Goal: Transaction & Acquisition: Purchase product/service

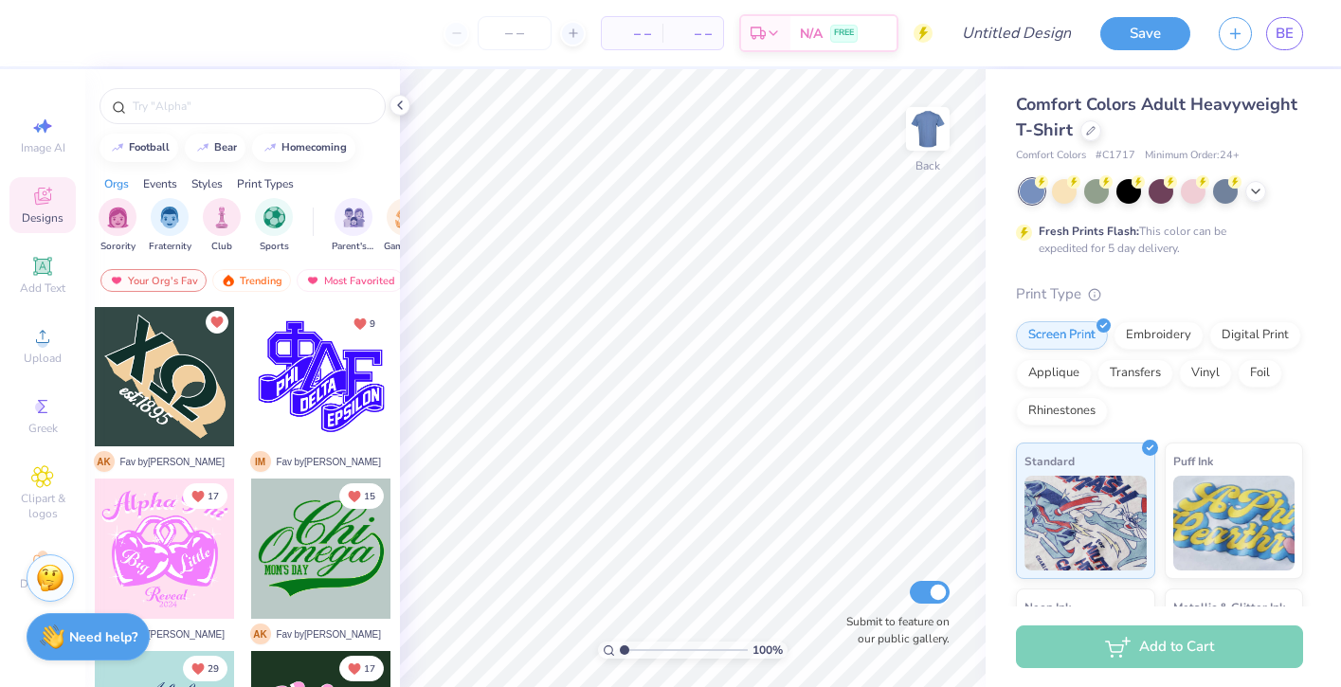
scroll to position [2246, 0]
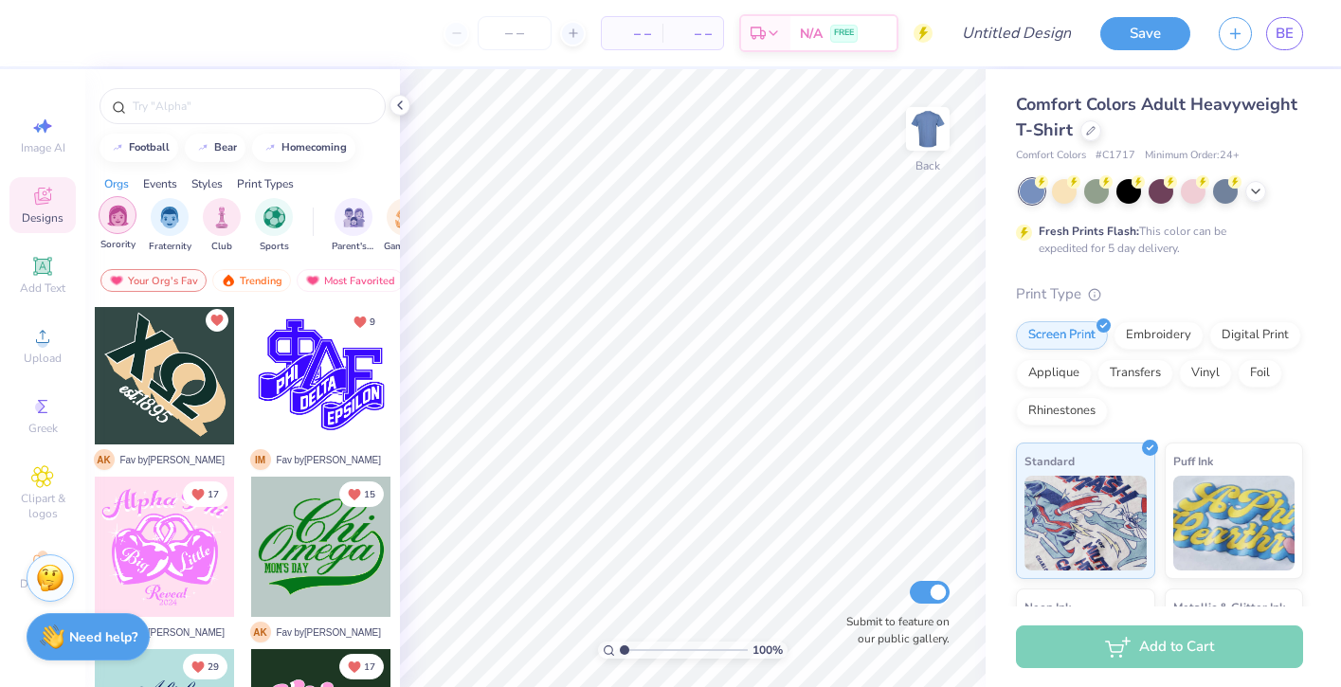
click at [123, 211] on img "filter for Sorority" at bounding box center [118, 216] width 22 height 22
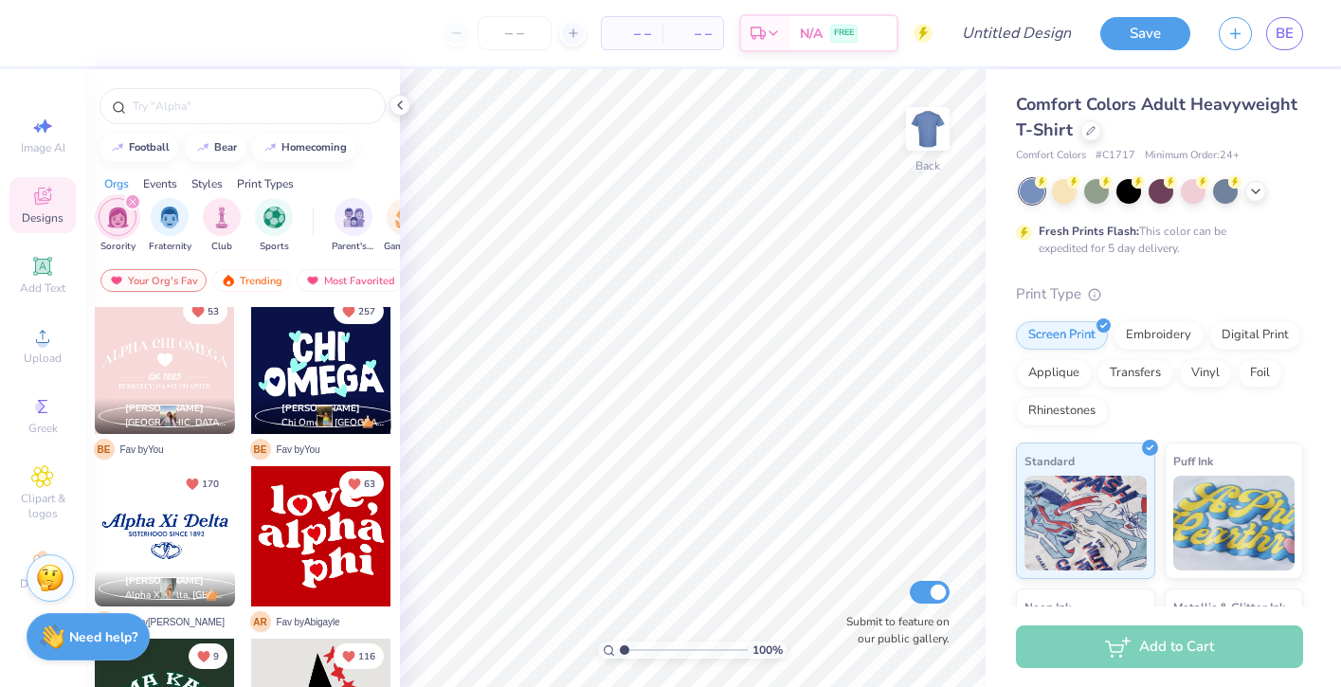
scroll to position [24, 0]
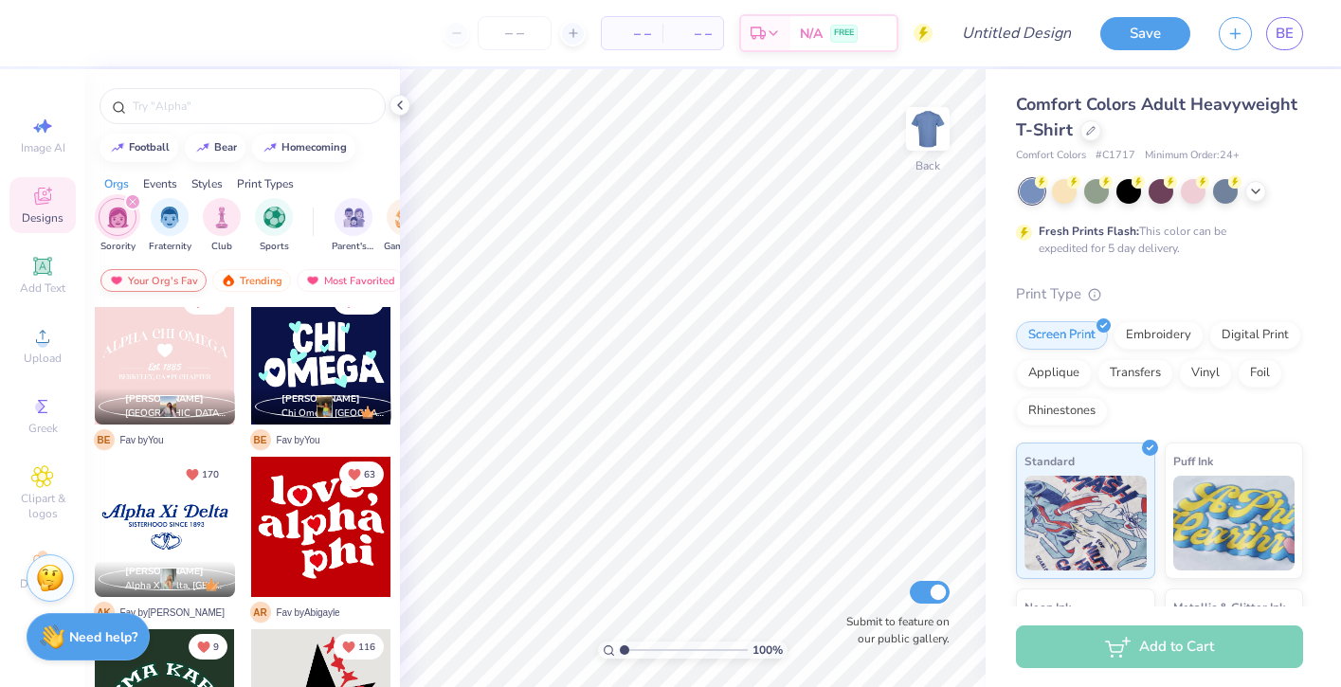
click at [169, 282] on div "Your Org's Fav" at bounding box center [153, 280] width 106 height 23
click at [254, 284] on div "Trending" at bounding box center [251, 280] width 79 height 23
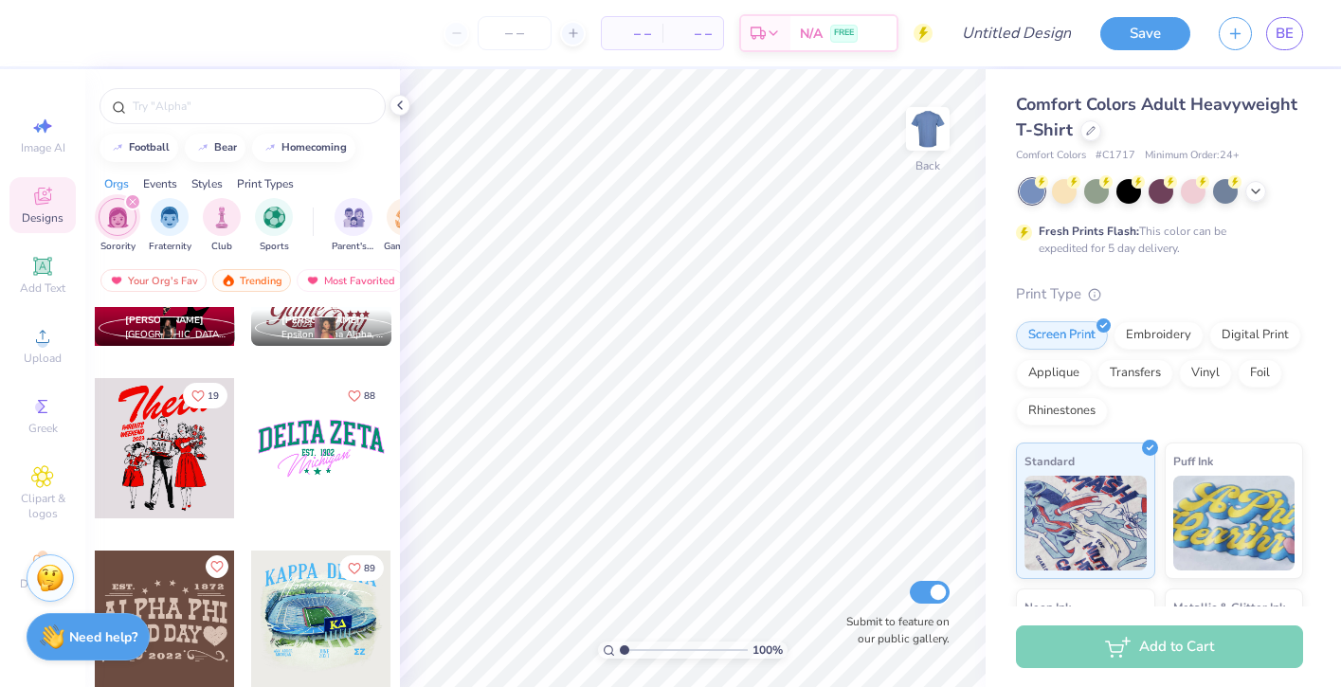
scroll to position [7174, 0]
click at [354, 478] on div at bounding box center [321, 447] width 140 height 140
click at [1089, 135] on div at bounding box center [1090, 128] width 21 height 21
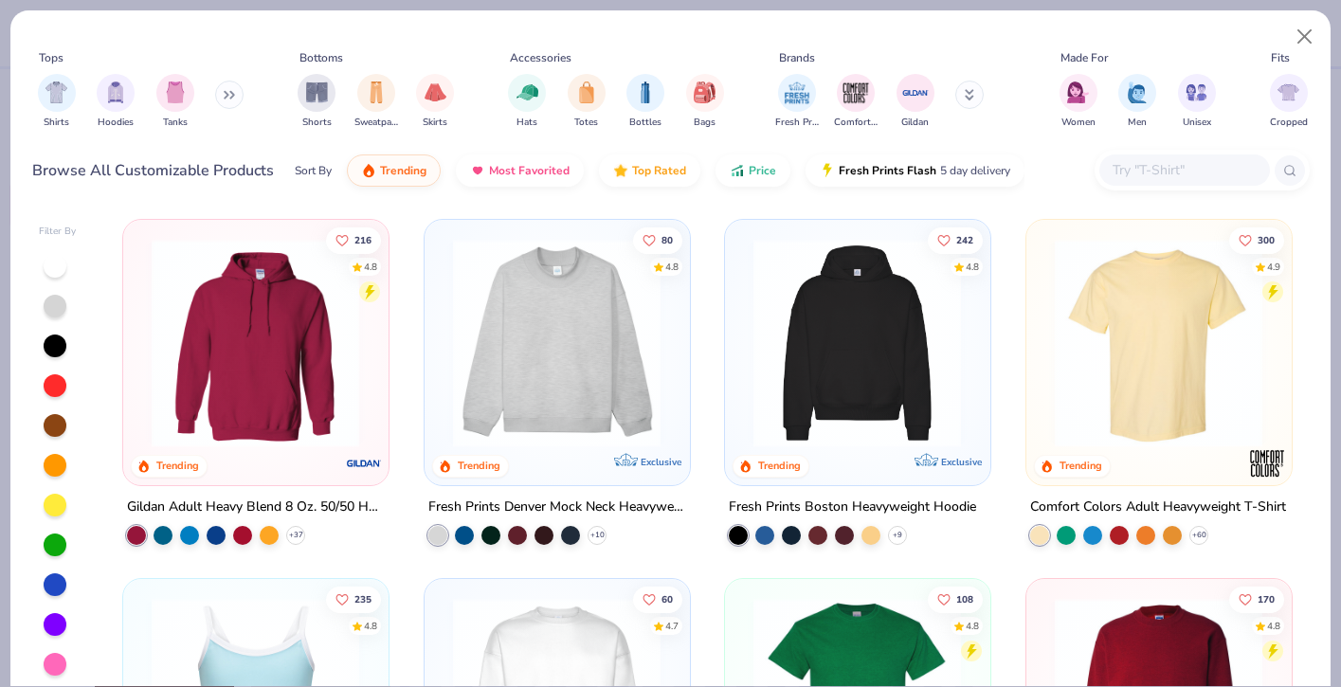
click at [313, 353] on img at bounding box center [255, 343] width 226 height 208
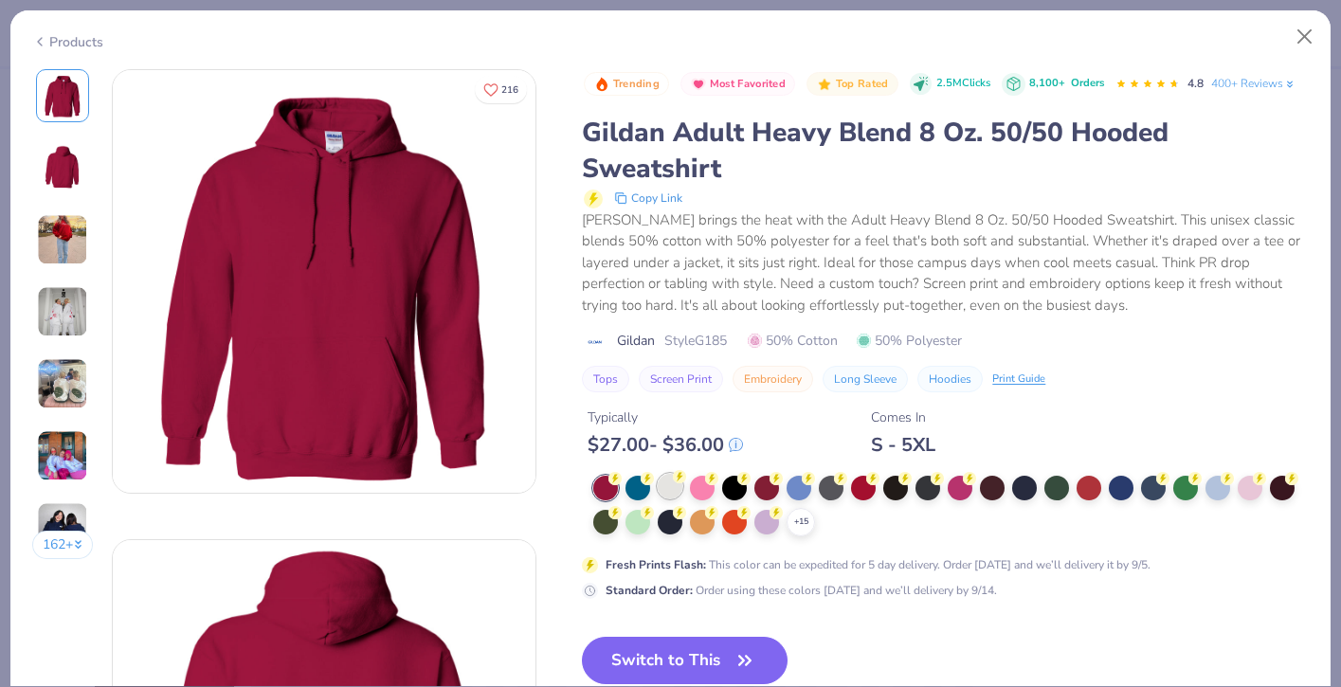
click at [669, 486] on div at bounding box center [670, 486] width 25 height 25
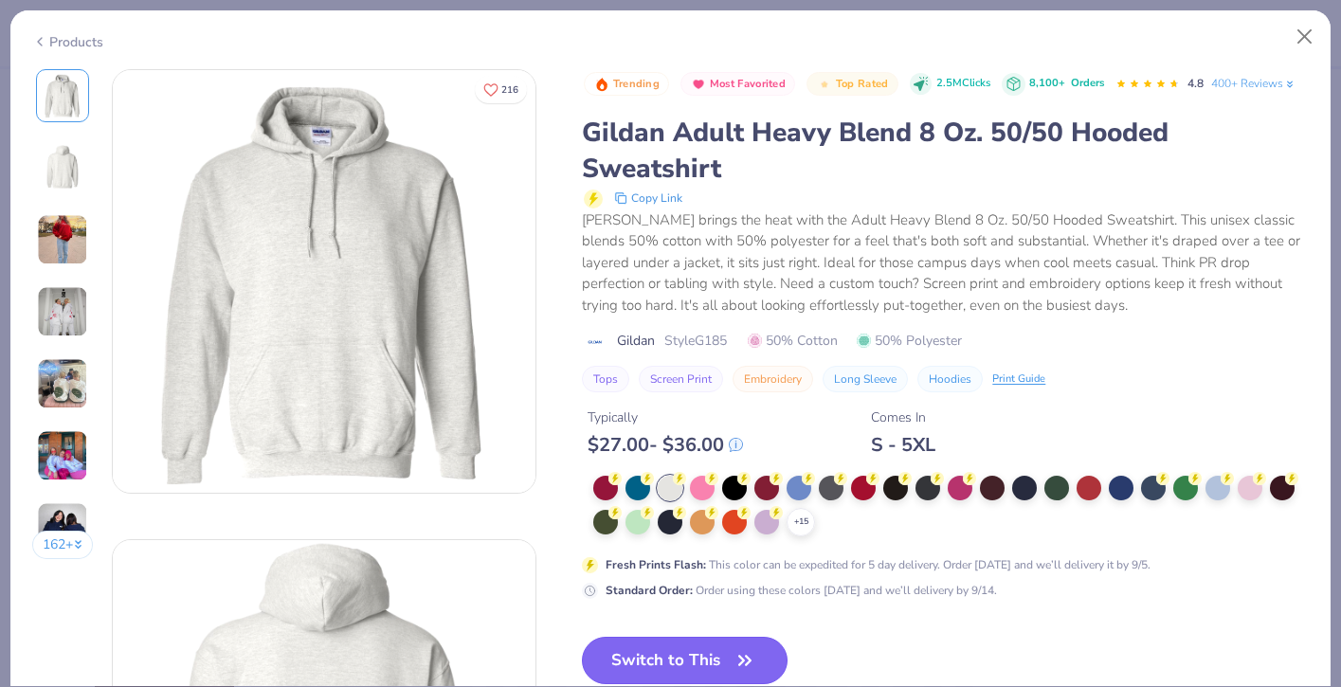
click at [714, 669] on button "Switch to This" at bounding box center [685, 660] width 206 height 47
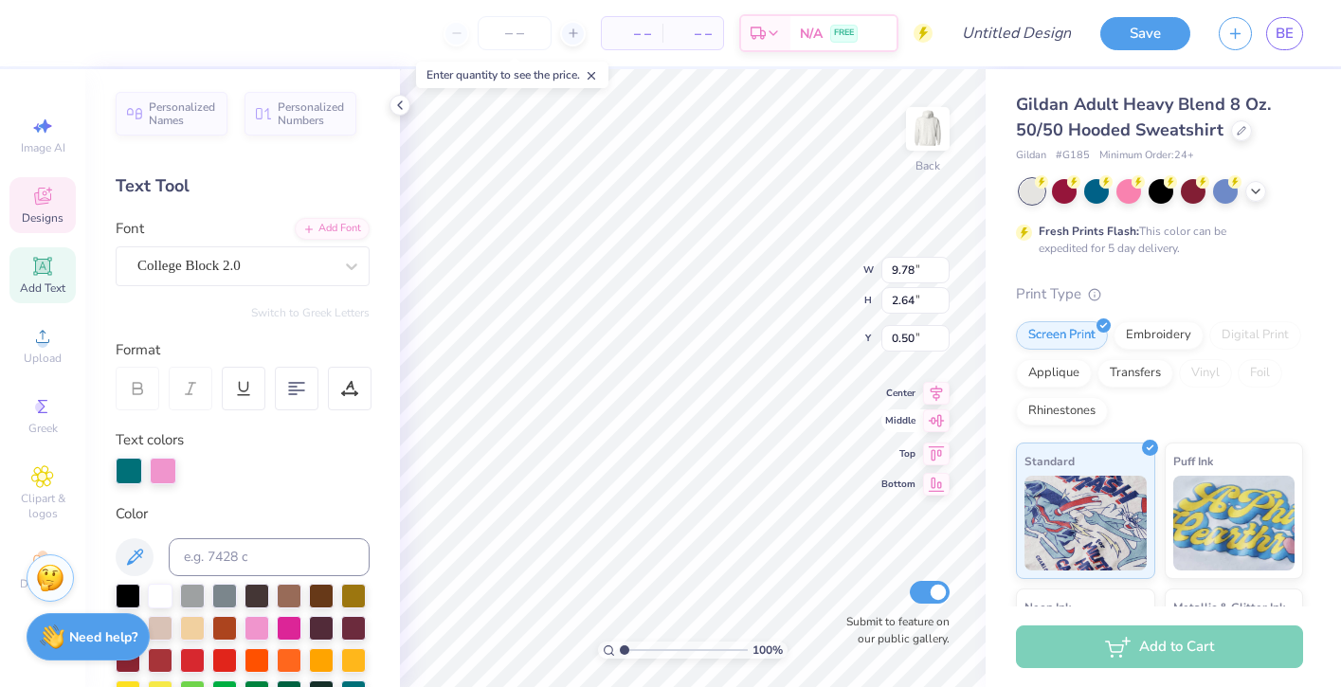
click at [935, 427] on icon at bounding box center [936, 420] width 27 height 23
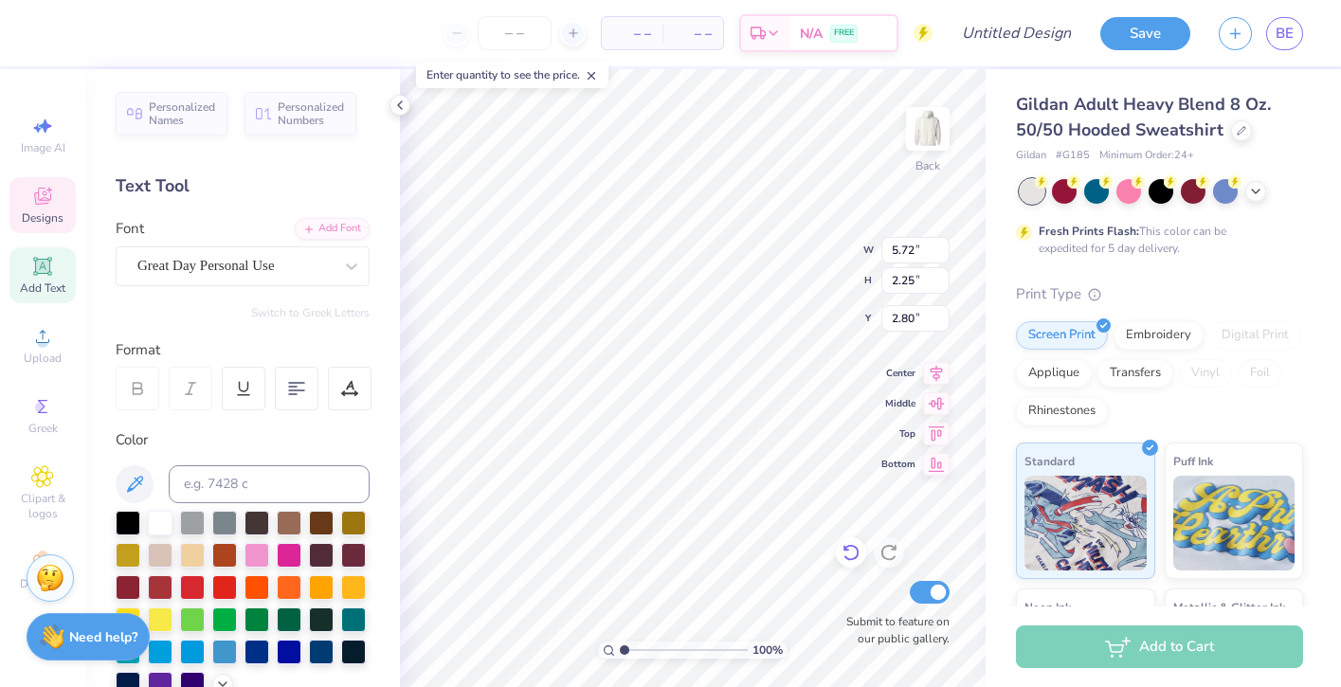
click at [850, 556] on icon at bounding box center [850, 552] width 19 height 19
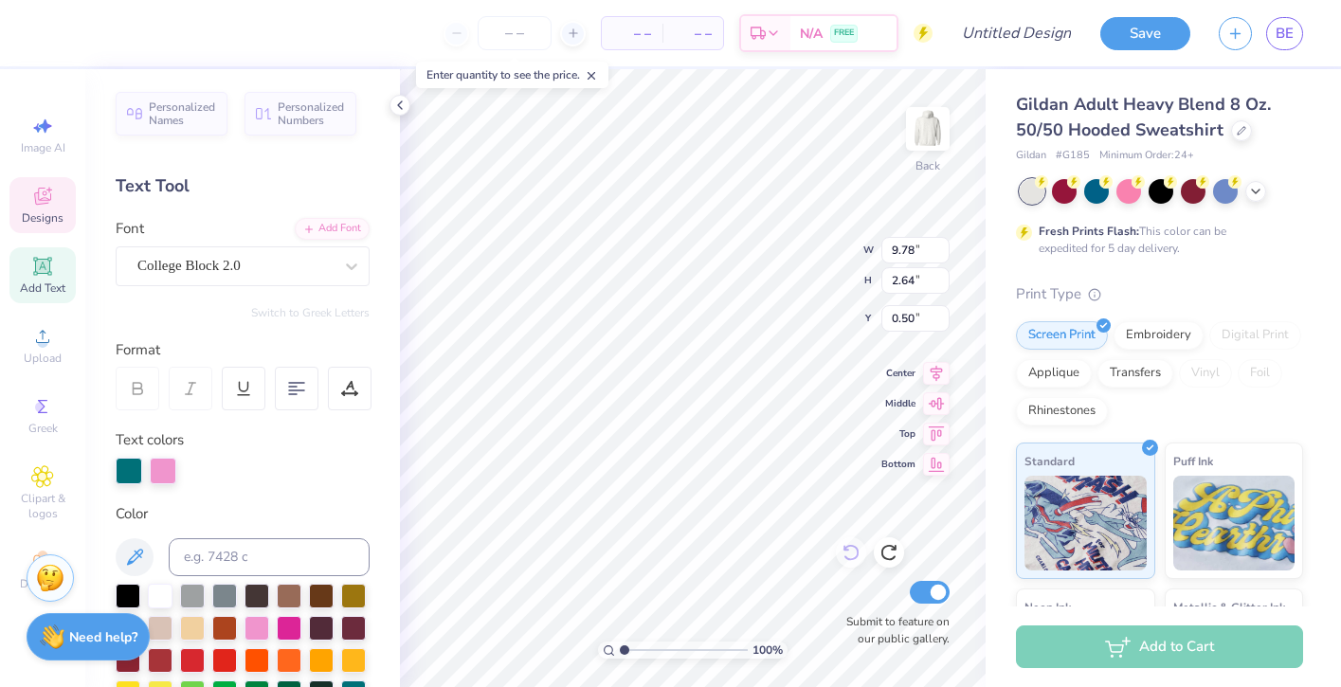
click at [789, 281] on div "100 % Back W 9.78 9.78 " H 2.64 2.64 " Y 0.50 0.50 " Center Middle Top Bottom S…" at bounding box center [693, 378] width 586 height 618
click at [942, 406] on icon at bounding box center [936, 400] width 27 height 23
click at [931, 373] on icon at bounding box center [936, 370] width 27 height 23
type input "2.70"
type input "11.07"
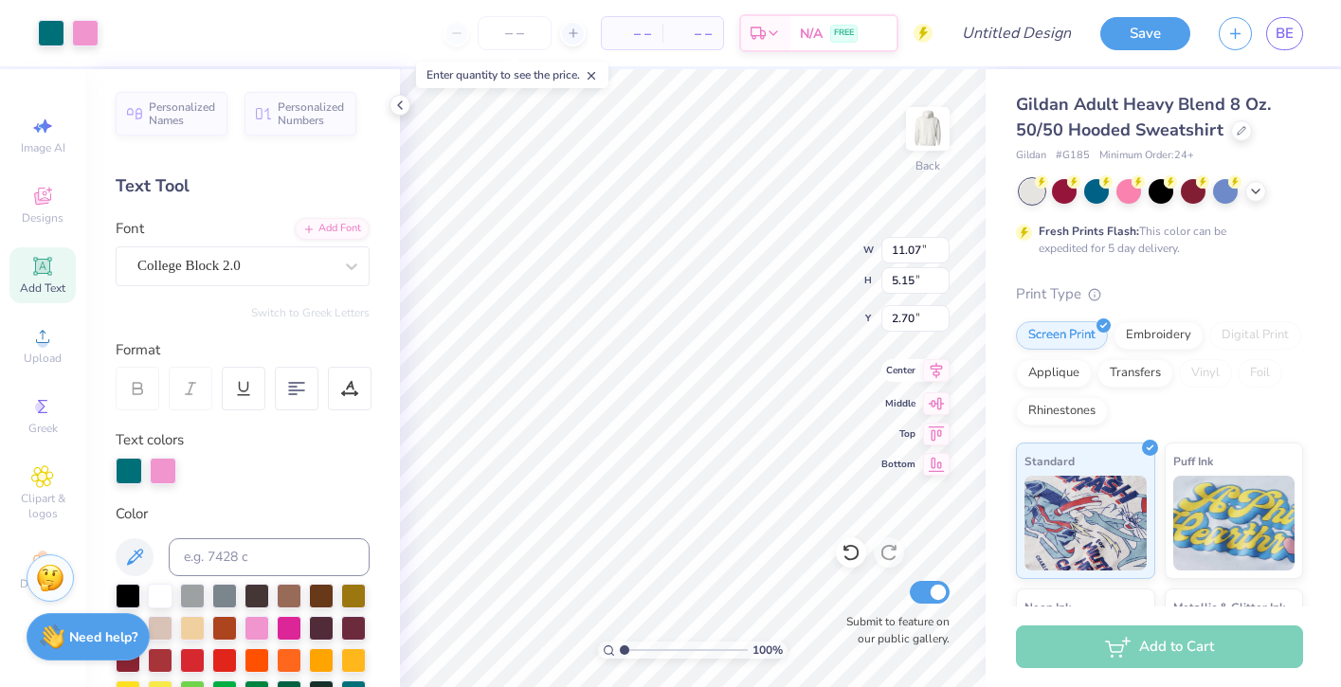
type input "5.15"
type input "2.51"
type textarea "DE Rep Dance CO."
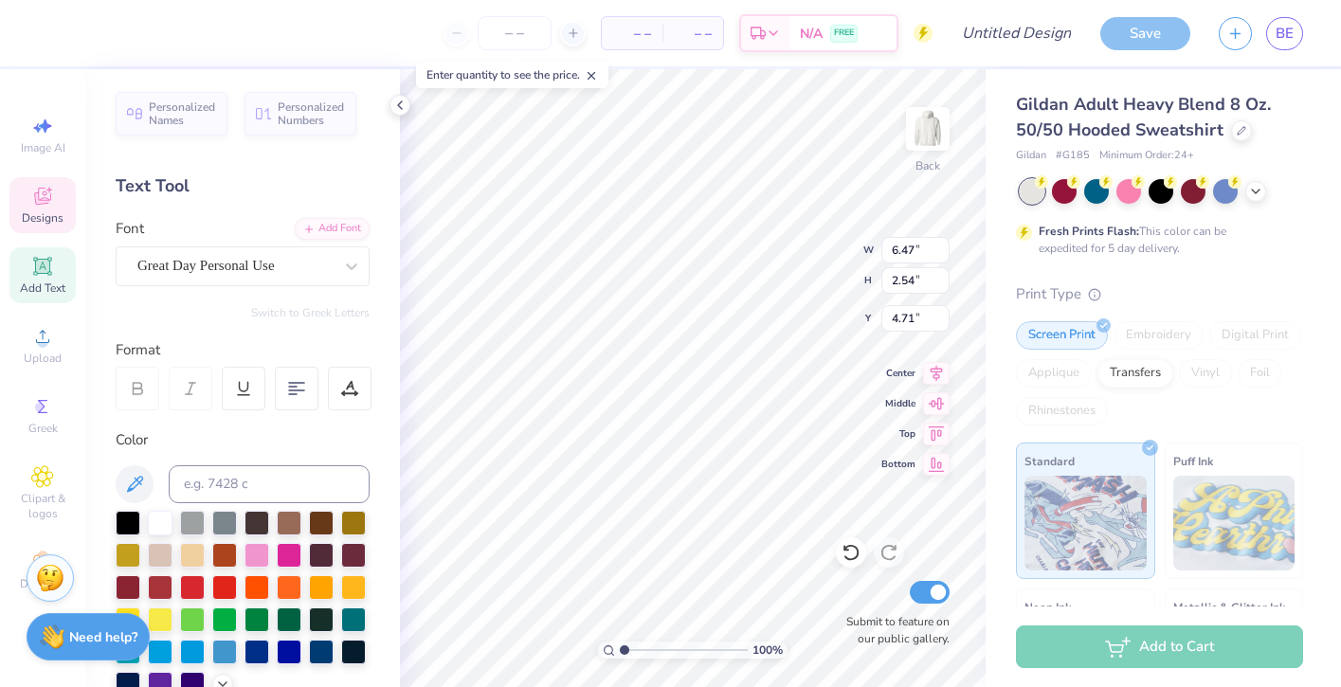
type textarea "M"
type textarea "Board"
type input "5.68"
type input "3.34"
type input "4.73"
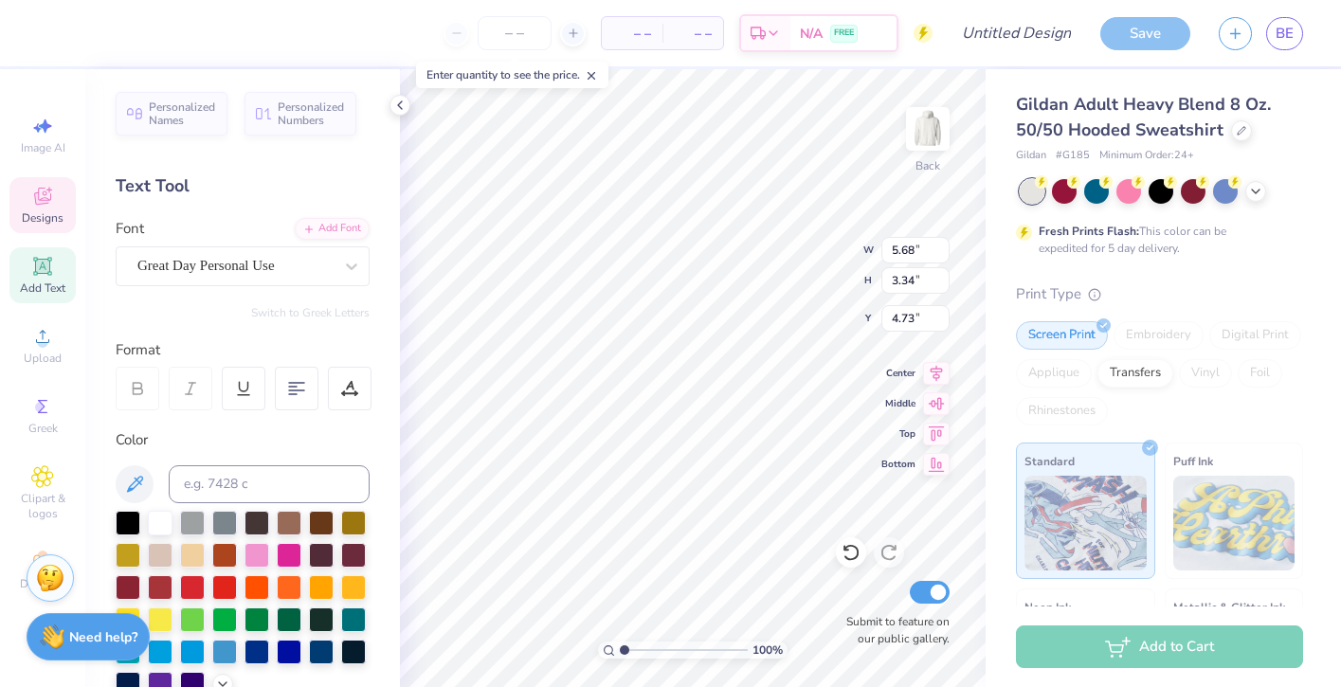
type input "2.41"
type input "0.69"
type input "6.90"
type input "5.68"
type input "3.34"
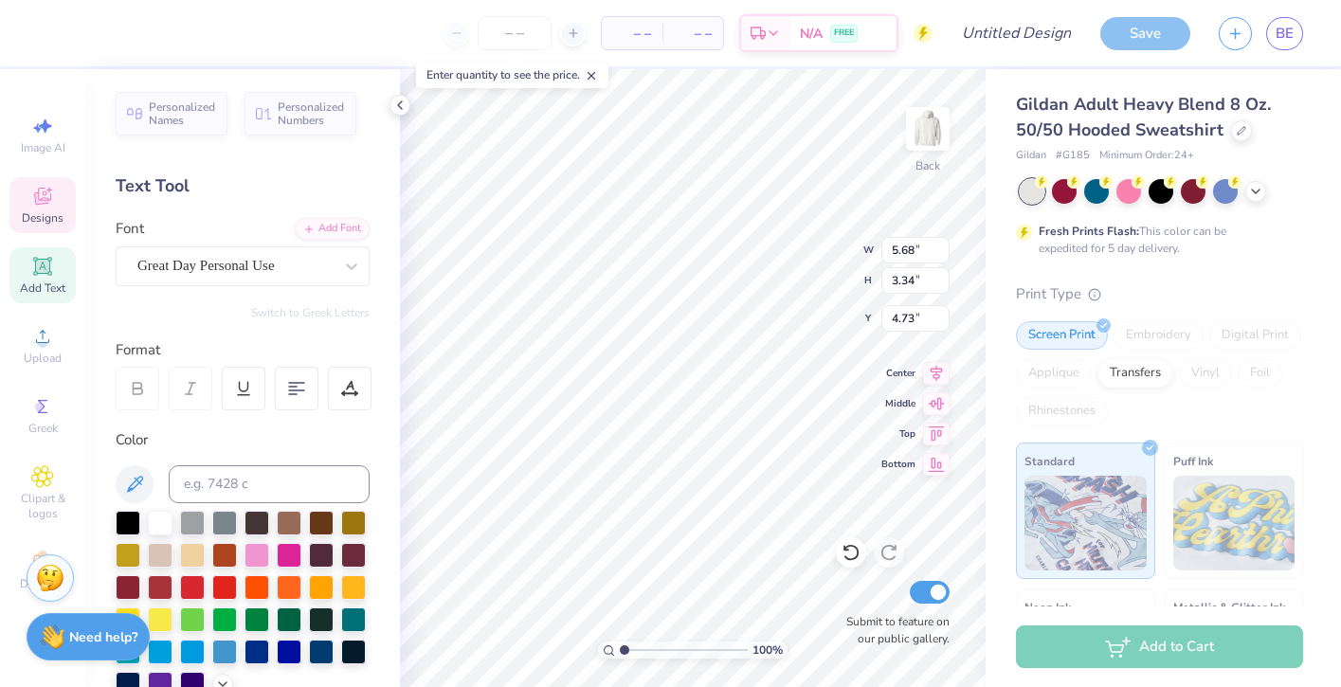
type input "4.78"
type input "9.83"
type input "2.88"
type input "0.56"
type input "5.18"
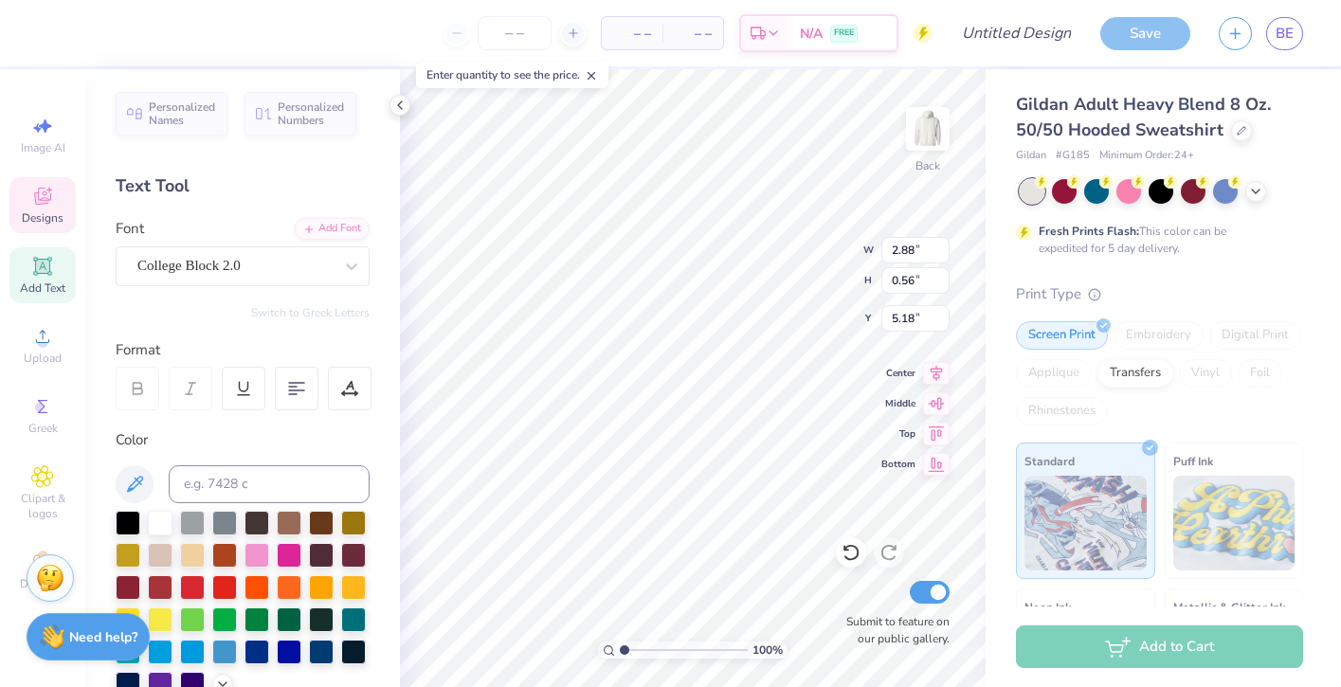
scroll to position [0, 3]
type textarea "EST. !(1990"
type input "4.63"
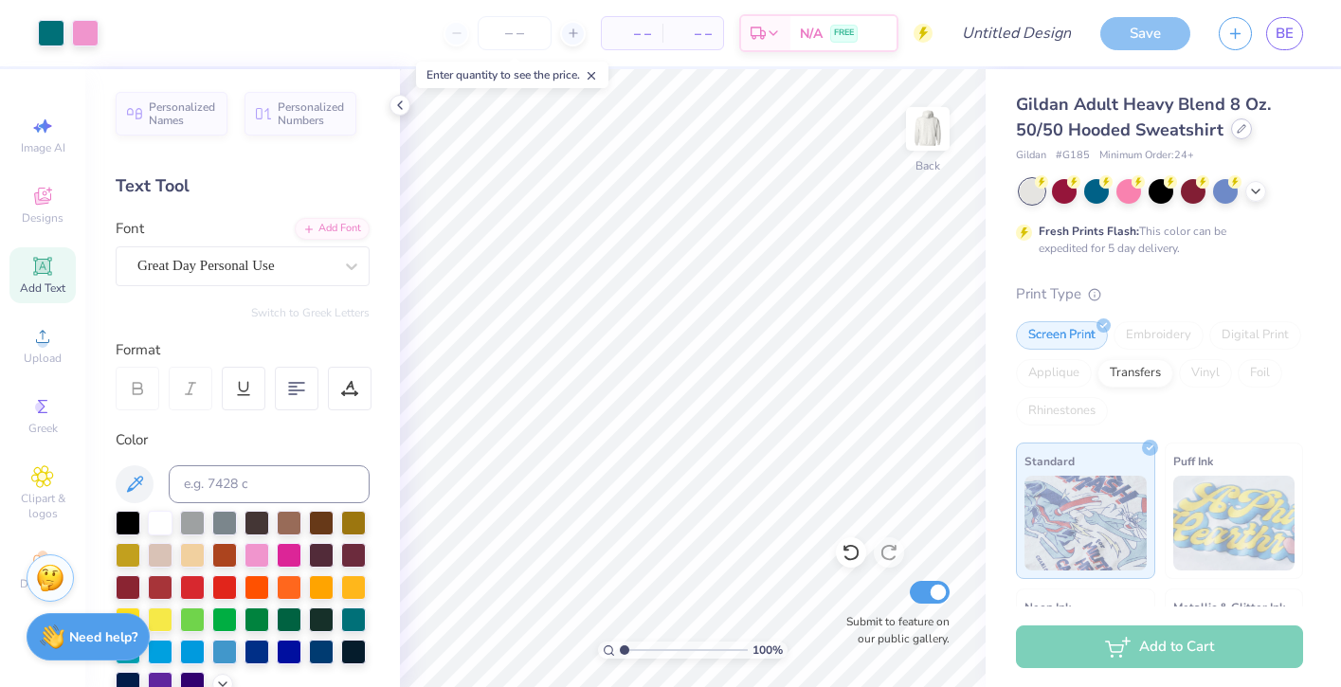
click at [1243, 132] on div at bounding box center [1241, 128] width 21 height 21
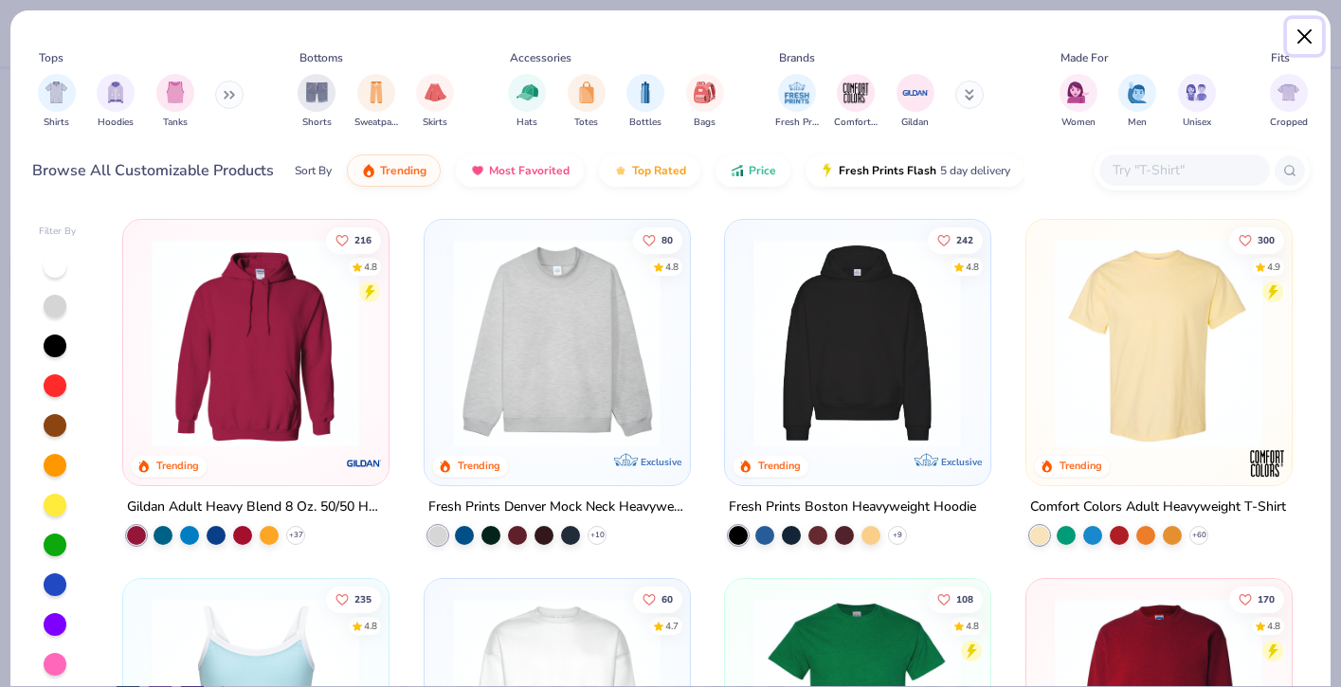
click at [1301, 35] on button "Close" at bounding box center [1305, 37] width 36 height 36
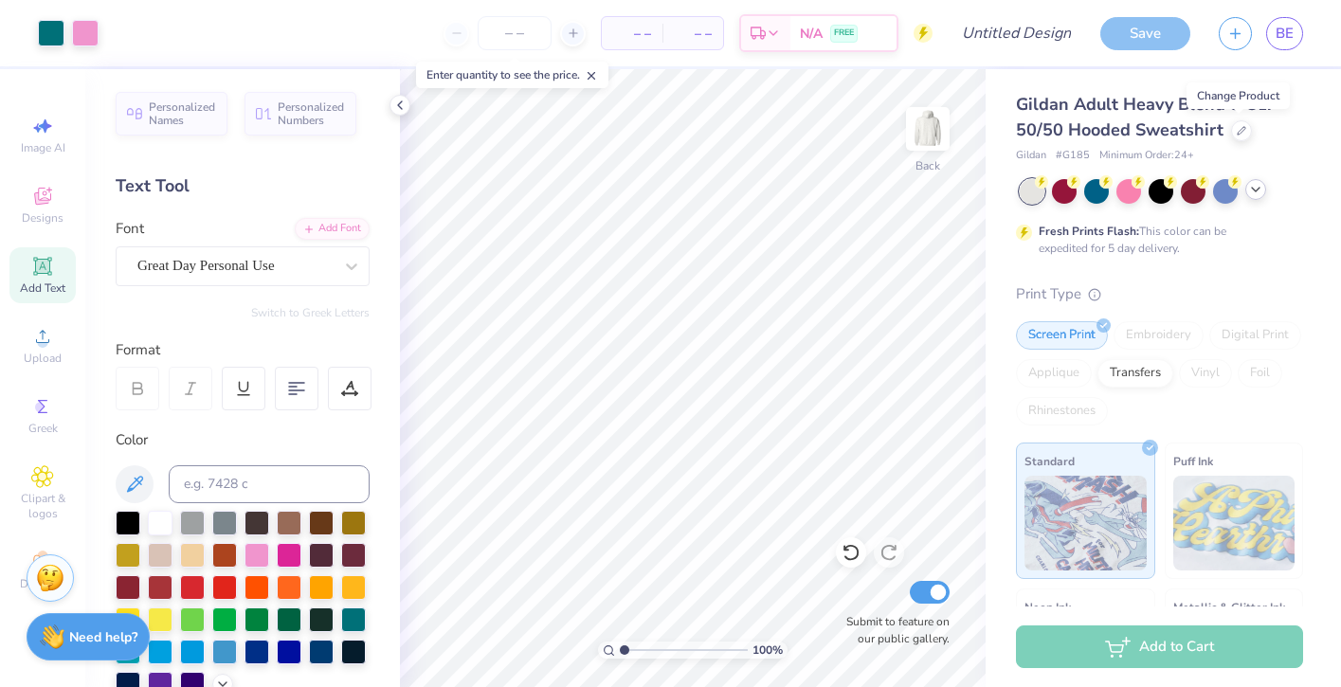
click at [1255, 192] on icon at bounding box center [1255, 189] width 15 height 15
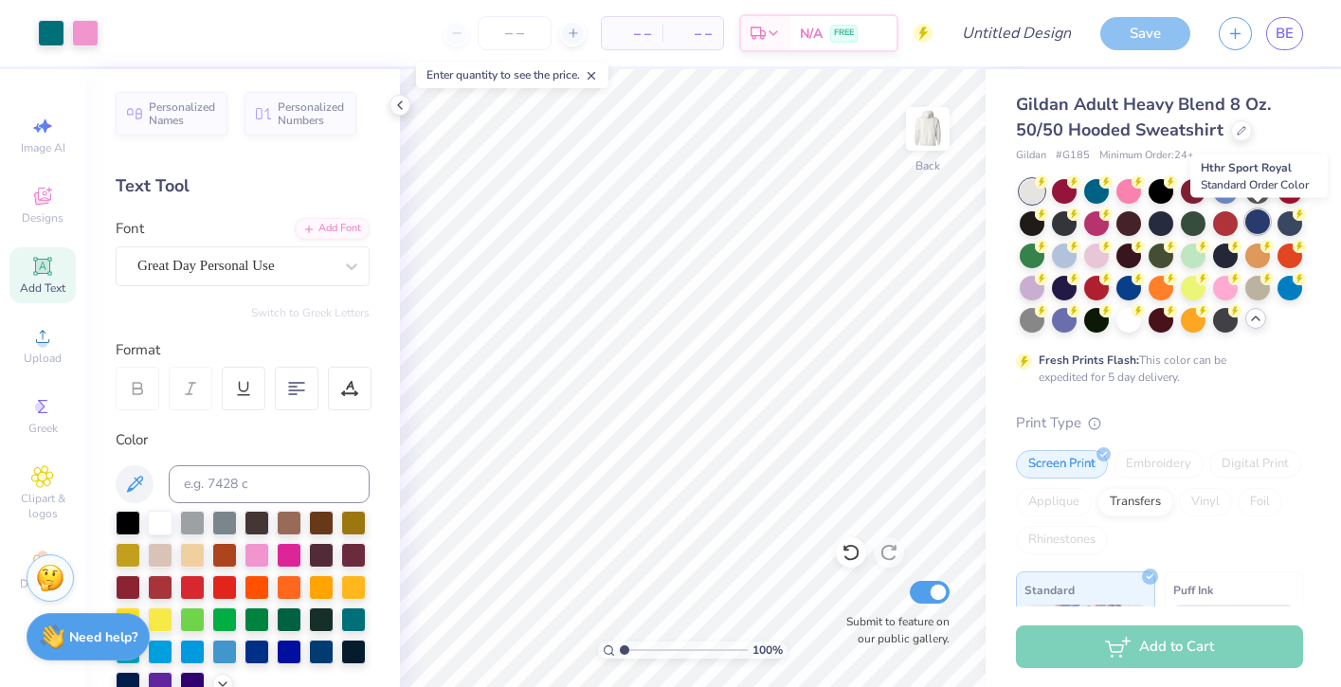
click at [1259, 216] on div at bounding box center [1257, 221] width 25 height 25
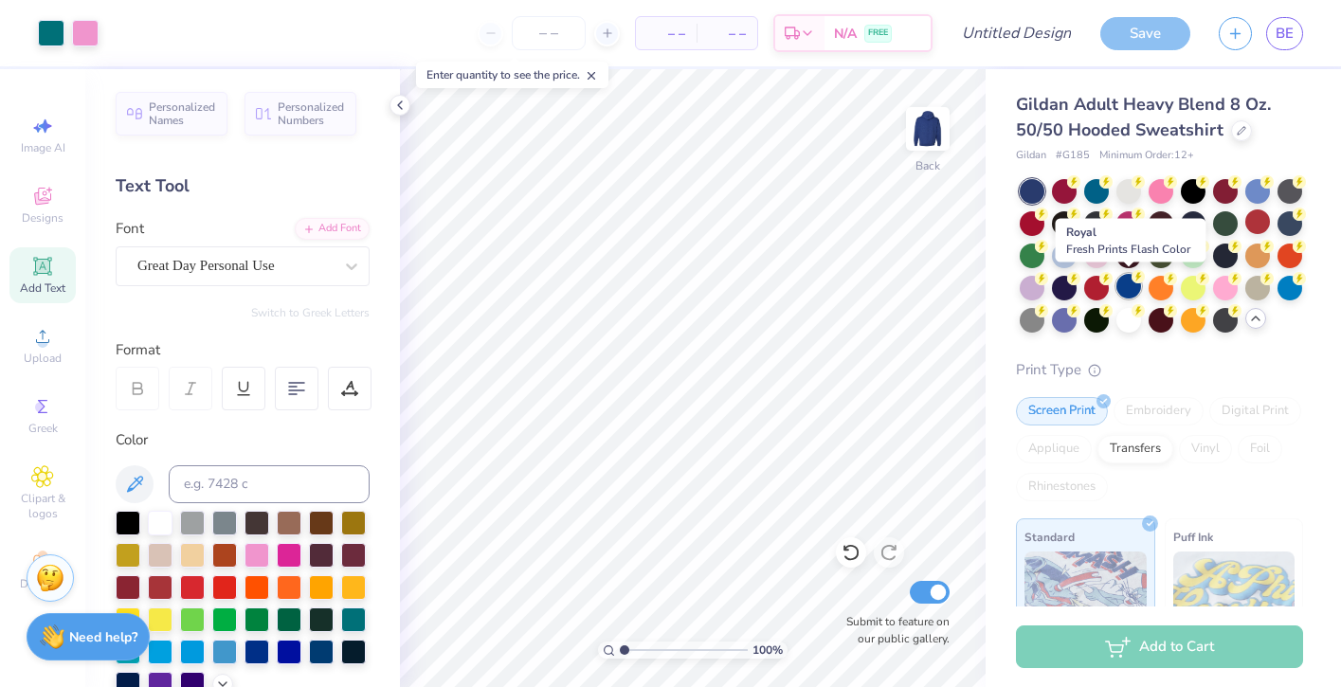
click at [1134, 295] on div at bounding box center [1128, 286] width 25 height 25
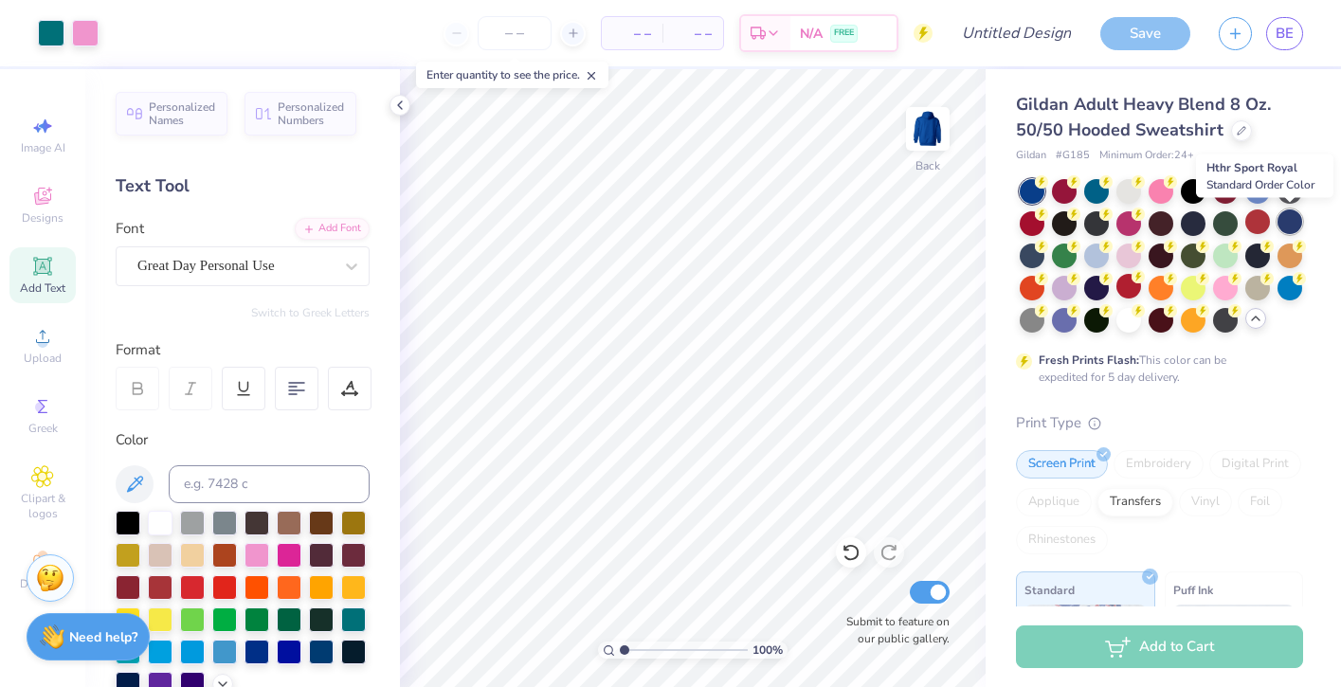
click at [1289, 224] on div at bounding box center [1289, 221] width 25 height 25
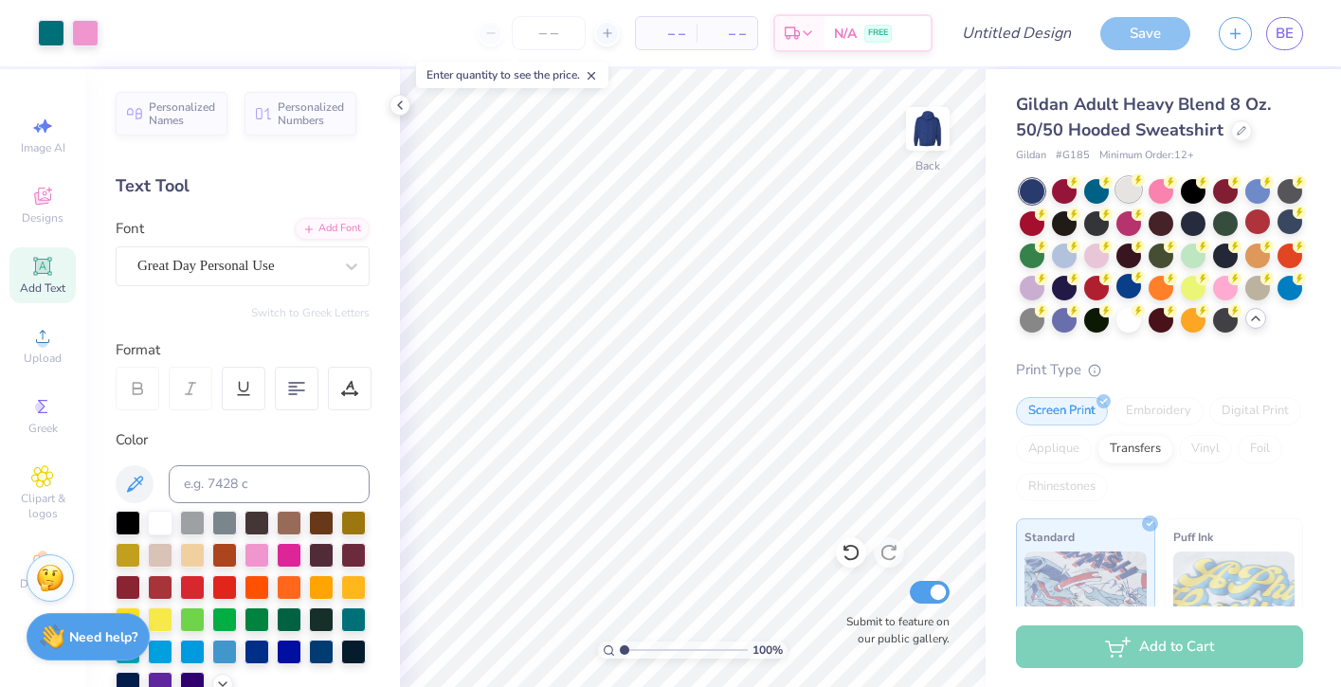
click at [1120, 177] on div at bounding box center [1128, 189] width 25 height 25
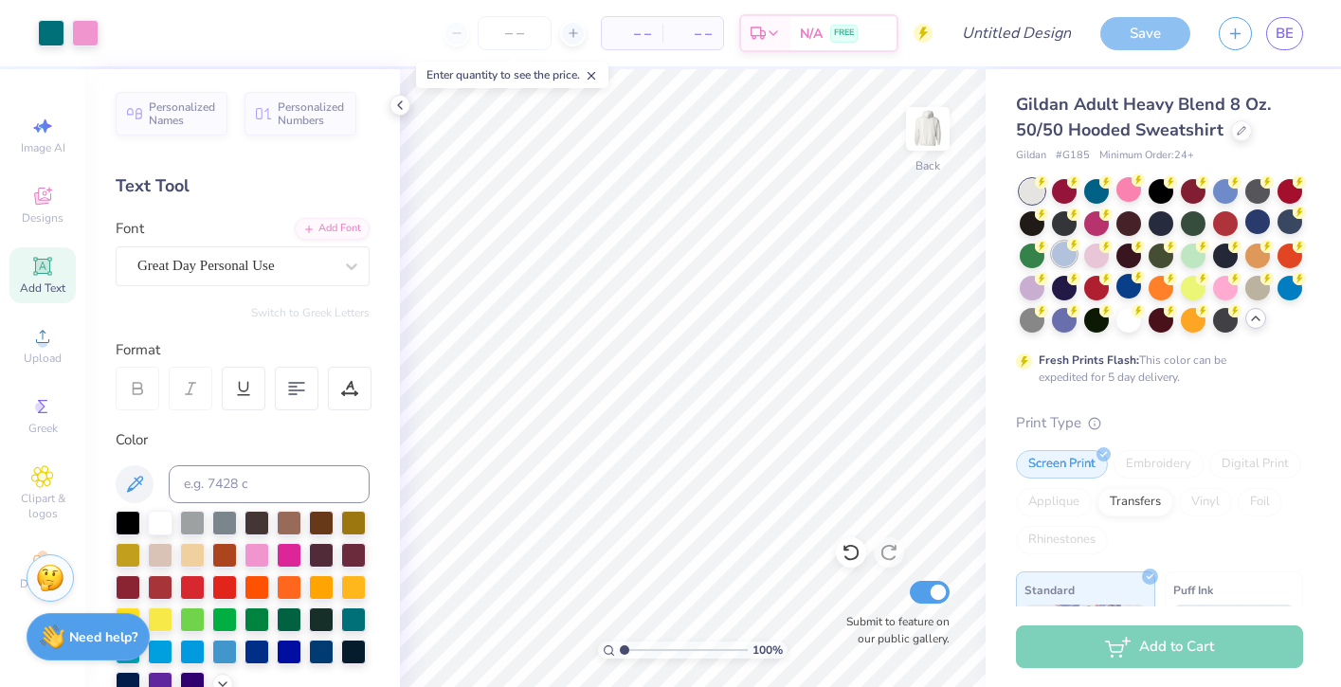
click at [1065, 257] on div at bounding box center [1064, 254] width 25 height 25
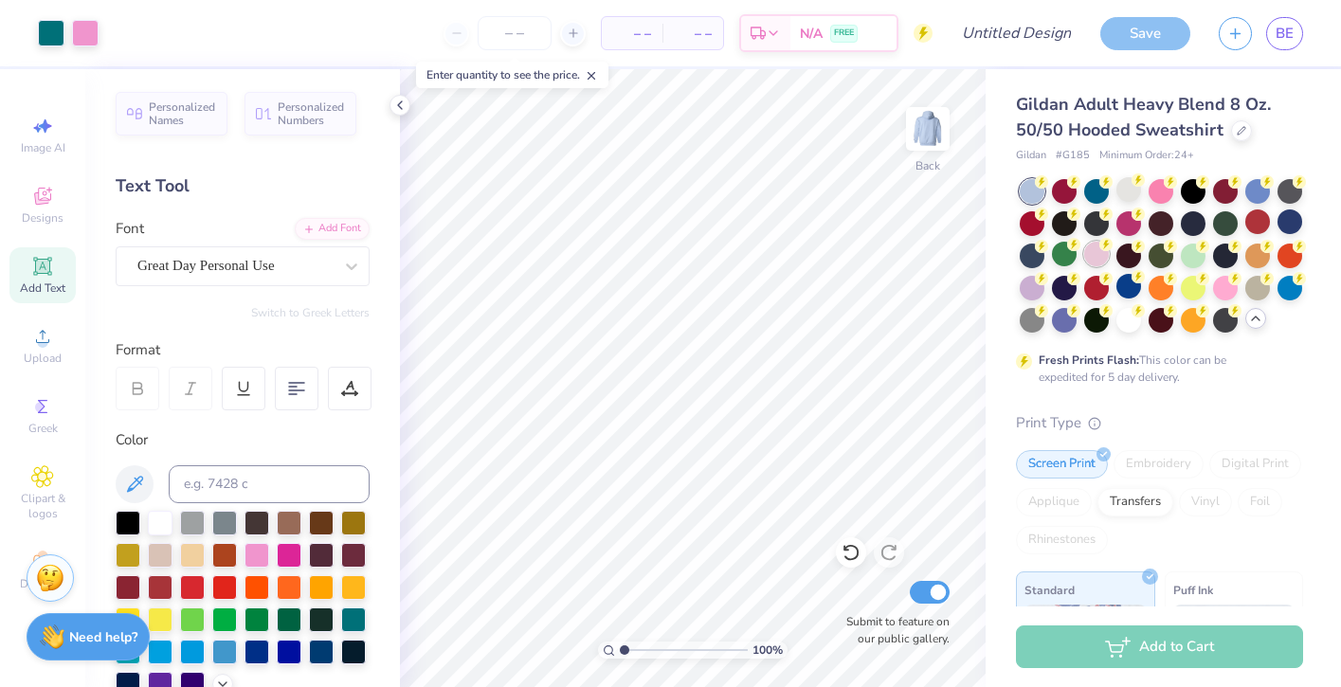
click at [1097, 259] on div at bounding box center [1096, 254] width 25 height 25
click at [1281, 227] on div at bounding box center [1289, 221] width 25 height 25
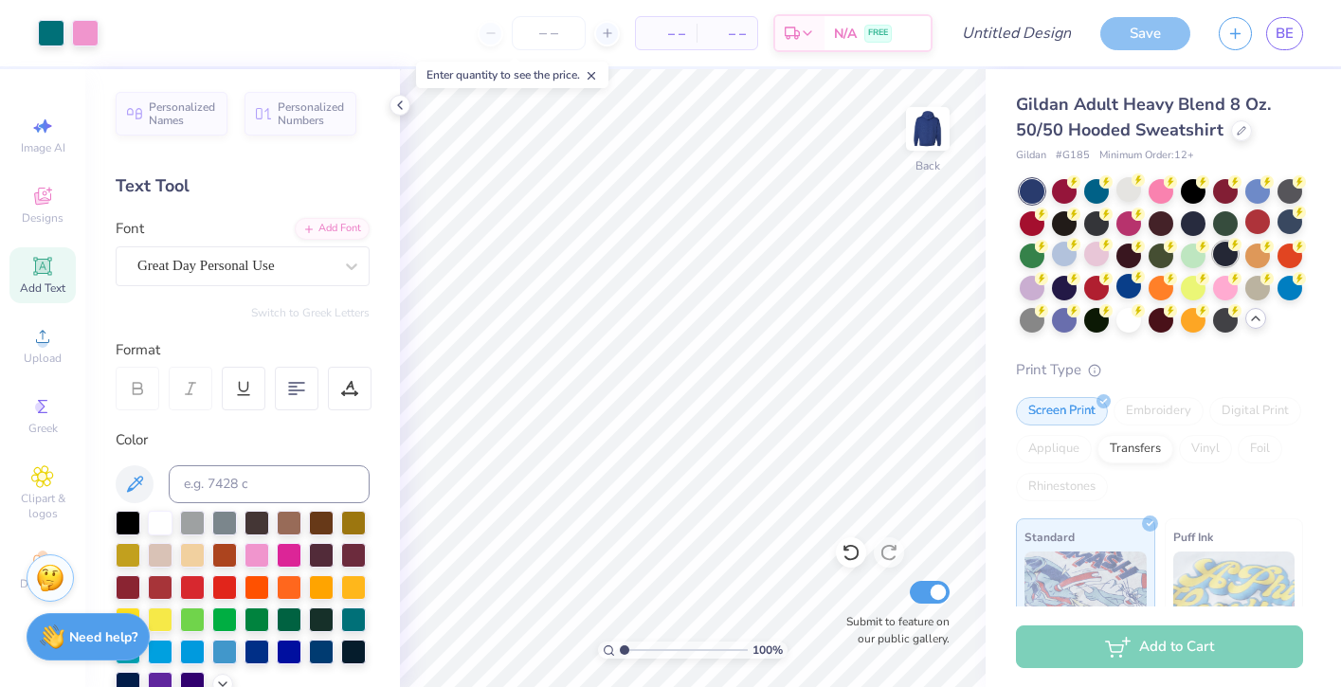
click at [1225, 254] on div at bounding box center [1225, 254] width 25 height 25
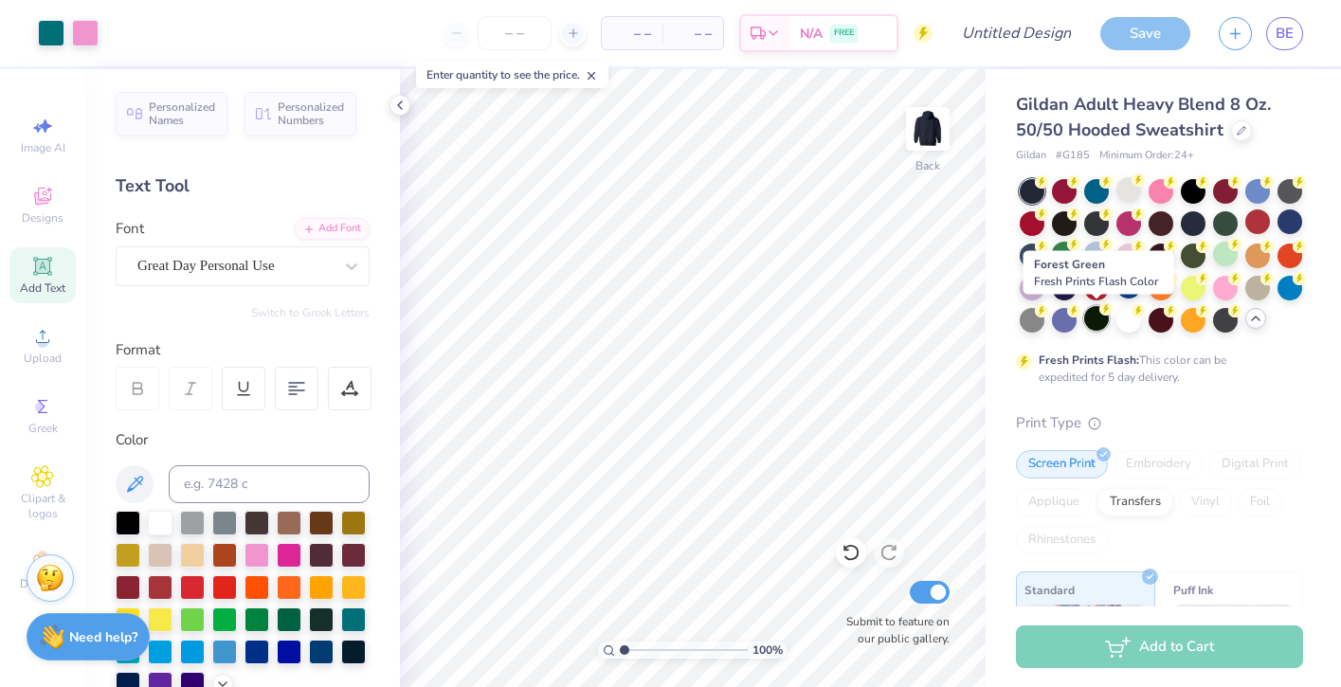
click at [1097, 317] on div at bounding box center [1096, 318] width 25 height 25
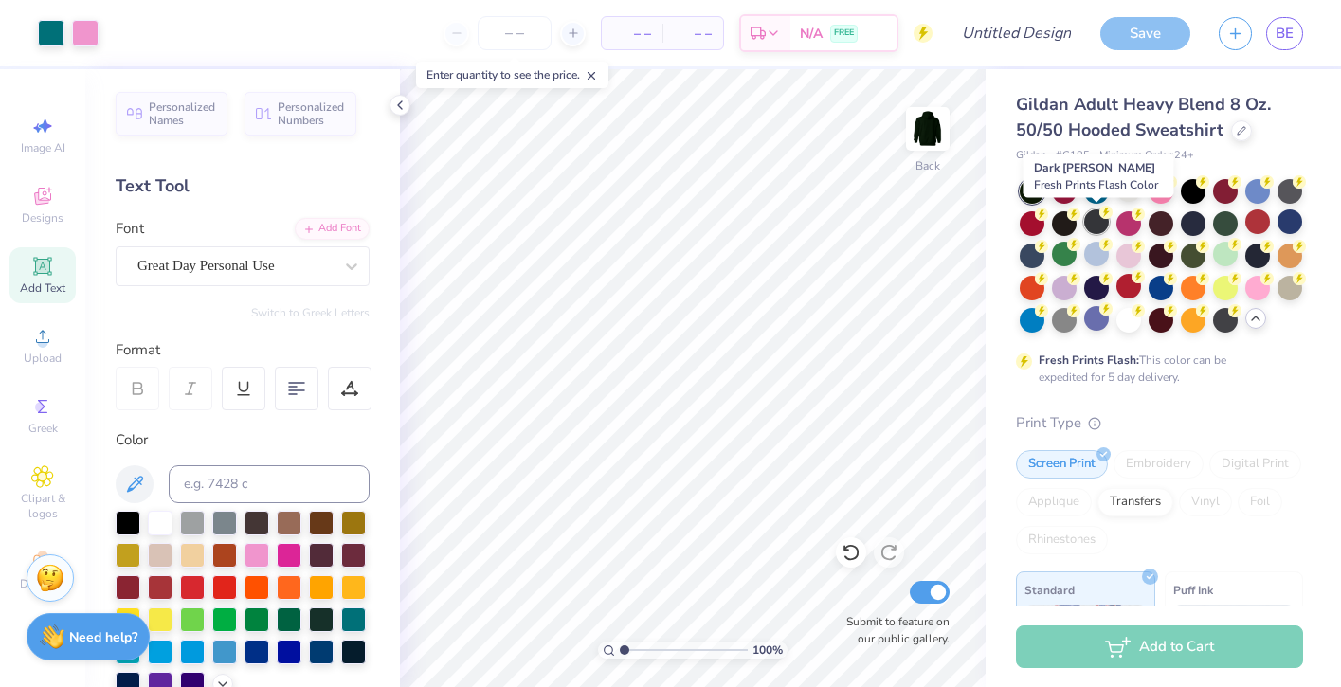
click at [1091, 221] on div at bounding box center [1096, 221] width 25 height 25
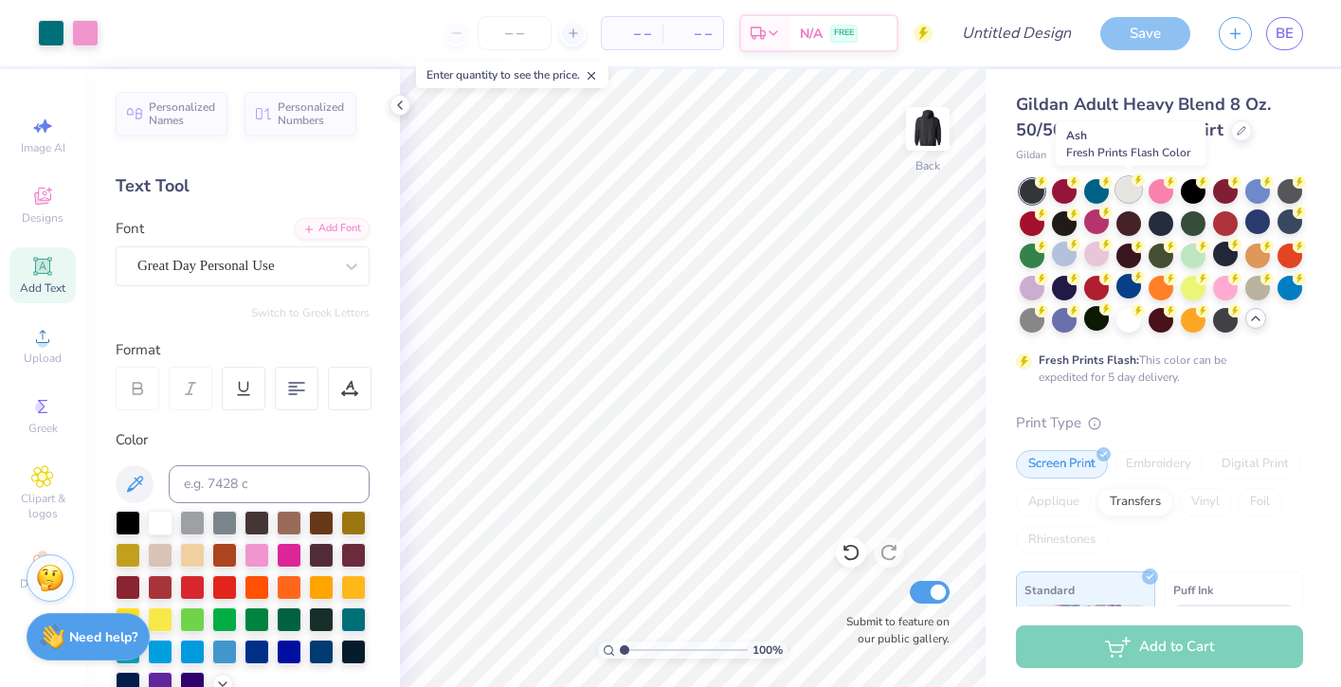
click at [1134, 190] on div at bounding box center [1128, 189] width 25 height 25
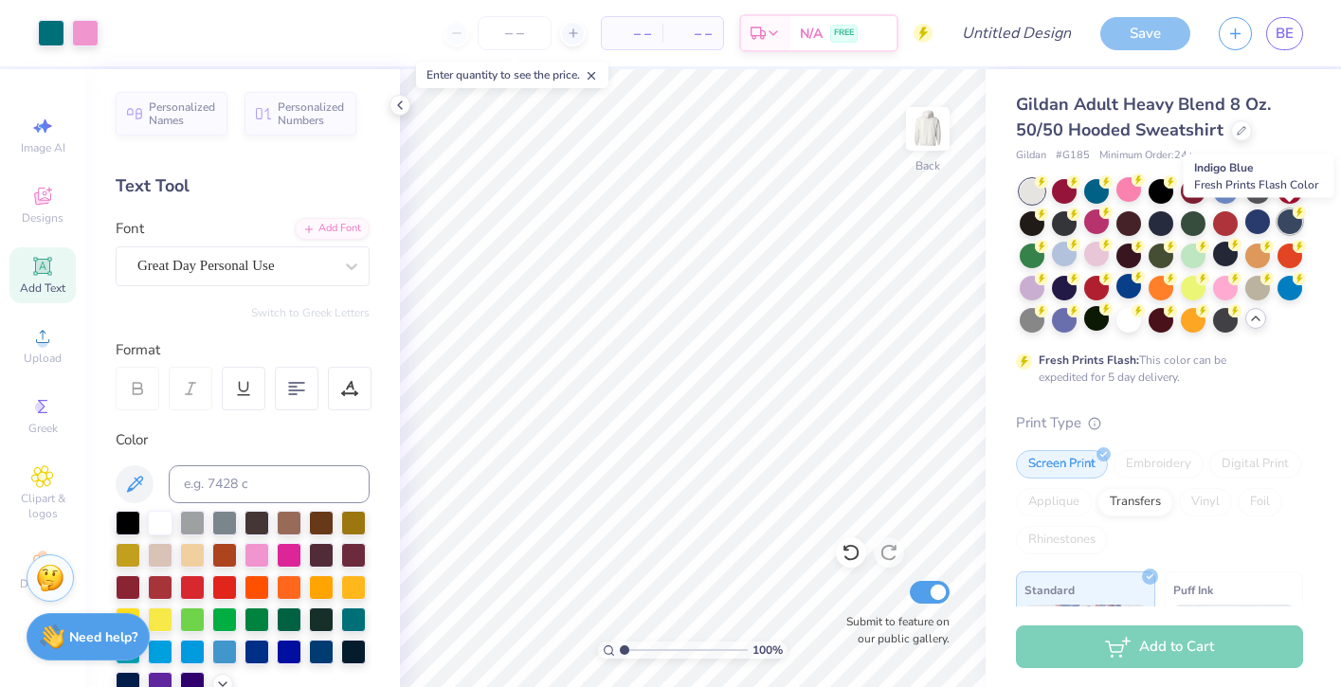
click at [1298, 224] on div at bounding box center [1289, 221] width 25 height 25
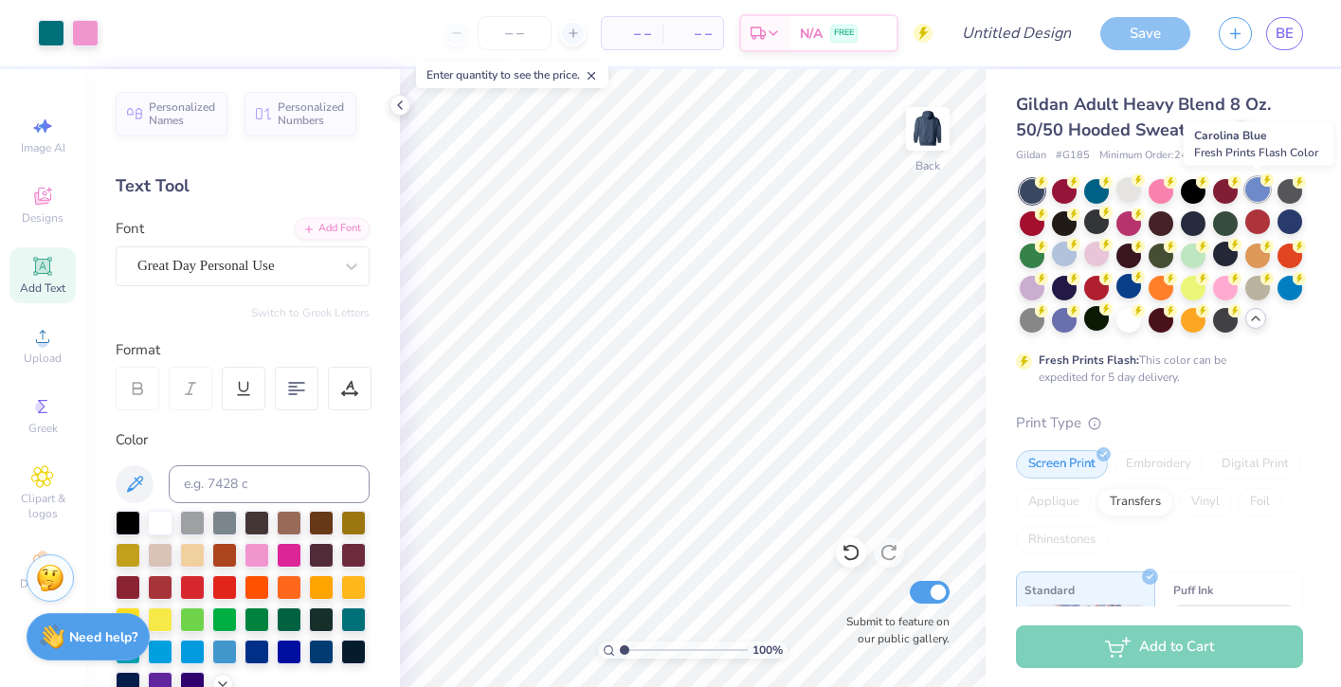
click at [1254, 193] on div at bounding box center [1257, 189] width 25 height 25
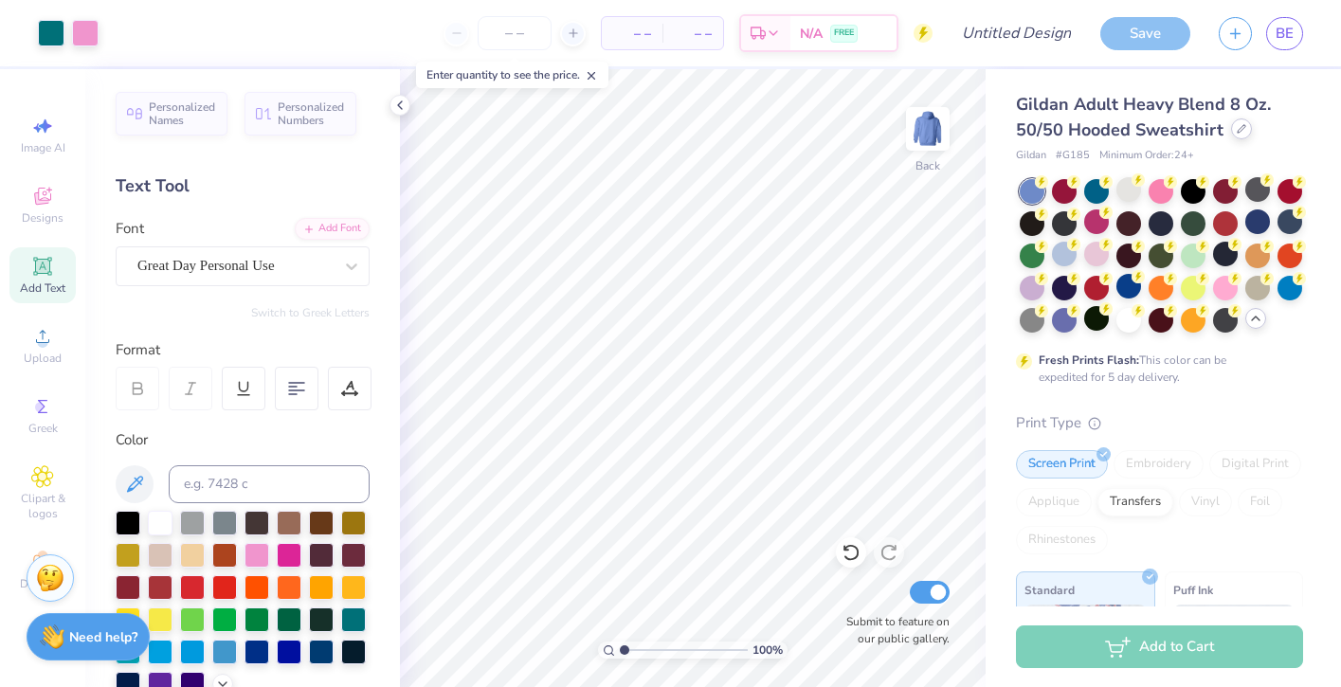
click at [1241, 134] on div at bounding box center [1241, 128] width 21 height 21
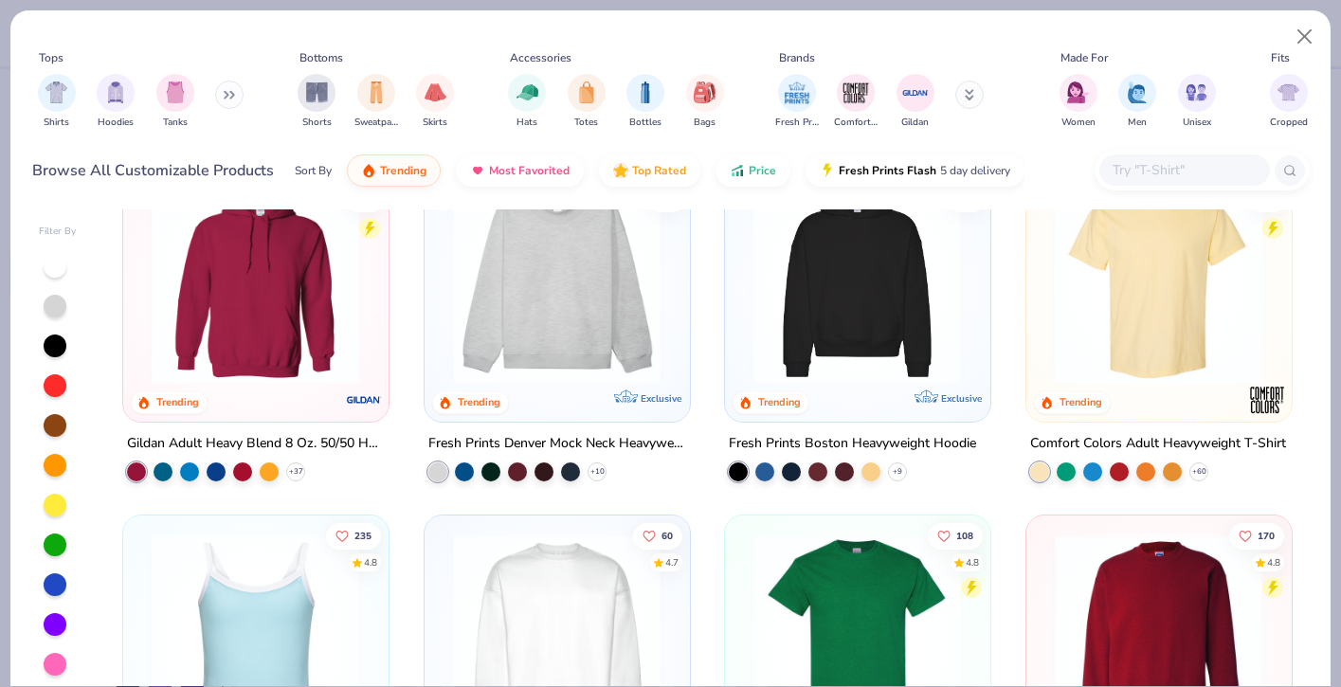
scroll to position [63, 0]
click at [119, 92] on img "filter for Hoodies" at bounding box center [115, 91] width 21 height 22
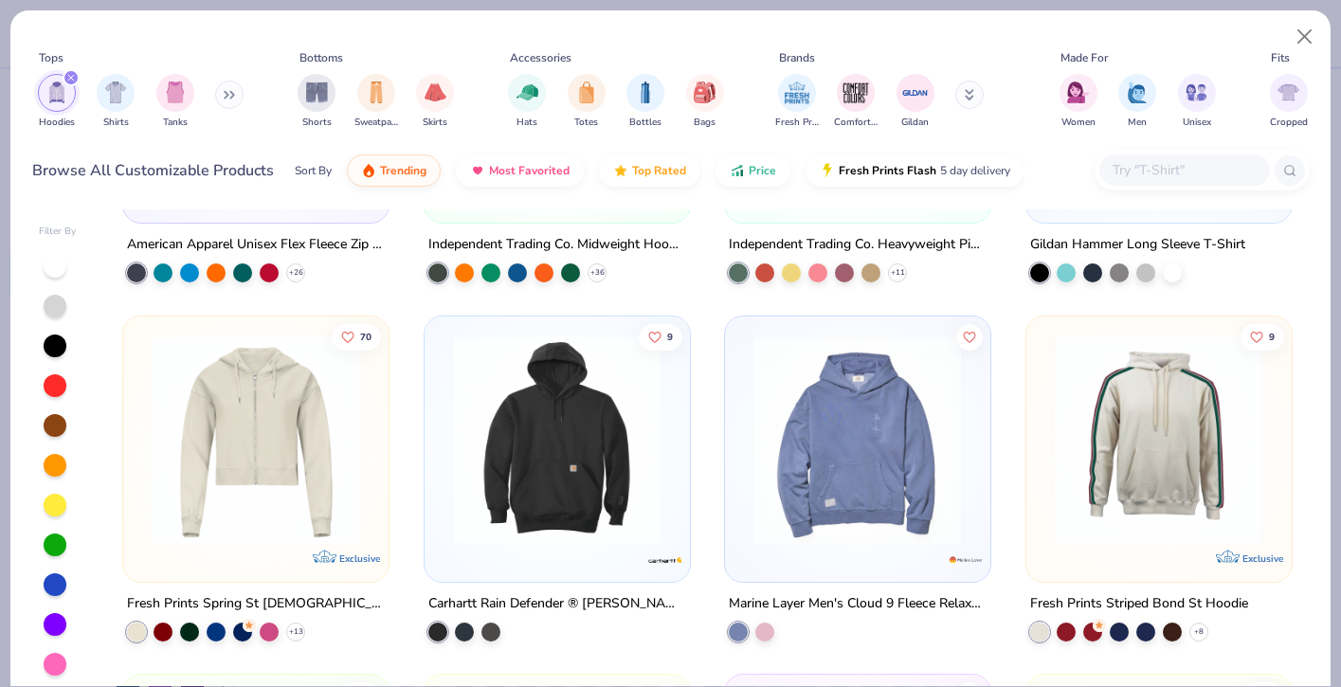
scroll to position [2492, 0]
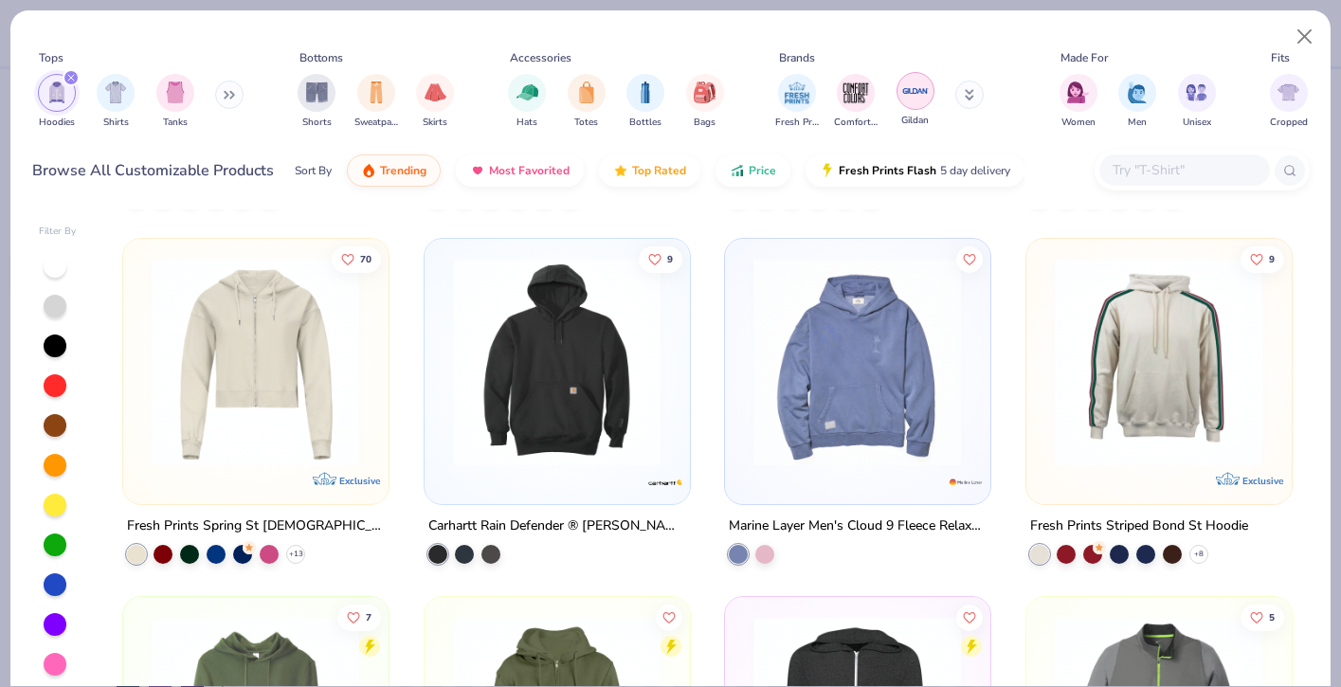
click at [904, 89] on img "filter for Gildan" at bounding box center [915, 91] width 28 height 28
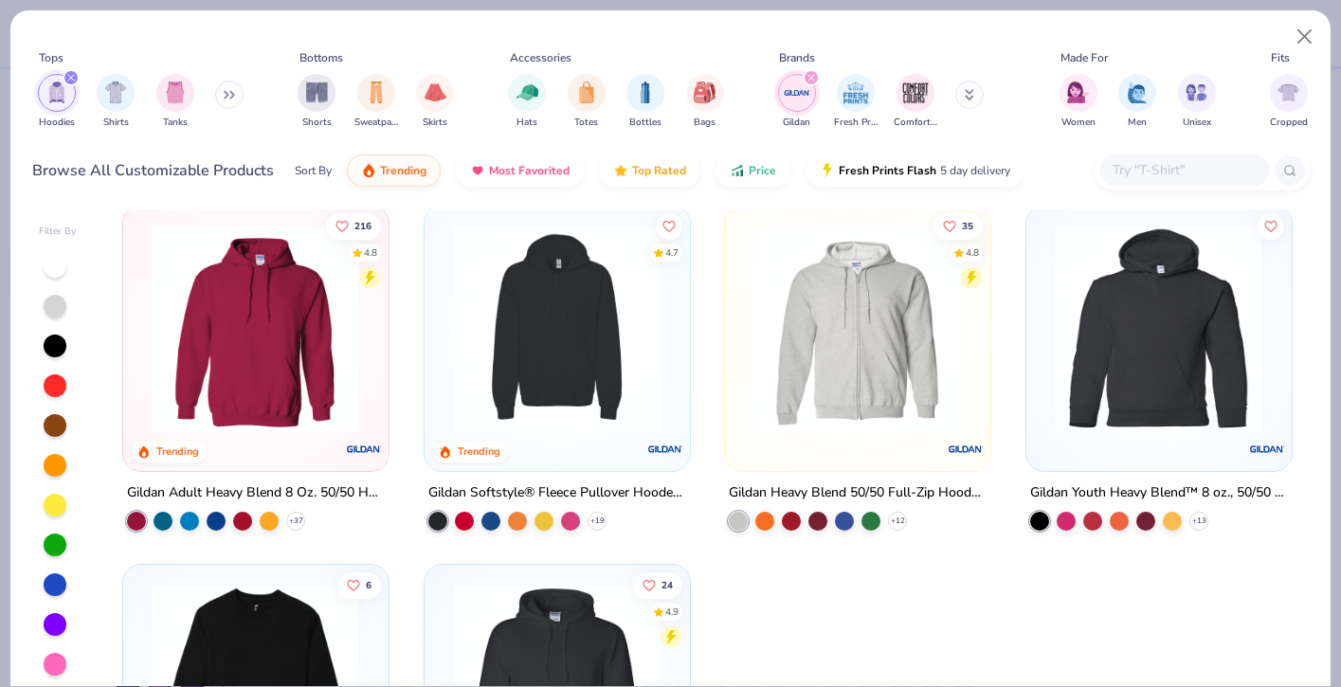
scroll to position [19, 0]
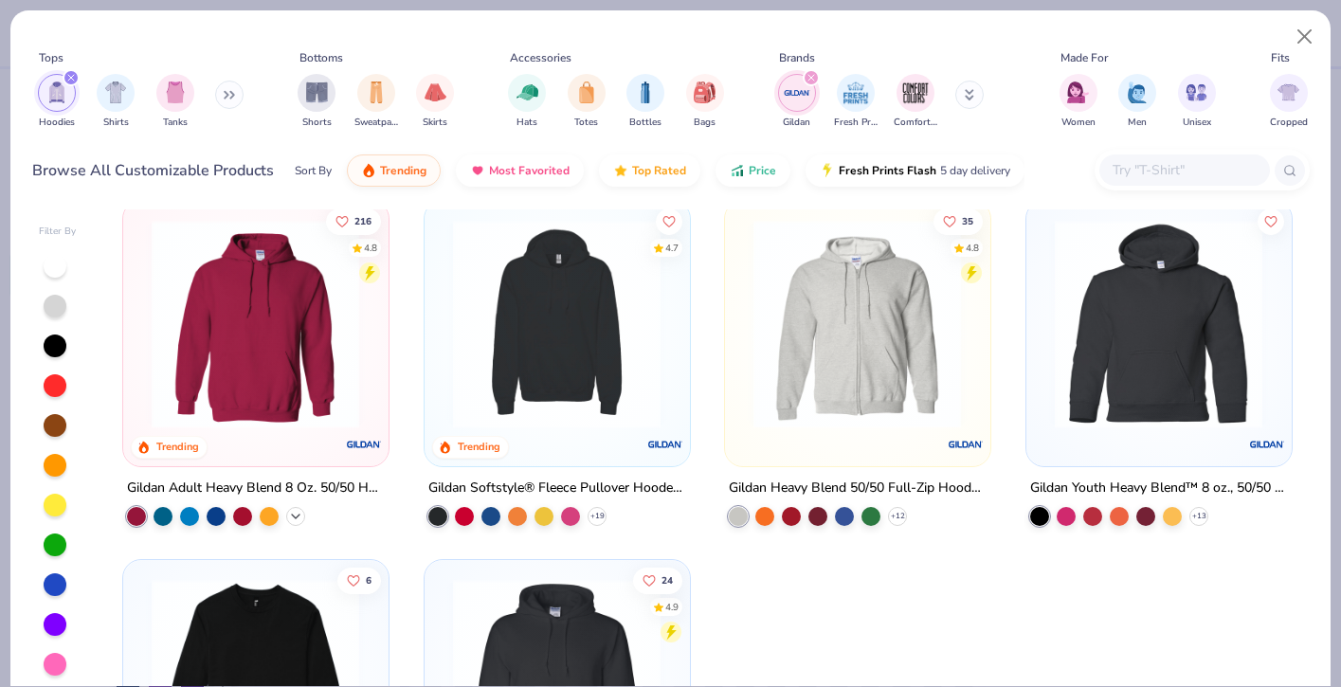
click at [293, 521] on div "+ 37" at bounding box center [295, 515] width 19 height 19
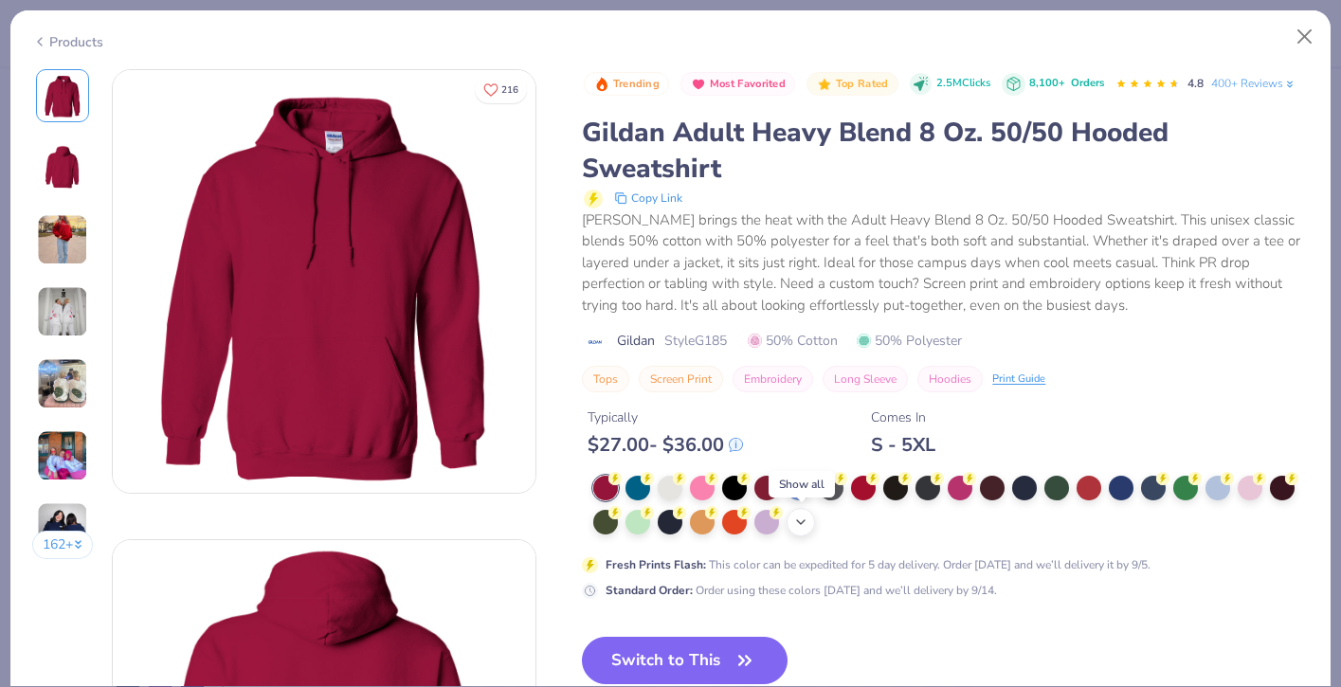
click at [802, 522] on icon at bounding box center [800, 521] width 15 height 15
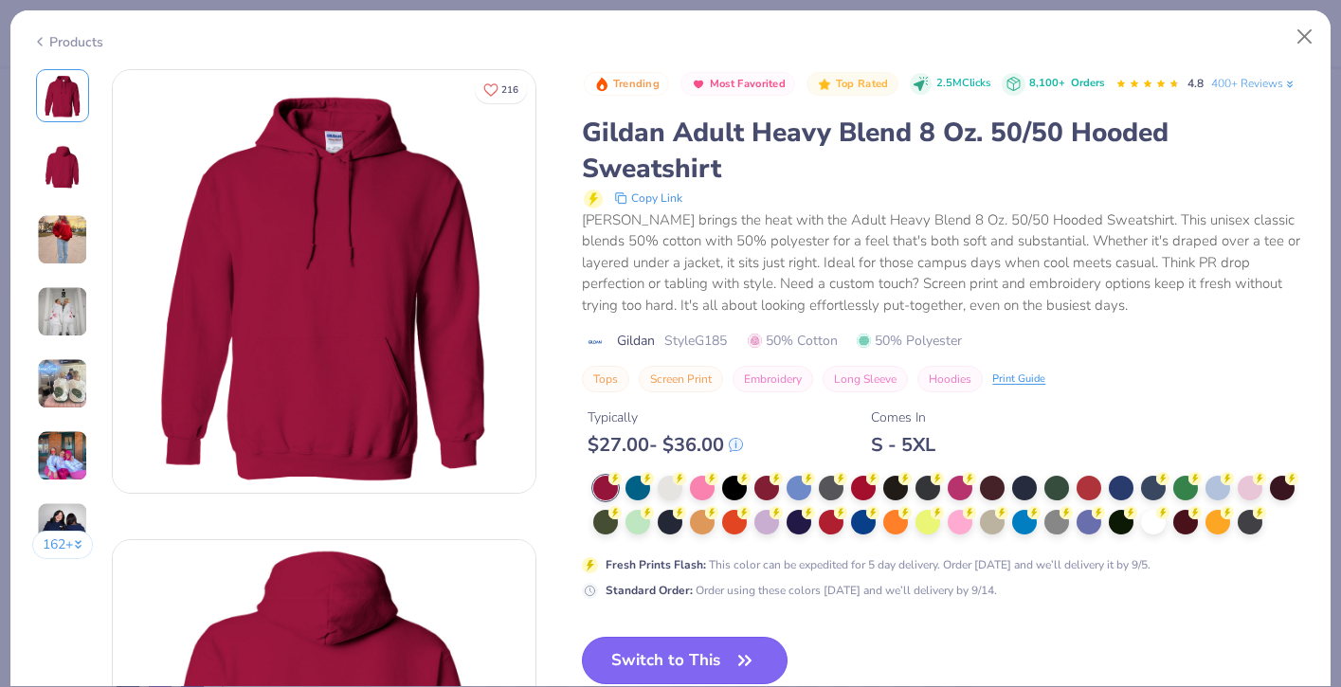
click at [748, 652] on icon "button" at bounding box center [744, 660] width 27 height 27
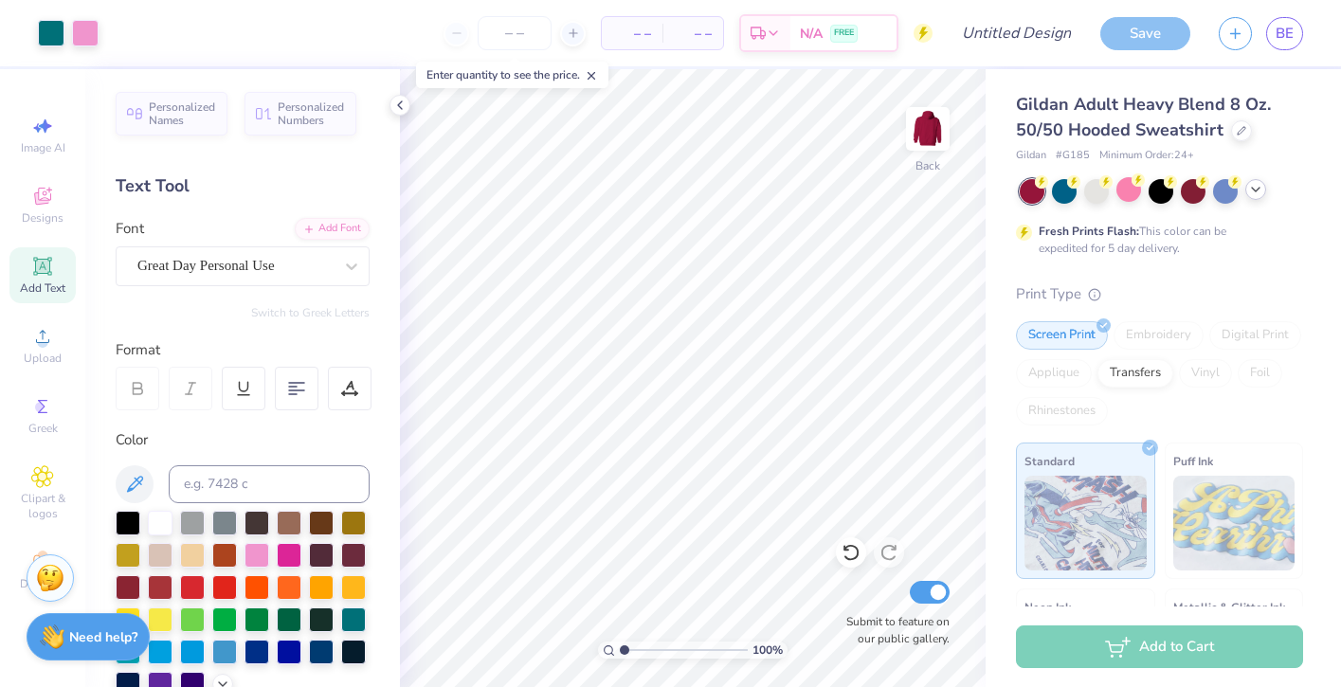
click at [1259, 189] on icon at bounding box center [1255, 189] width 15 height 15
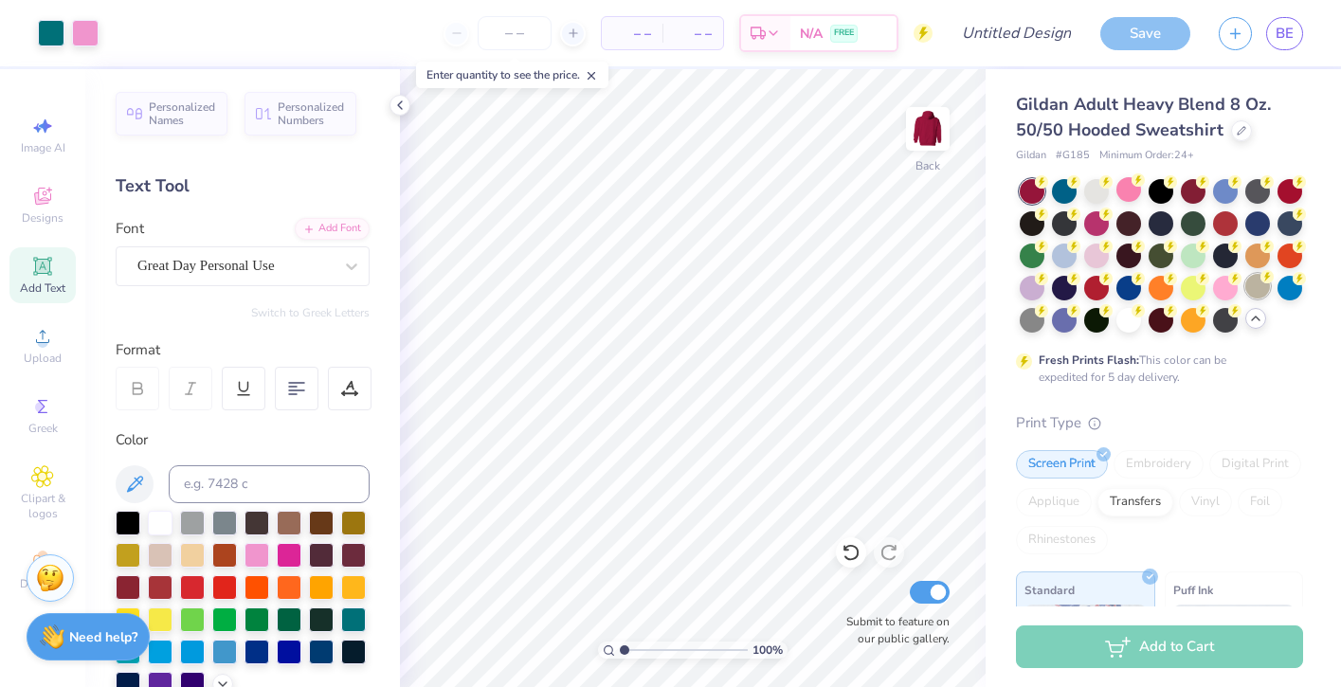
click at [1248, 289] on div at bounding box center [1257, 286] width 25 height 25
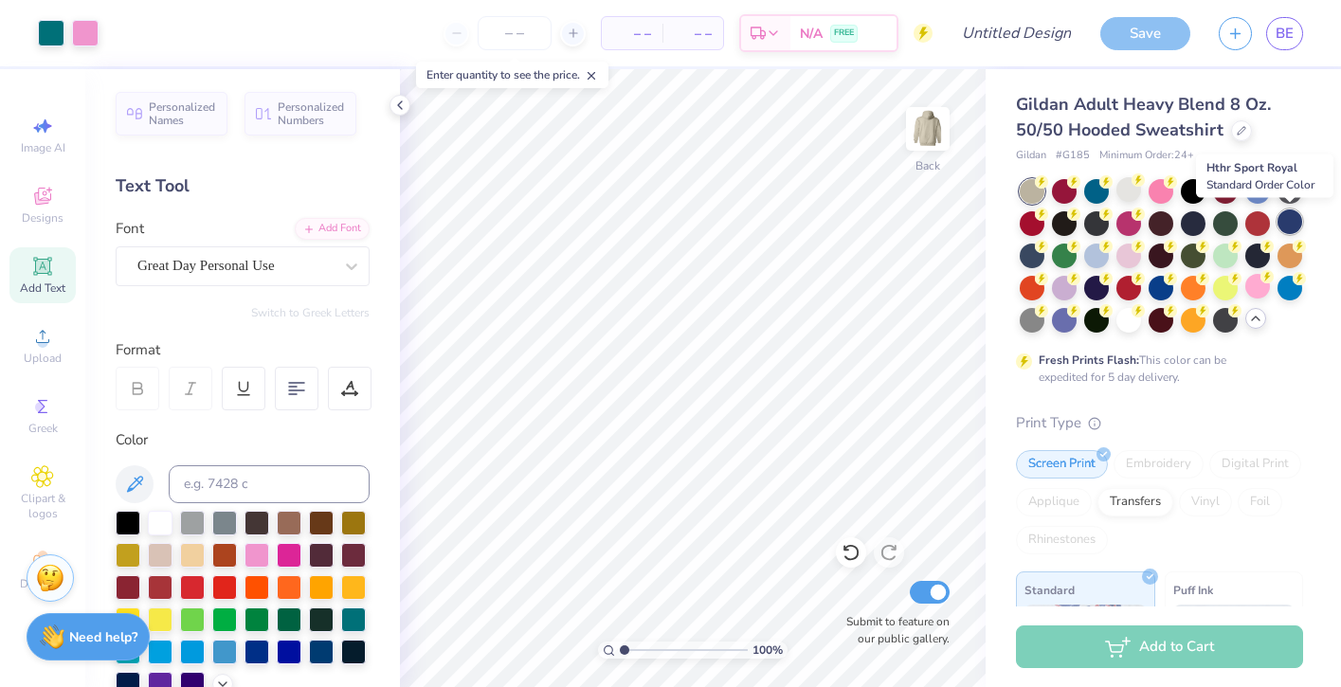
click at [1287, 226] on div at bounding box center [1289, 221] width 25 height 25
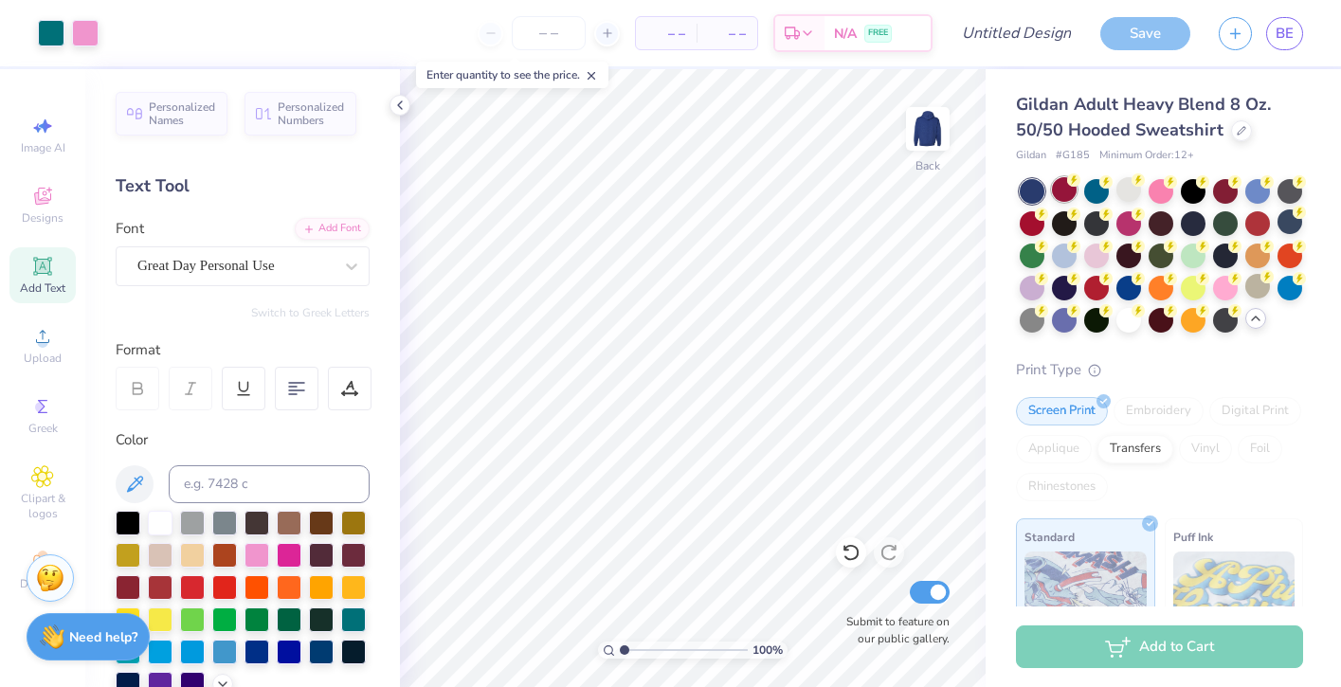
click at [1066, 191] on div at bounding box center [1064, 189] width 25 height 25
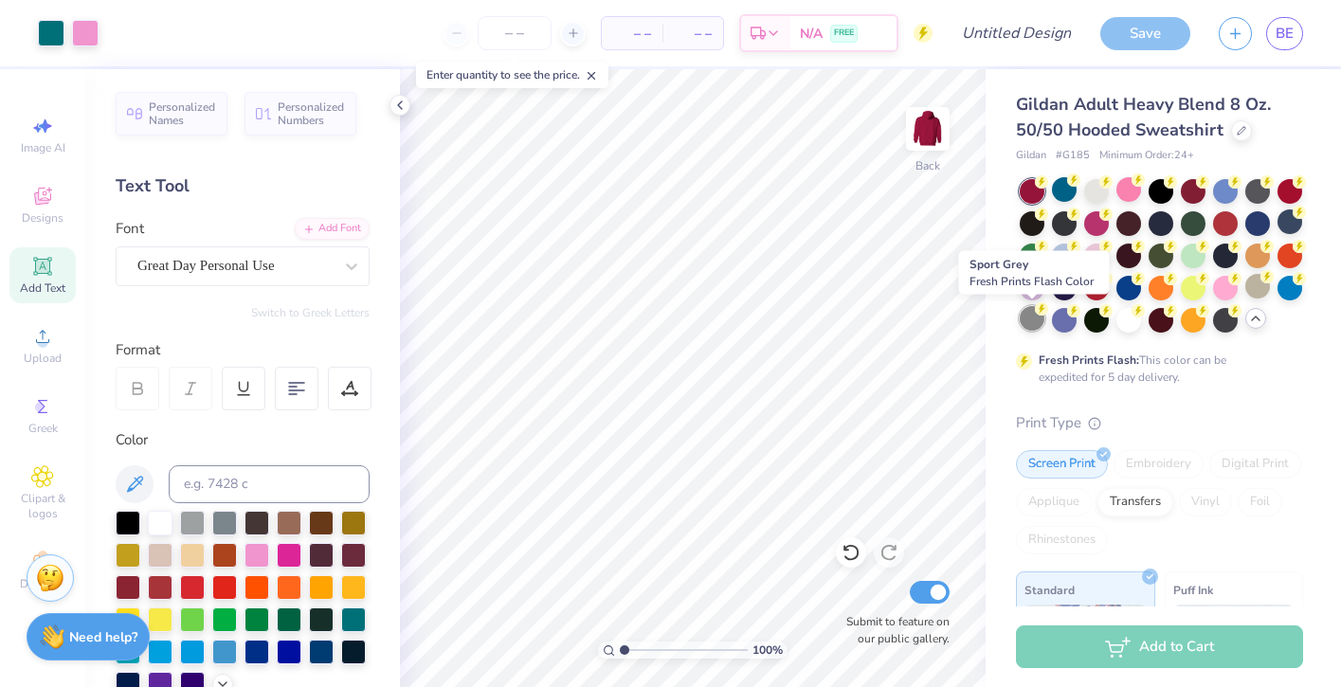
click at [1038, 316] on div at bounding box center [1032, 318] width 25 height 25
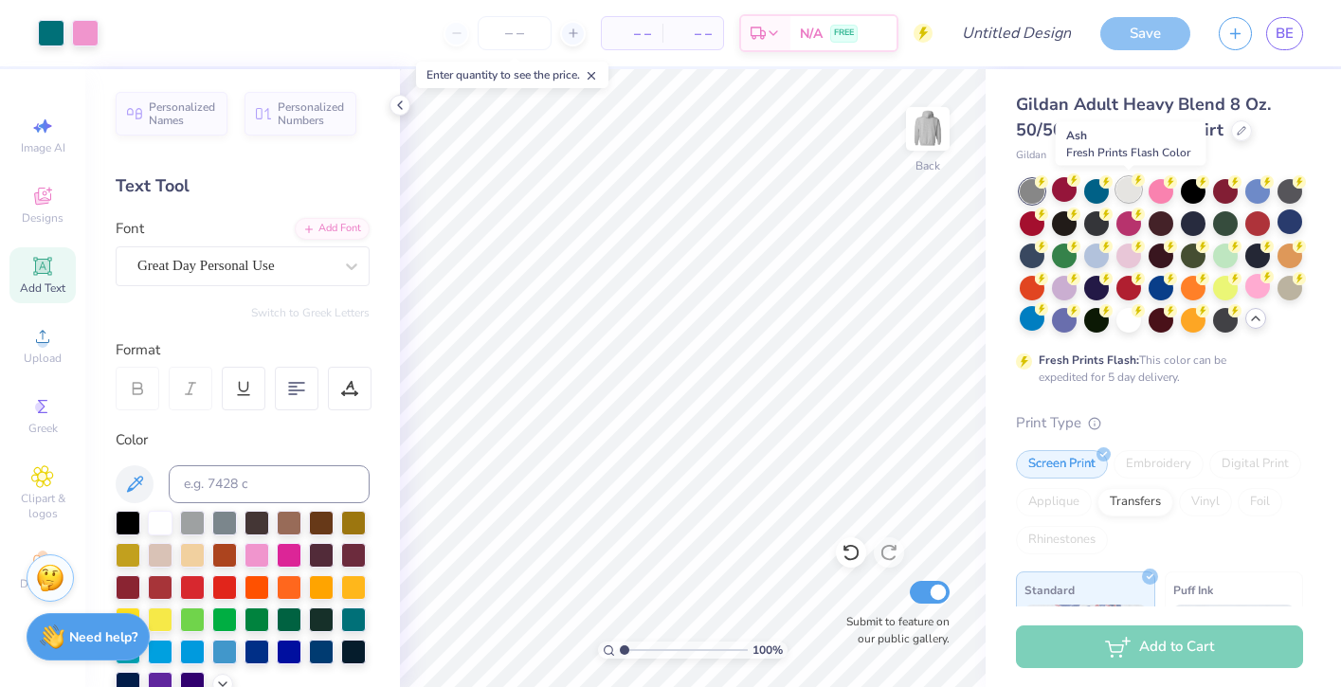
click at [1127, 199] on div at bounding box center [1128, 189] width 25 height 25
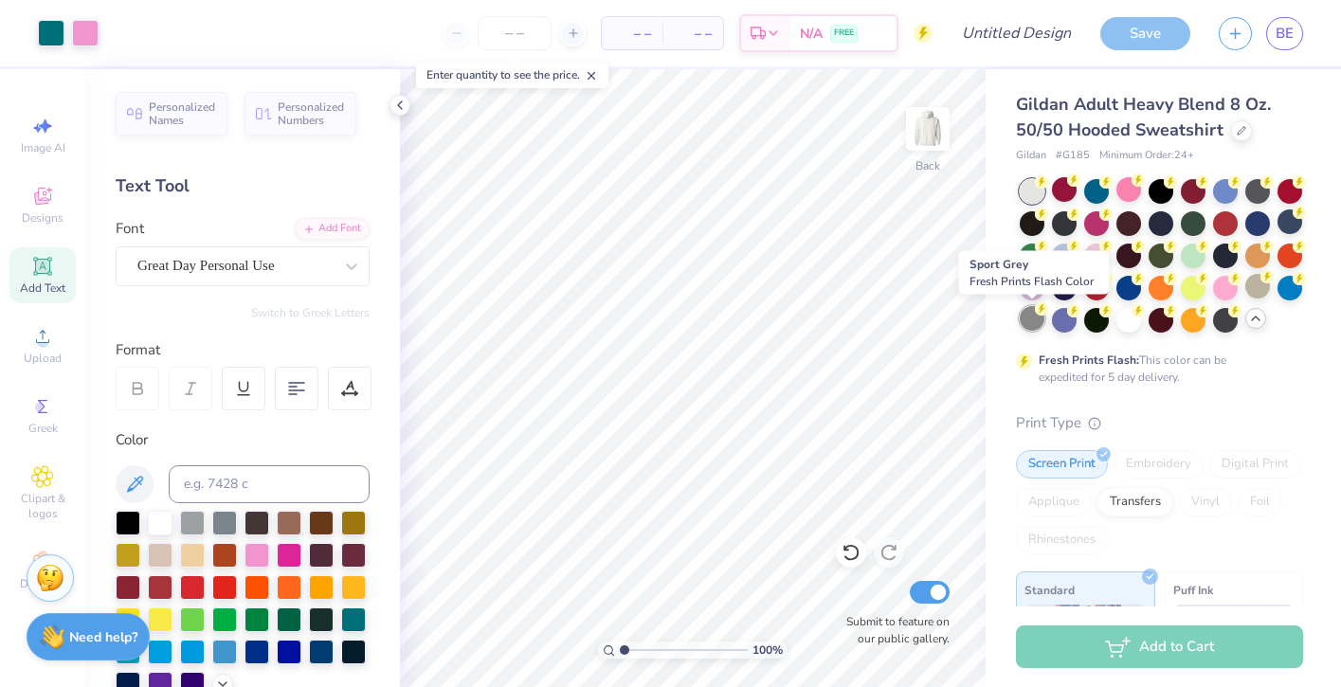
click at [1038, 318] on div at bounding box center [1032, 318] width 25 height 25
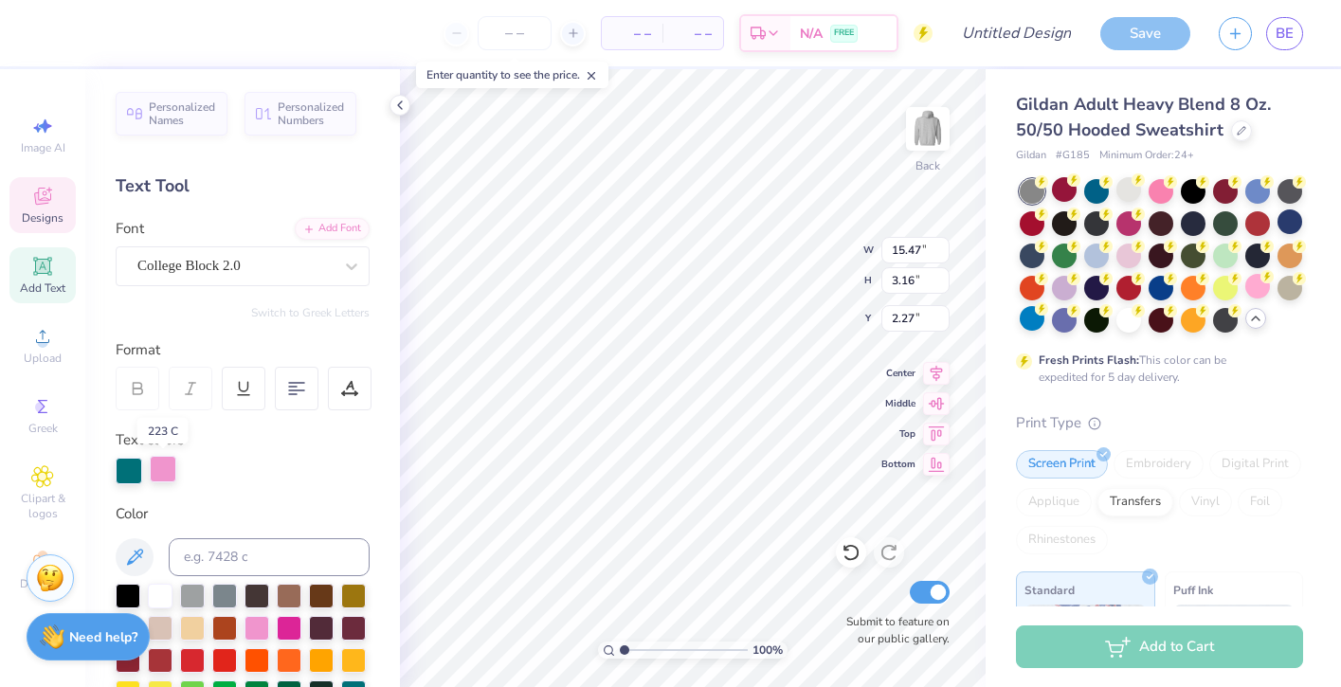
click at [167, 469] on div at bounding box center [163, 469] width 27 height 27
click at [135, 468] on div at bounding box center [129, 469] width 27 height 27
click at [166, 472] on div at bounding box center [163, 469] width 27 height 27
click at [213, 555] on input at bounding box center [269, 557] width 201 height 38
click at [144, 556] on icon at bounding box center [134, 557] width 23 height 23
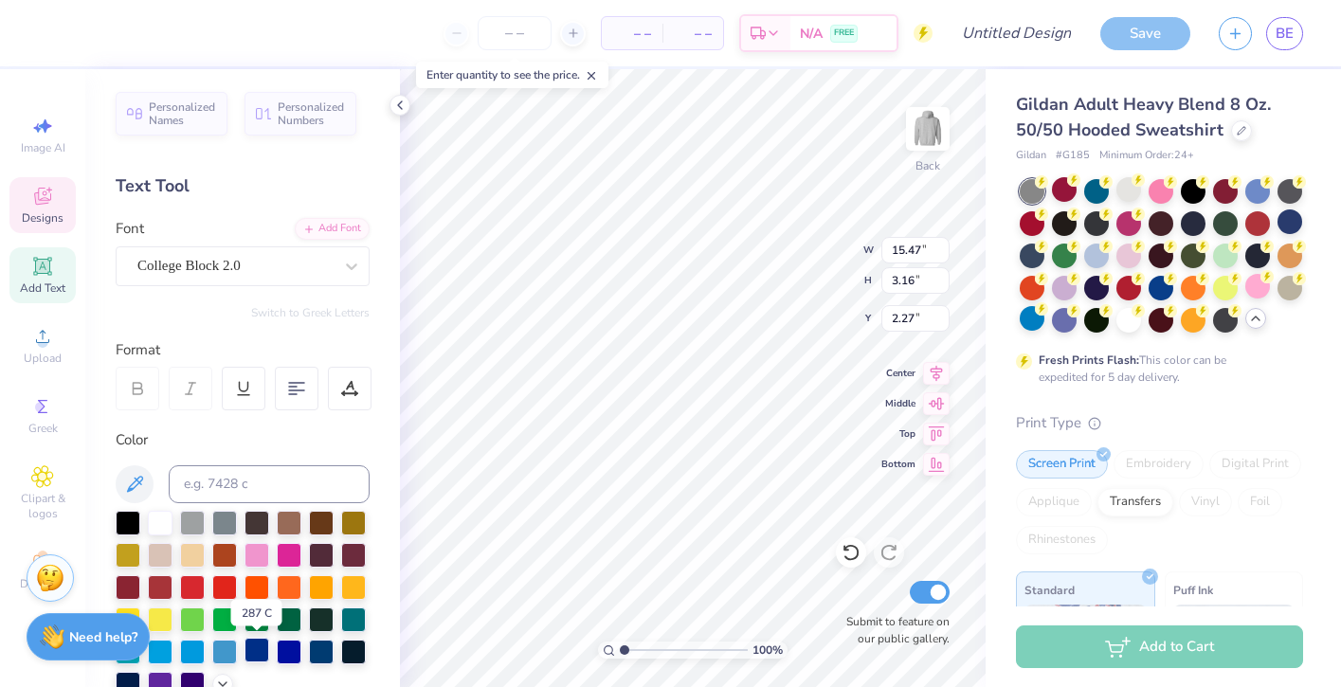
click at [260, 653] on div at bounding box center [256, 650] width 25 height 25
click at [191, 675] on div at bounding box center [192, 682] width 25 height 25
click at [348, 644] on div at bounding box center [353, 650] width 25 height 25
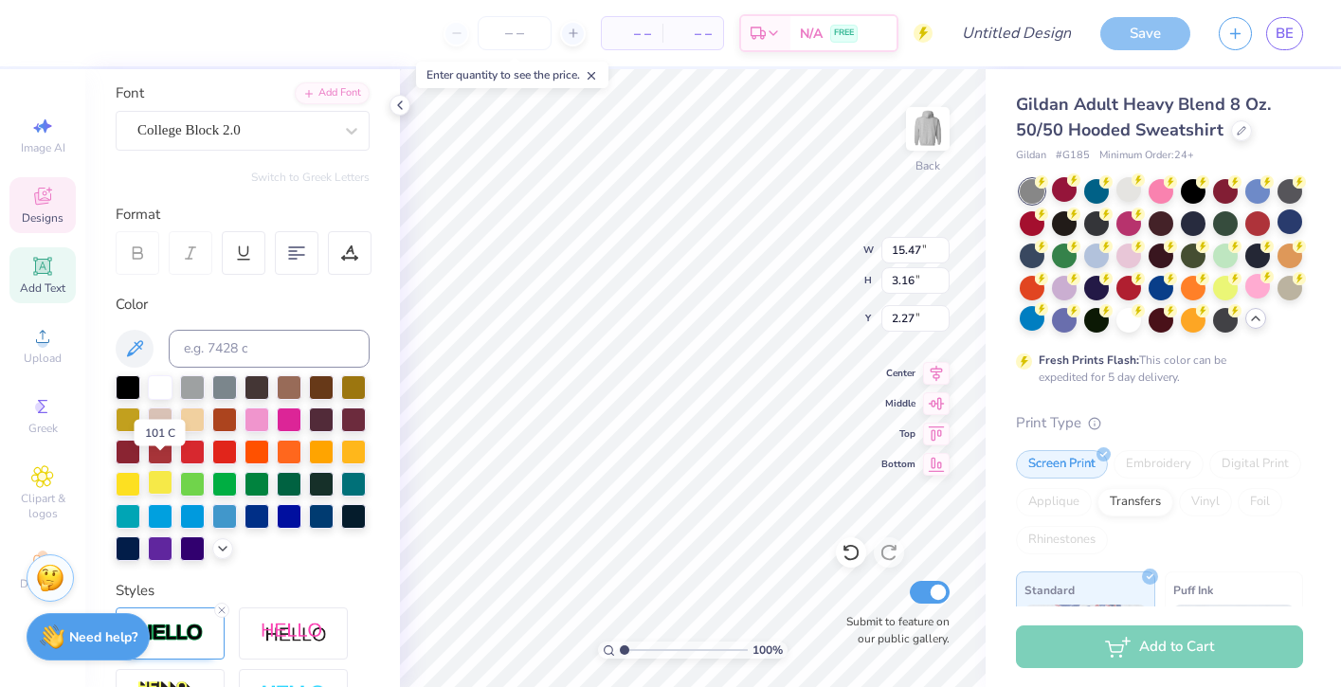
scroll to position [148, 0]
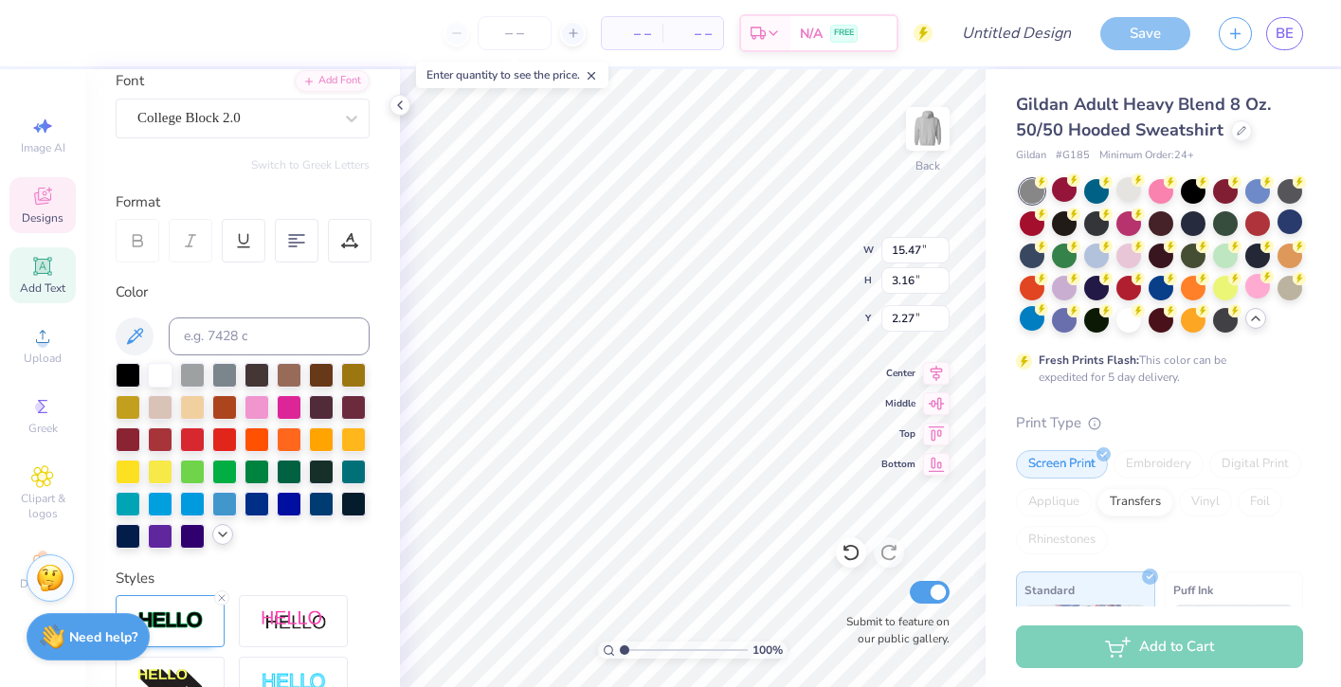
click at [227, 530] on icon at bounding box center [222, 534] width 15 height 15
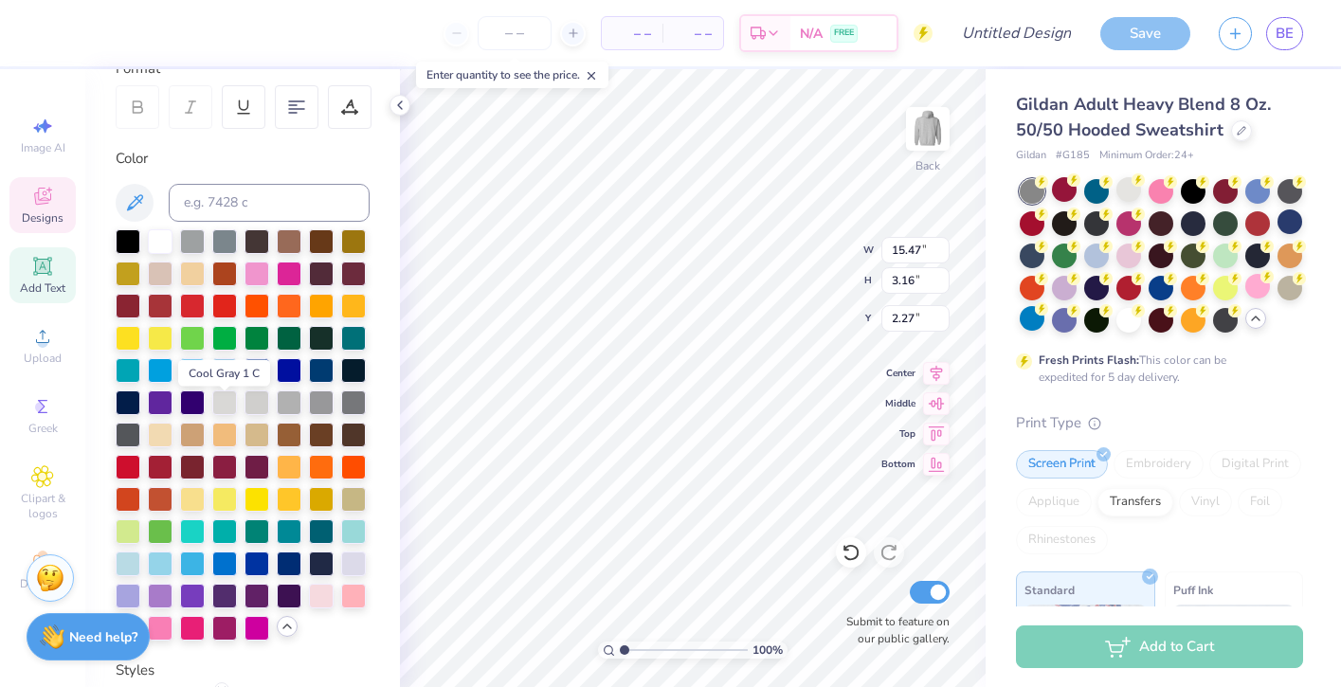
scroll to position [302, 0]
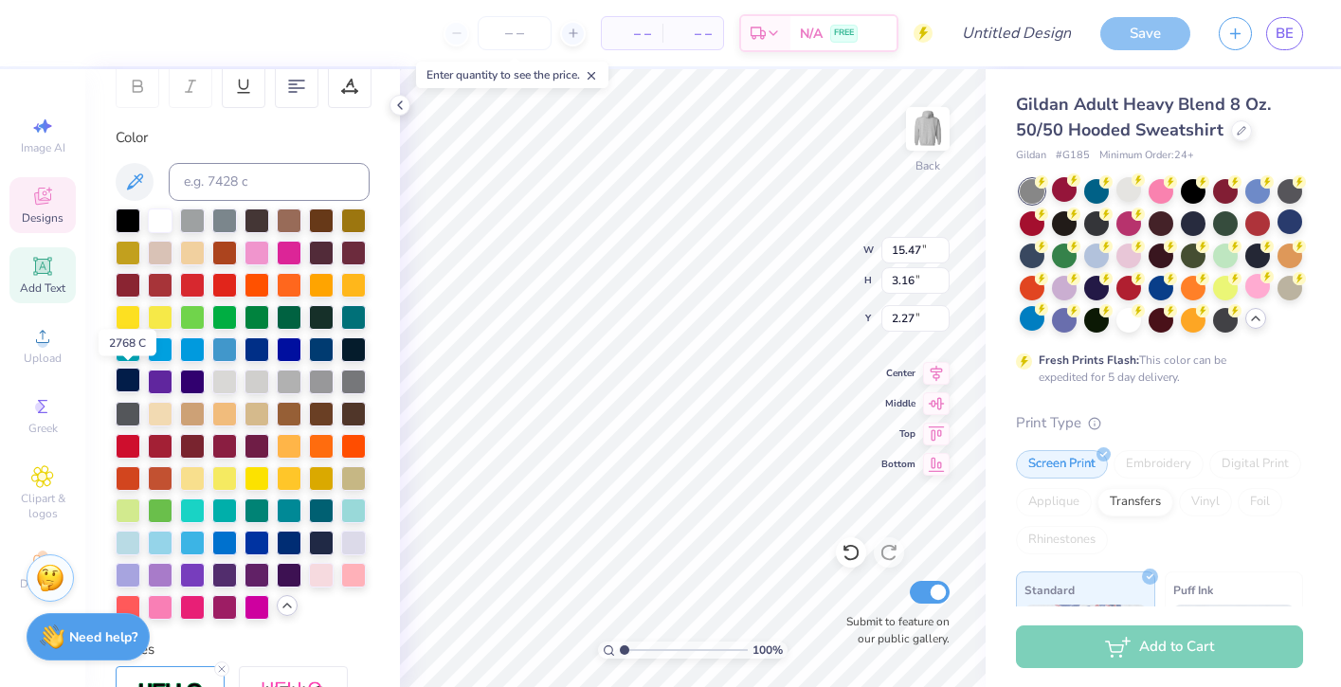
click at [130, 385] on div at bounding box center [128, 380] width 25 height 25
click at [133, 384] on div at bounding box center [128, 380] width 25 height 25
type input "10.66"
type input "15.47"
type input "3.16"
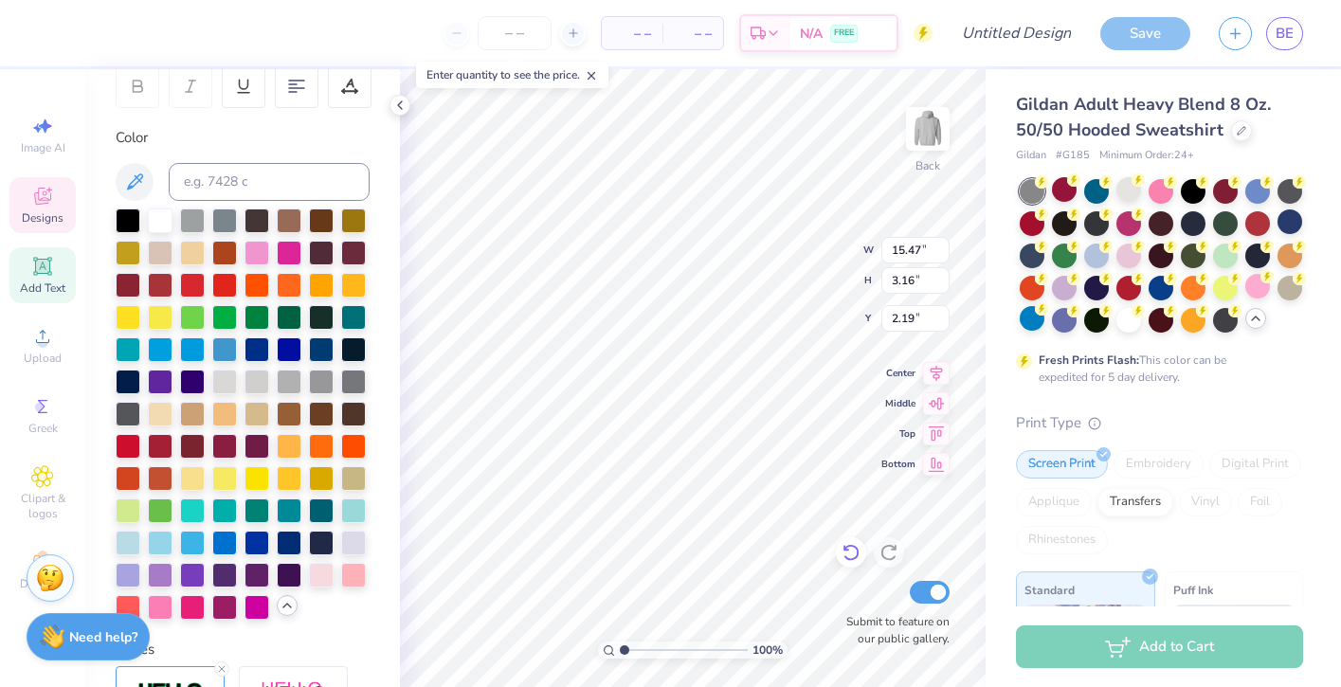
click at [847, 562] on div at bounding box center [851, 552] width 30 height 30
type input "2.27"
click at [847, 562] on div at bounding box center [851, 552] width 30 height 30
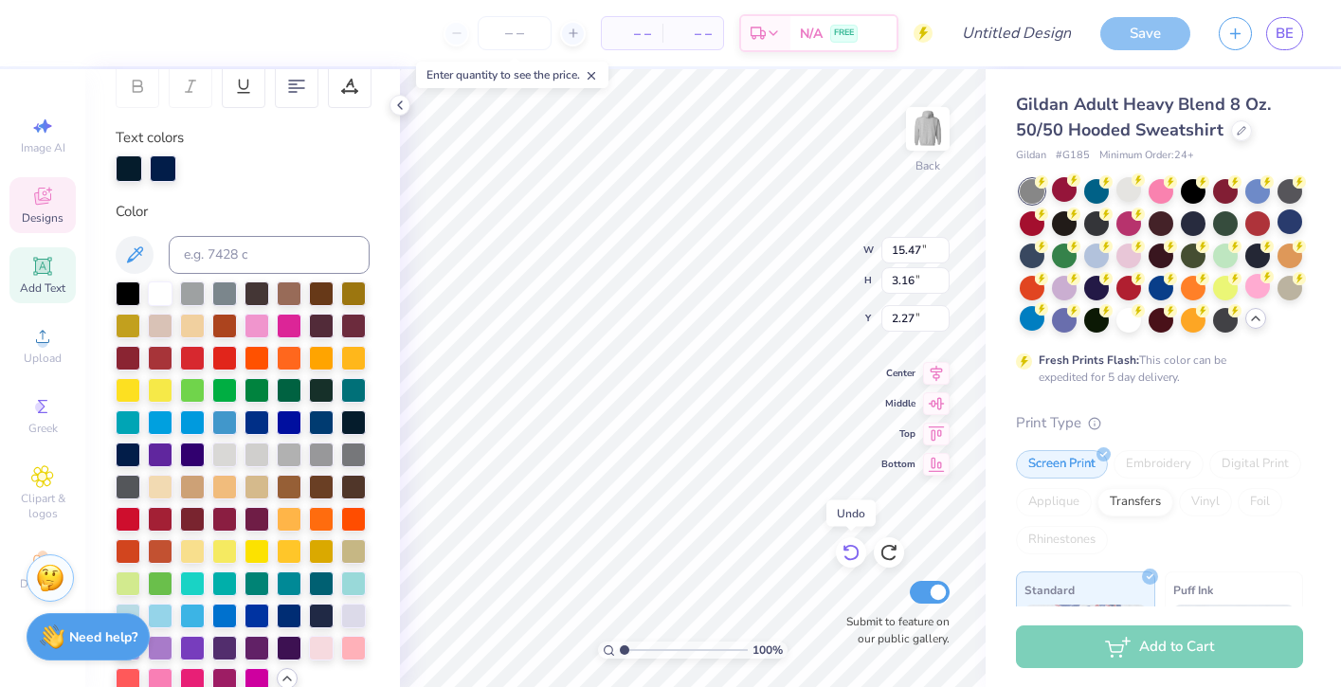
click at [847, 563] on div at bounding box center [851, 552] width 30 height 30
click at [846, 563] on div at bounding box center [851, 552] width 30 height 30
click at [849, 561] on icon at bounding box center [850, 552] width 19 height 19
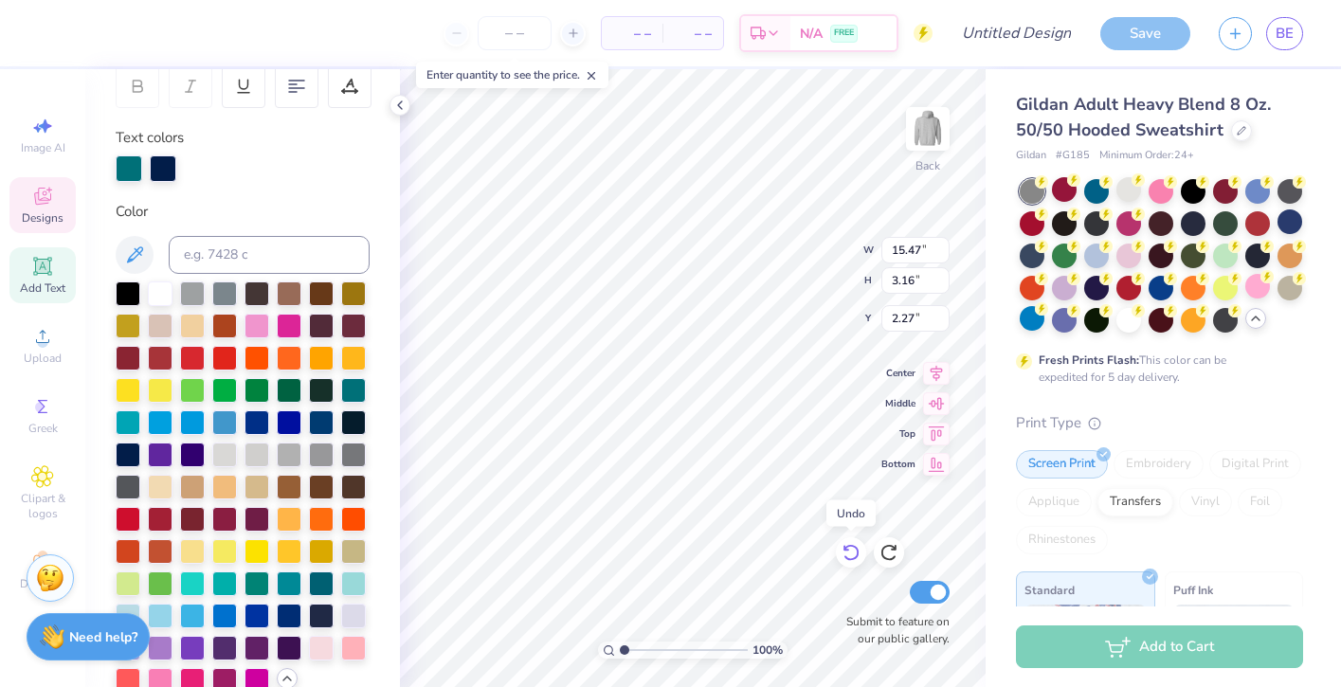
click at [851, 559] on icon at bounding box center [850, 553] width 16 height 17
click at [851, 560] on icon at bounding box center [850, 553] width 16 height 17
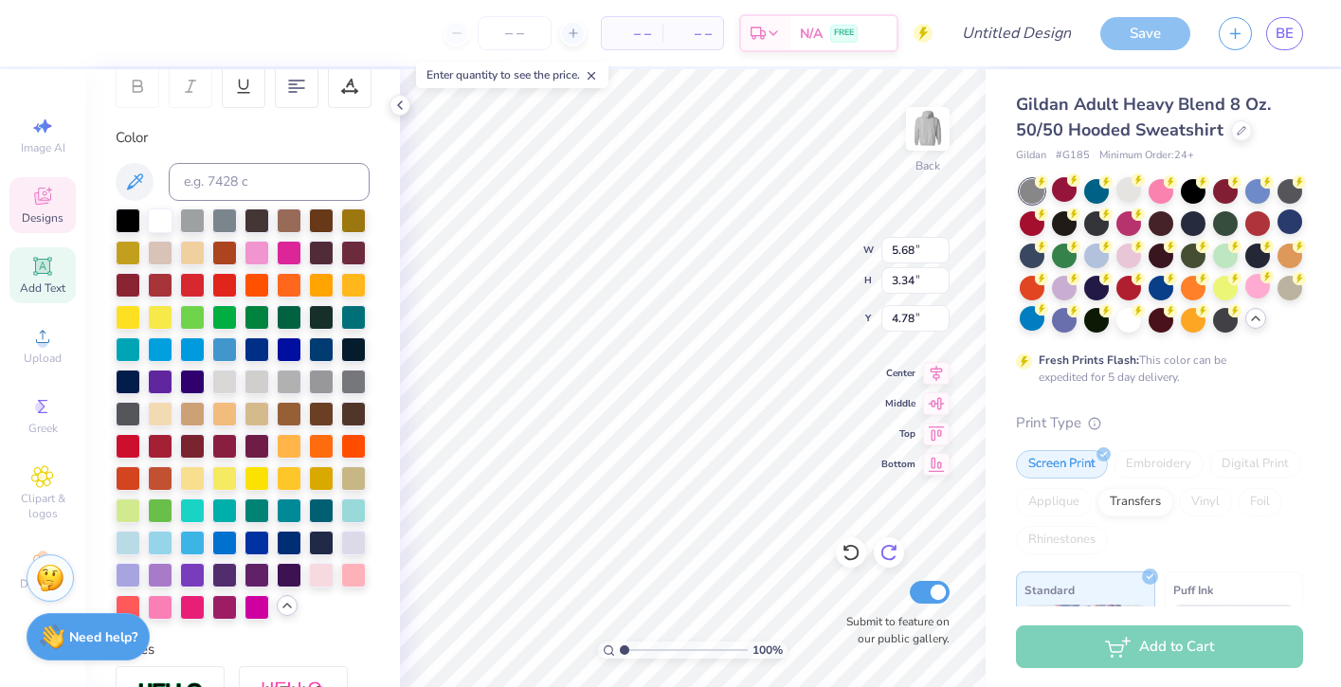
click at [898, 547] on div at bounding box center [889, 552] width 30 height 30
type input "4.63"
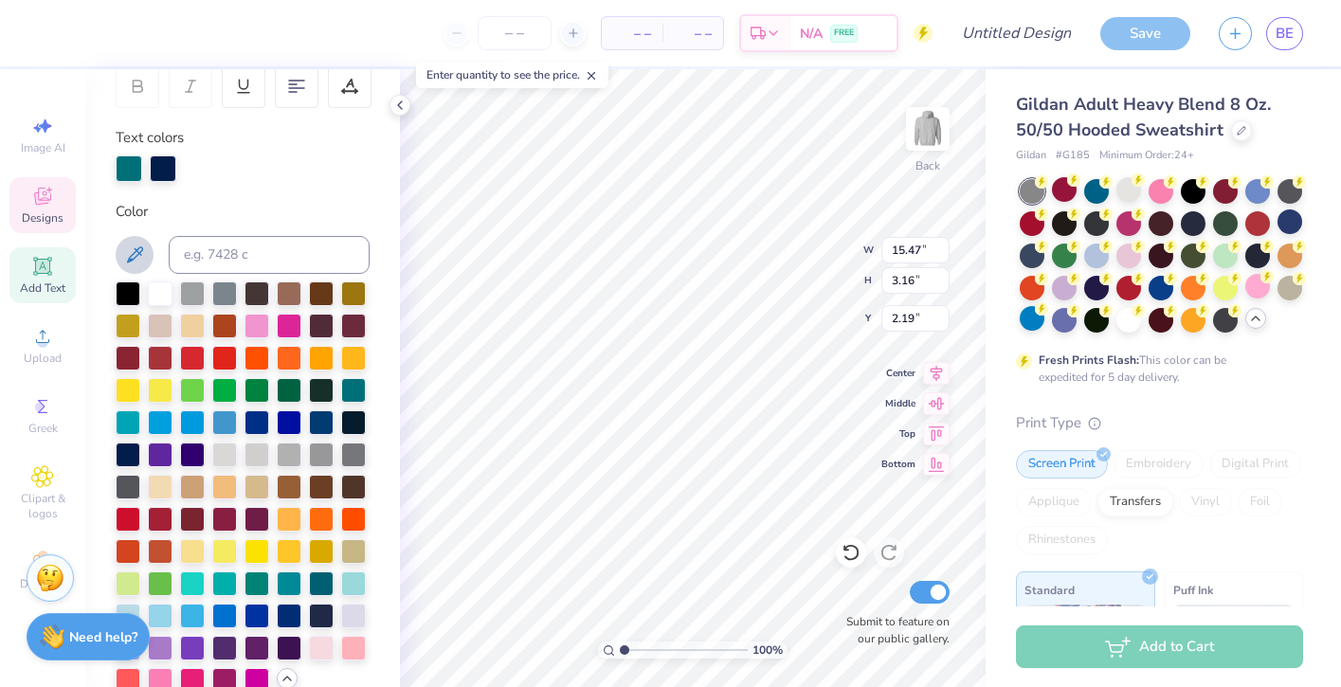
click at [138, 259] on icon at bounding box center [134, 255] width 23 height 23
click at [219, 447] on div at bounding box center [224, 453] width 25 height 25
click at [139, 451] on div at bounding box center [128, 453] width 25 height 25
click at [171, 162] on div at bounding box center [163, 166] width 27 height 27
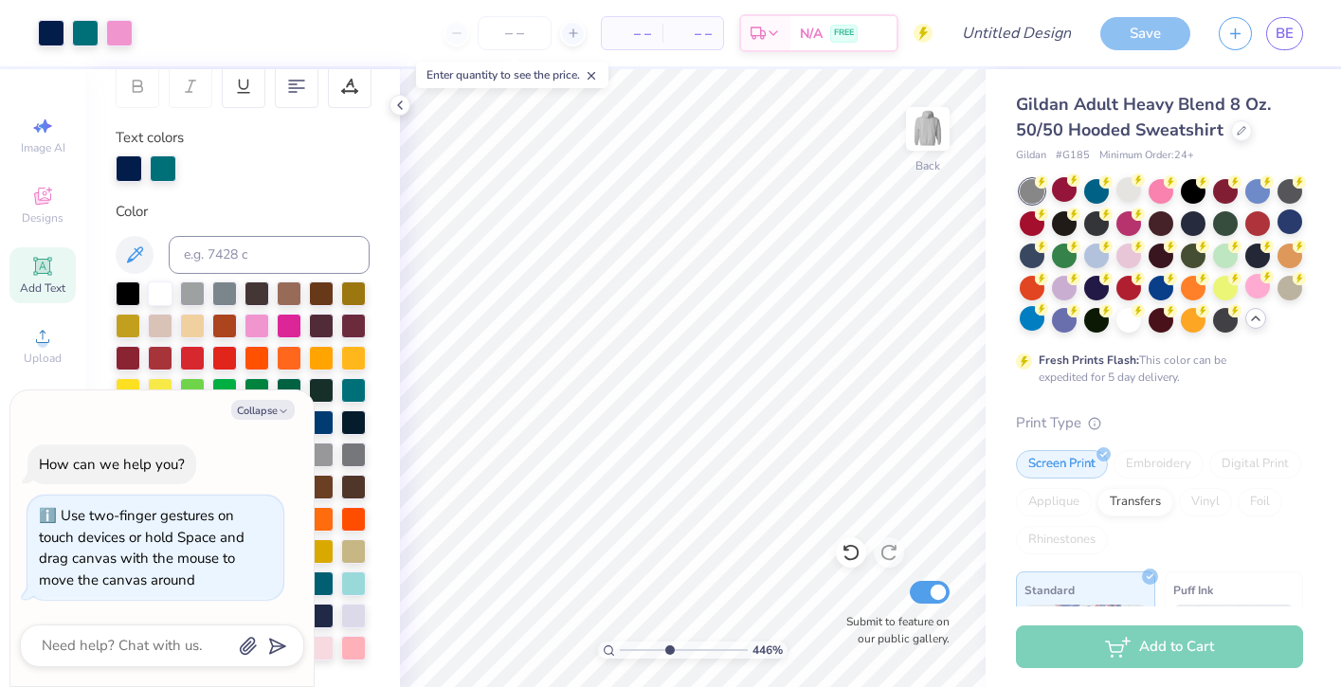
type input "5.2"
type textarea "x"
type input "5.3"
type textarea "x"
drag, startPoint x: 626, startPoint y: 649, endPoint x: 678, endPoint y: 651, distance: 52.1
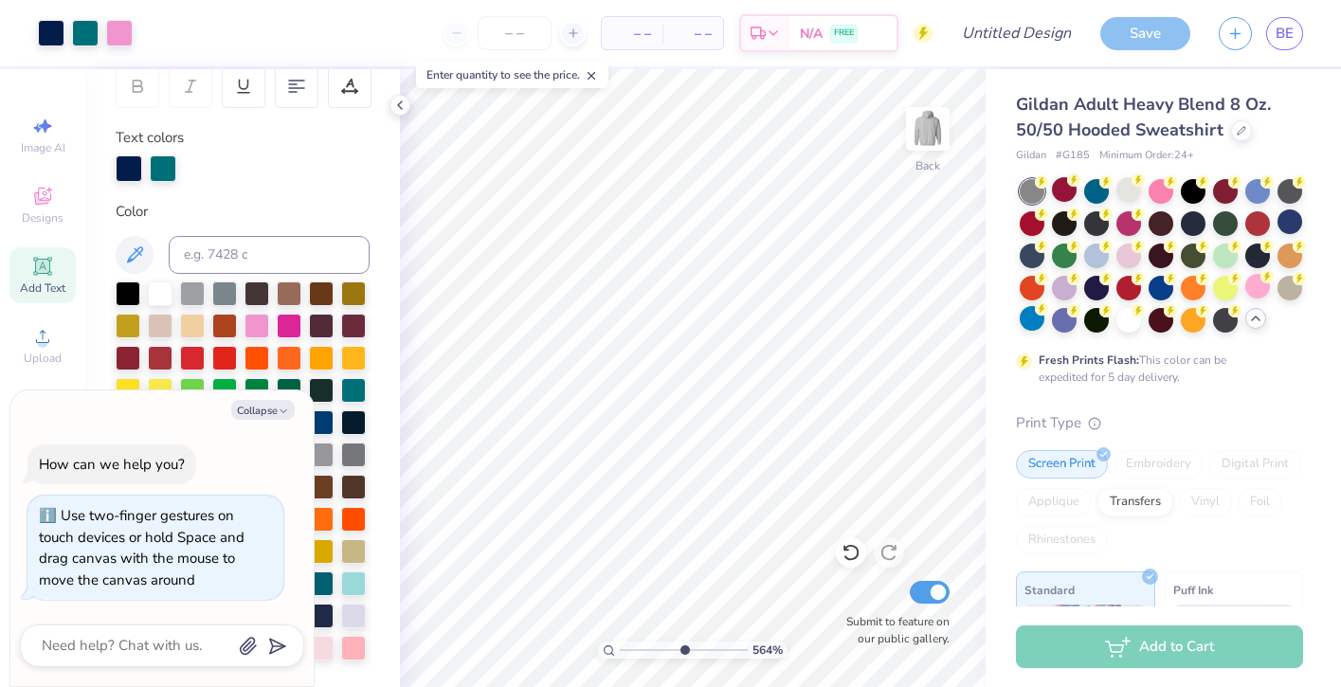
click at [678, 651] on input "range" at bounding box center [684, 649] width 128 height 17
drag, startPoint x: 674, startPoint y: 647, endPoint x: 576, endPoint y: 651, distance: 97.7
type input "1"
click at [620, 651] on input "range" at bounding box center [684, 649] width 128 height 17
click at [274, 413] on button "Collapse" at bounding box center [262, 410] width 63 height 20
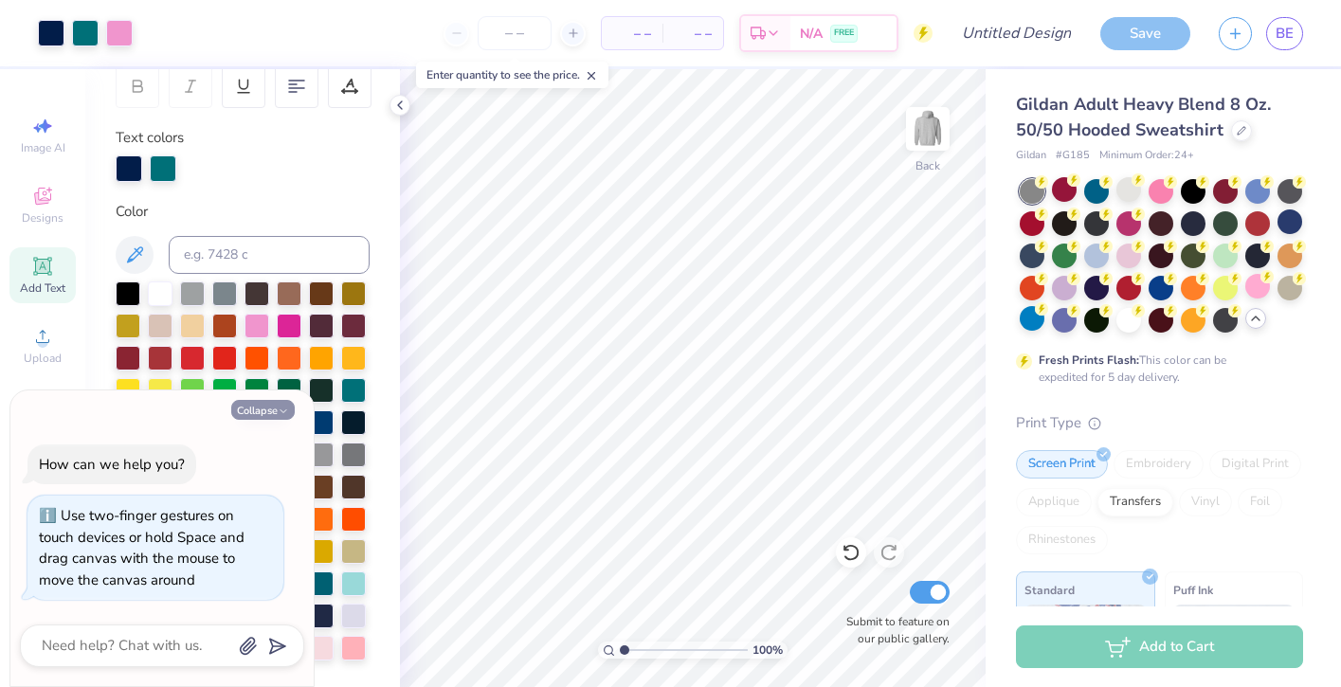
type textarea "x"
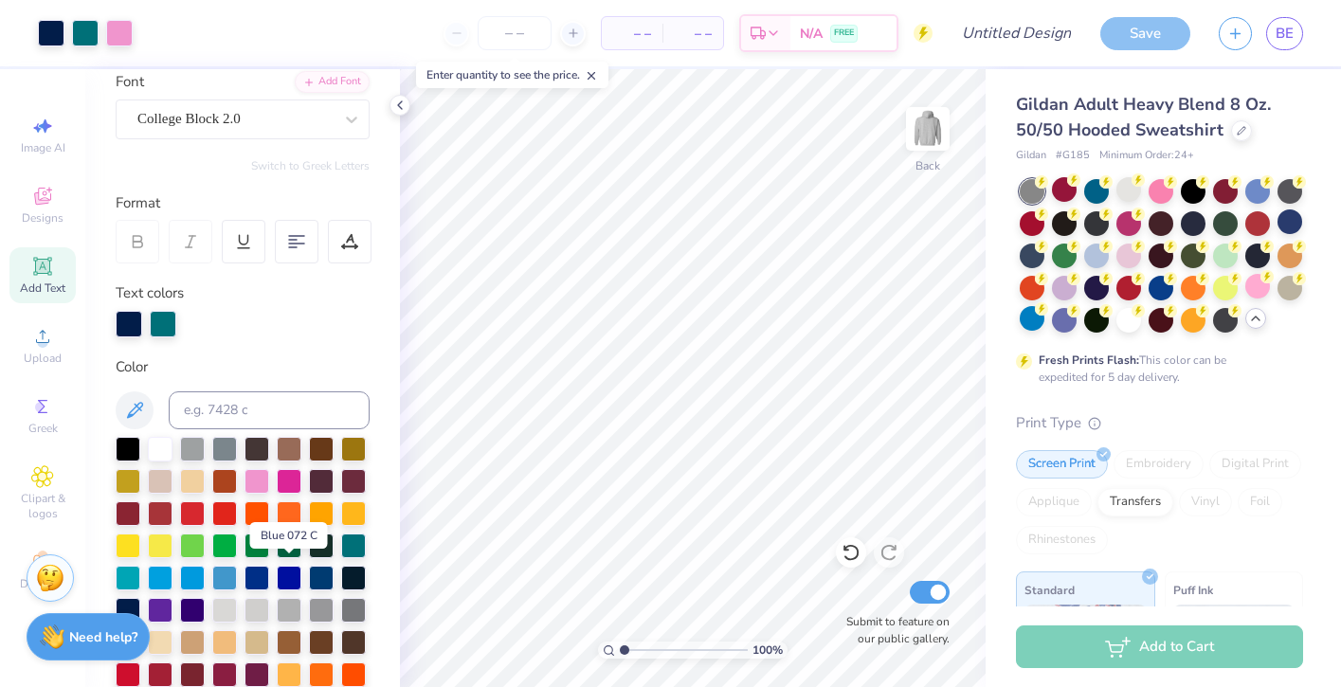
scroll to position [145, 0]
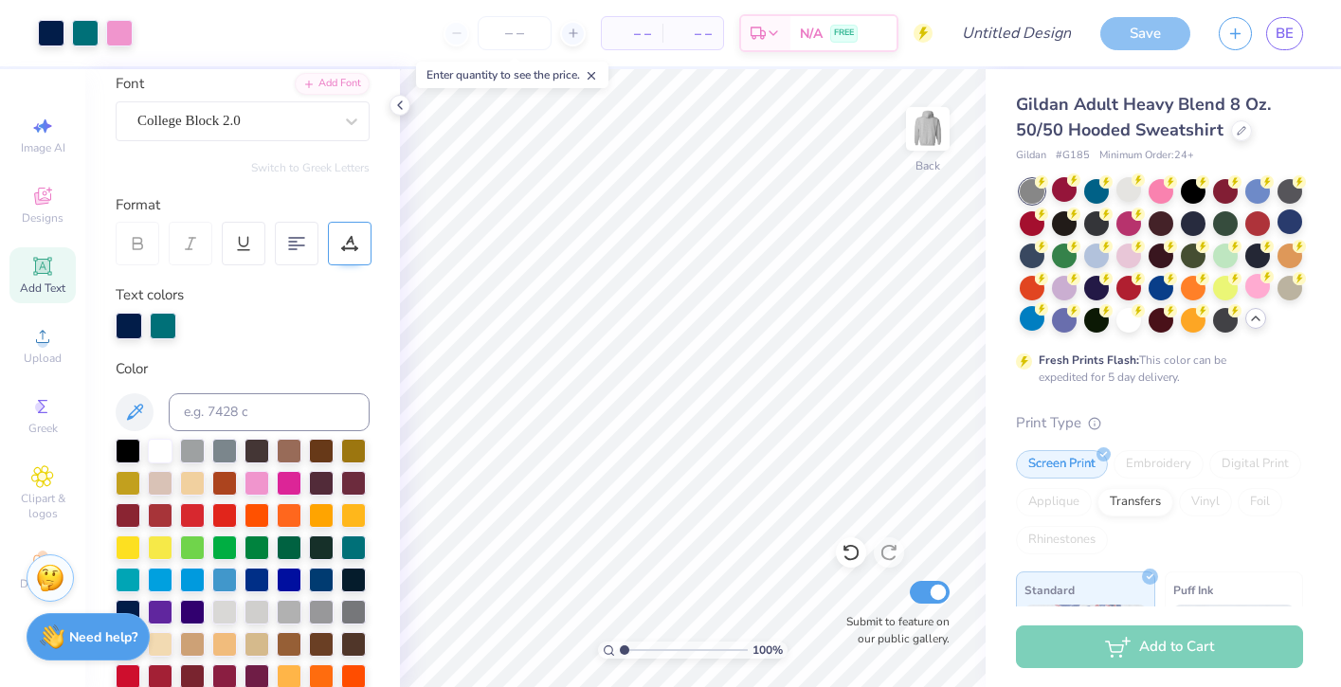
click at [359, 235] on div at bounding box center [350, 244] width 44 height 44
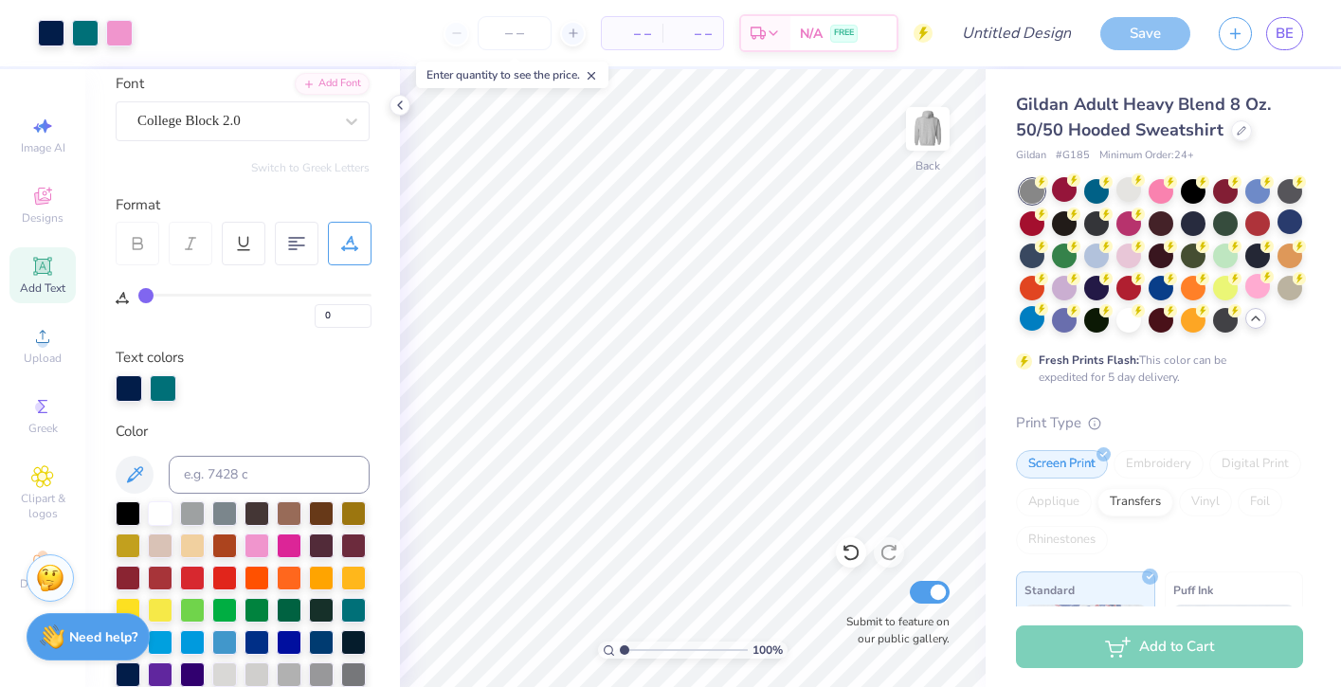
type input "1"
type input "2"
type input "3"
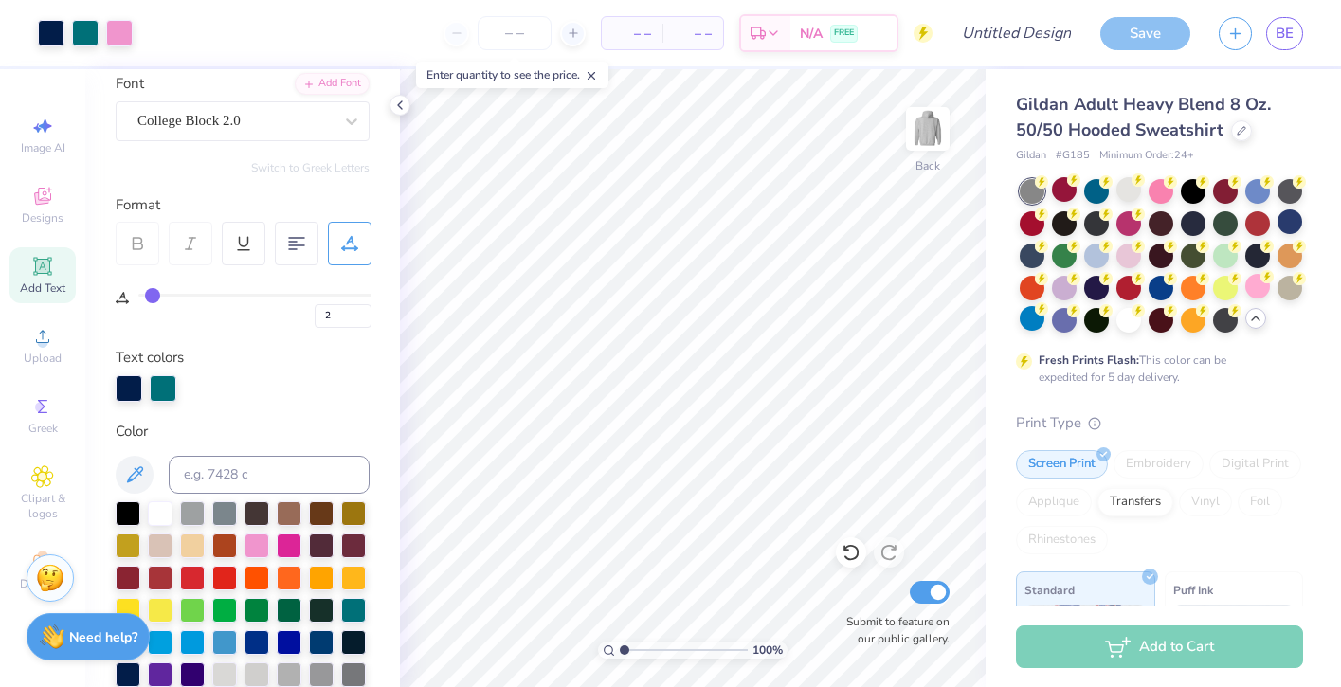
type input "3"
type input "5"
type input "8"
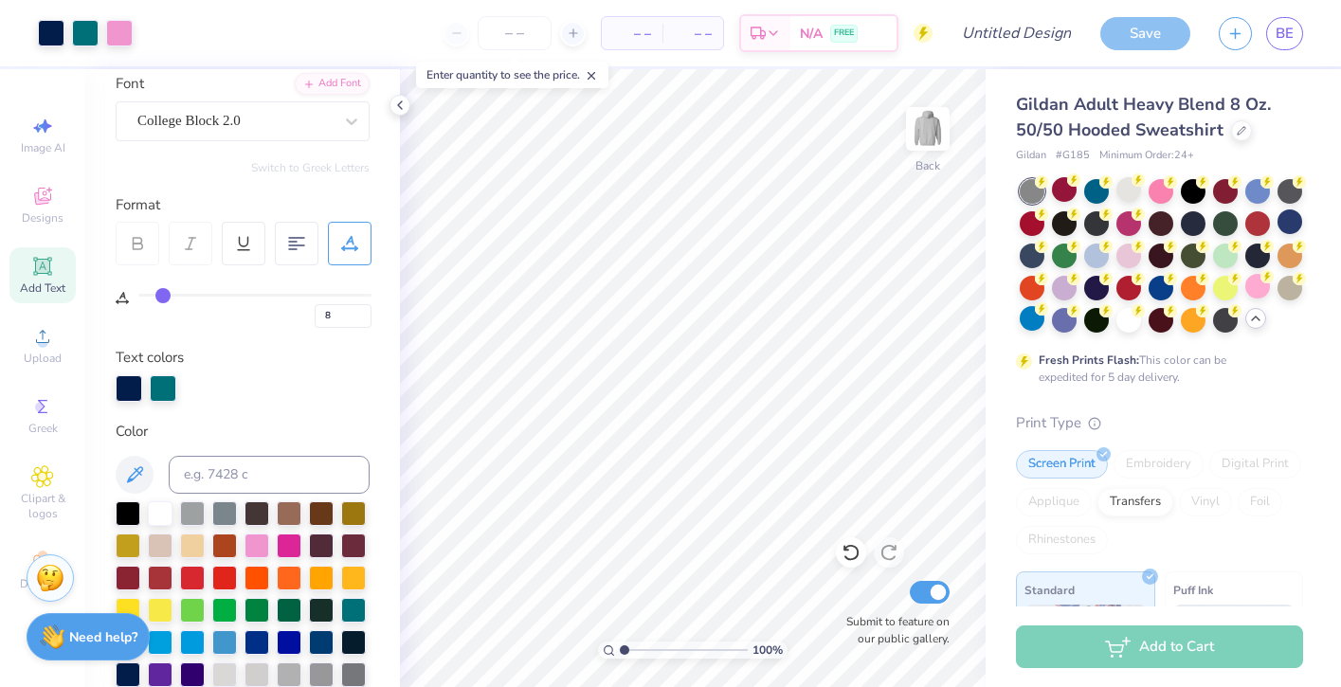
type input "11"
type input "14"
type input "18"
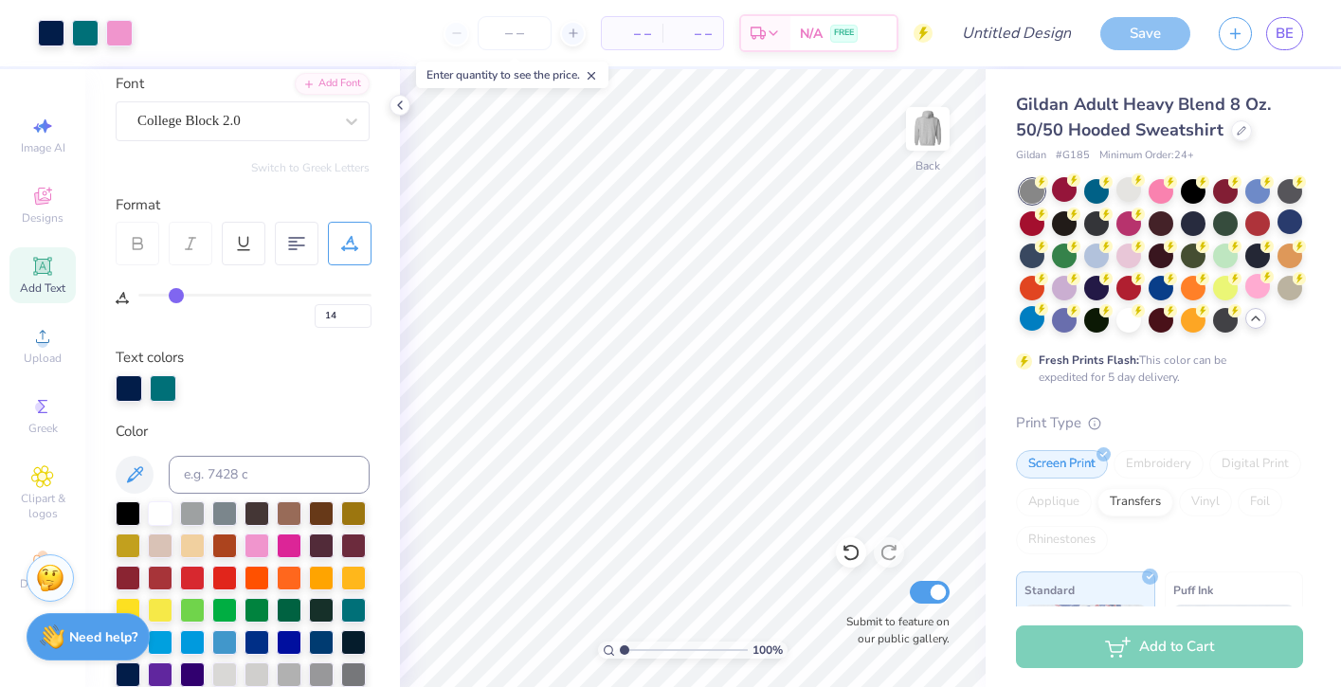
type input "18"
type input "23"
type input "27"
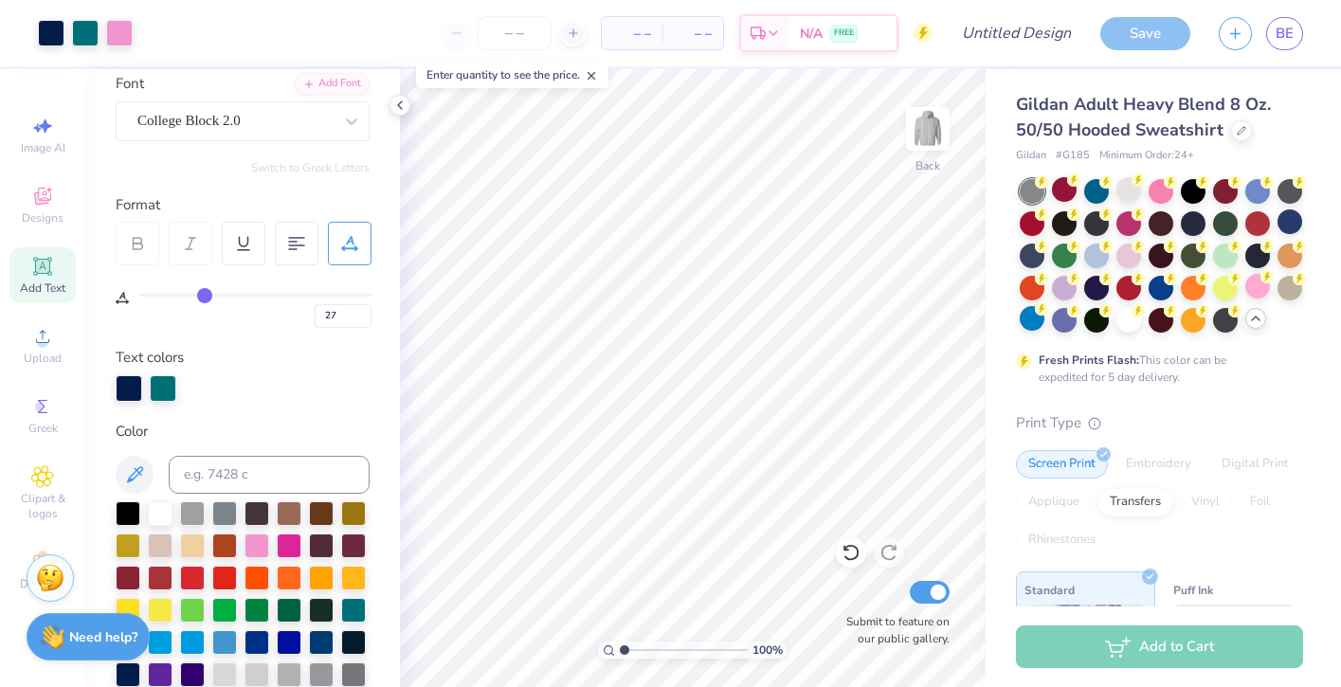
type input "30"
type input "33"
type input "35"
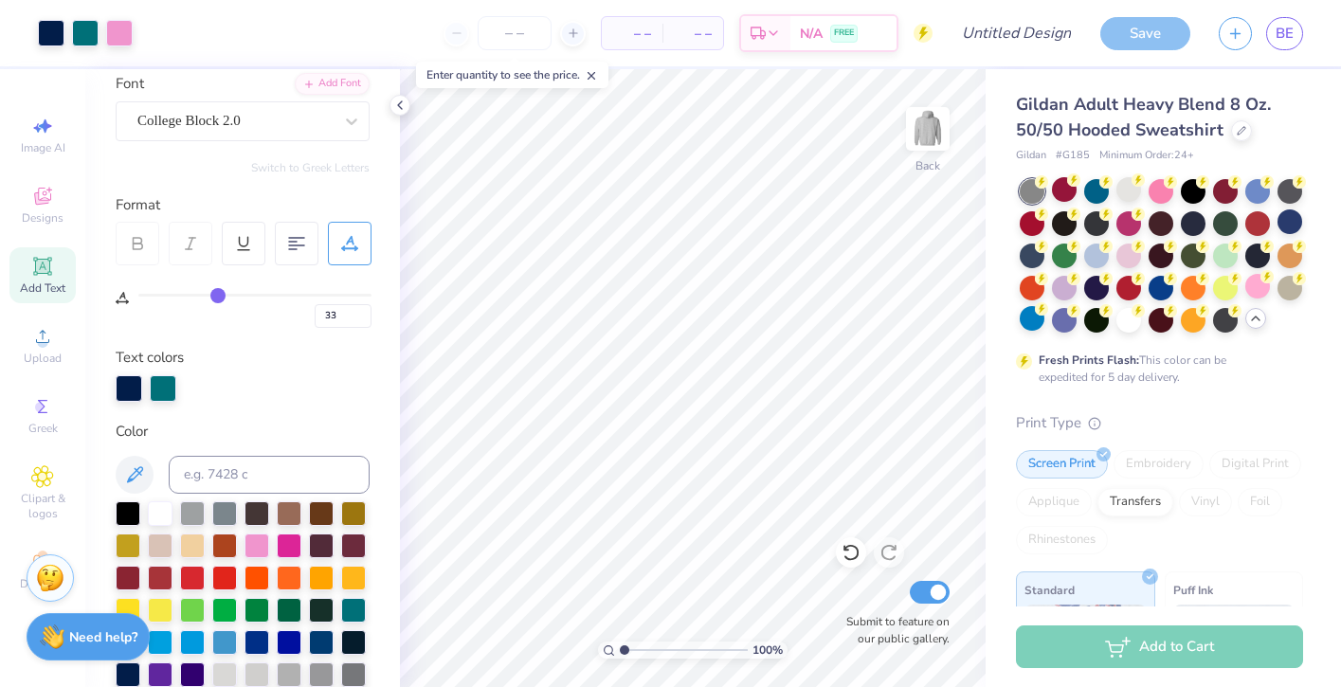
type input "35"
type input "36"
type input "37"
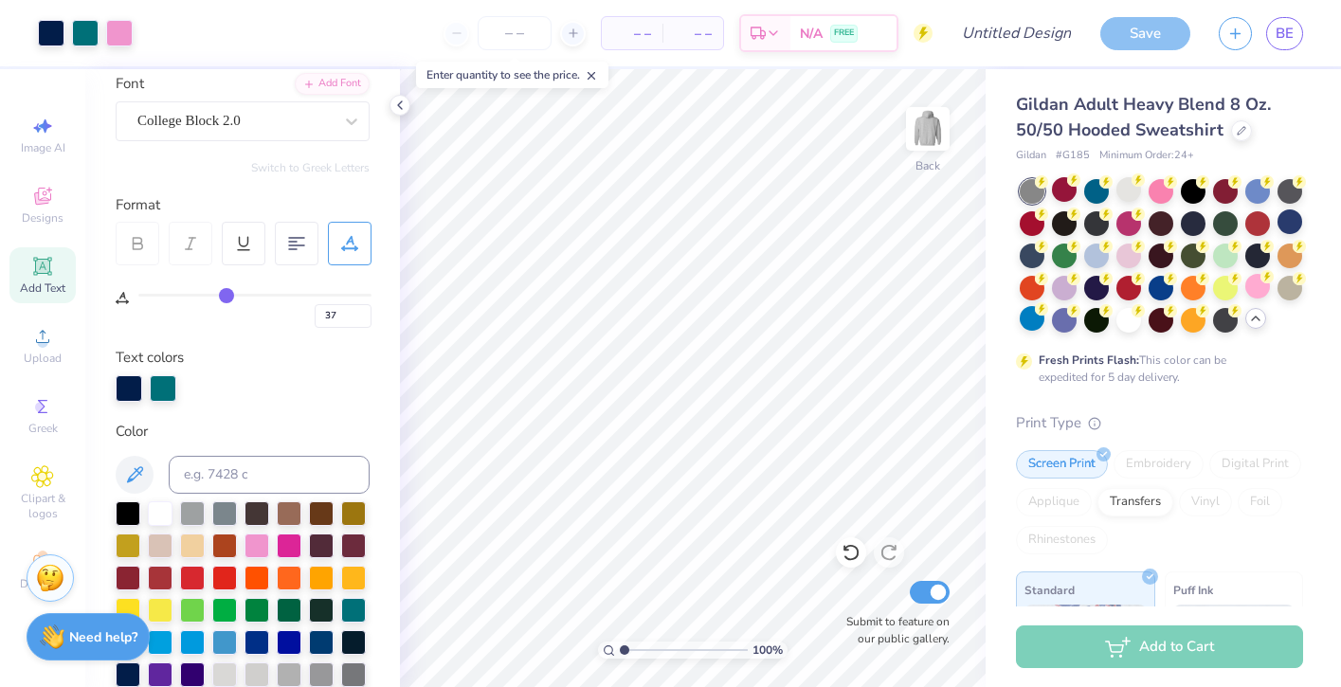
type input "38"
type input "39"
drag, startPoint x: 149, startPoint y: 294, endPoint x: 231, endPoint y: 297, distance: 82.5
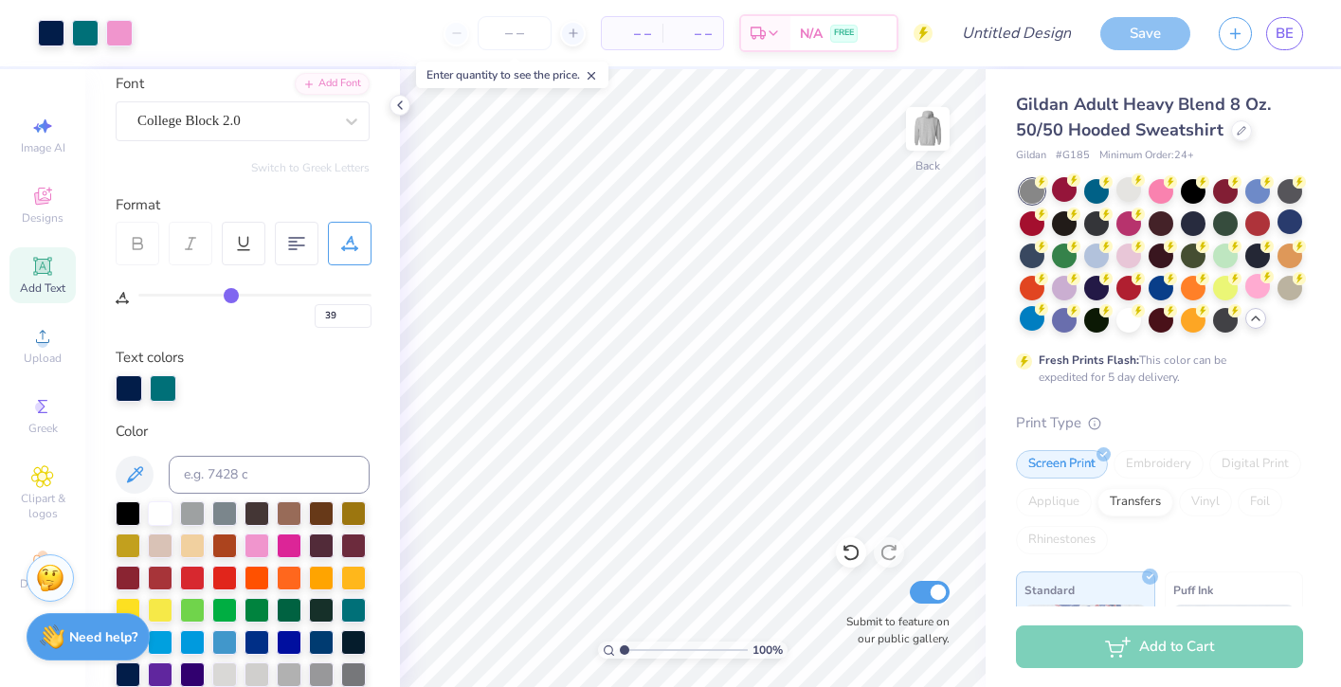
click at [231, 297] on input "range" at bounding box center [254, 295] width 233 height 3
type input "37"
type input "33"
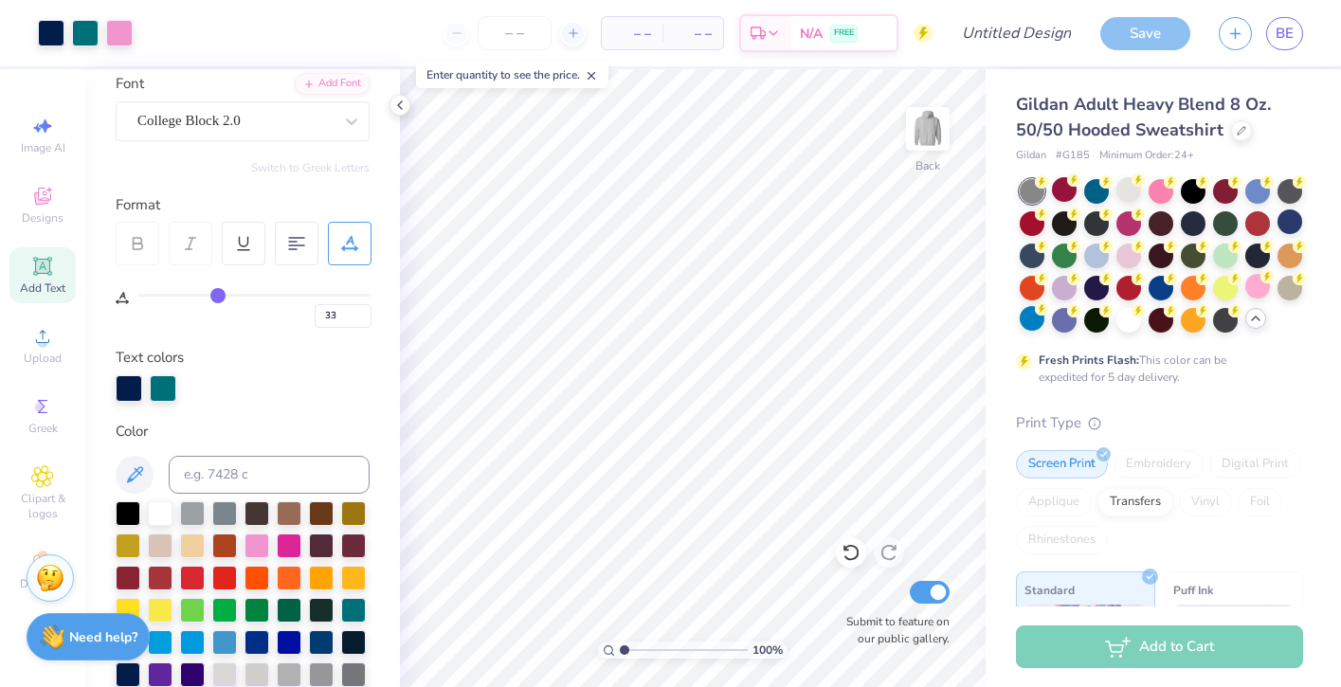
type input "28"
type input "20"
type input "12"
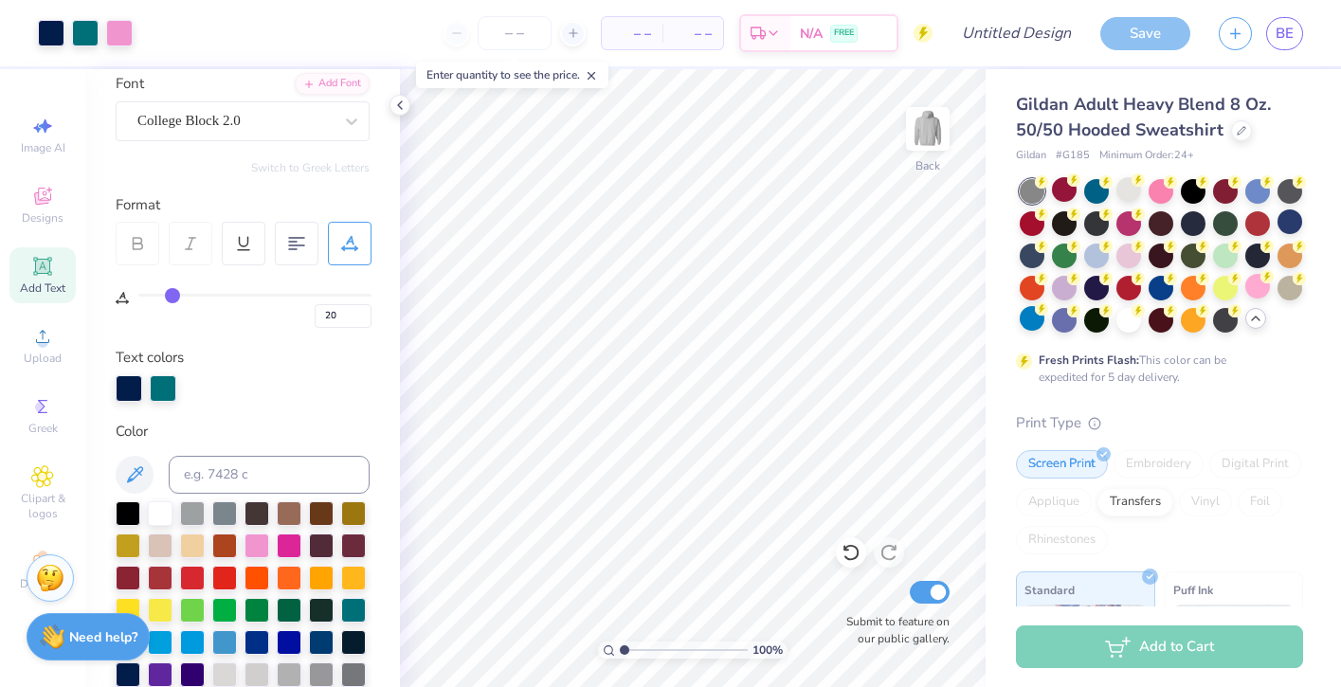
type input "12"
type input "5"
type input "0"
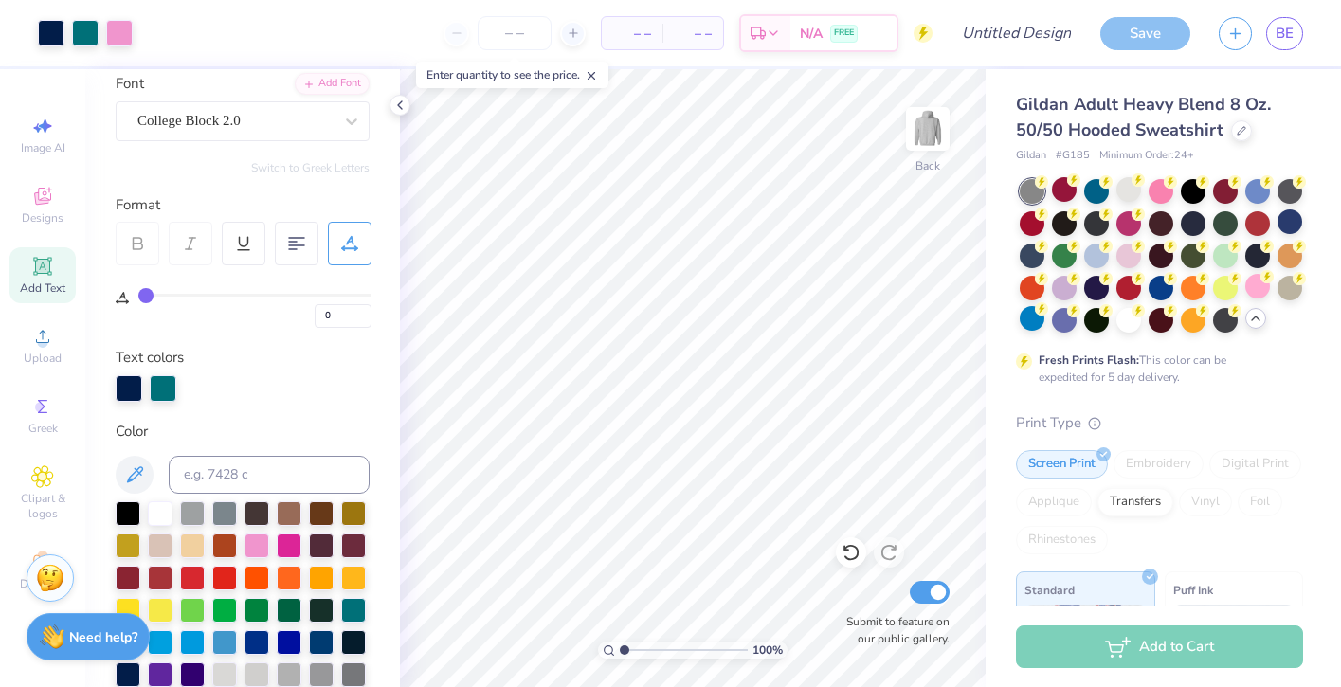
type input "0"
drag, startPoint x: 231, startPoint y: 297, endPoint x: 125, endPoint y: 297, distance: 106.1
click at [125, 297] on div "0" at bounding box center [244, 296] width 256 height 63
click at [330, 360] on div "Text colors" at bounding box center [243, 374] width 254 height 55
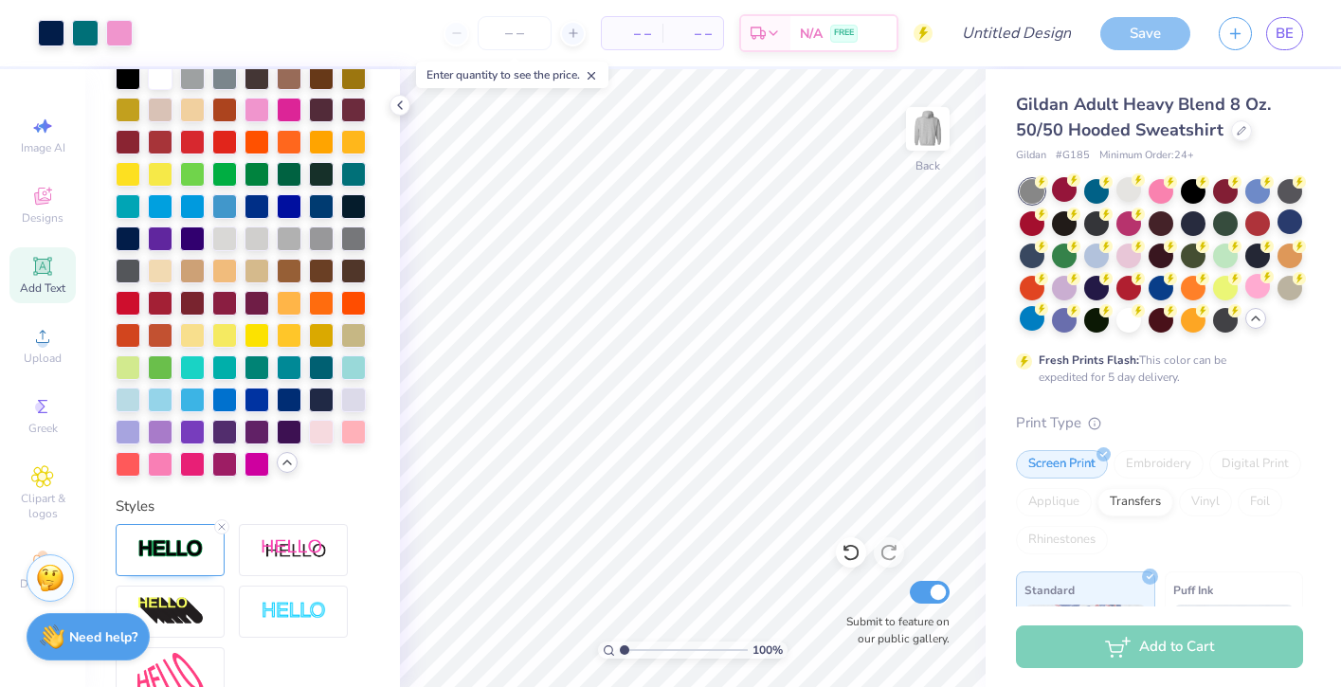
scroll to position [776, 0]
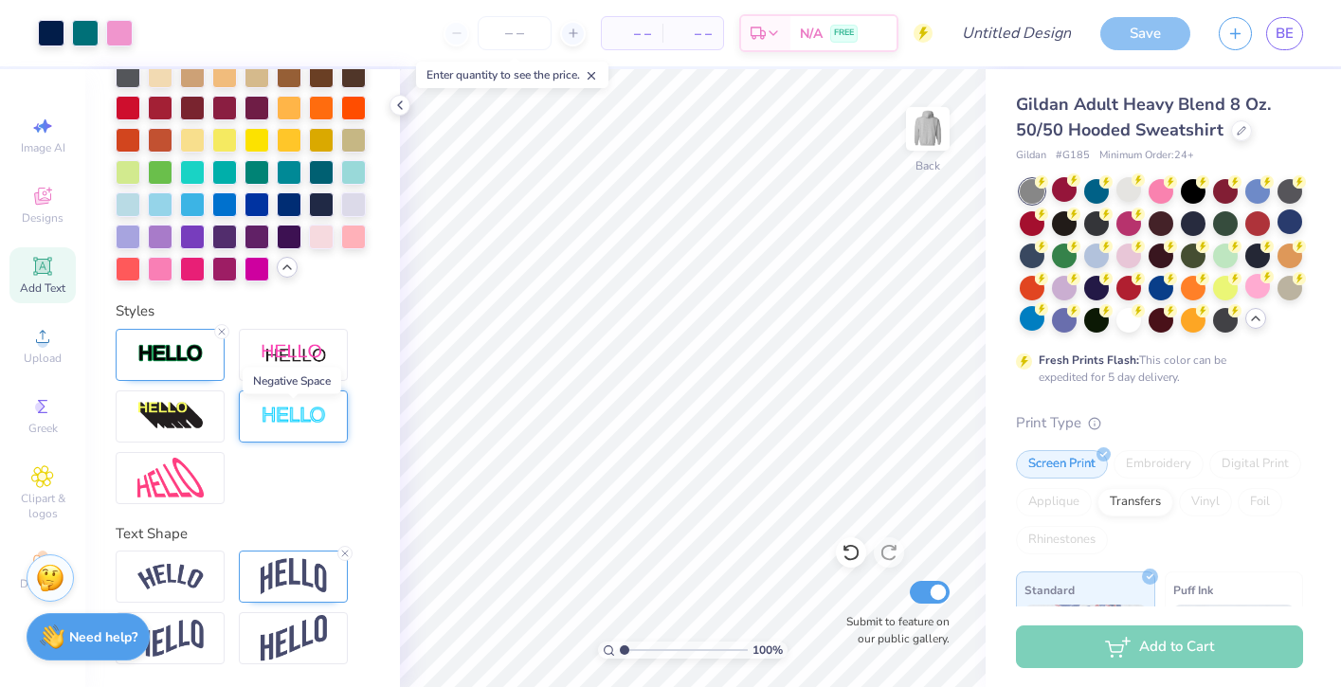
click at [315, 407] on img at bounding box center [294, 417] width 66 height 22
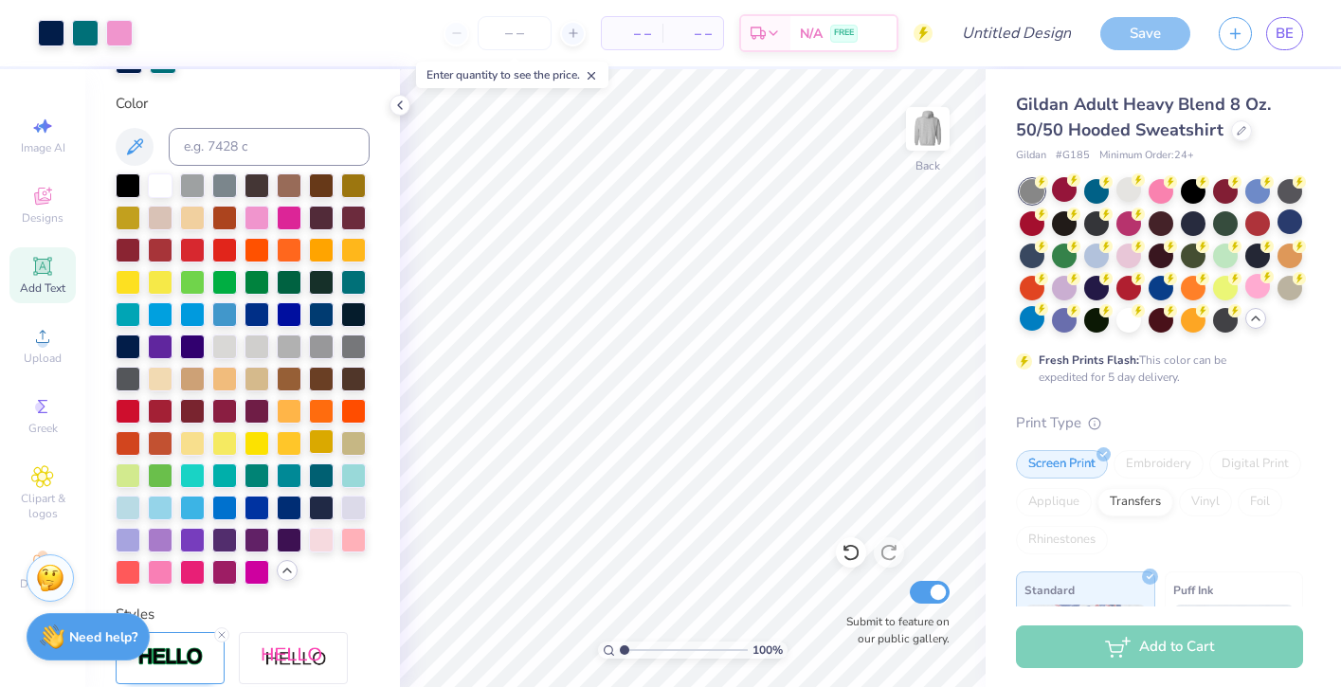
scroll to position [472, 0]
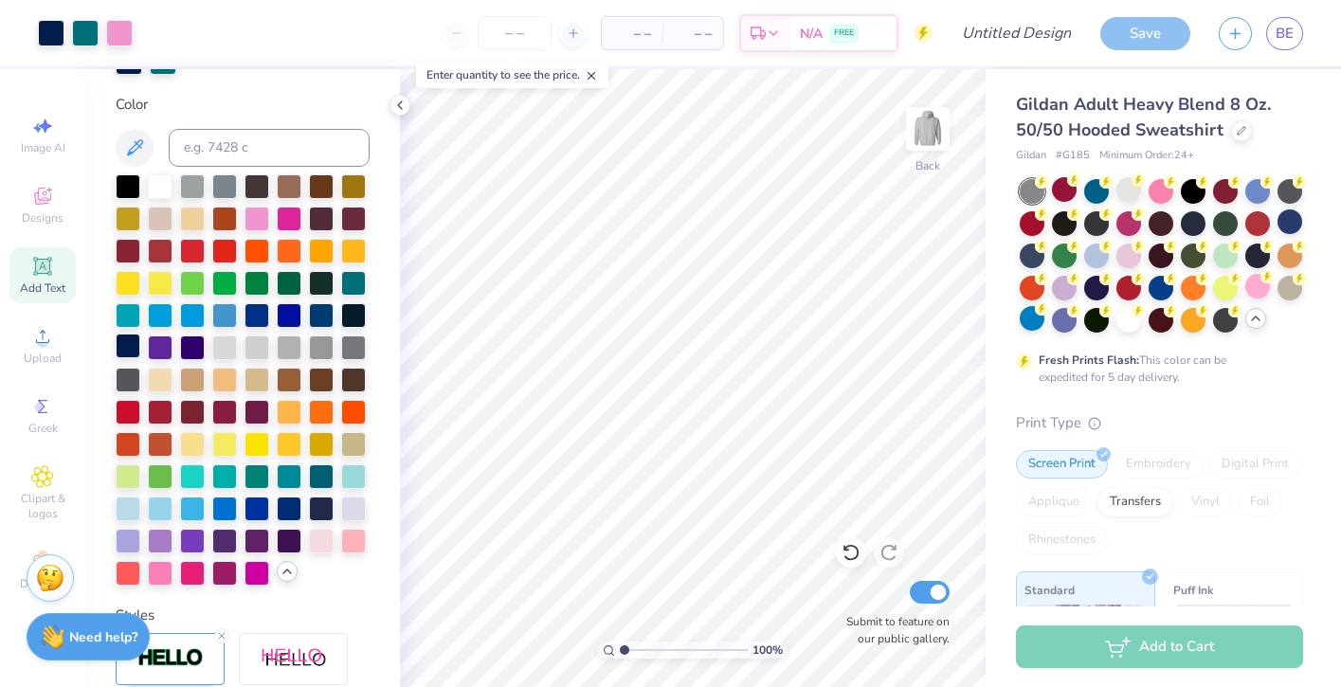
click at [129, 344] on div at bounding box center [128, 346] width 25 height 25
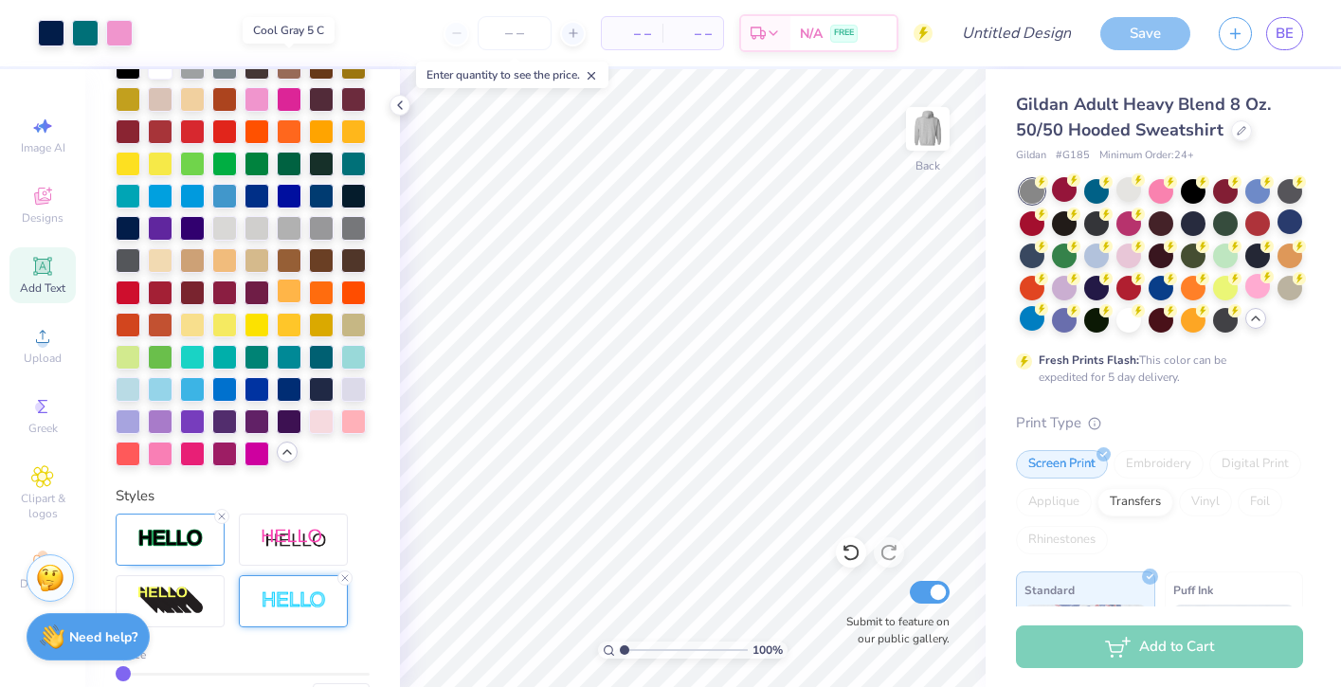
scroll to position [856, 0]
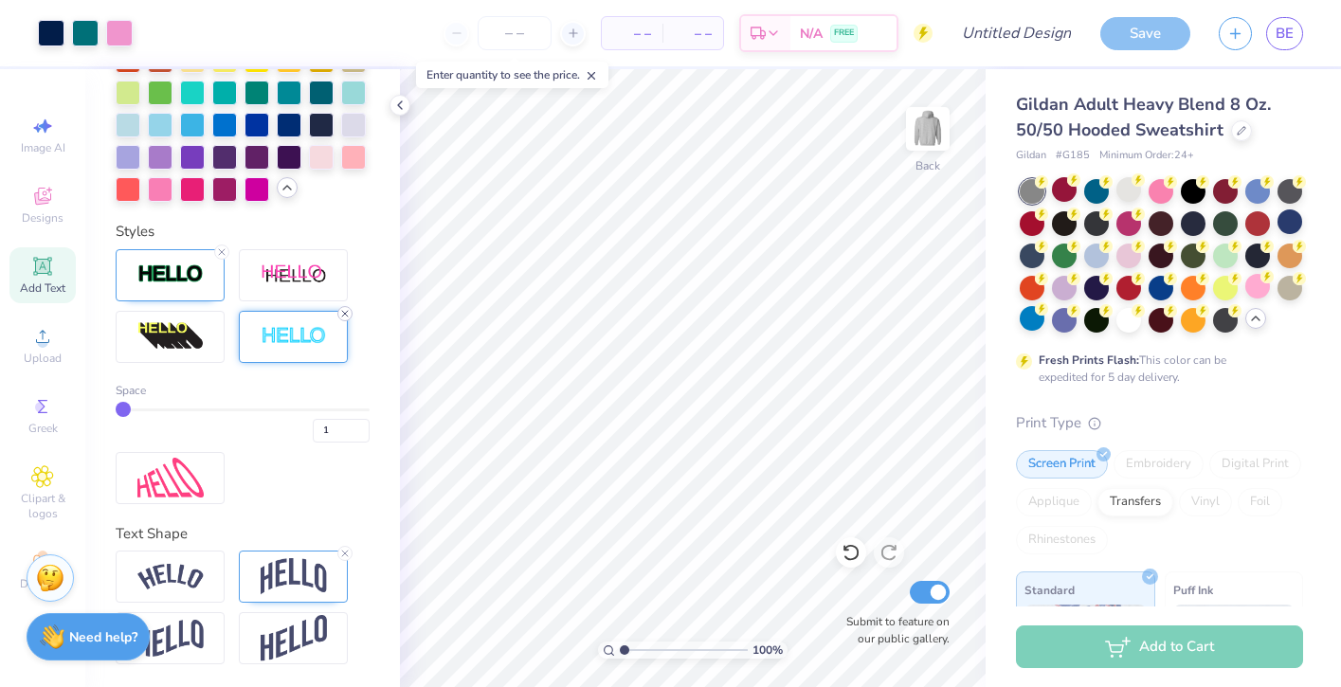
click at [348, 309] on icon at bounding box center [344, 313] width 11 height 11
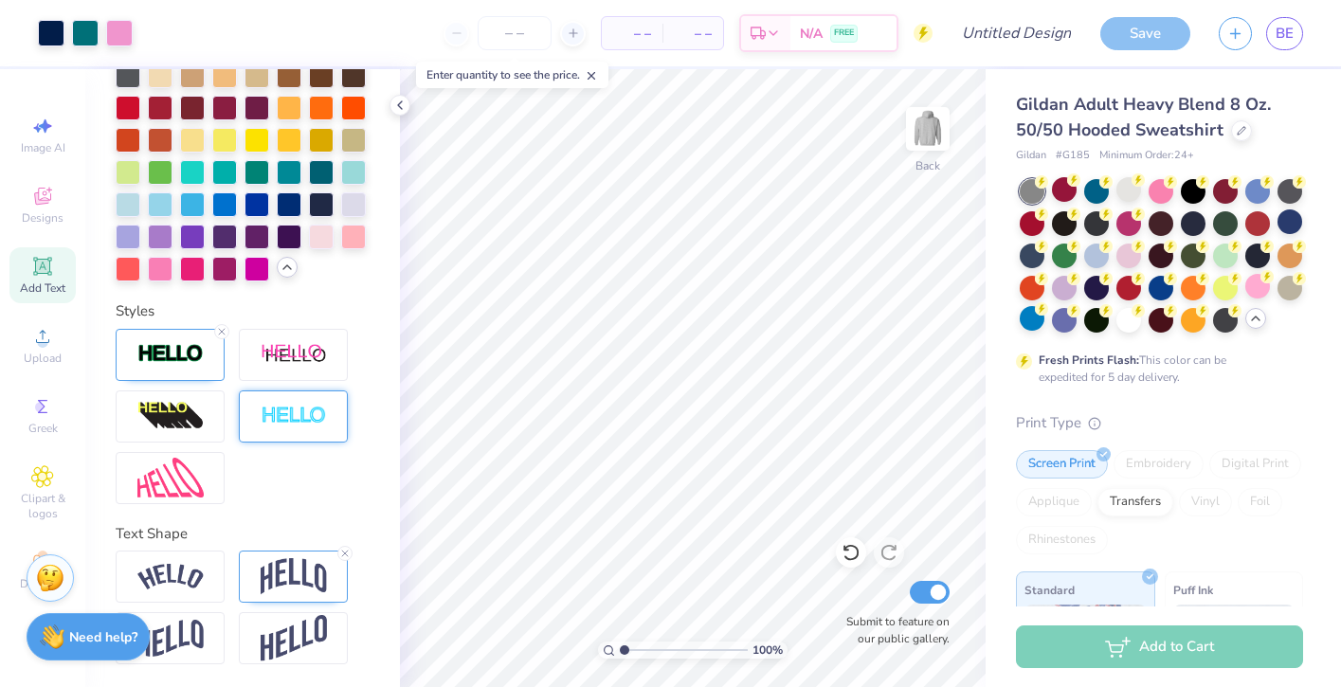
scroll to position [776, 0]
click at [226, 331] on icon at bounding box center [221, 331] width 11 height 11
click at [211, 339] on div at bounding box center [170, 355] width 109 height 52
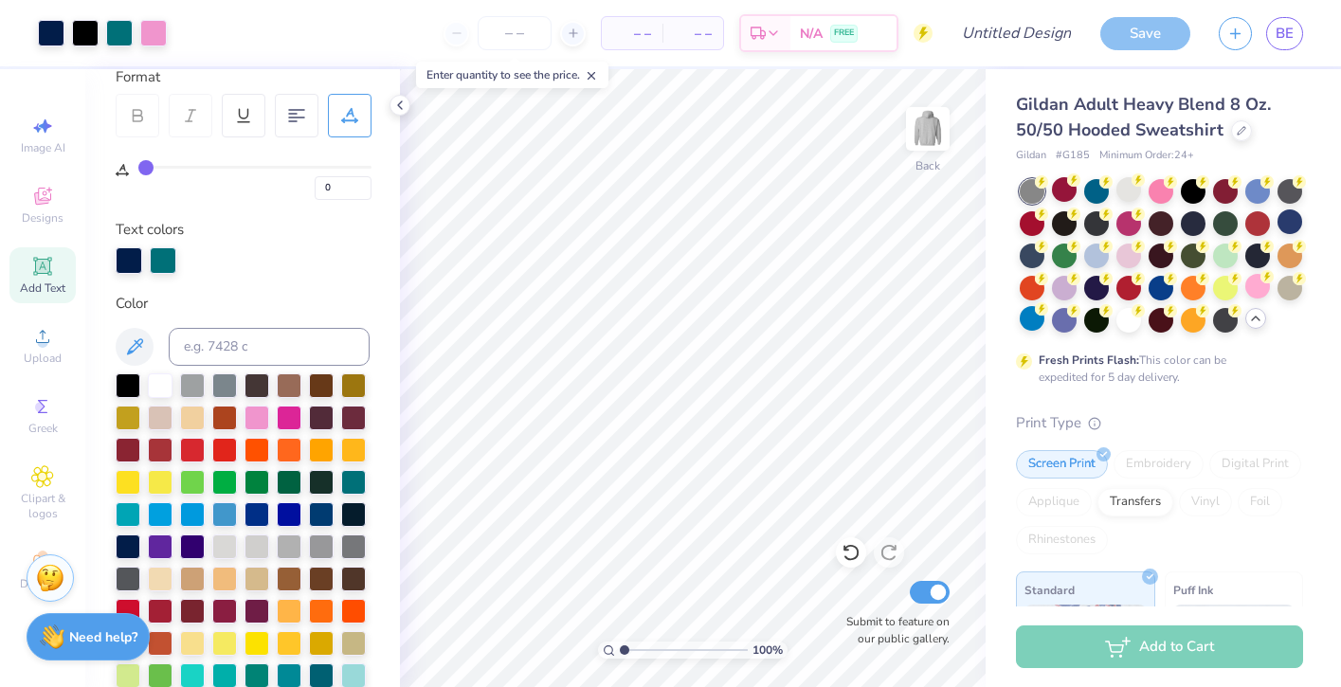
scroll to position [210, 0]
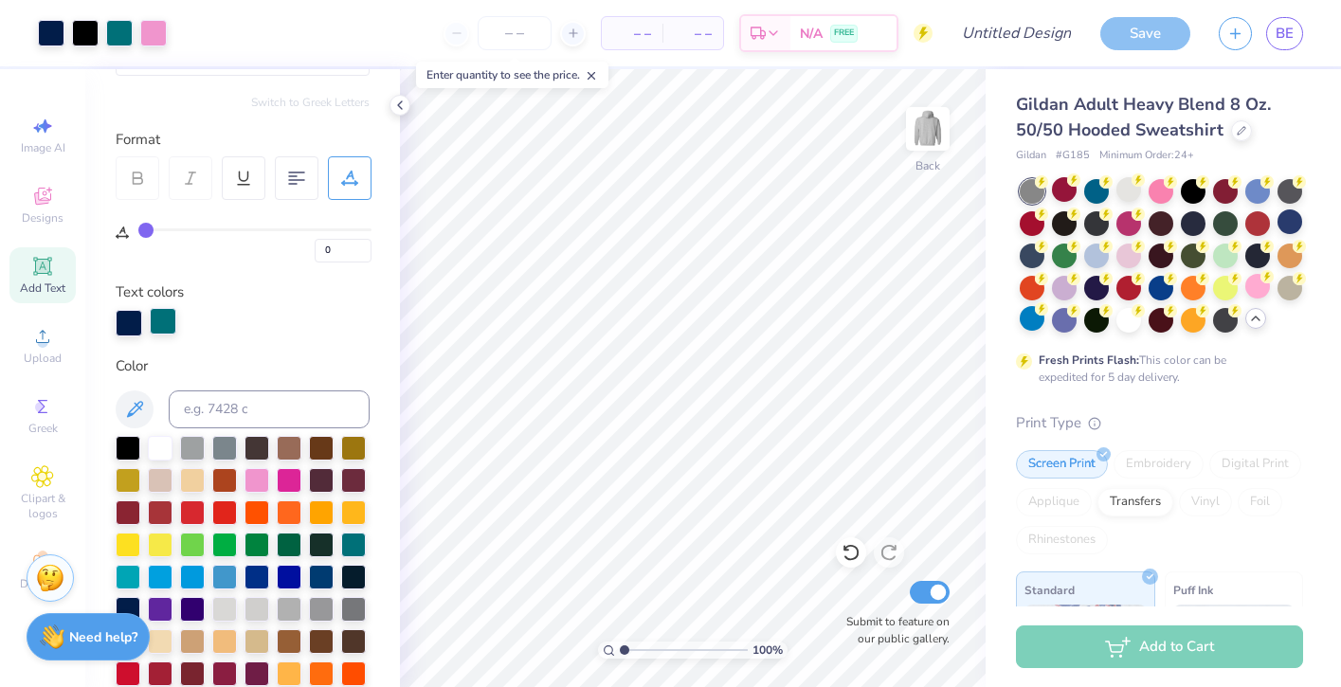
click at [152, 315] on div at bounding box center [163, 321] width 27 height 27
click at [139, 407] on icon at bounding box center [135, 409] width 16 height 16
click at [168, 442] on div at bounding box center [160, 446] width 25 height 25
click at [142, 411] on icon at bounding box center [134, 409] width 23 height 23
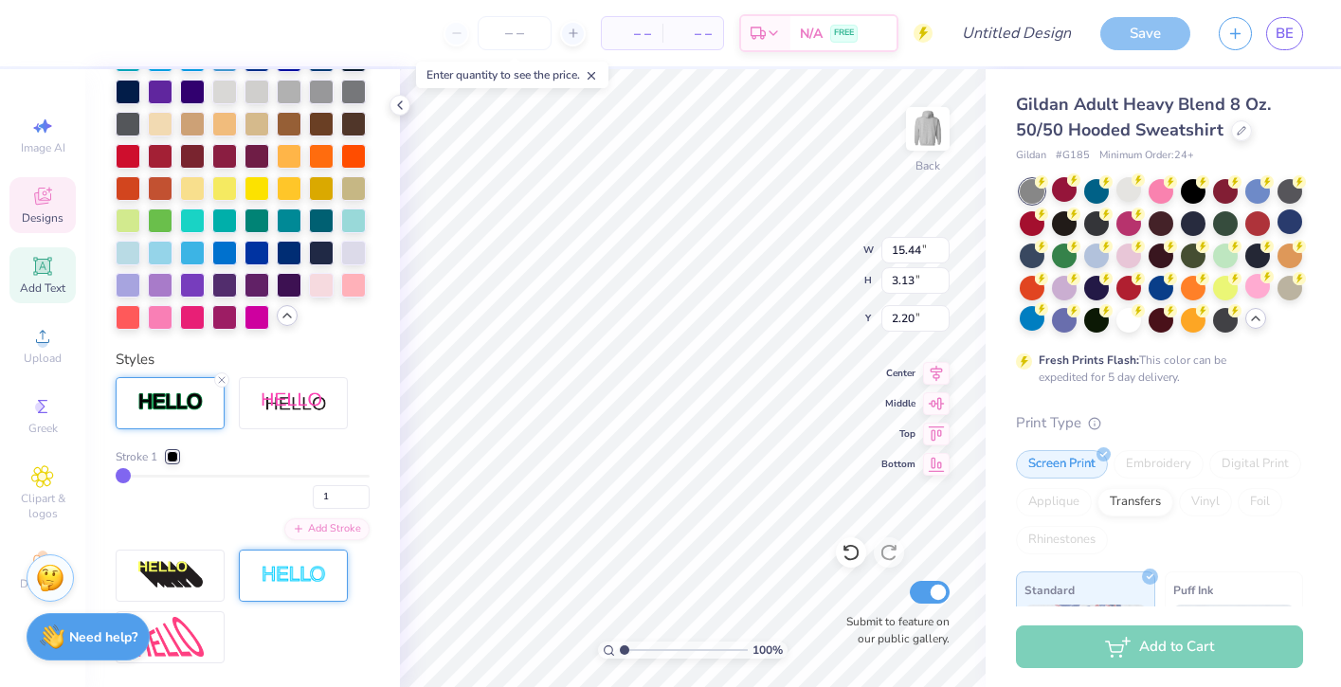
scroll to position [737, 0]
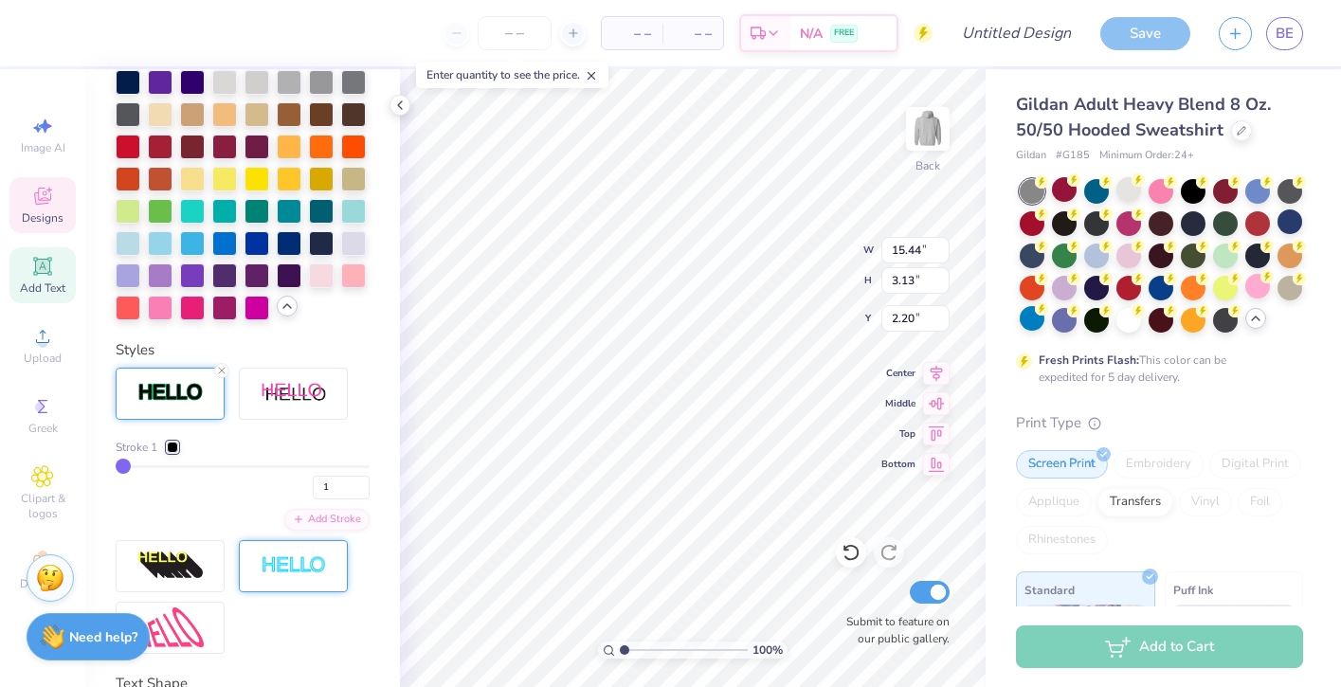
drag, startPoint x: 127, startPoint y: 455, endPoint x: 204, endPoint y: 458, distance: 76.8
click at [204, 458] on div "Stroke 1 1" at bounding box center [243, 469] width 254 height 61
type input "3"
type input "5"
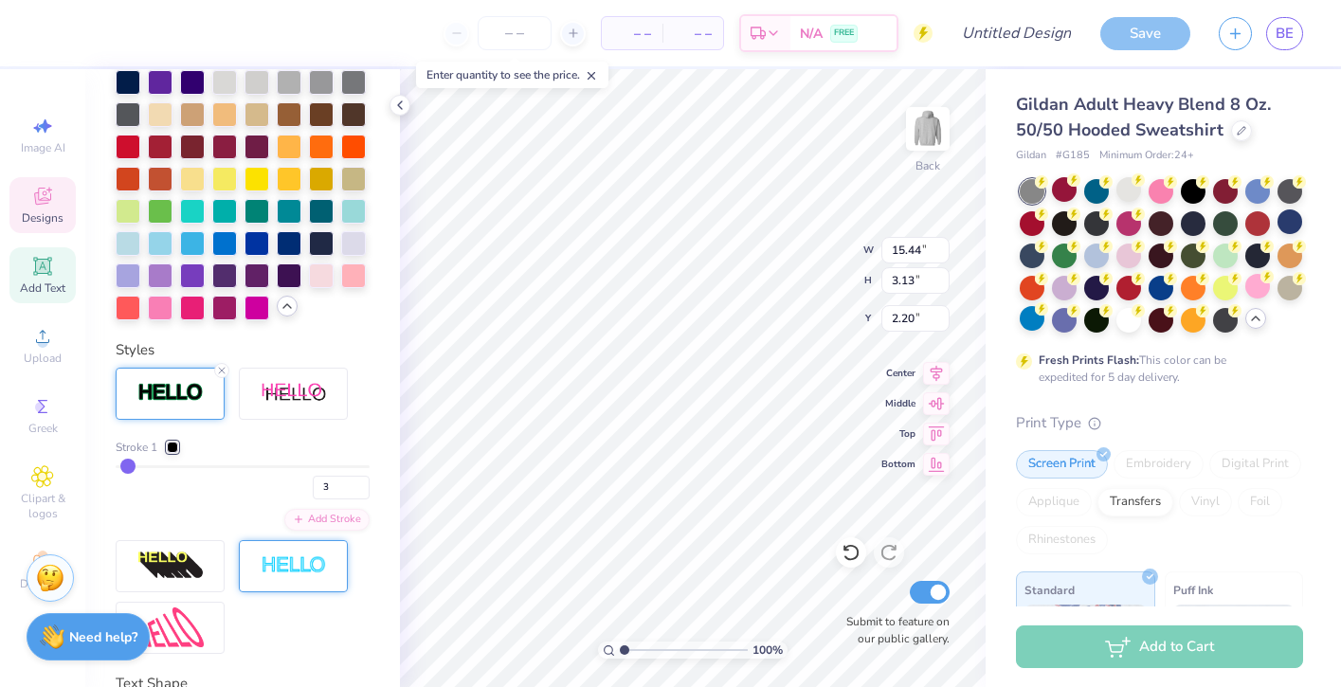
type input "5"
type input "9"
type input "15"
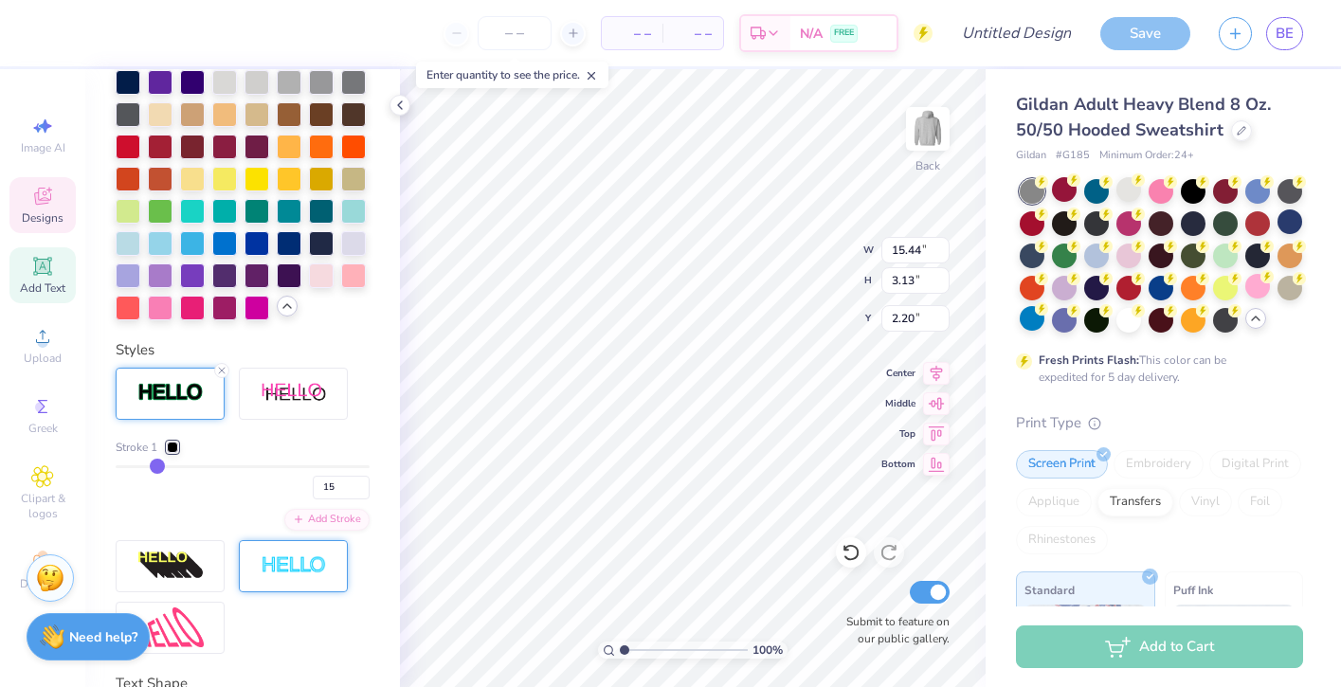
type input "22"
type input "29"
type input "41"
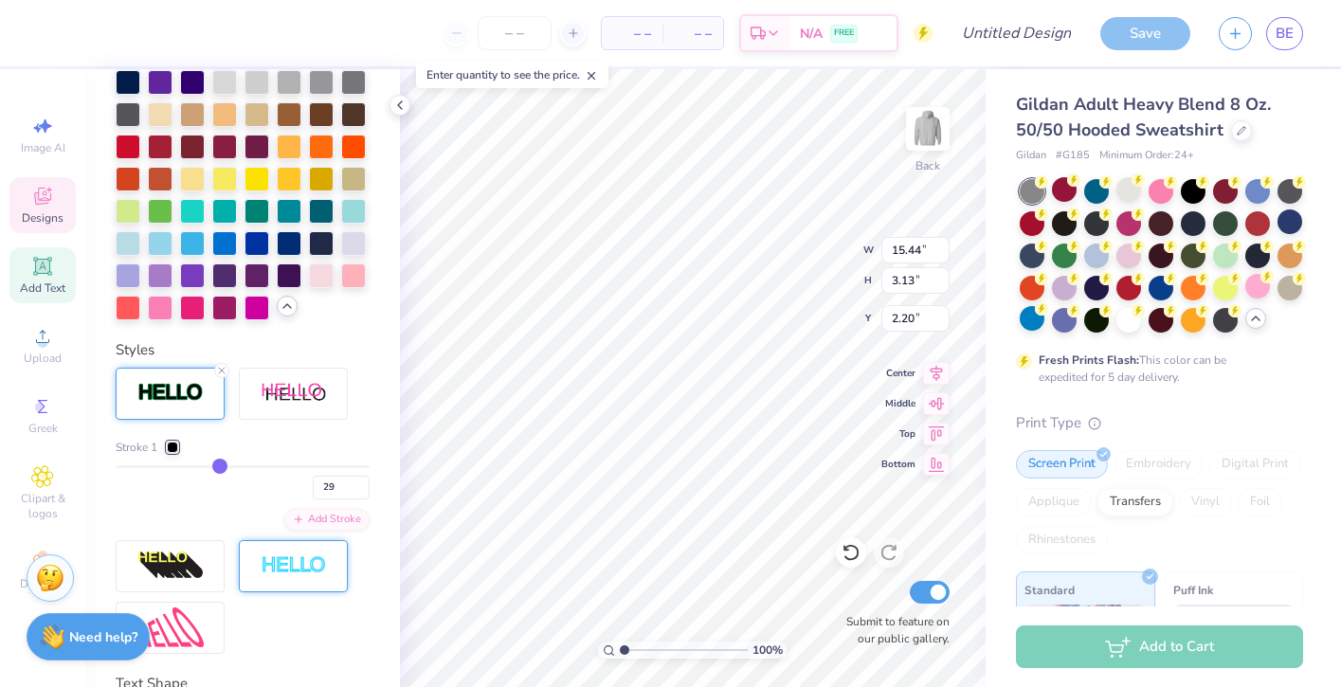
type input "41"
type input "44"
type input "49"
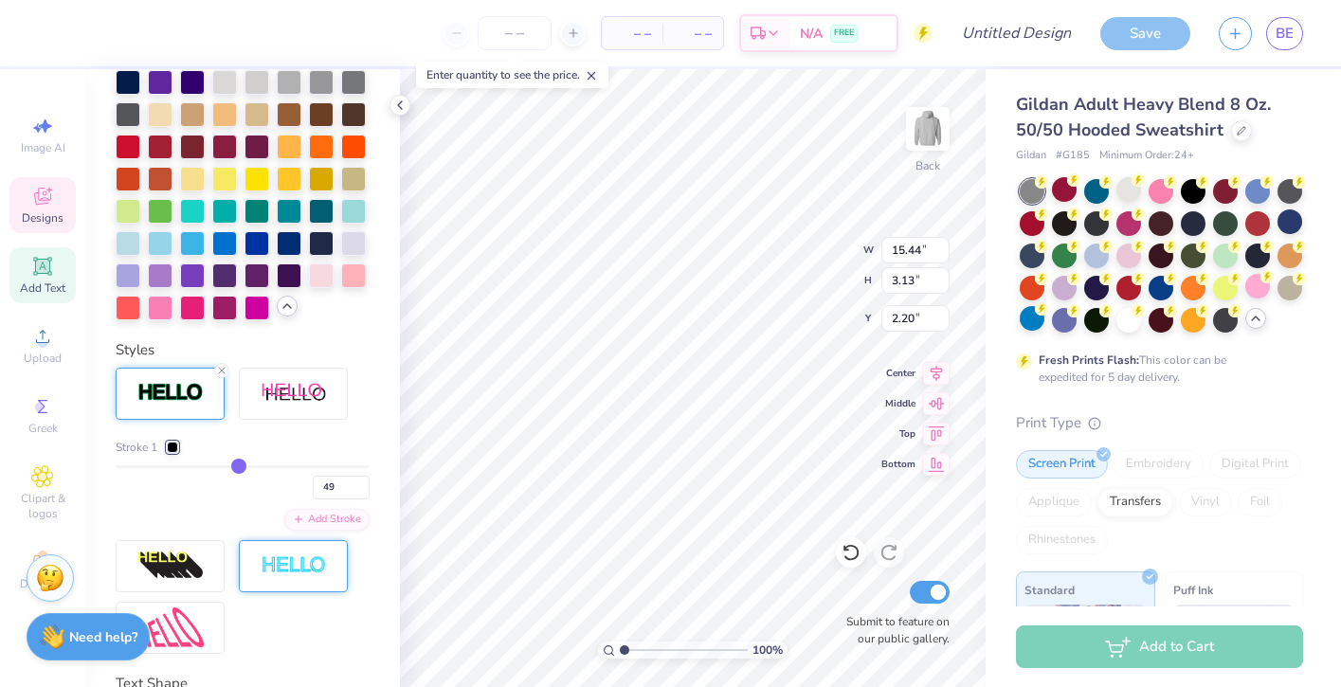
type input "51"
type input "52"
type input "53"
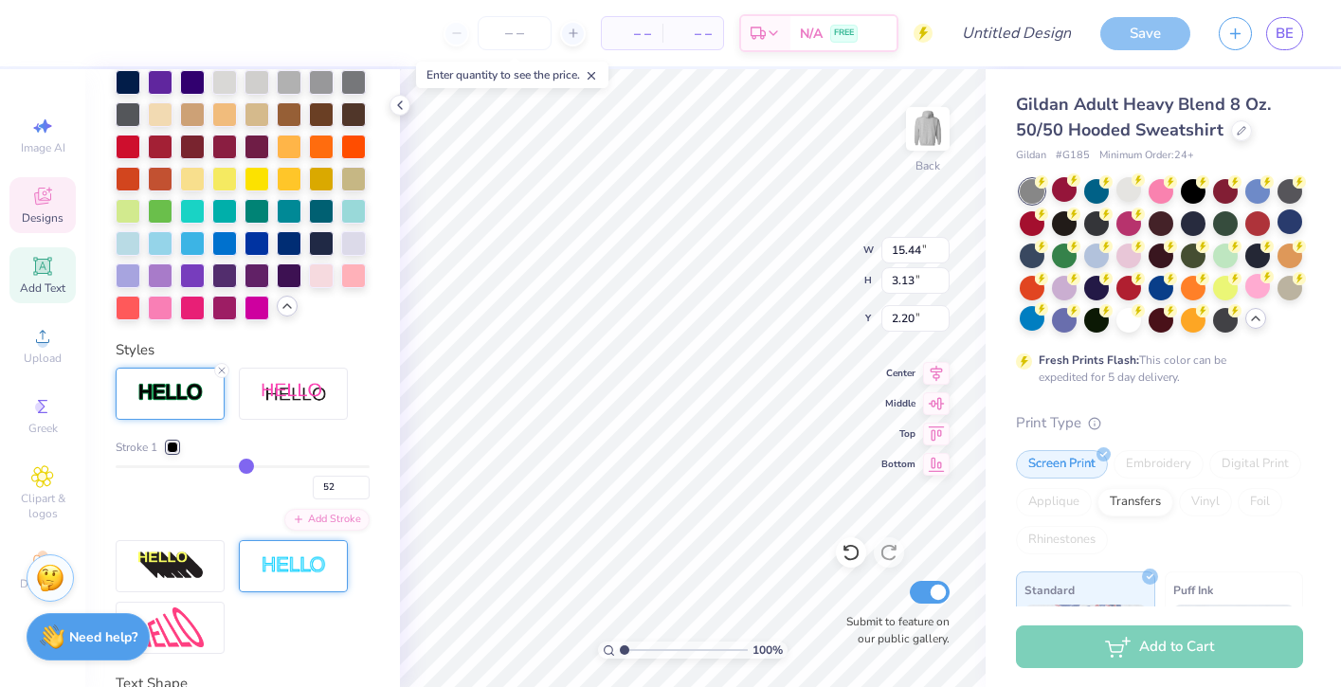
type input "53"
type input "54"
type input "56"
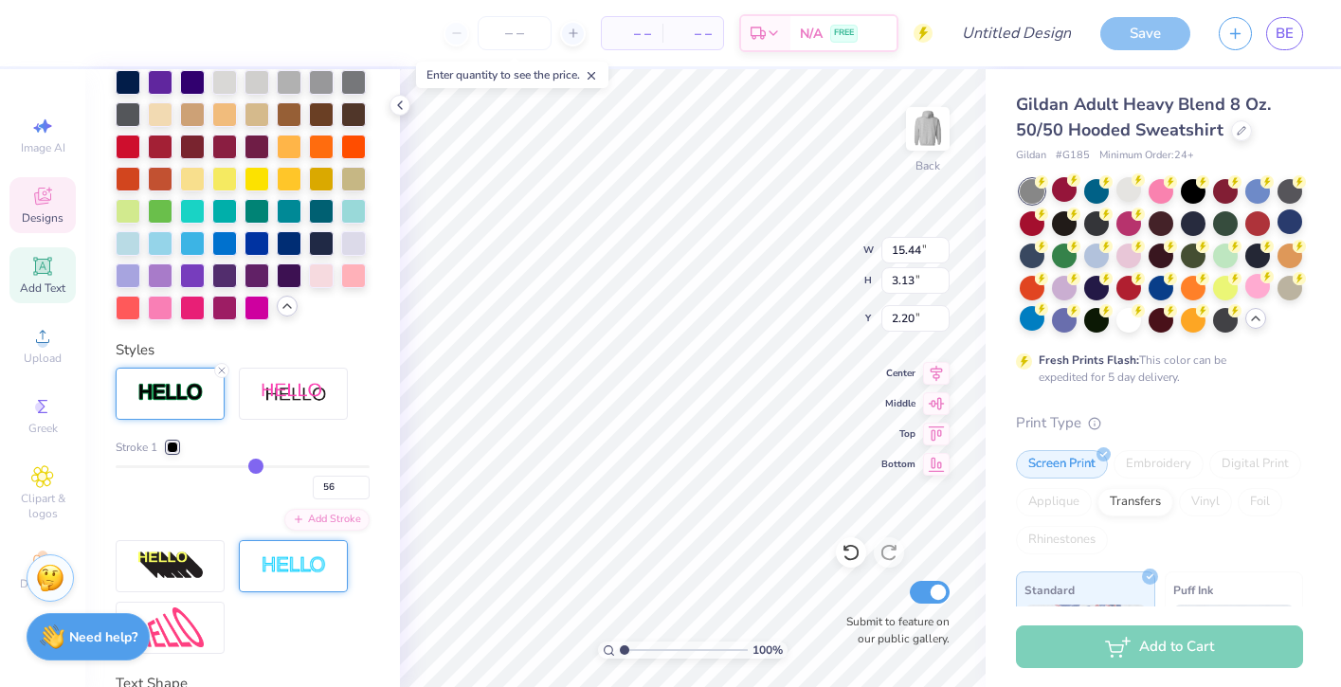
type input "57"
type input "59"
type input "60"
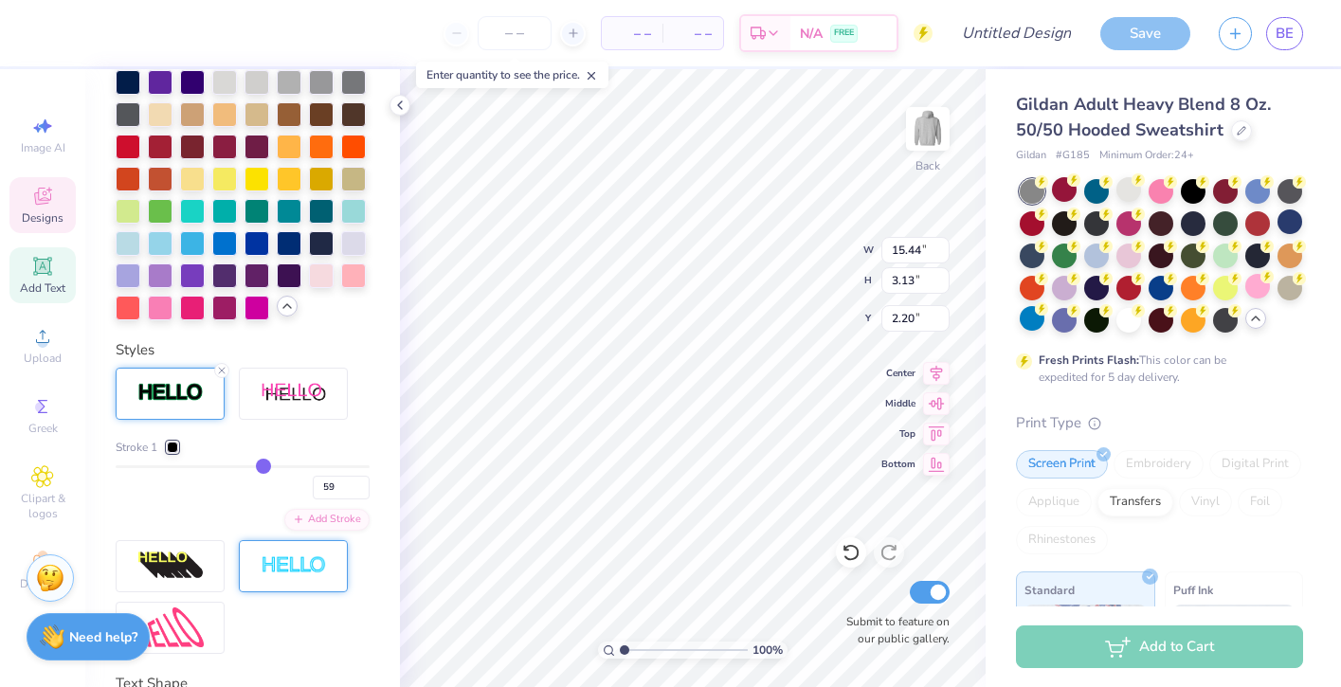
type input "60"
type input "61"
type input "62"
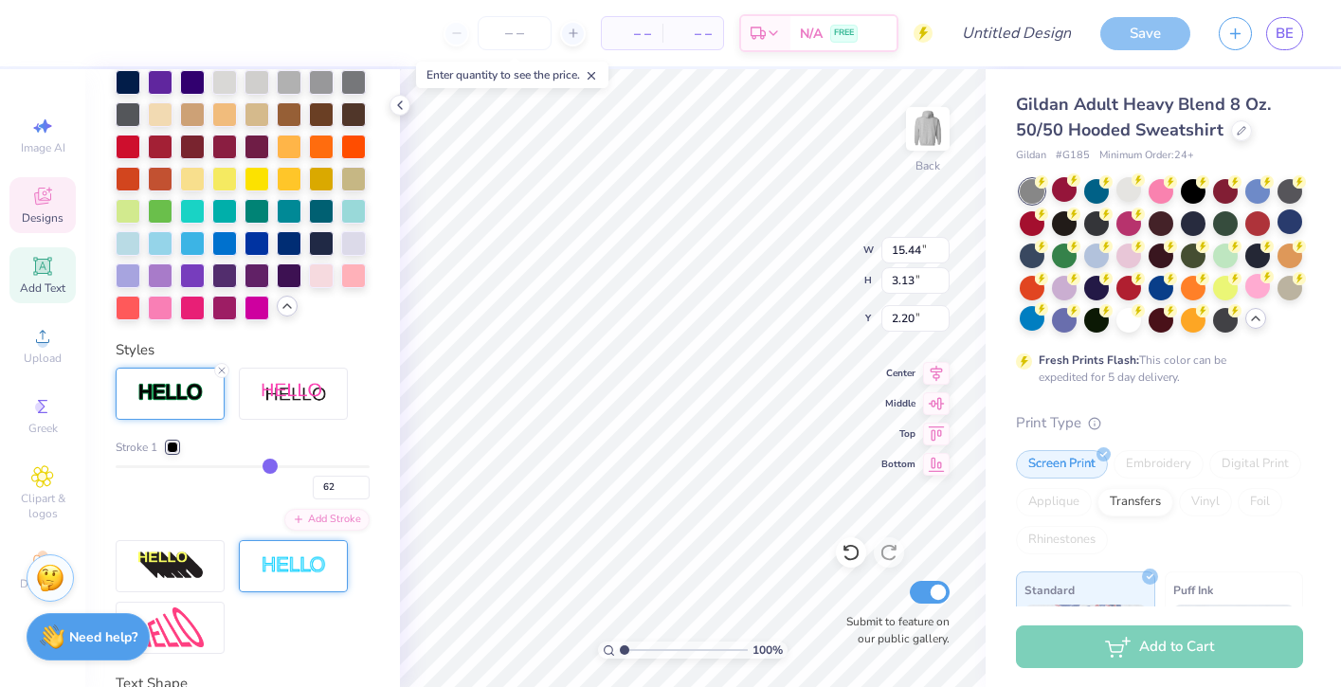
type input "62"
drag, startPoint x: 126, startPoint y: 463, endPoint x: 269, endPoint y: 467, distance: 143.1
click at [269, 467] on input "range" at bounding box center [243, 466] width 254 height 3
type input "61"
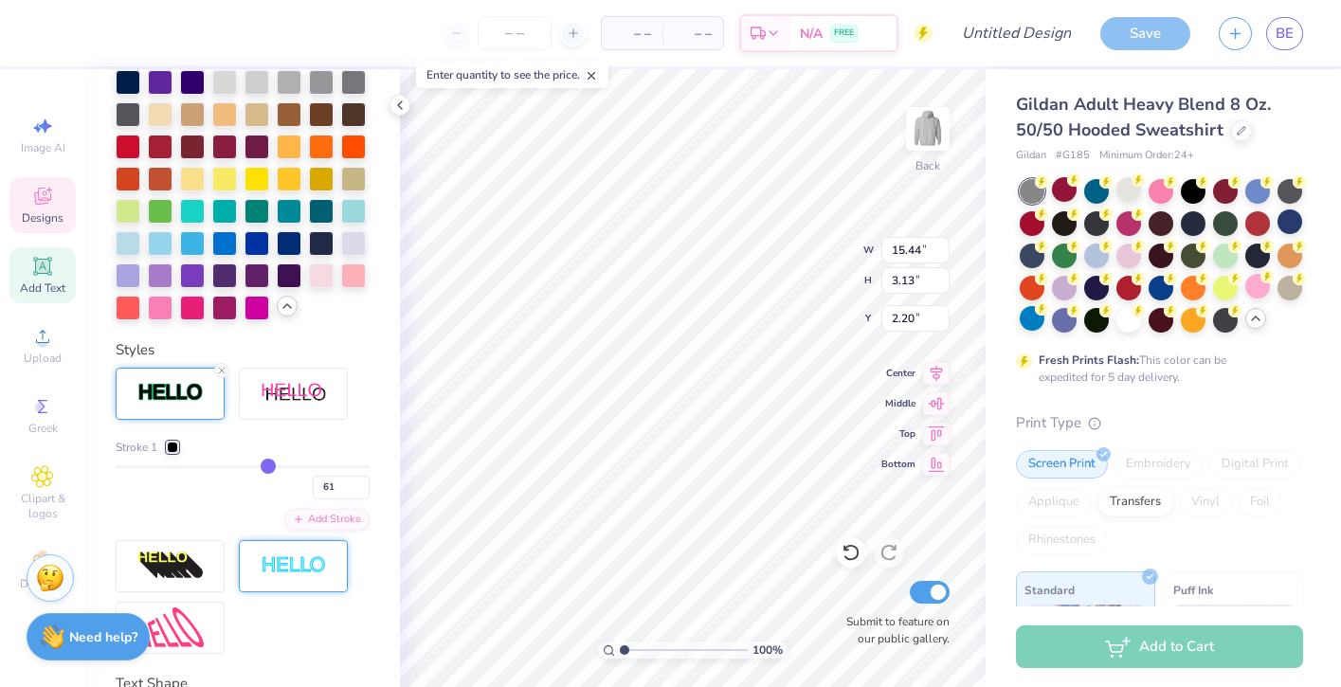
type input "58"
type input "52"
type input "42"
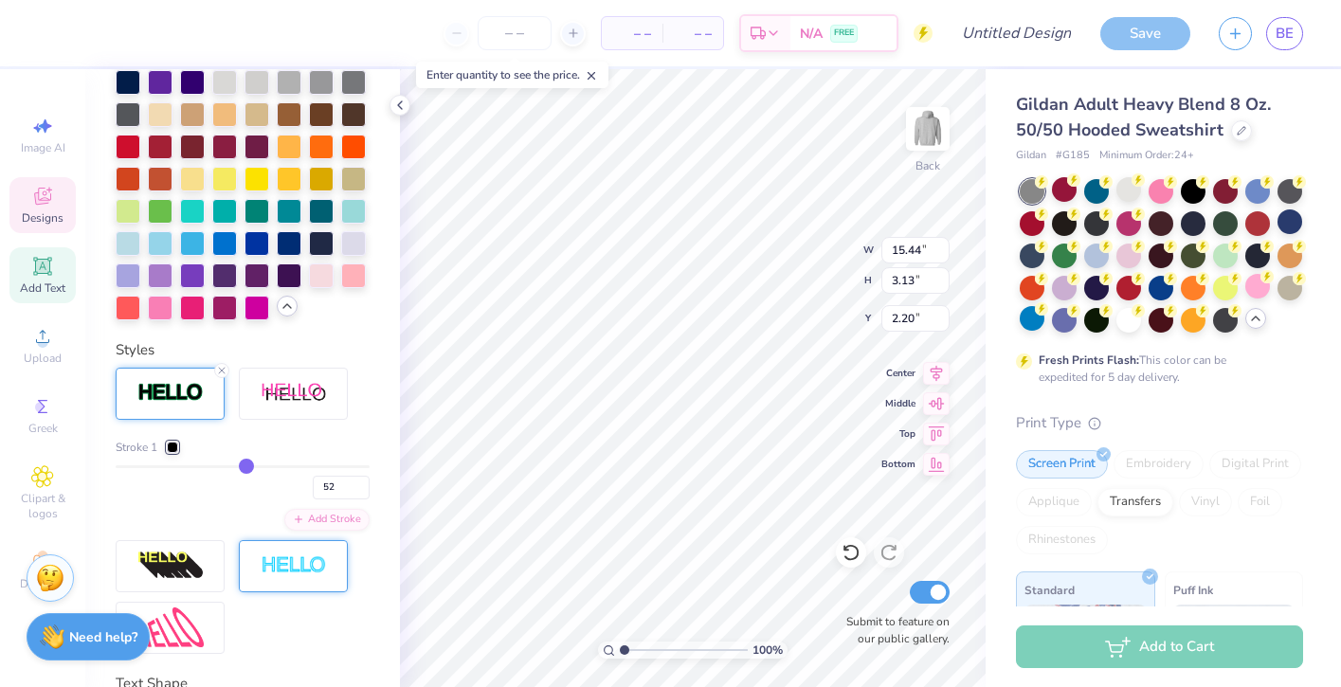
type input "42"
type input "17"
type input "6"
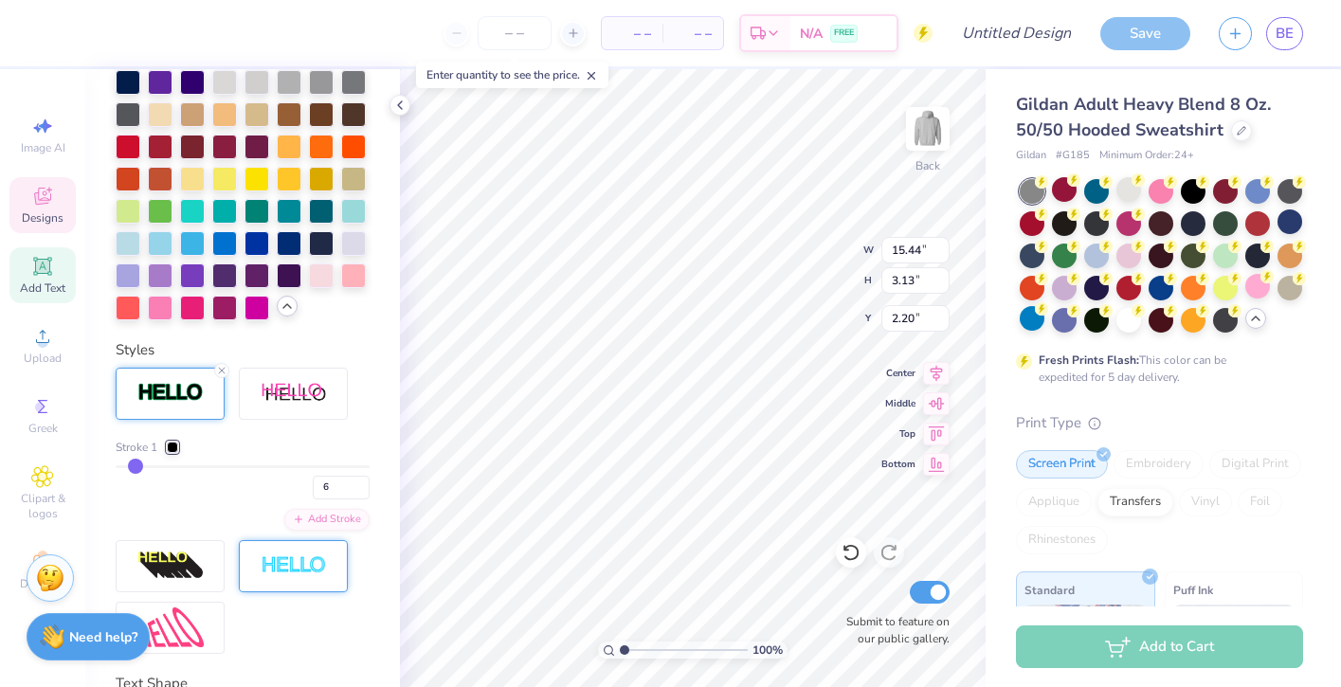
type input "1"
drag, startPoint x: 269, startPoint y: 467, endPoint x: 90, endPoint y: 468, distance: 179.1
click at [90, 468] on div "Personalized Names Personalized Numbers Text Tool Add Font Font College Block 2…" at bounding box center [242, 378] width 315 height 618
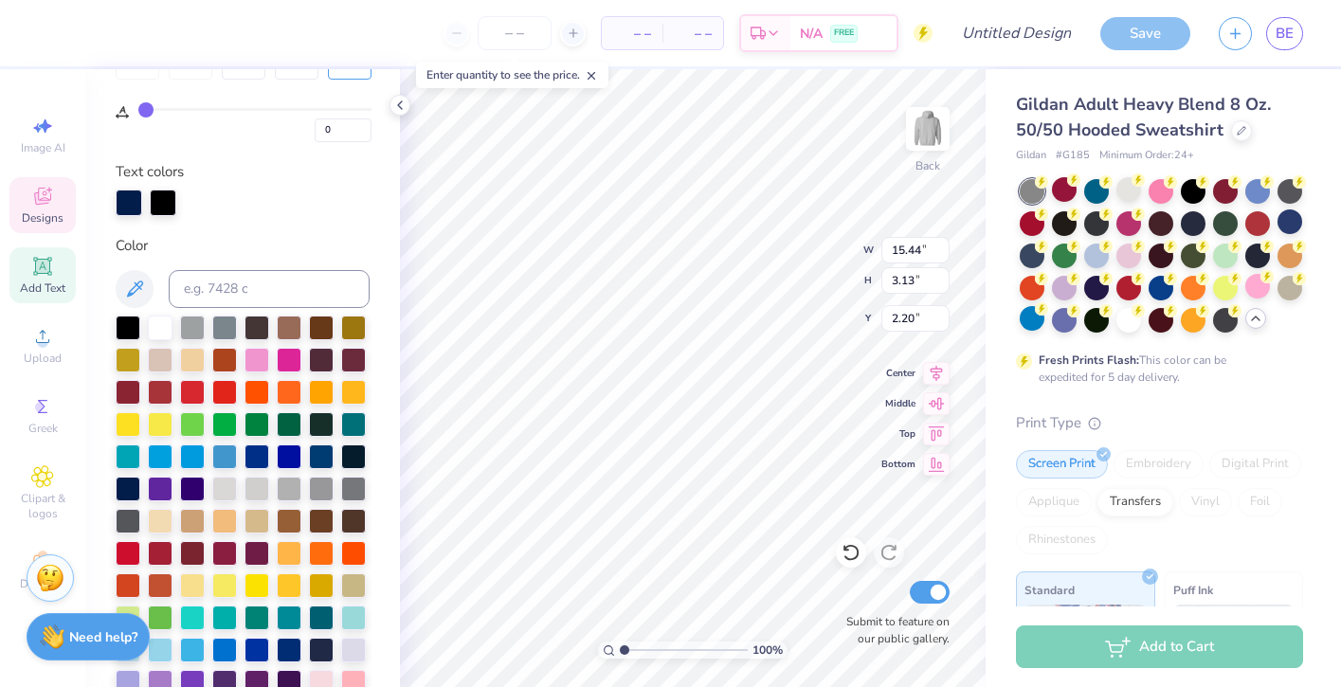
scroll to position [302, 0]
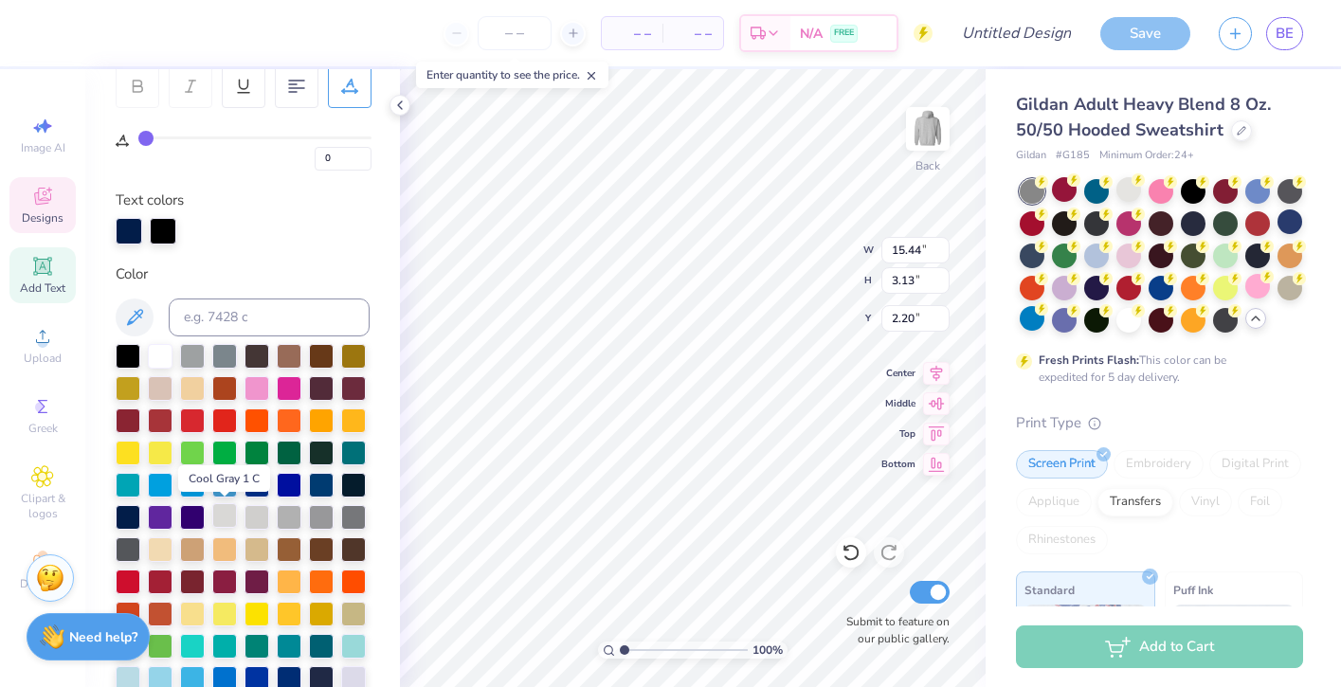
click at [224, 523] on div at bounding box center [224, 515] width 25 height 25
drag, startPoint x: 163, startPoint y: 224, endPoint x: 105, endPoint y: 224, distance: 57.8
click at [105, 224] on div "Personalized Names Personalized Numbers Text Tool Add Font Font College Block 2…" at bounding box center [242, 378] width 315 height 618
click at [130, 515] on div at bounding box center [128, 515] width 25 height 25
click at [358, 677] on div at bounding box center [353, 676] width 25 height 25
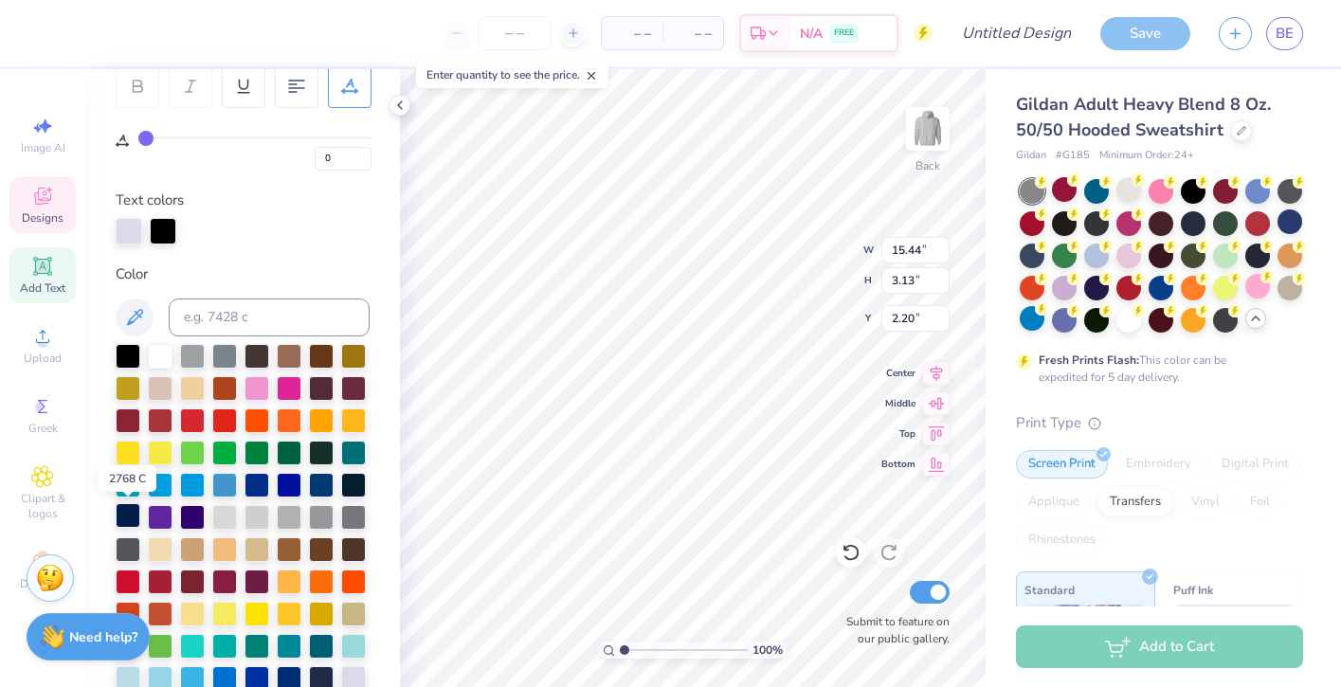
click at [126, 517] on div at bounding box center [128, 515] width 25 height 25
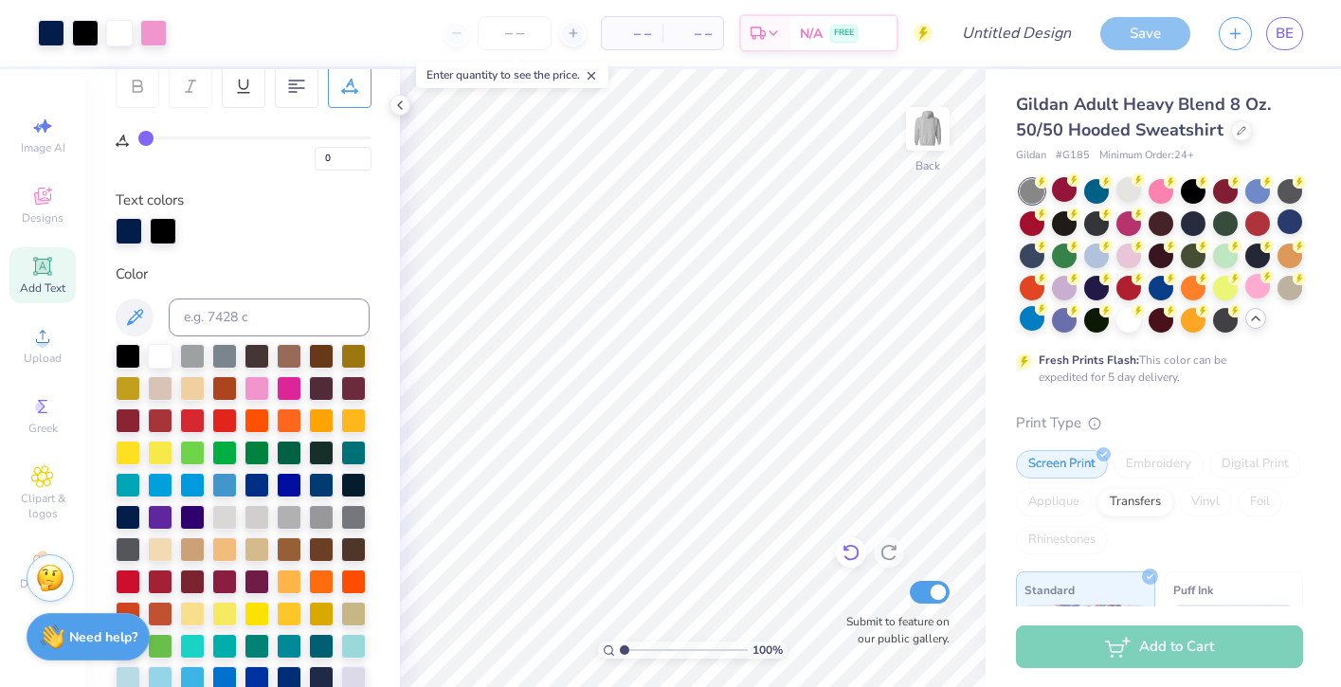
click at [857, 560] on icon at bounding box center [850, 552] width 19 height 19
click at [856, 560] on icon at bounding box center [850, 552] width 19 height 19
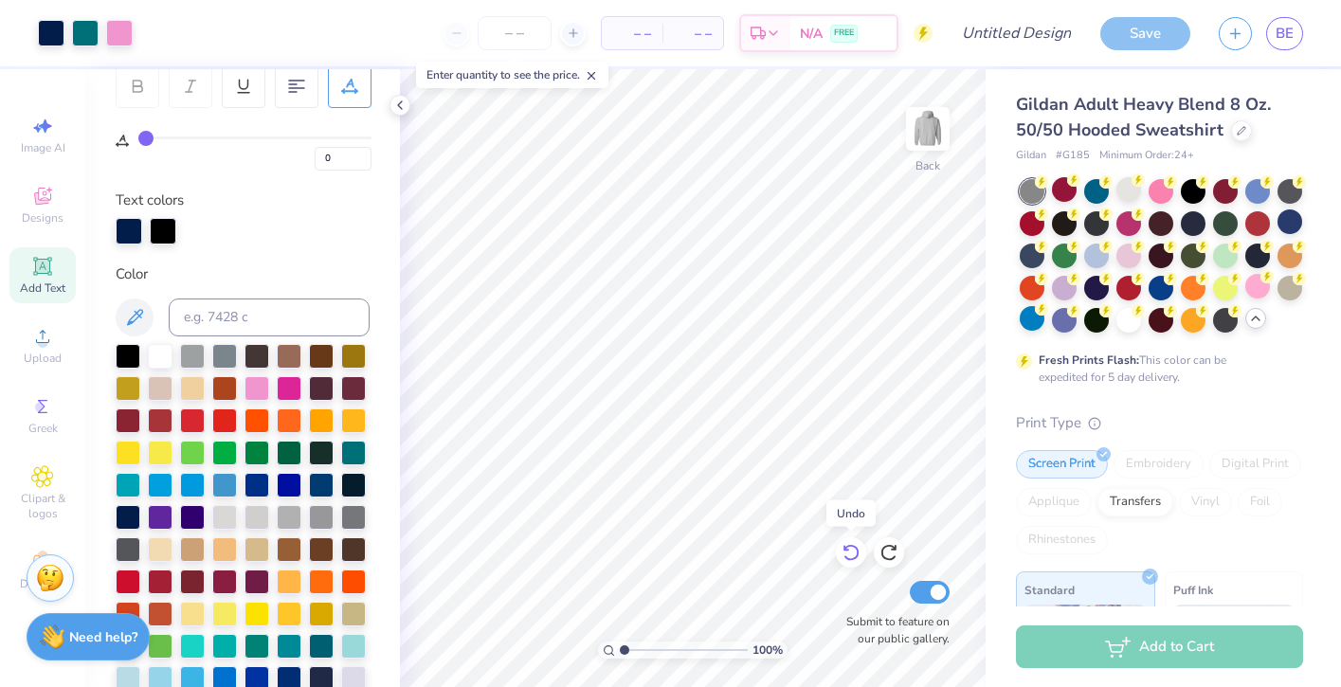
click at [856, 561] on icon at bounding box center [850, 552] width 19 height 19
click at [856, 562] on icon at bounding box center [850, 552] width 19 height 19
click at [856, 562] on div at bounding box center [851, 552] width 30 height 30
click at [892, 558] on icon at bounding box center [888, 553] width 16 height 17
click at [853, 552] on icon at bounding box center [850, 552] width 19 height 19
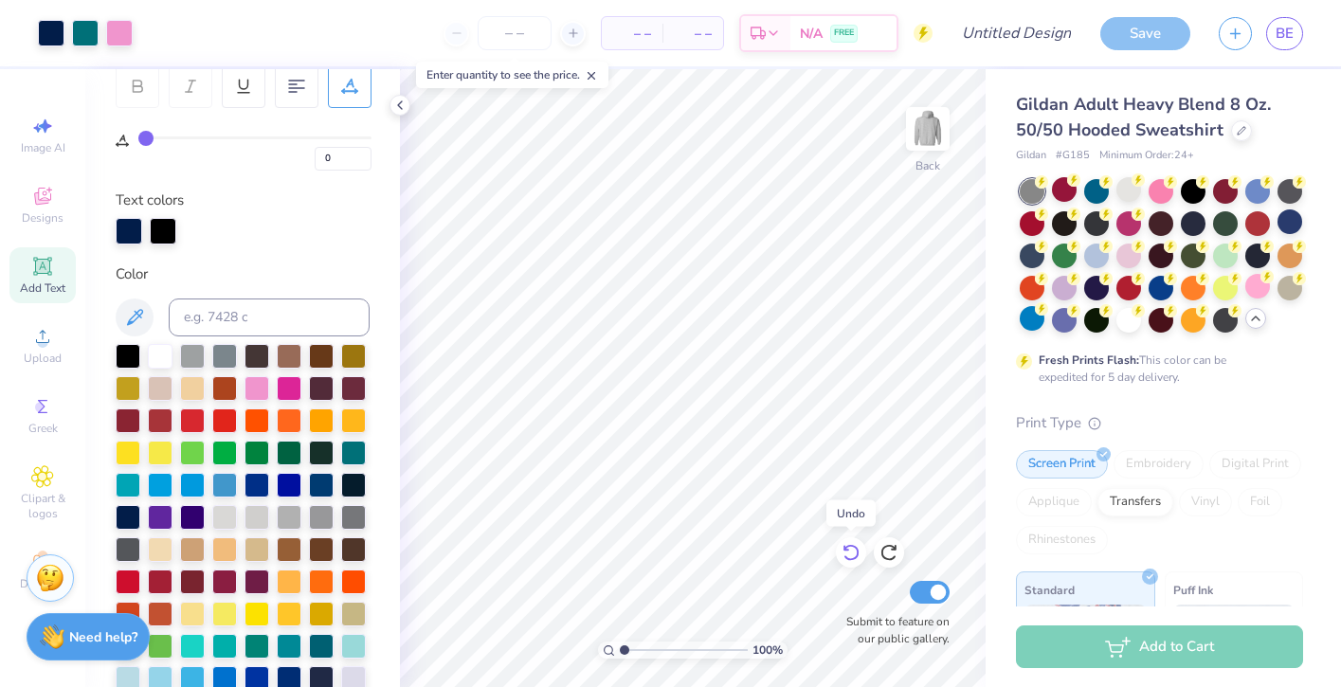
click at [853, 552] on icon at bounding box center [850, 552] width 19 height 19
click at [852, 551] on icon at bounding box center [850, 552] width 19 height 19
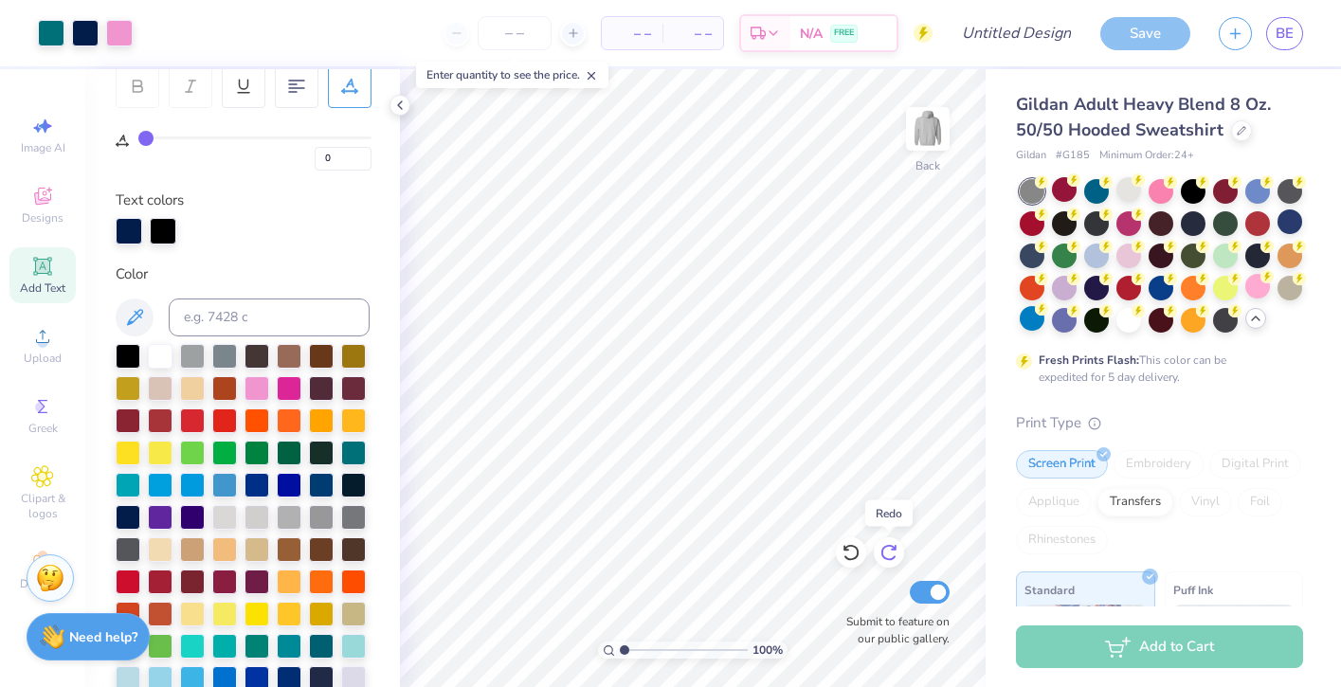
click at [893, 556] on icon at bounding box center [888, 553] width 16 height 17
click at [1116, 185] on div at bounding box center [1128, 189] width 25 height 25
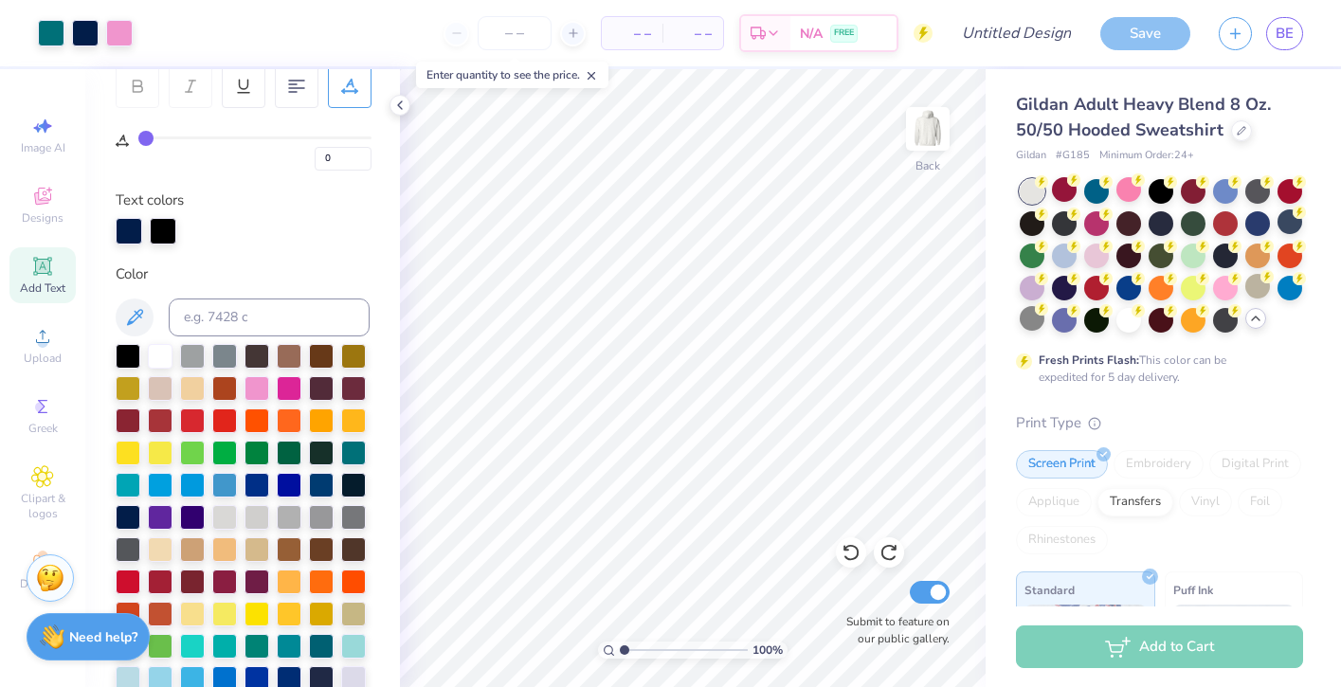
click at [1258, 321] on icon at bounding box center [1255, 318] width 15 height 15
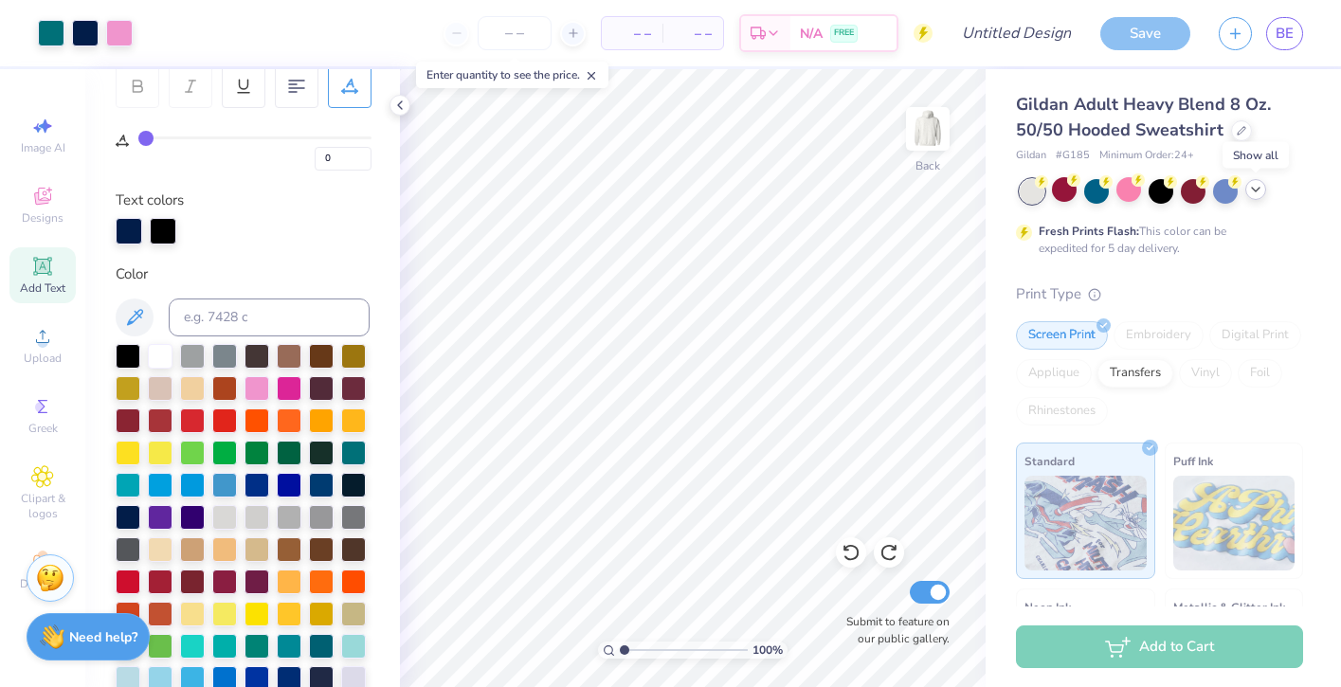
click at [1257, 190] on icon at bounding box center [1255, 189] width 15 height 15
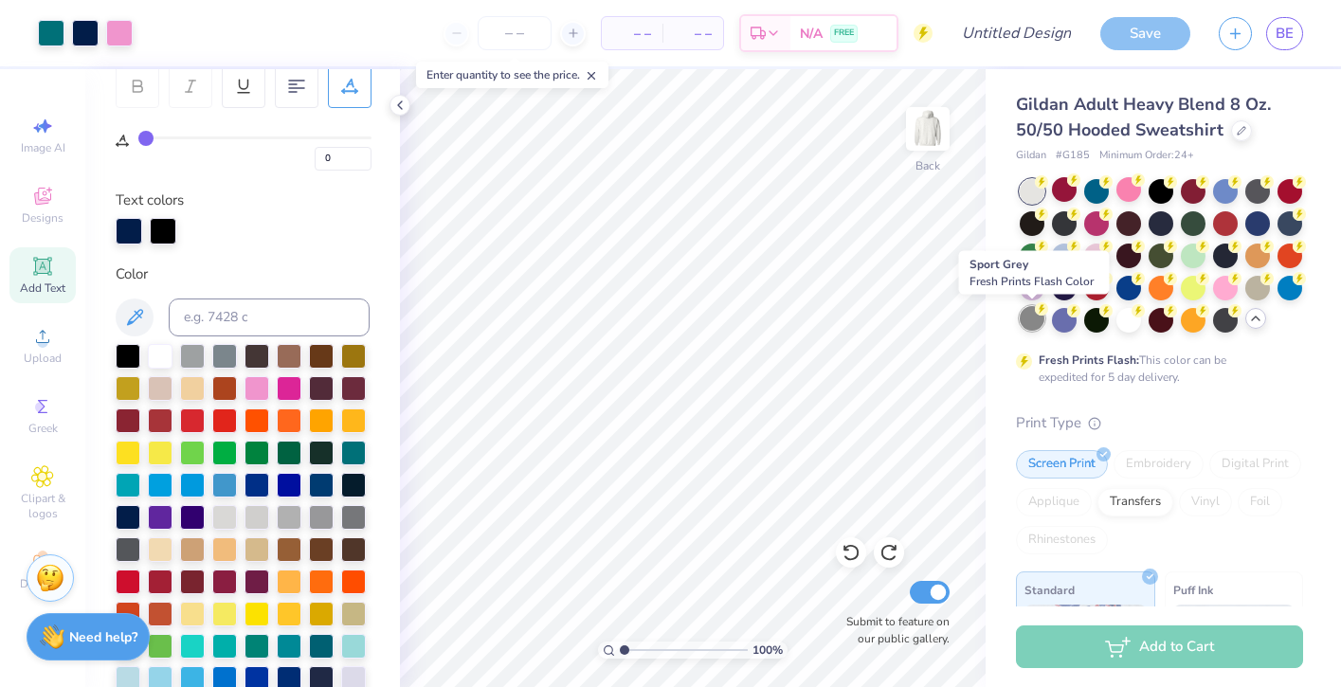
click at [1027, 323] on div at bounding box center [1032, 318] width 25 height 25
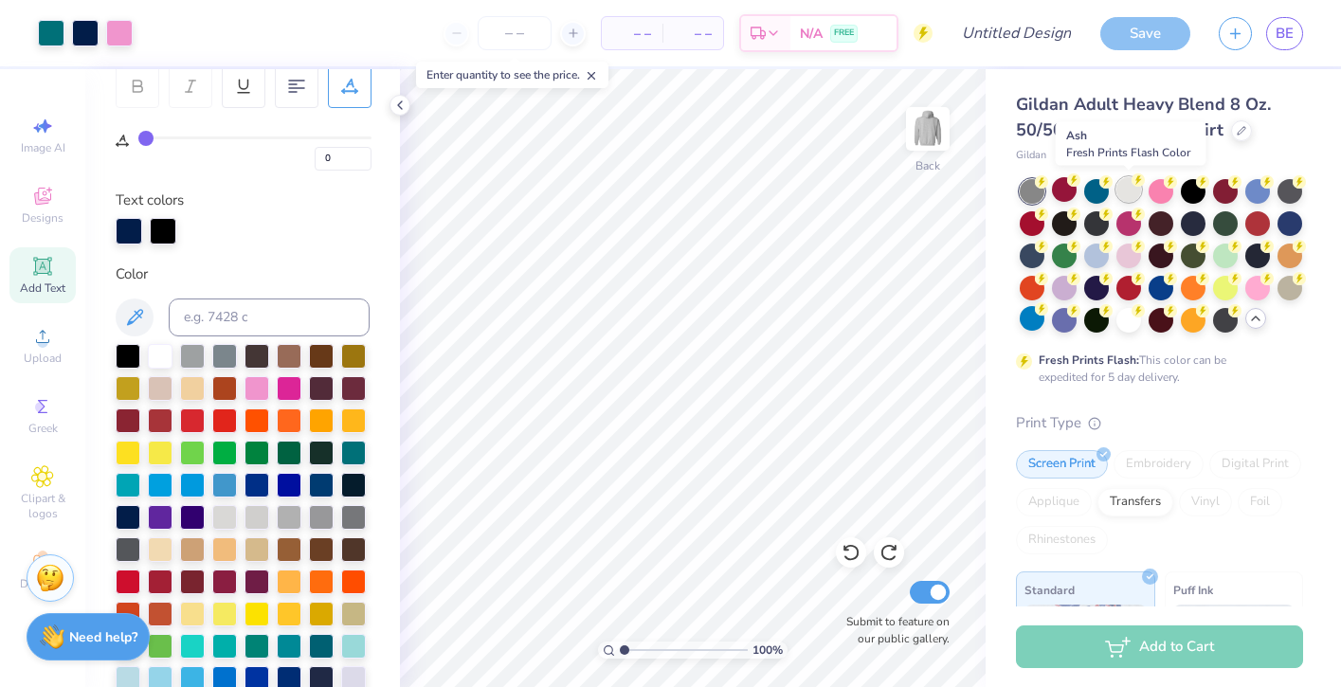
click at [1124, 190] on div at bounding box center [1128, 189] width 25 height 25
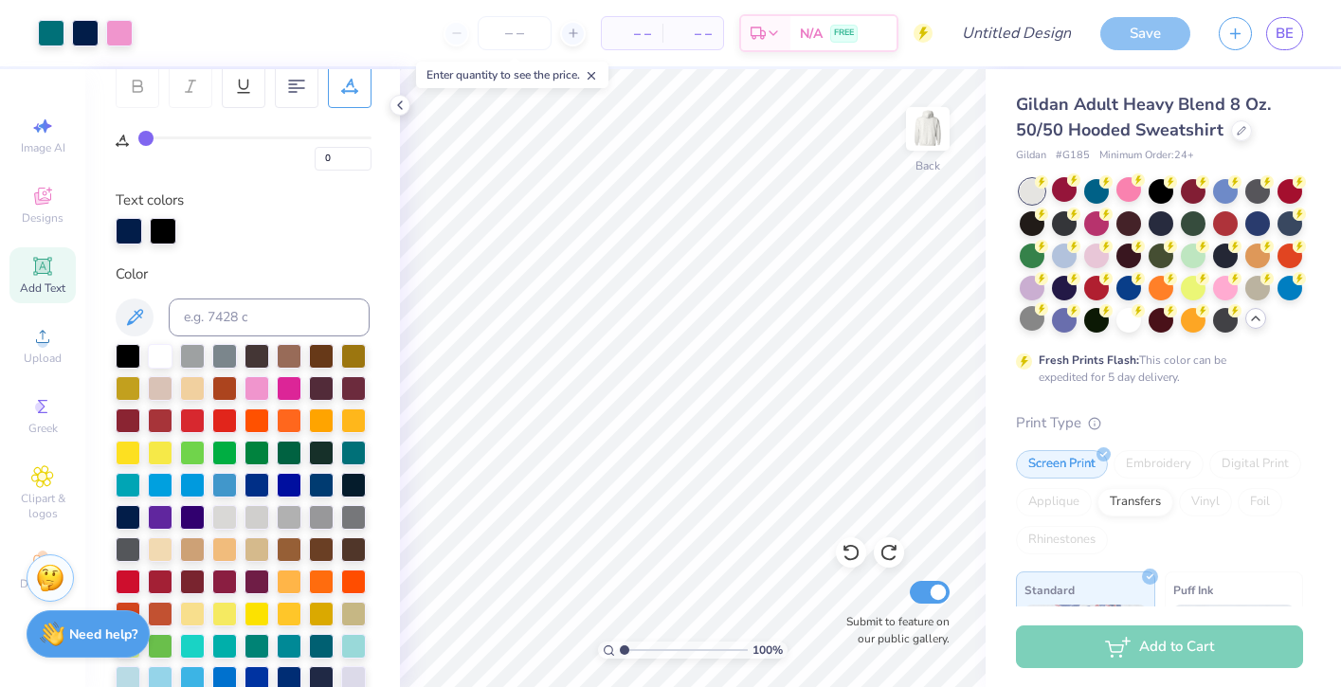
click at [110, 638] on strong "Need help?" at bounding box center [103, 634] width 68 height 18
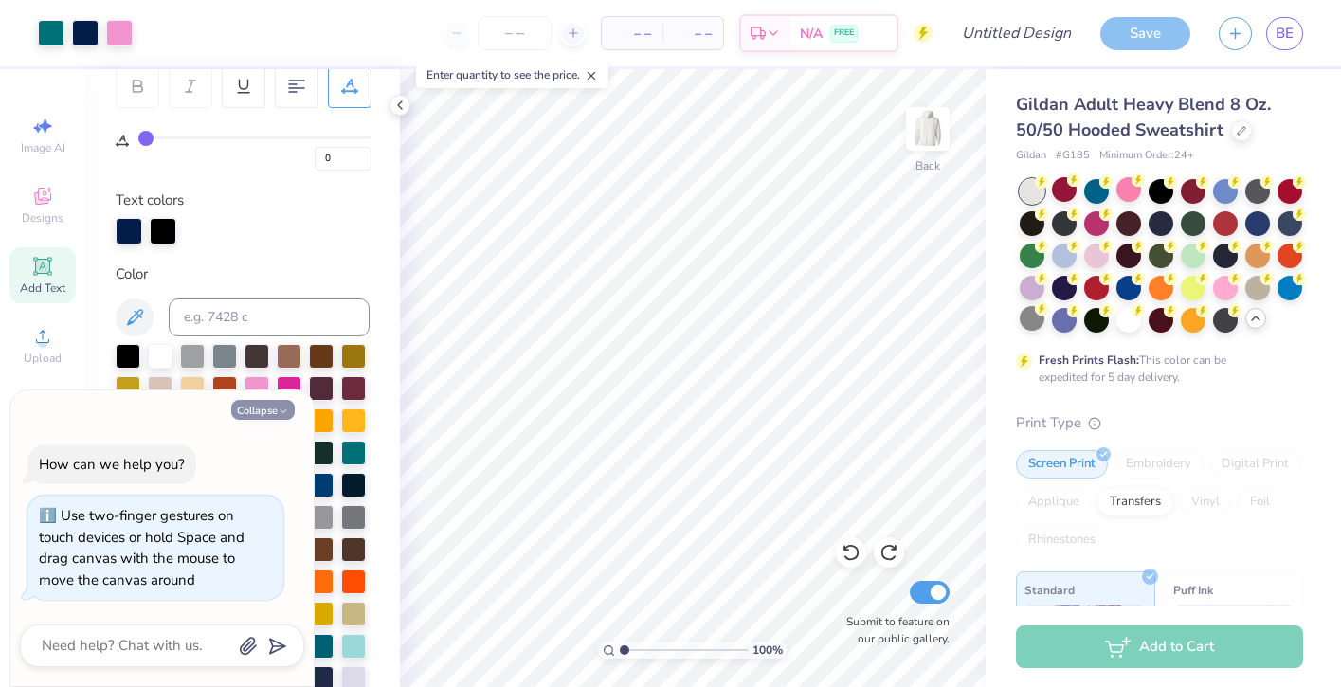
click at [285, 406] on icon "button" at bounding box center [283, 411] width 11 height 11
type textarea "x"
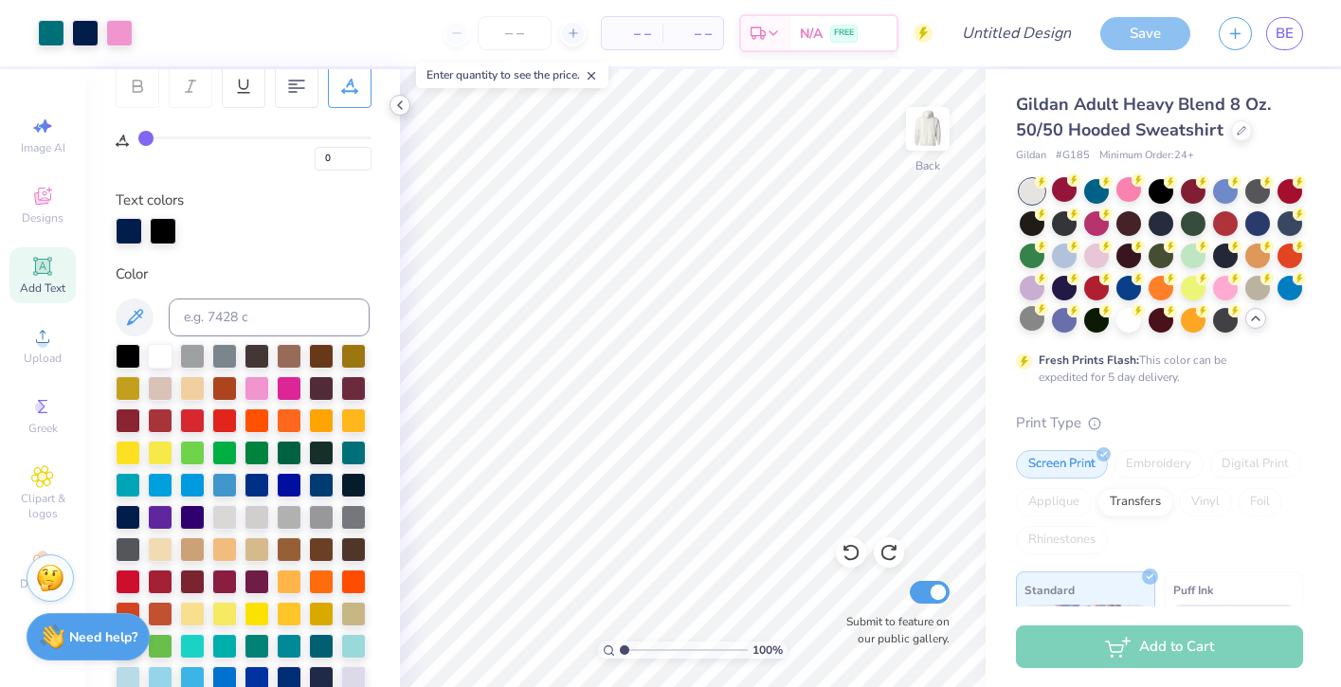
click at [393, 106] on icon at bounding box center [399, 105] width 15 height 15
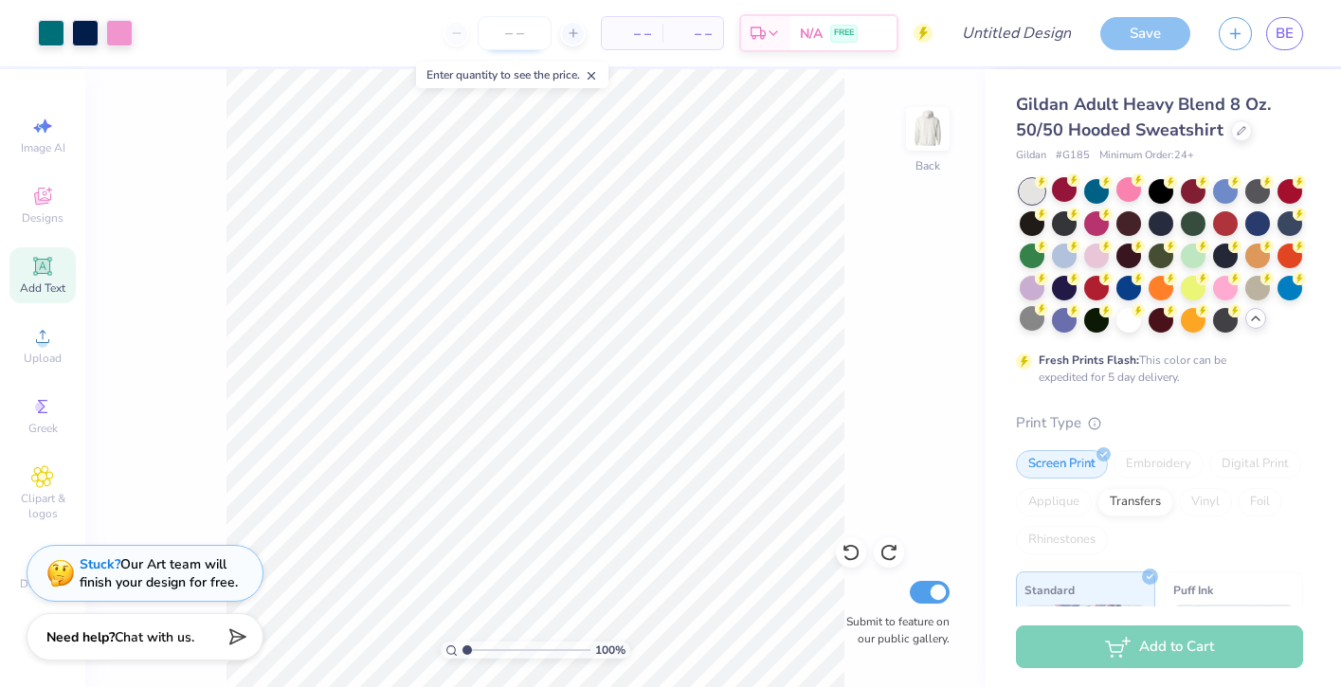
click at [526, 36] on input "number" at bounding box center [515, 33] width 74 height 34
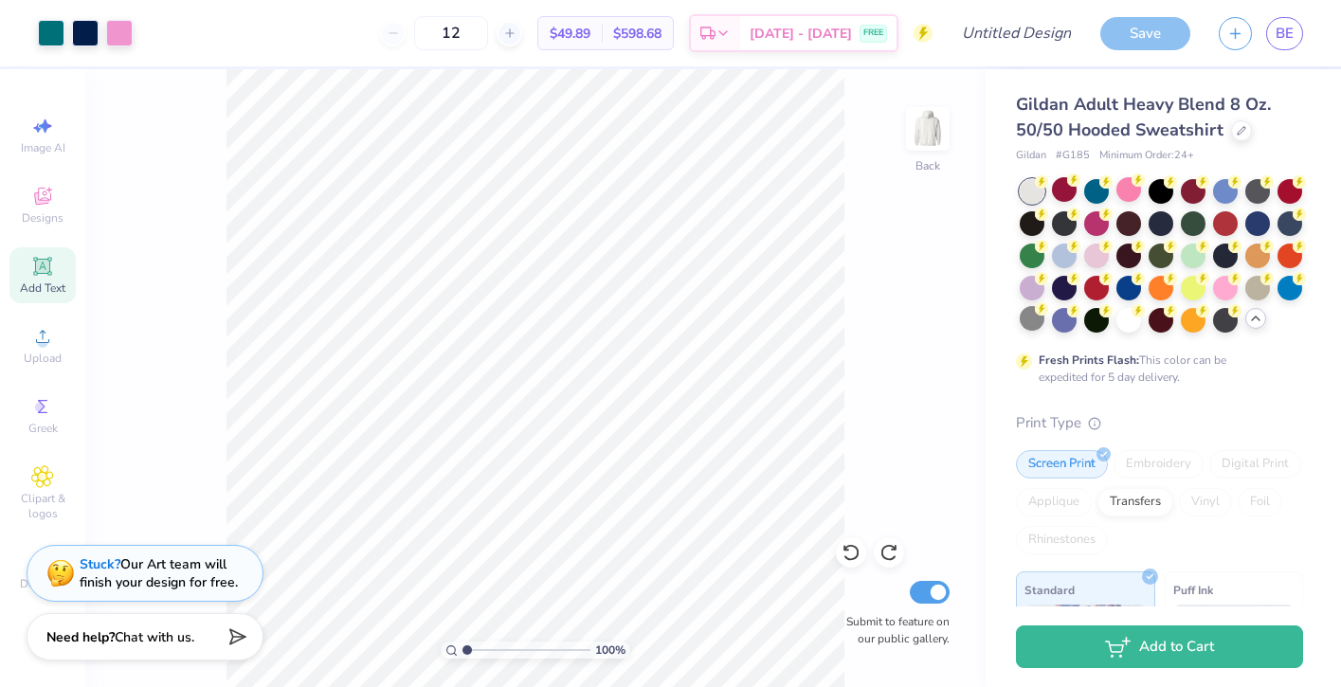
type input "12"
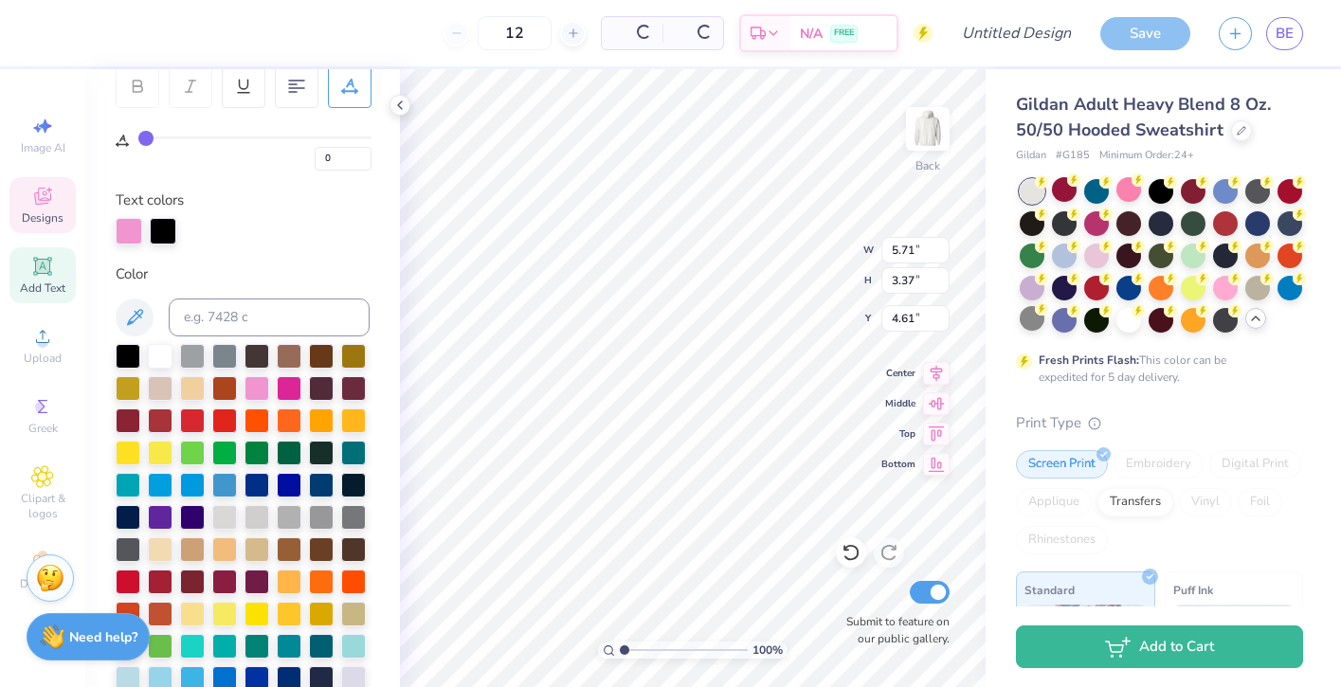
type input "5.71"
type input "3.37"
type input "4.61"
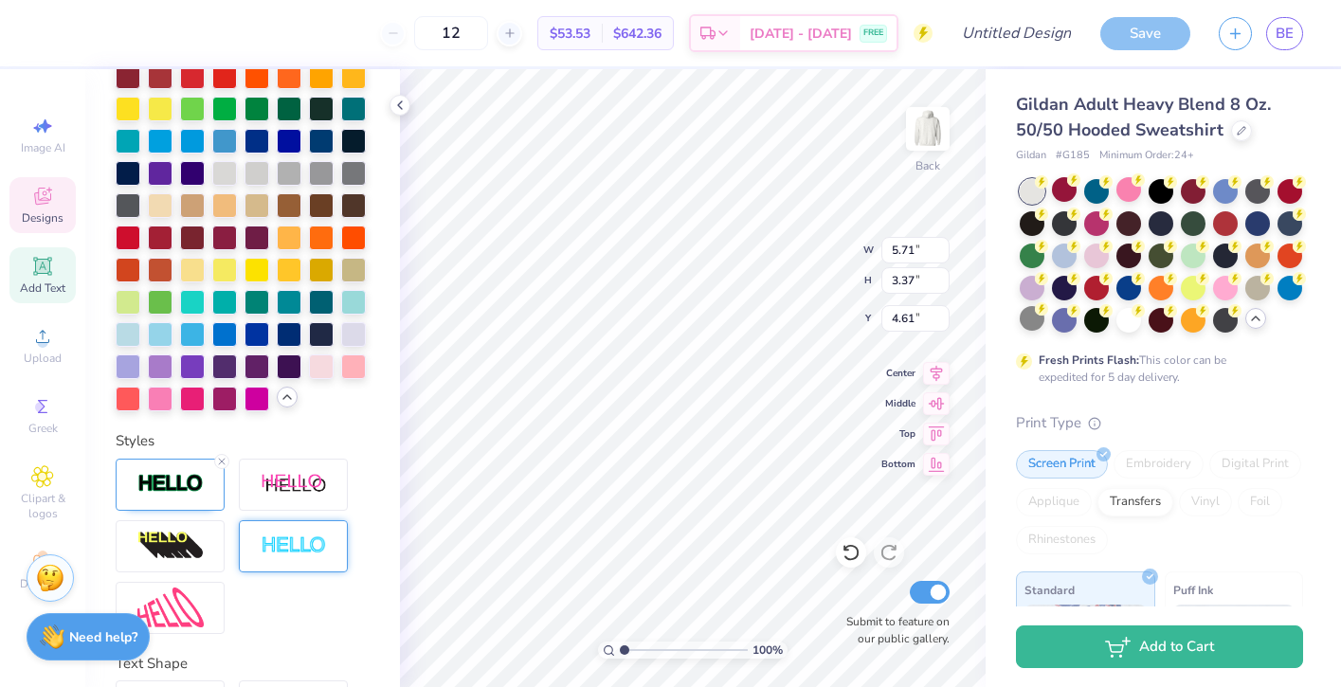
scroll to position [776, 0]
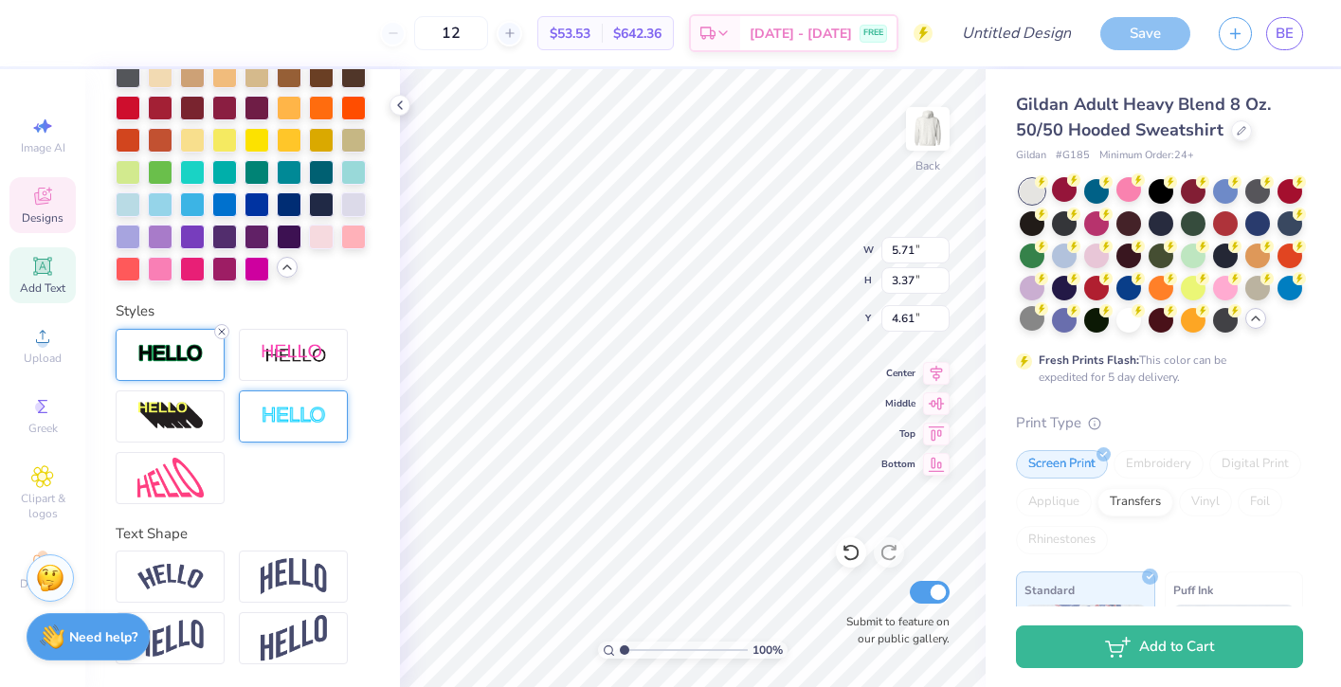
click at [226, 334] on icon at bounding box center [221, 331] width 11 height 11
type input "5.68"
type input "3.34"
type input "4.63"
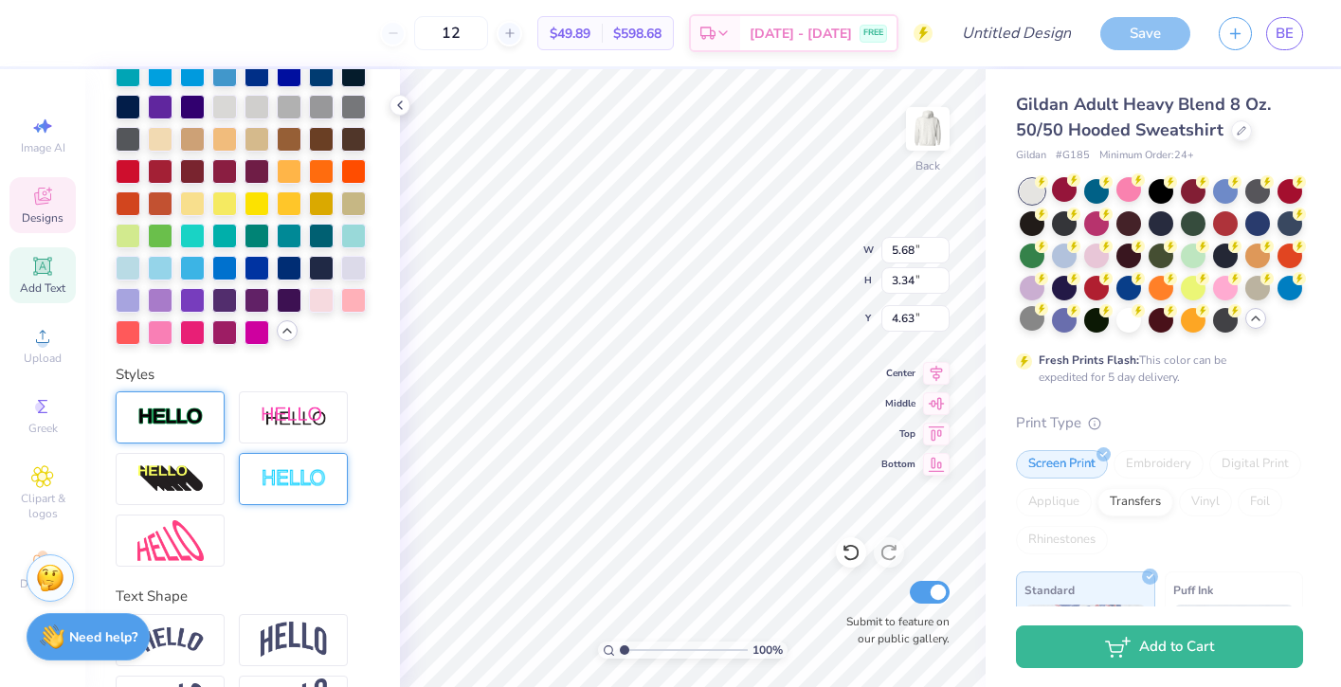
scroll to position [610, 0]
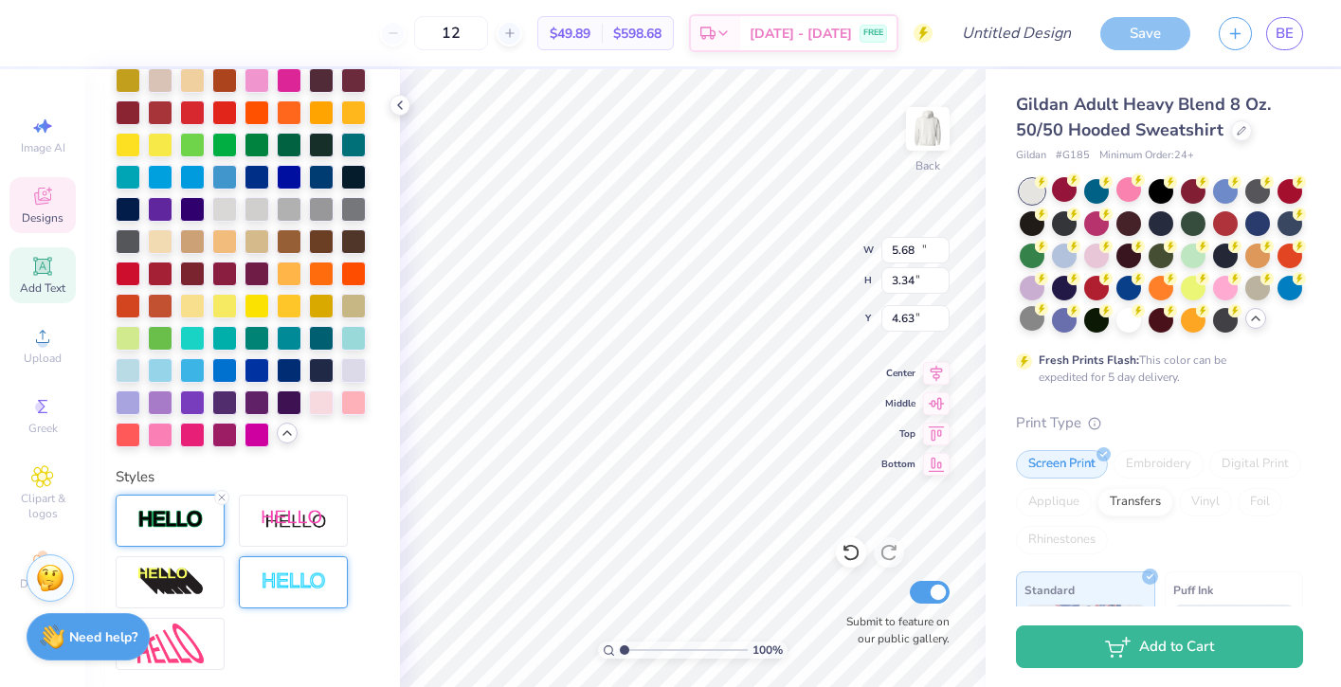
type input "15.47"
type input "3.16"
type input "2.27"
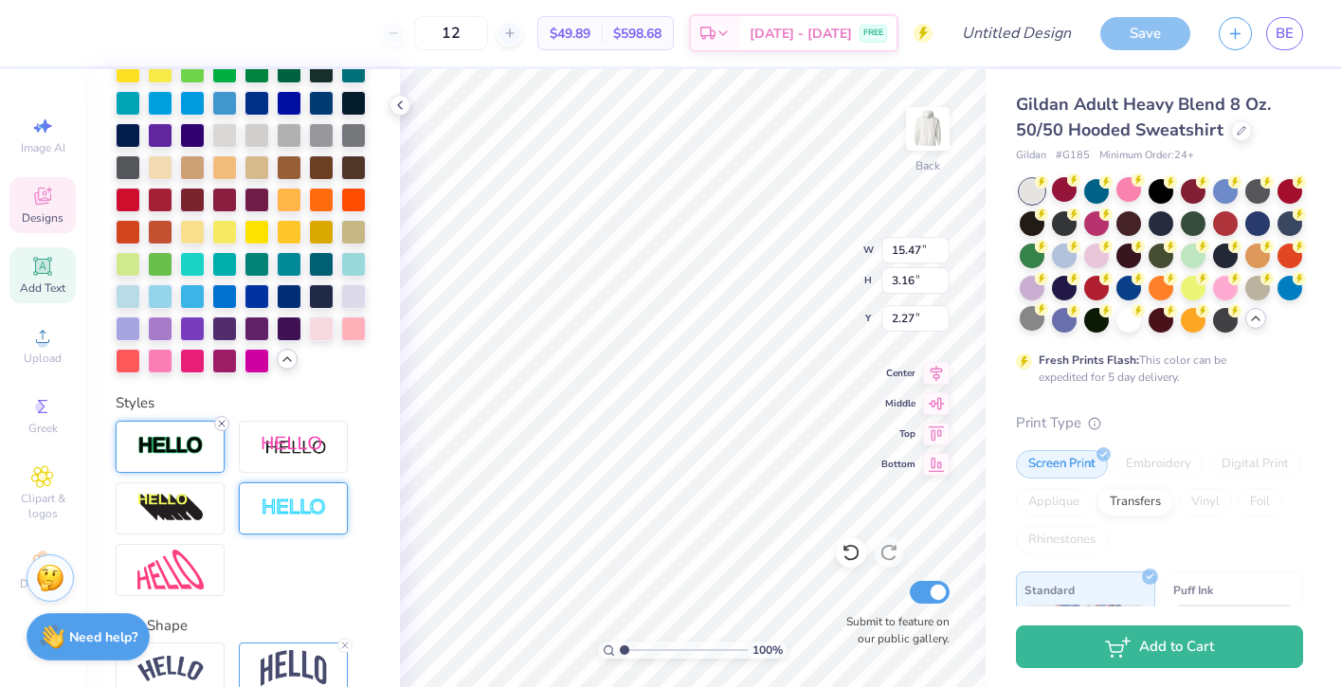
click at [227, 421] on div at bounding box center [221, 423] width 15 height 15
type input "15.42"
type input "3.10"
type input "2.30"
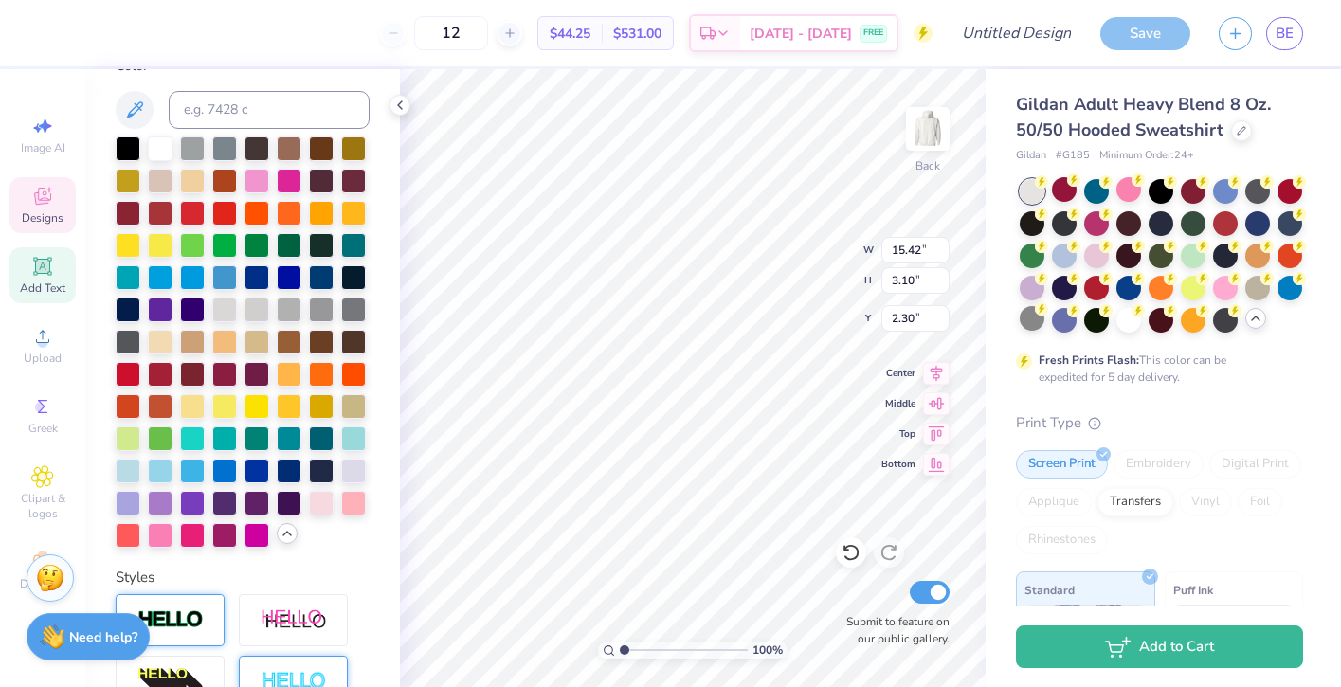
scroll to position [304, 0]
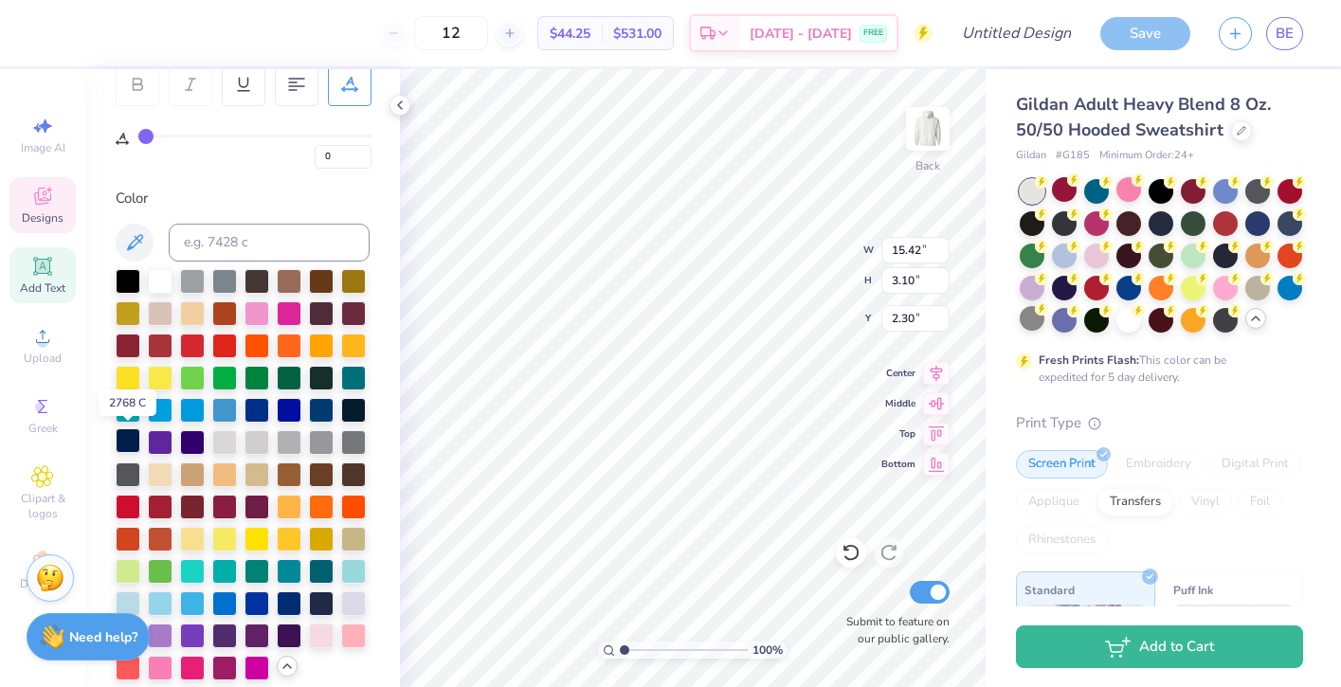
click at [124, 434] on div at bounding box center [128, 440] width 25 height 25
click at [127, 435] on div at bounding box center [128, 440] width 25 height 25
type input "9.86"
type input "2.86"
type input "0.61"
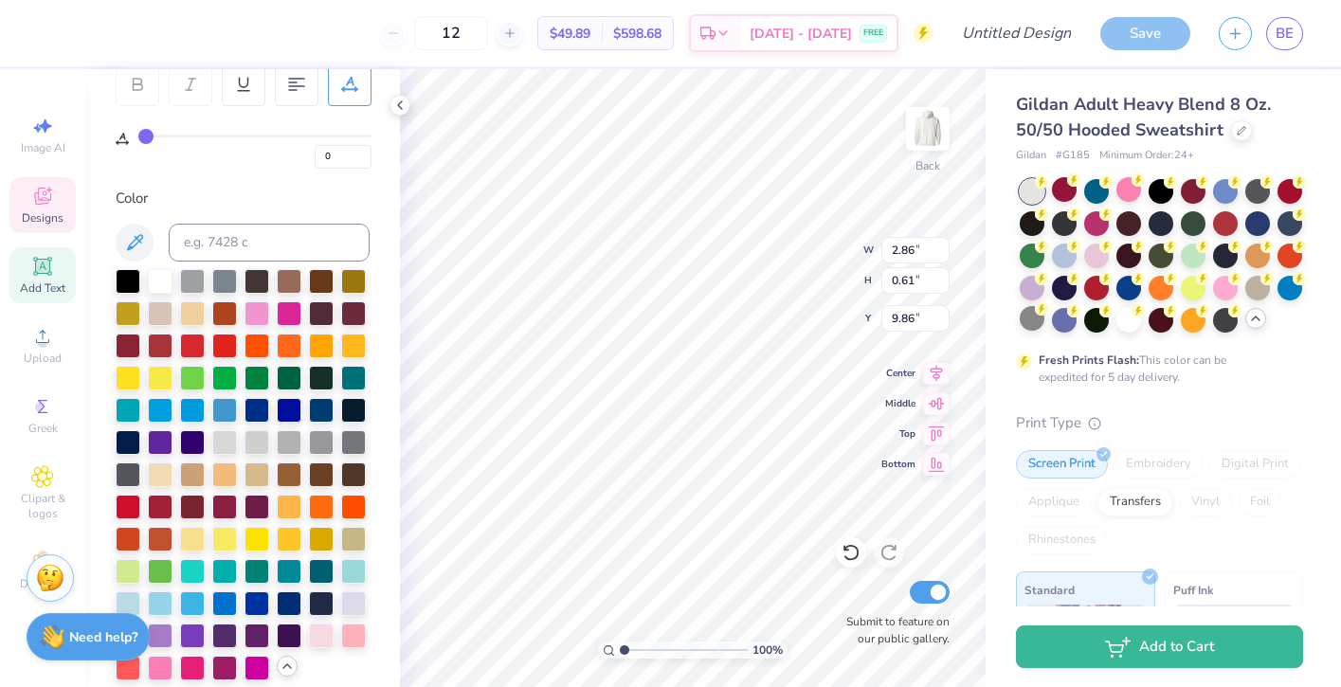
type input "5.23"
click at [353, 596] on div at bounding box center [353, 601] width 25 height 25
click at [153, 286] on div at bounding box center [160, 279] width 25 height 25
click at [127, 282] on div at bounding box center [128, 279] width 25 height 25
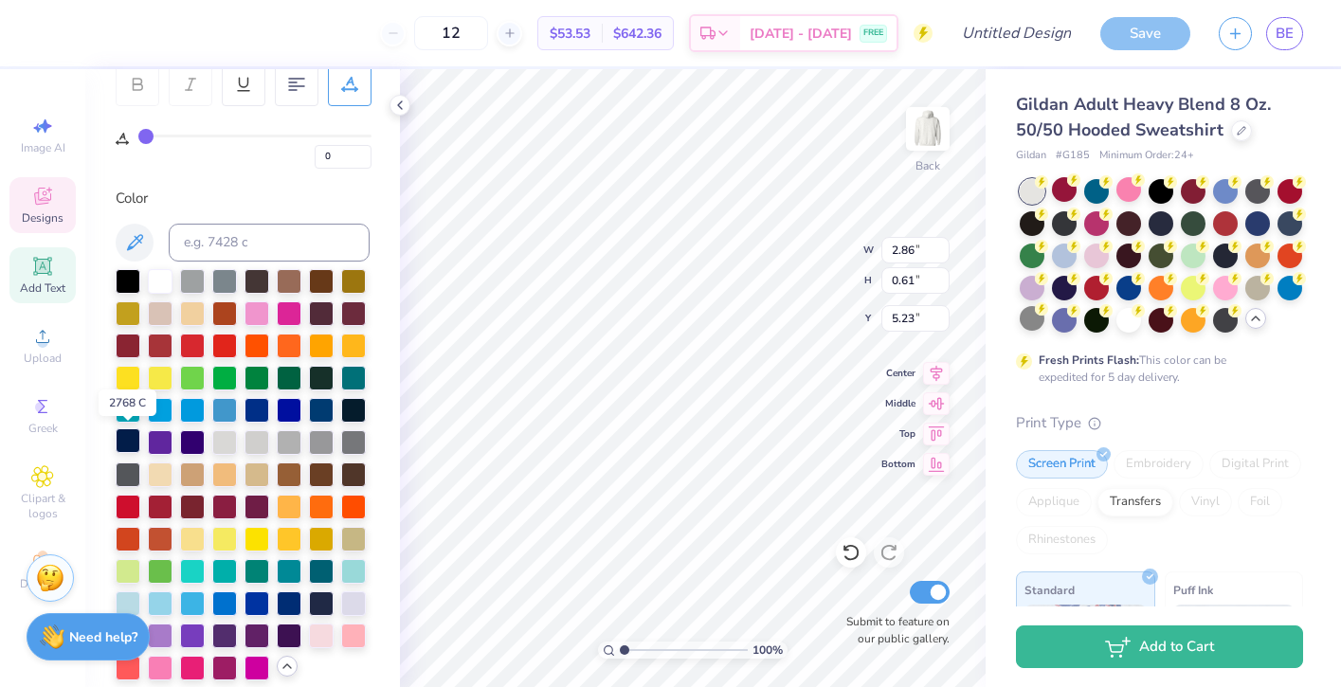
click at [130, 442] on div at bounding box center [128, 440] width 25 height 25
click at [169, 275] on div at bounding box center [160, 279] width 25 height 25
type input "2.41"
type input "0.69"
type input "6.90"
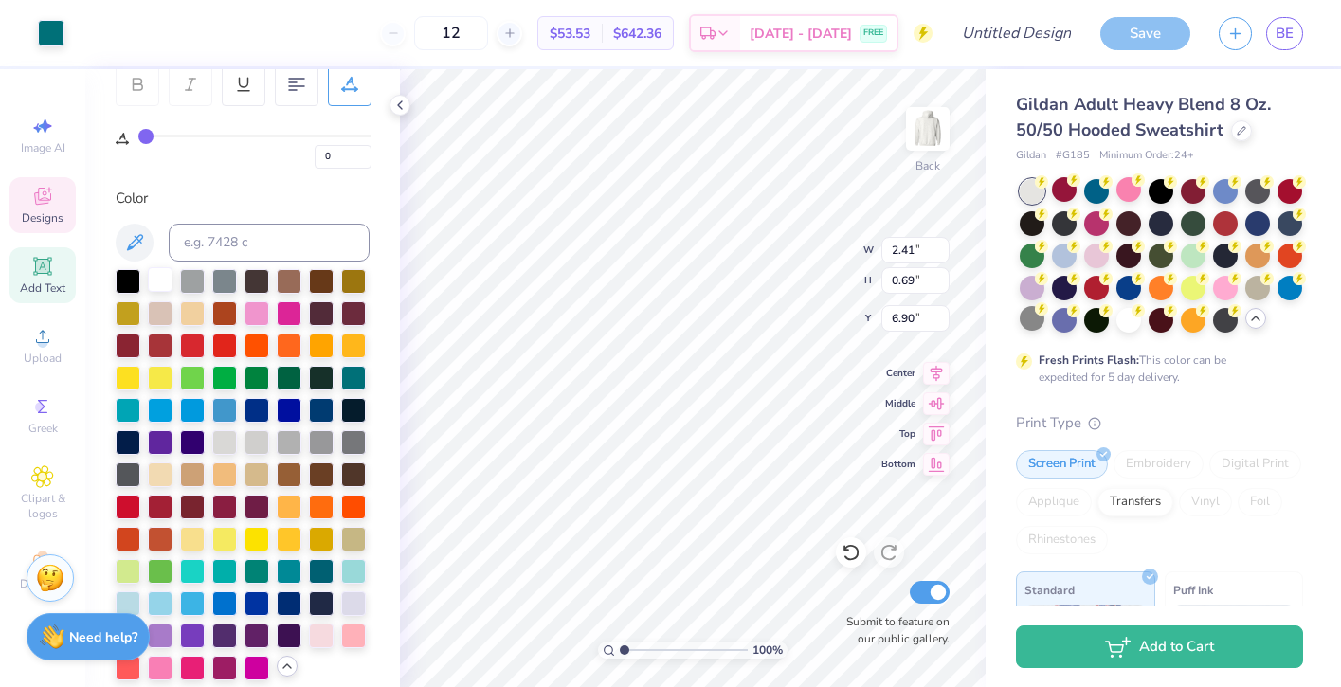
click at [160, 281] on div at bounding box center [160, 279] width 25 height 25
click at [153, 284] on div at bounding box center [160, 279] width 25 height 25
click at [123, 235] on icon at bounding box center [134, 242] width 23 height 23
click at [163, 284] on div at bounding box center [160, 279] width 25 height 25
type input "5.68"
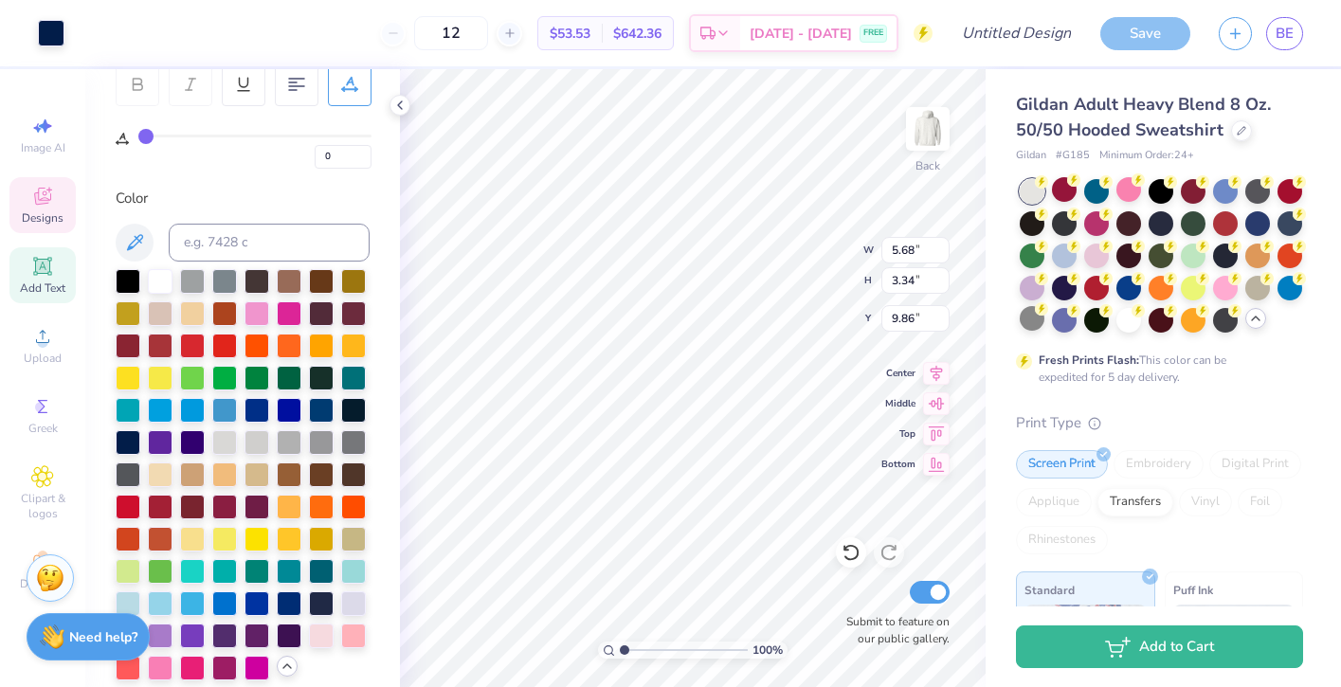
type input "3.34"
type input "4.26"
click at [1293, 226] on div at bounding box center [1289, 221] width 25 height 25
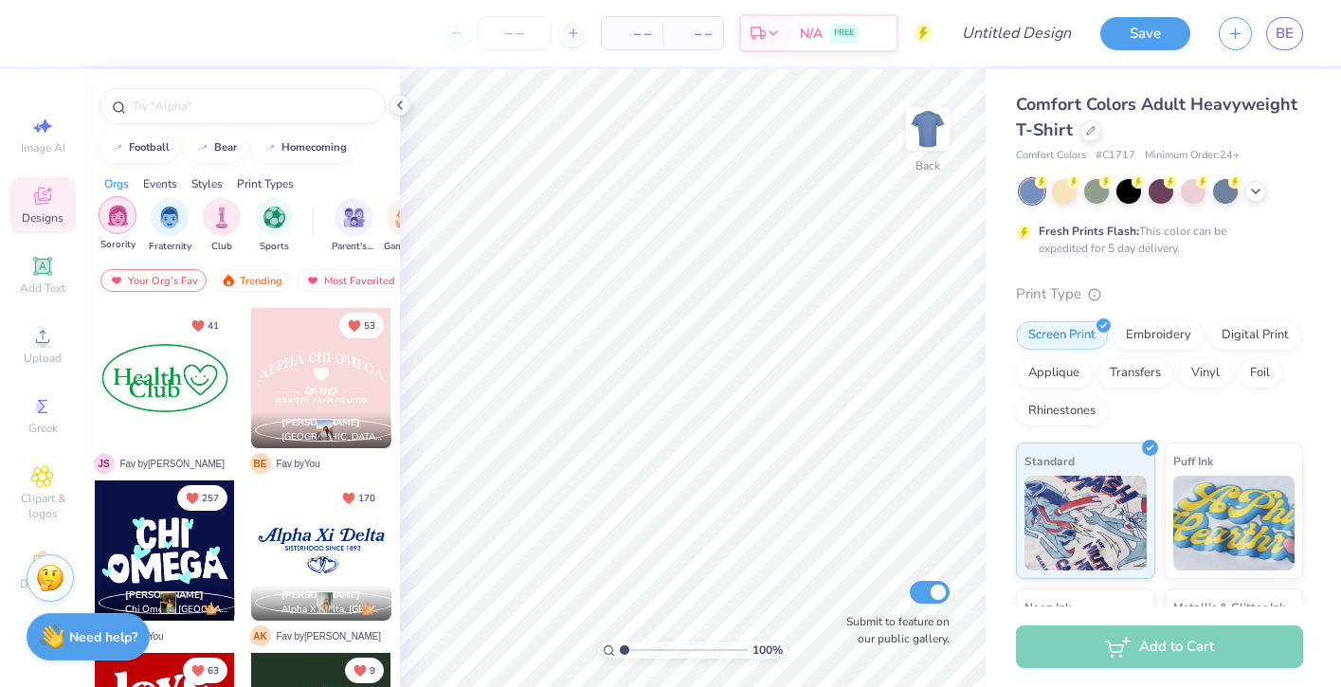
click at [135, 216] on div "filter for Sorority" at bounding box center [118, 215] width 38 height 38
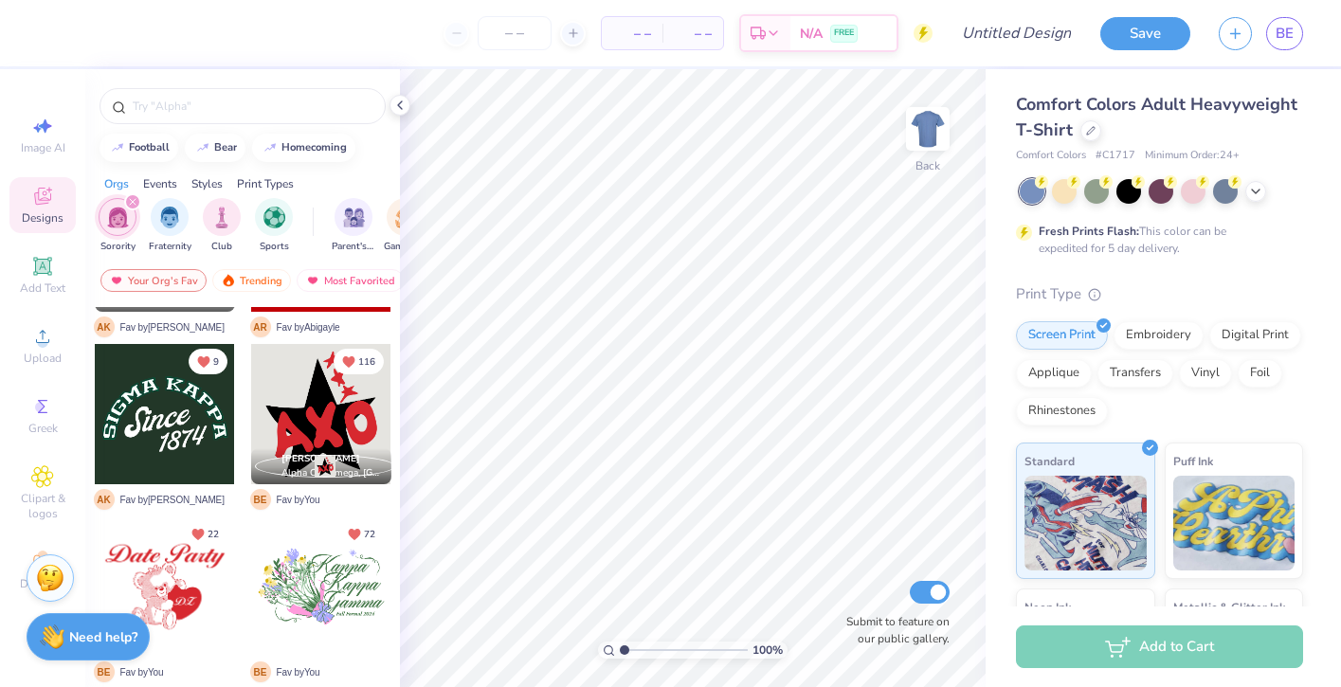
scroll to position [365, 0]
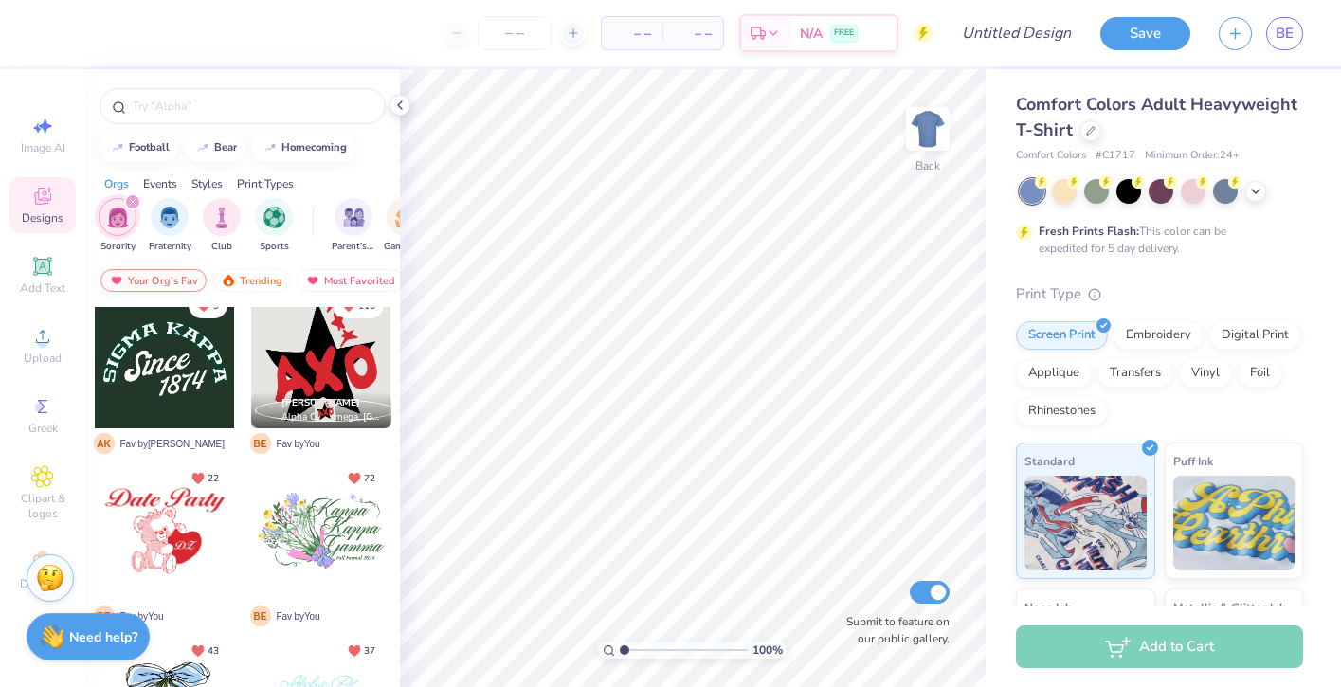
click at [188, 282] on div "Your Org's Fav" at bounding box center [153, 280] width 106 height 23
click at [1089, 133] on icon at bounding box center [1090, 128] width 9 height 9
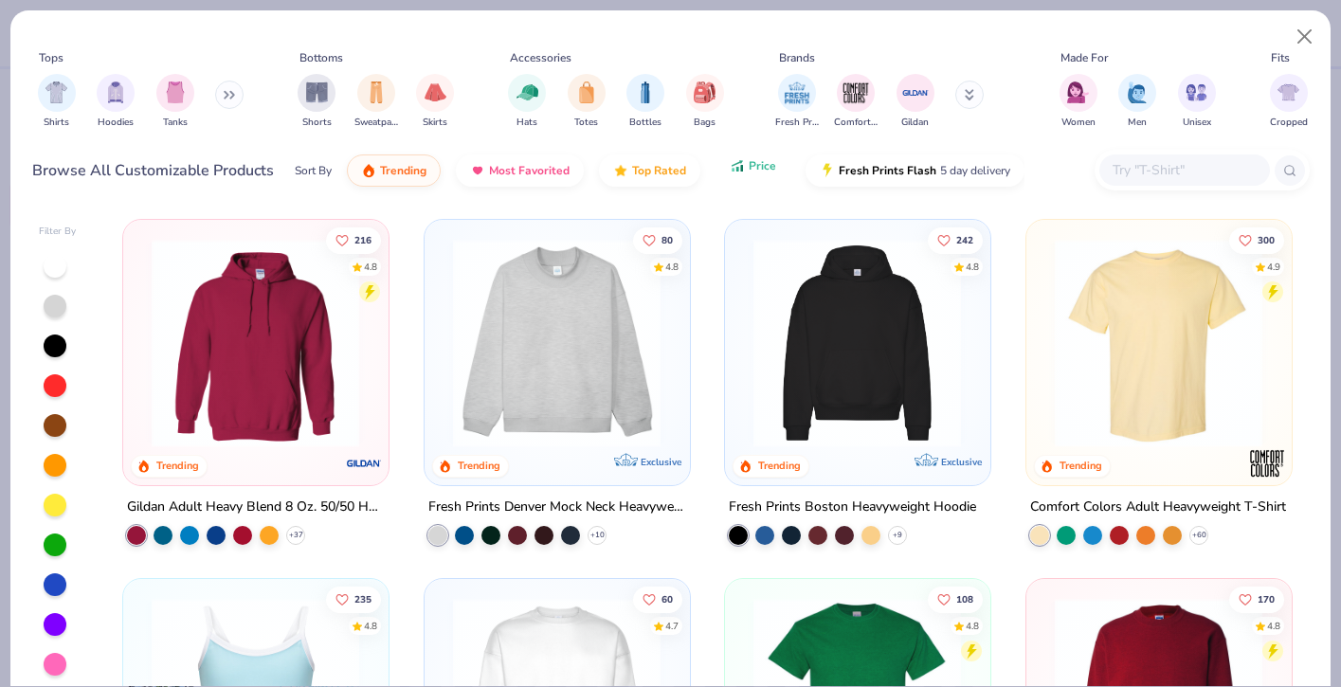
click at [746, 176] on button "Price" at bounding box center [752, 166] width 75 height 32
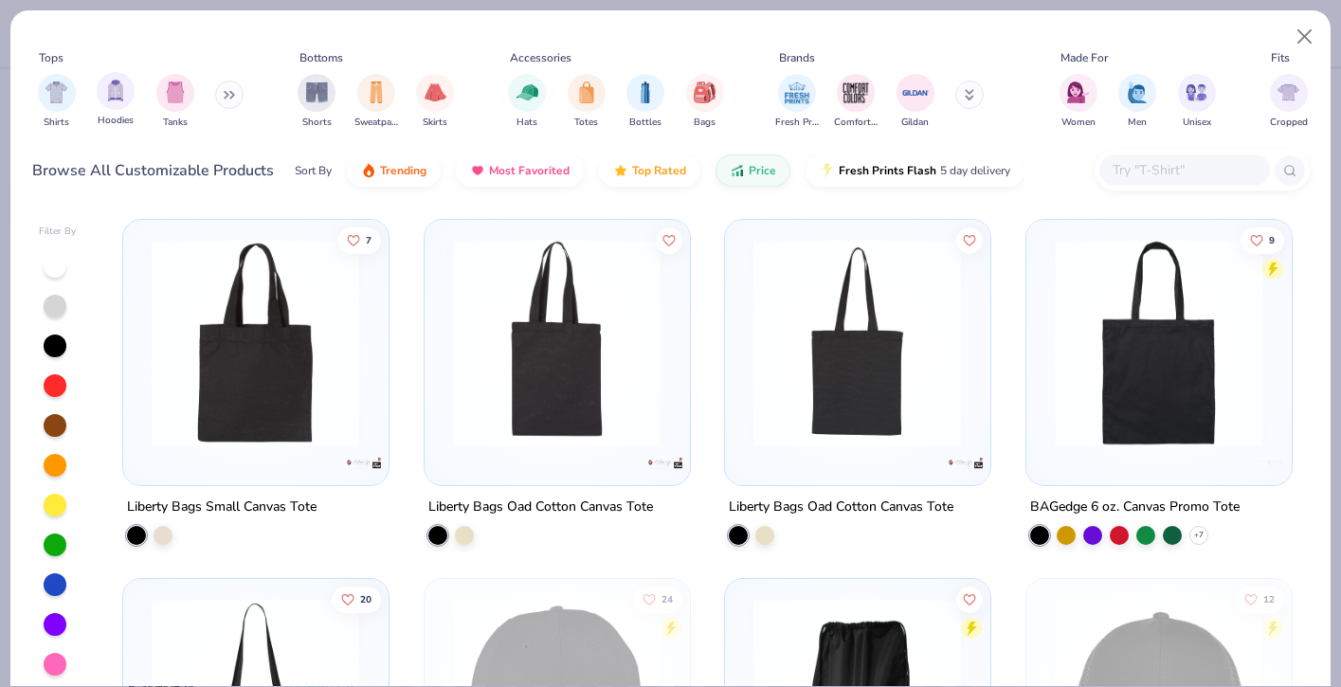
click at [99, 105] on div "Hoodies" at bounding box center [116, 100] width 38 height 56
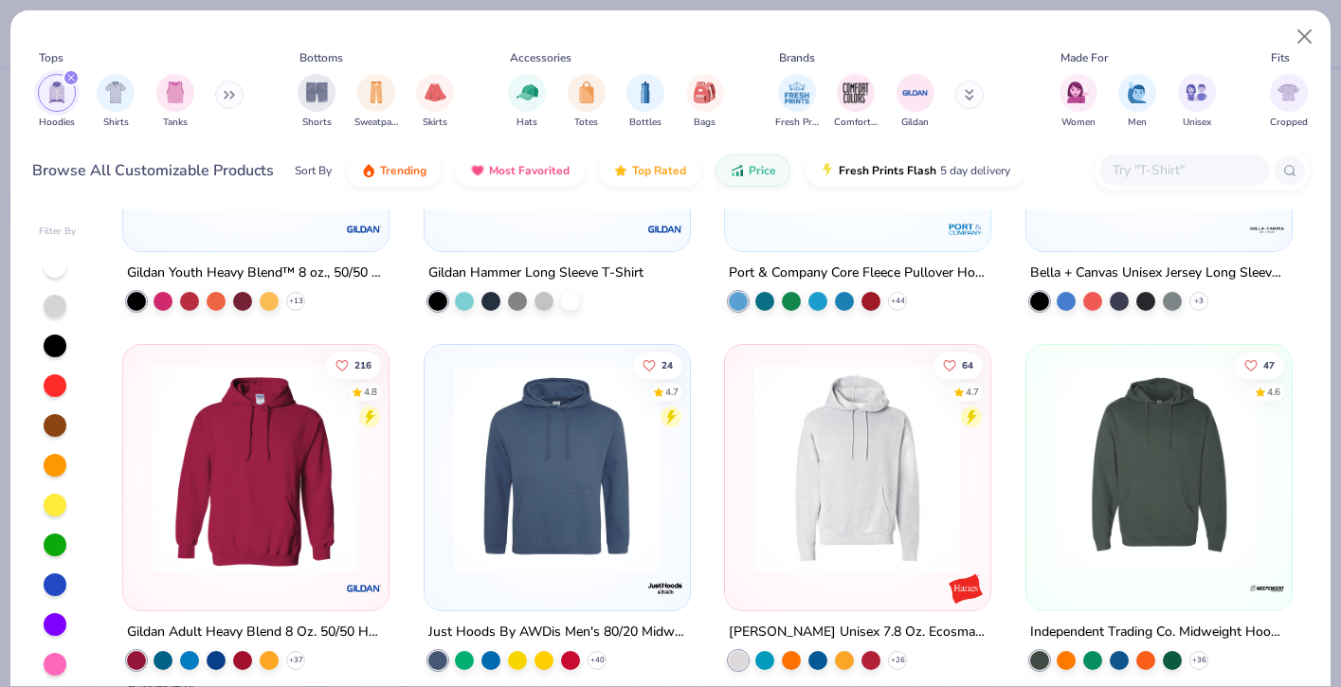
scroll to position [233, 0]
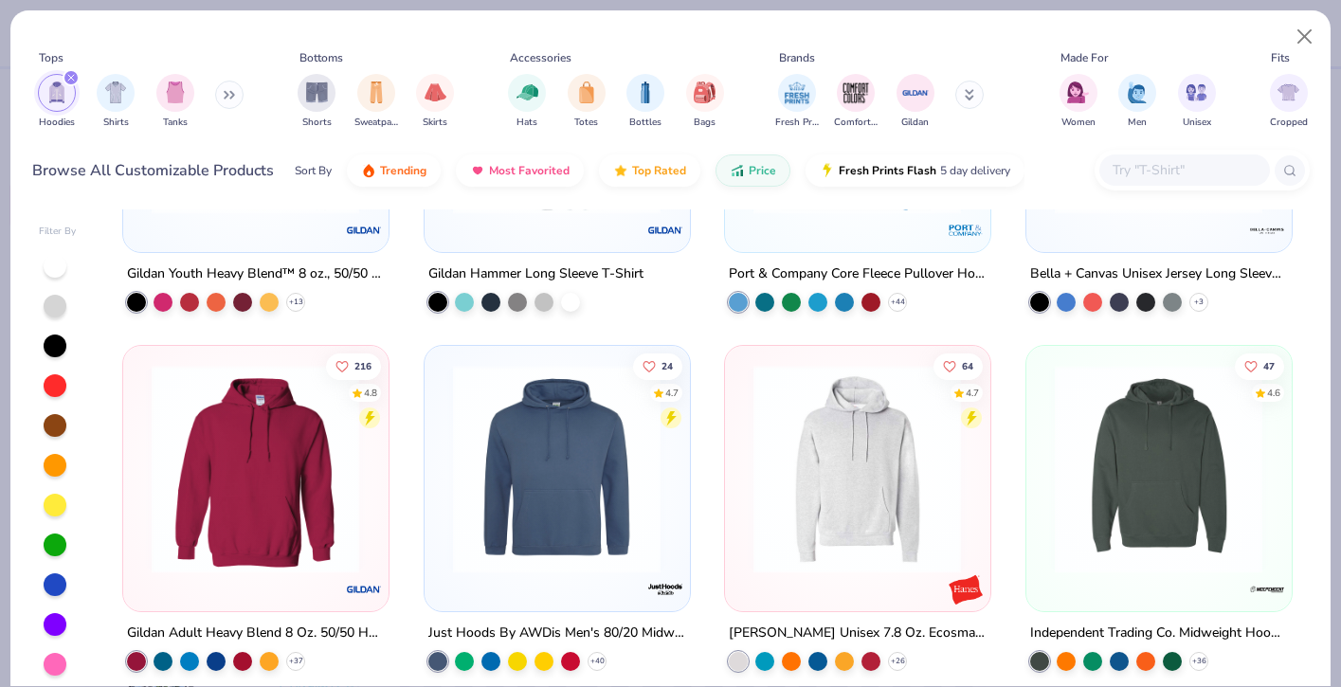
click at [293, 530] on img at bounding box center [255, 468] width 226 height 208
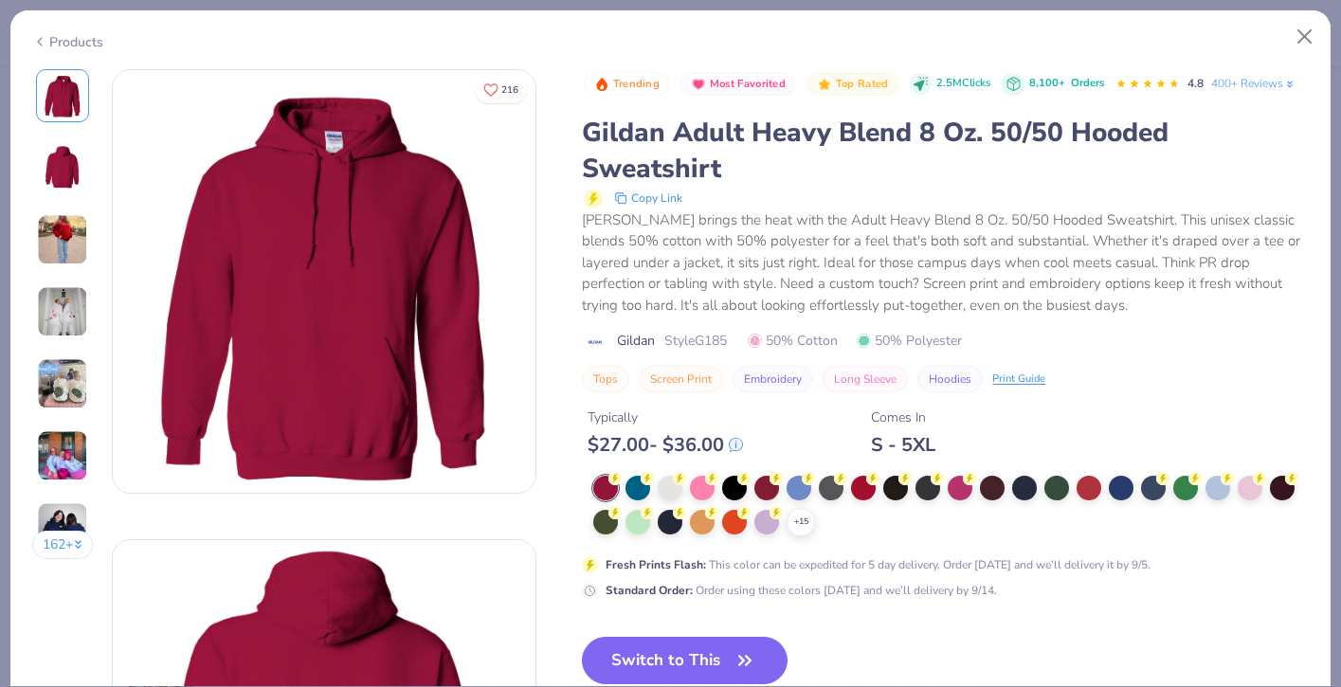
click at [655, 485] on div "+ 15" at bounding box center [950, 506] width 715 height 61
click at [665, 485] on div at bounding box center [670, 486] width 25 height 25
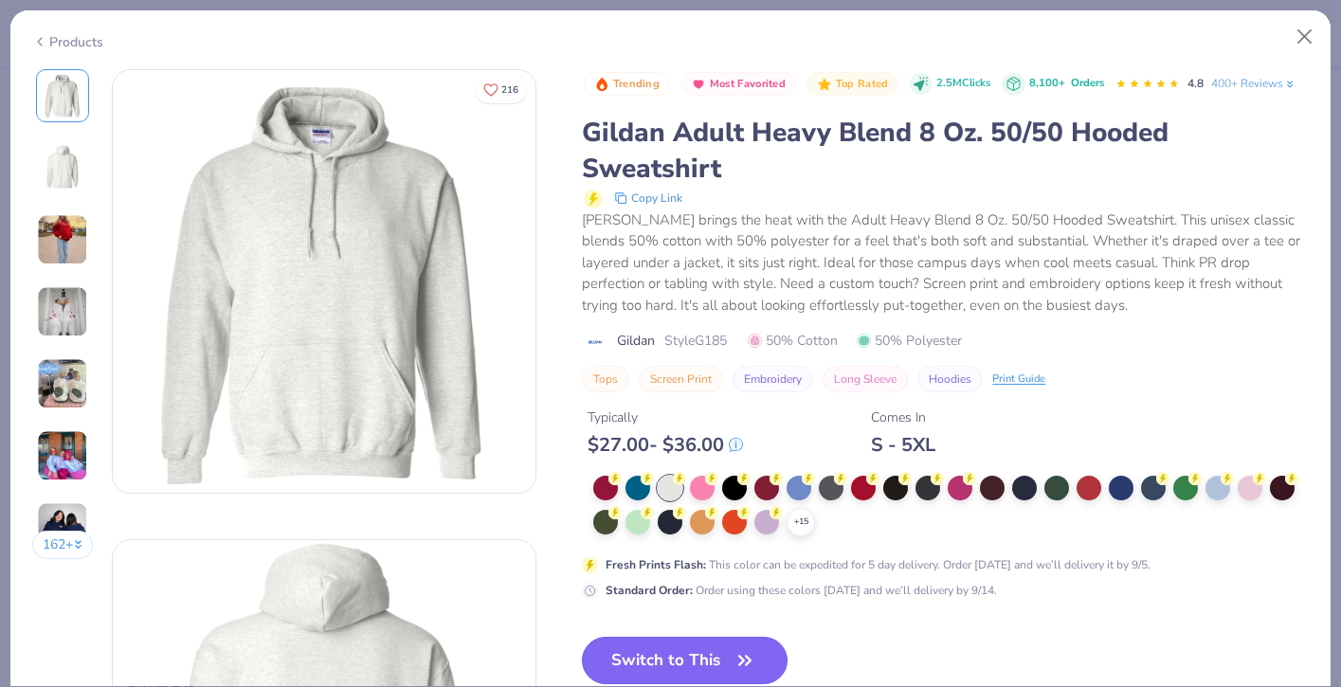
click at [653, 663] on button "Switch to This" at bounding box center [685, 660] width 206 height 47
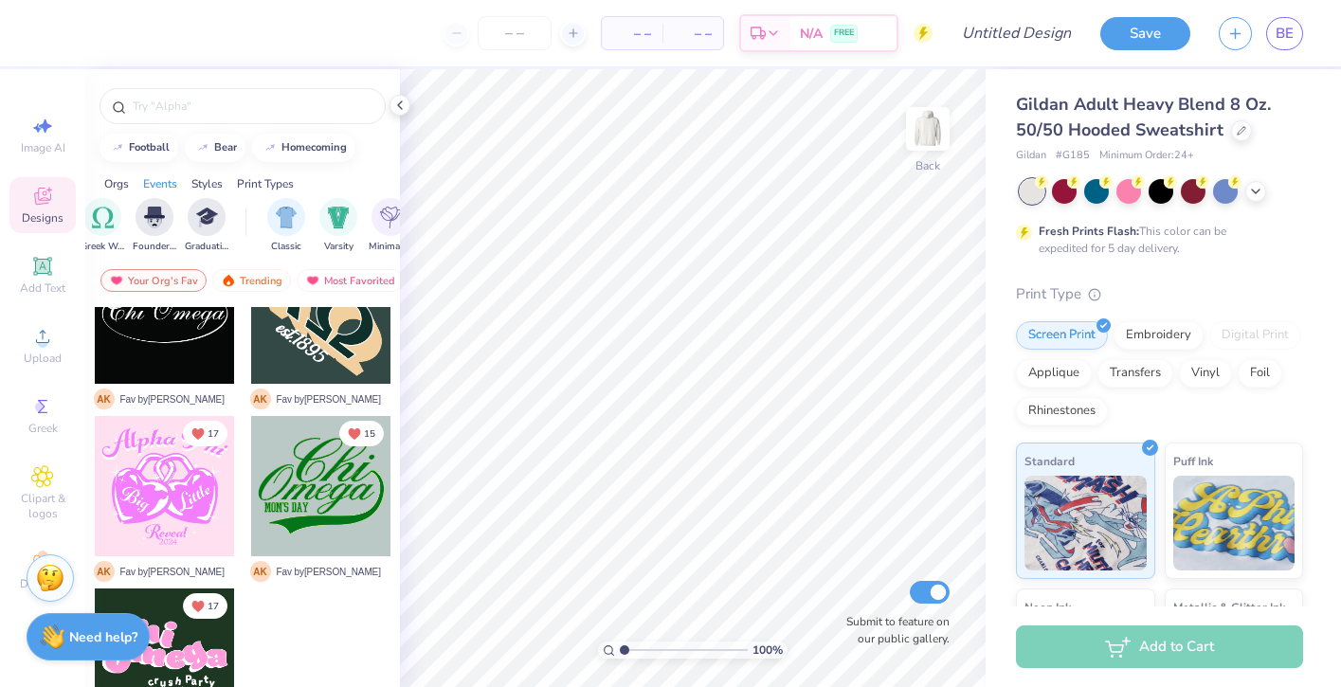
scroll to position [1963, 0]
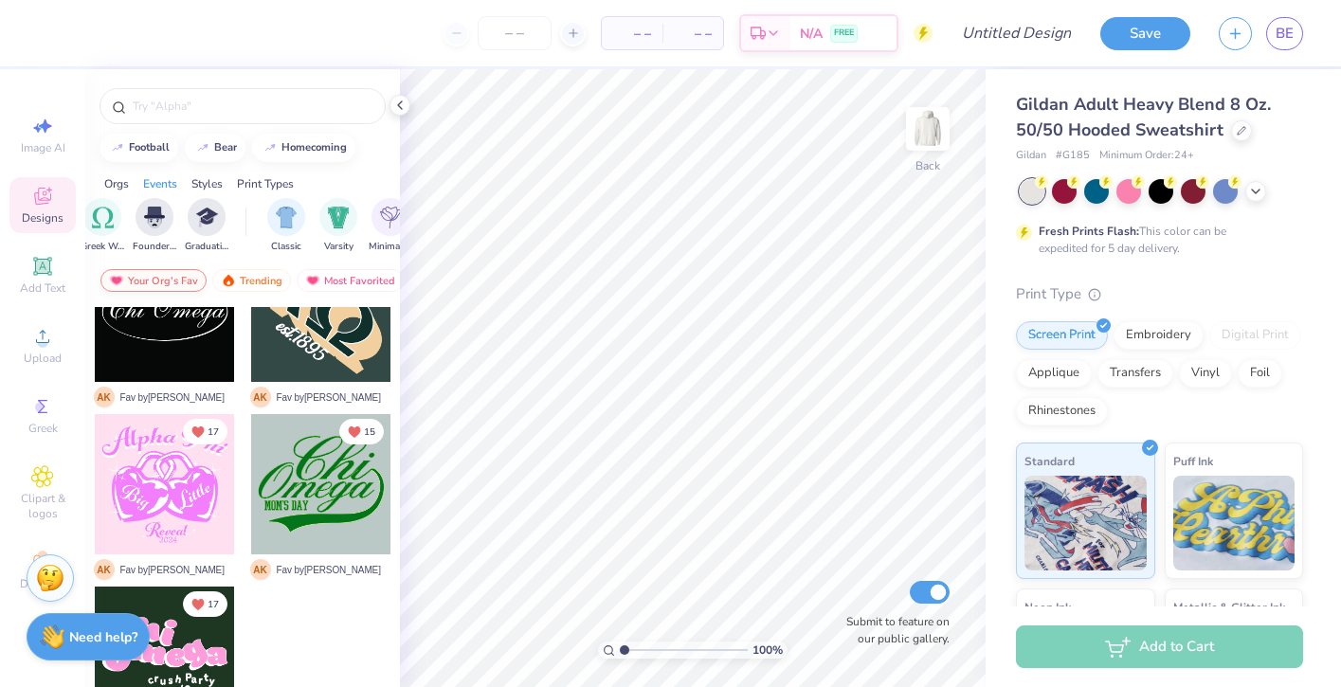
click at [169, 286] on div "Your Org's Fav" at bounding box center [153, 280] width 106 height 23
click at [251, 275] on div "Trending" at bounding box center [251, 280] width 79 height 23
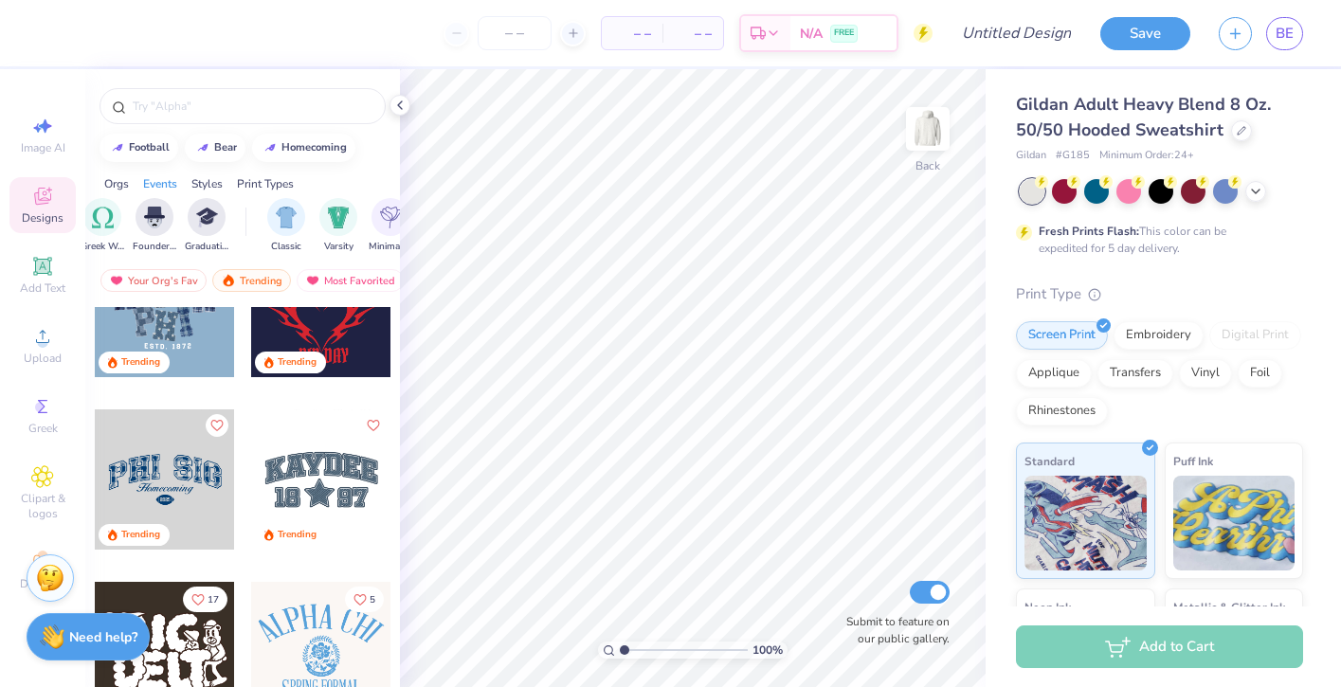
scroll to position [1450, 0]
click at [202, 473] on div at bounding box center [165, 480] width 140 height 140
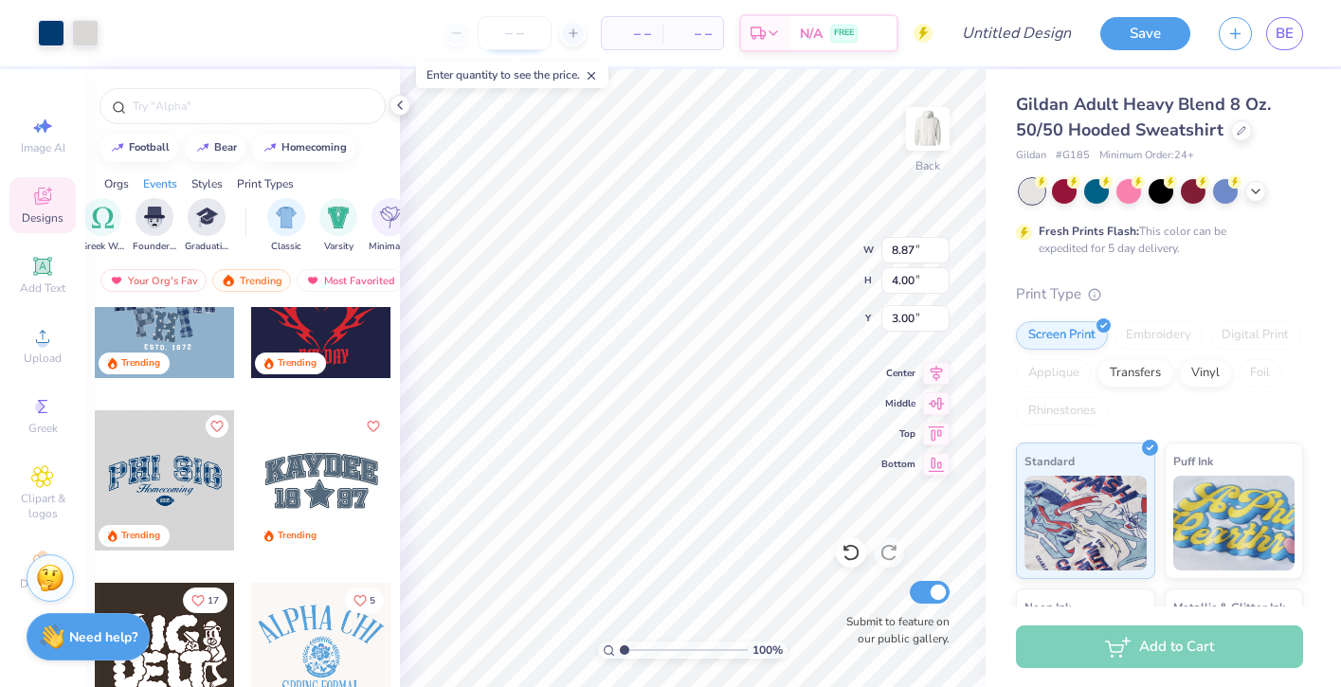
click at [519, 26] on input "number" at bounding box center [515, 33] width 74 height 34
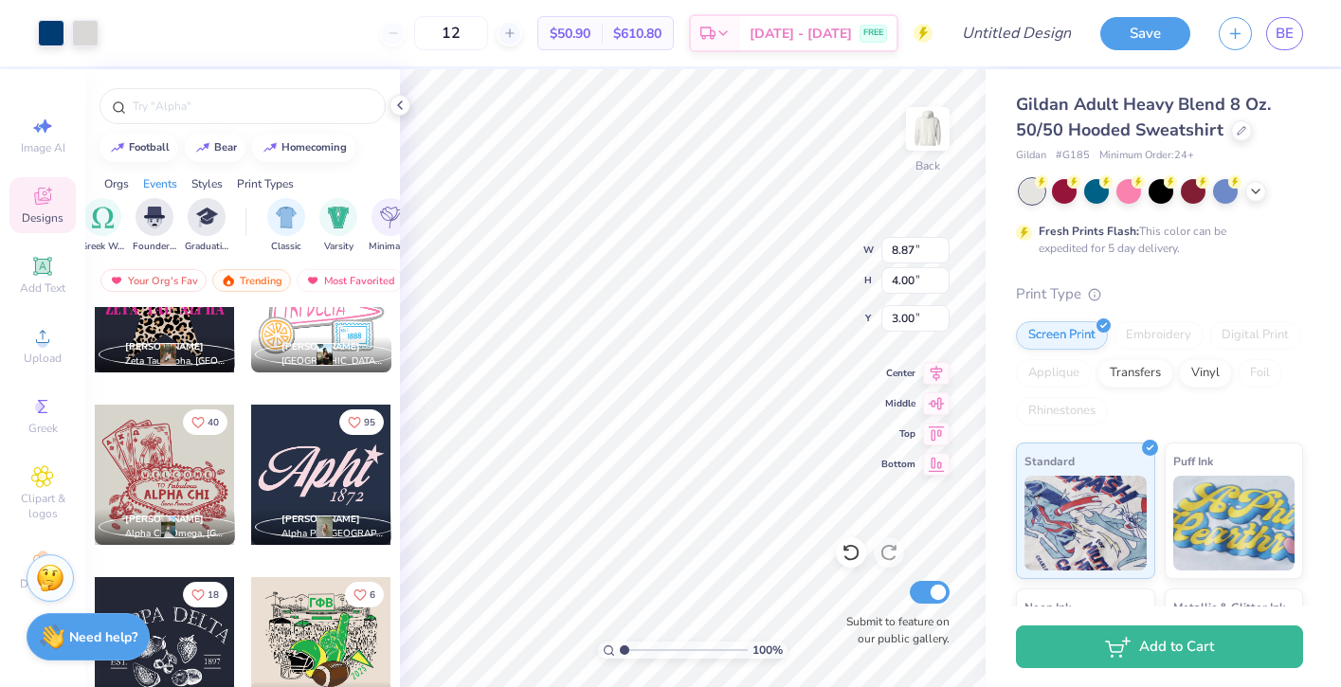
scroll to position [6636, 0]
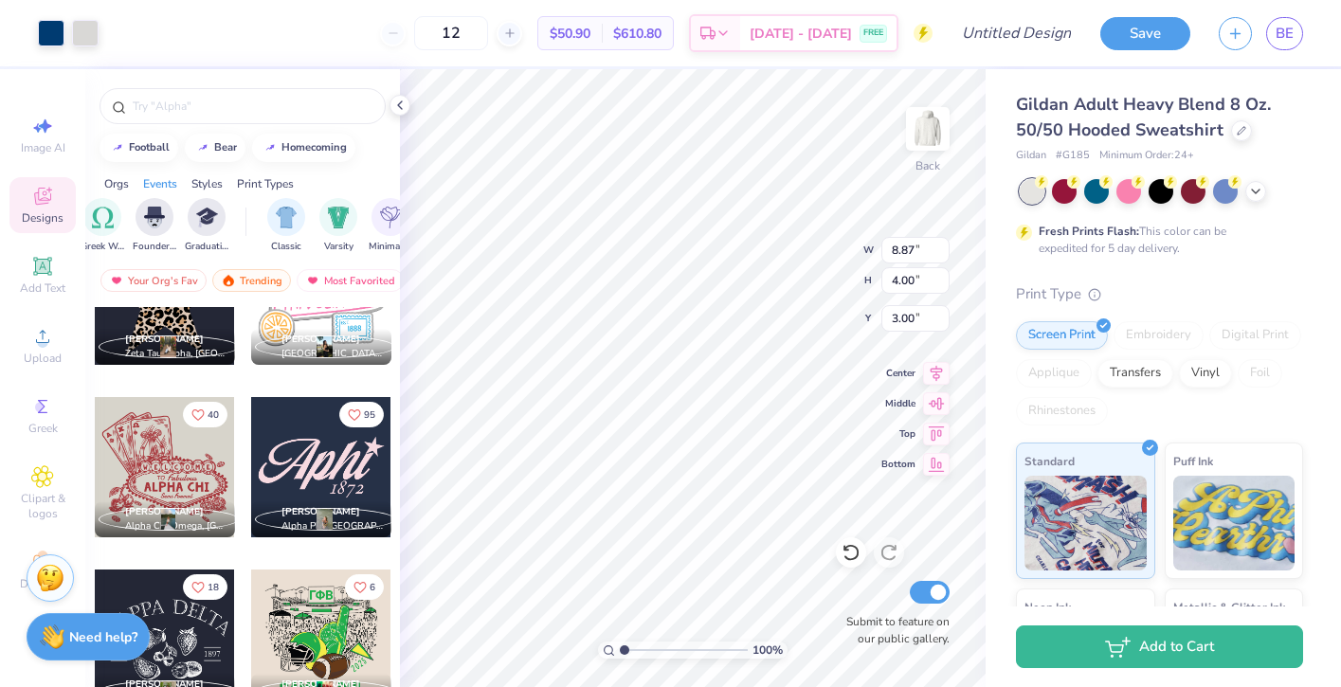
type input "12"
click at [312, 483] on div at bounding box center [321, 467] width 140 height 140
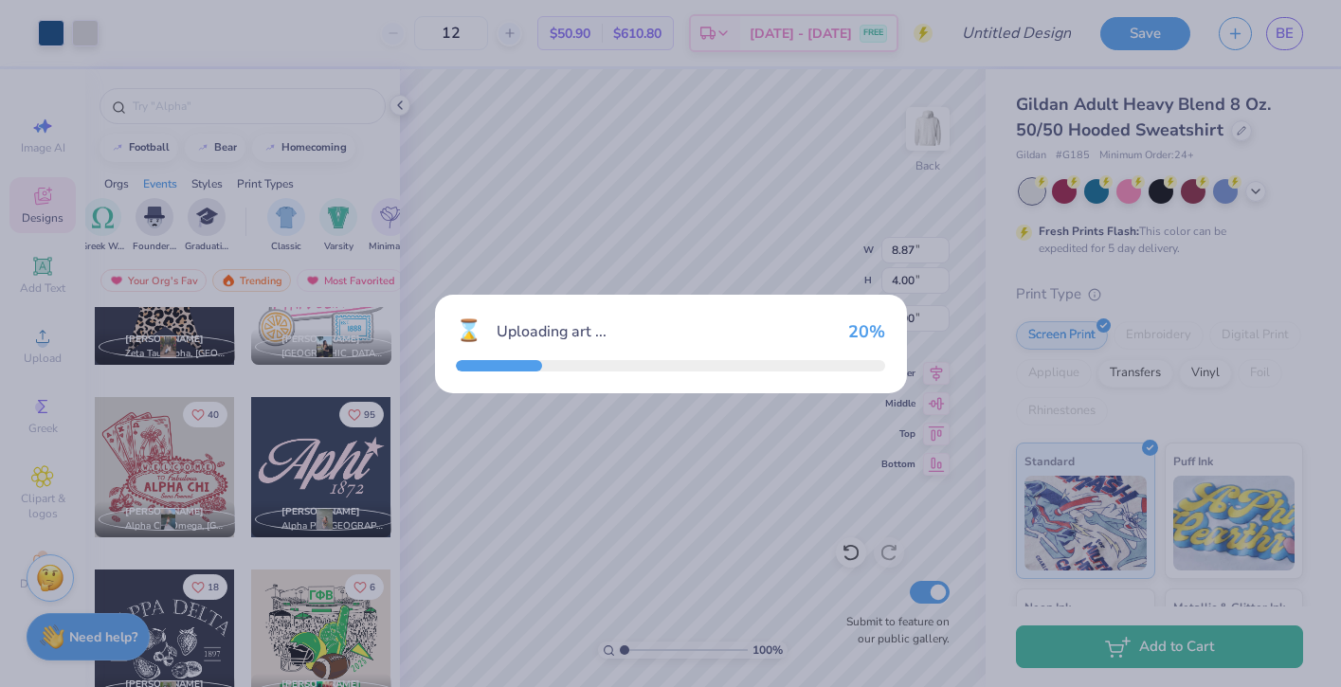
type input "7.75"
type input "3.88"
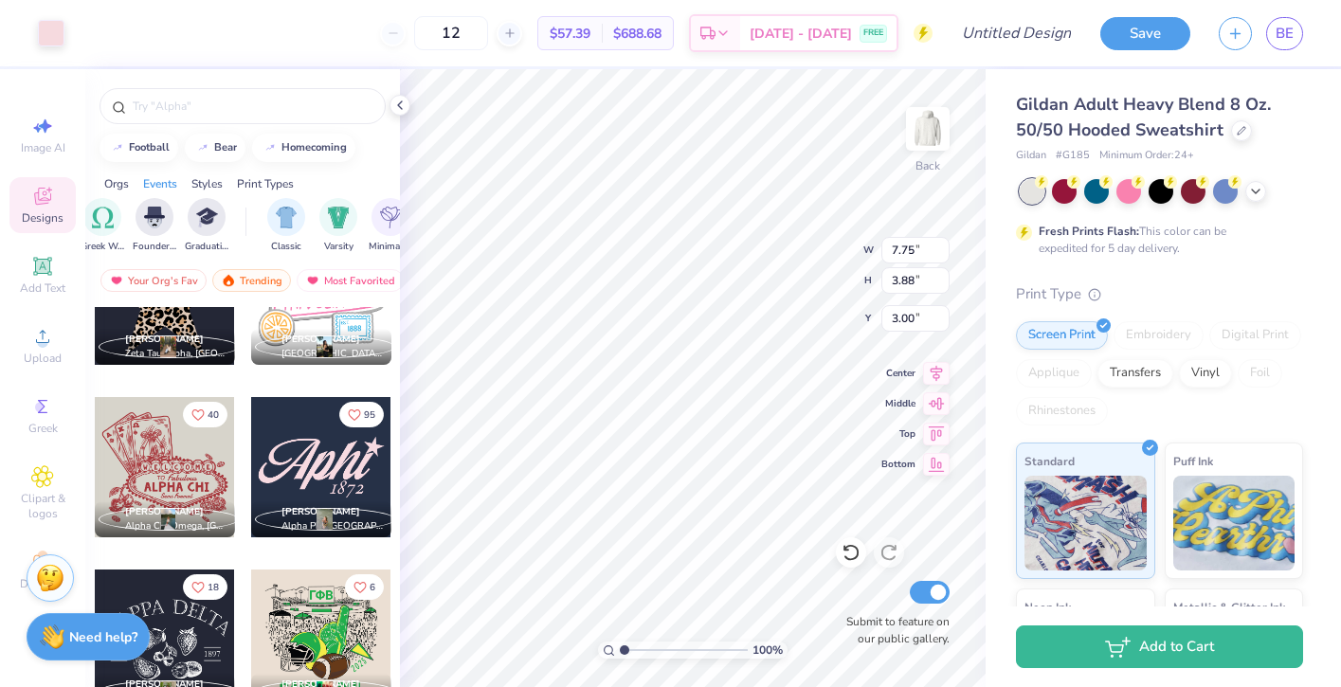
type input "10.12"
type input "8.87"
type input "4.00"
type input "3.00"
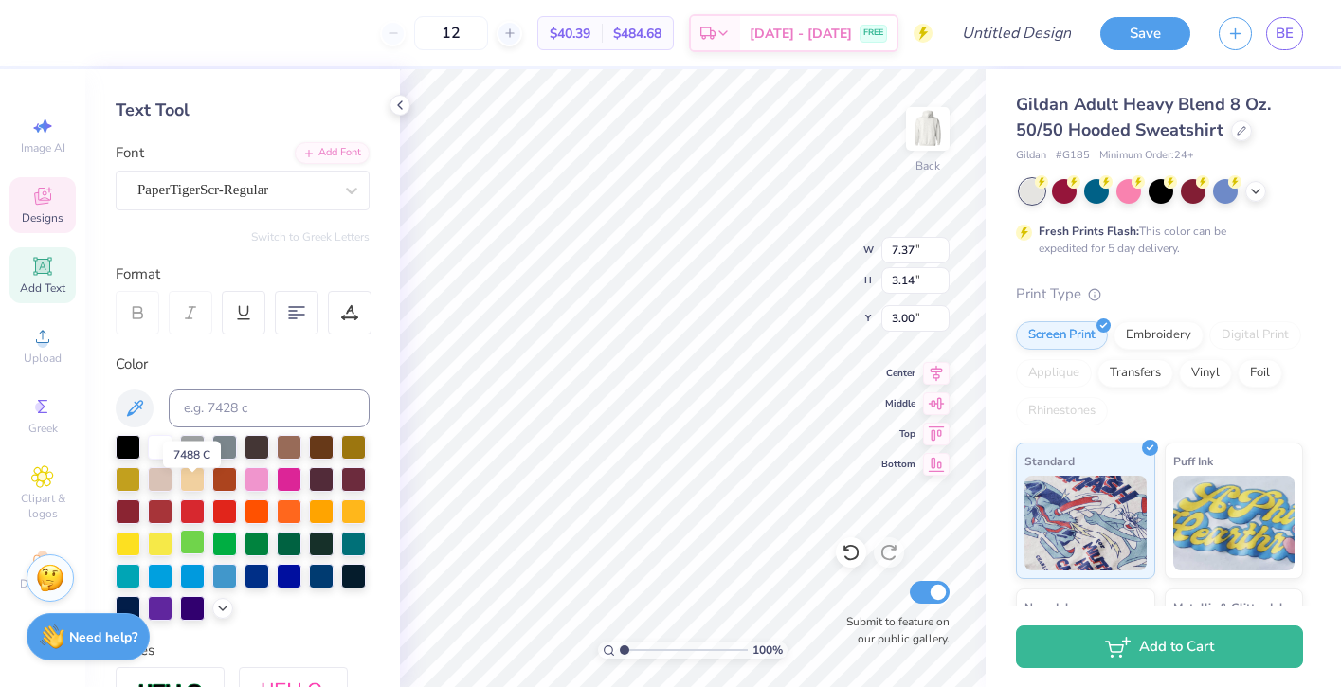
scroll to position [148, 0]
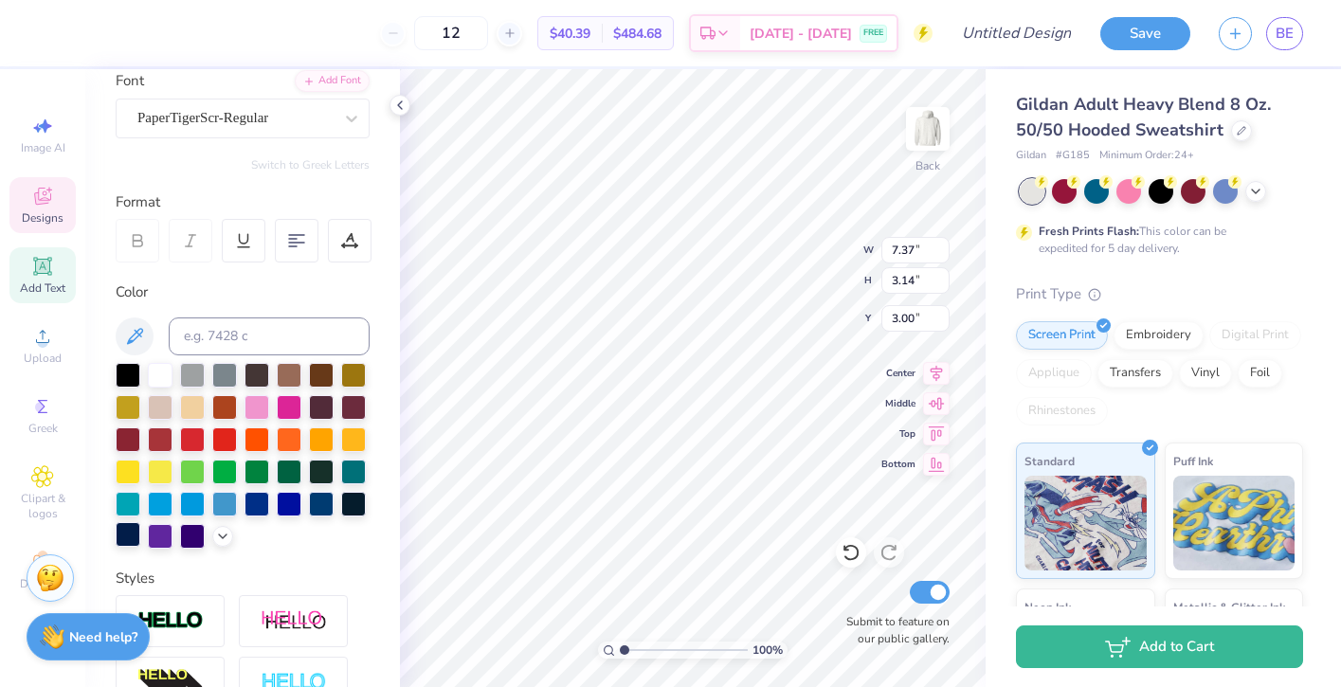
click at [129, 545] on div at bounding box center [128, 534] width 25 height 25
click at [130, 542] on div at bounding box center [128, 534] width 25 height 25
type input "1.23"
type input "1.21"
type input "3.00"
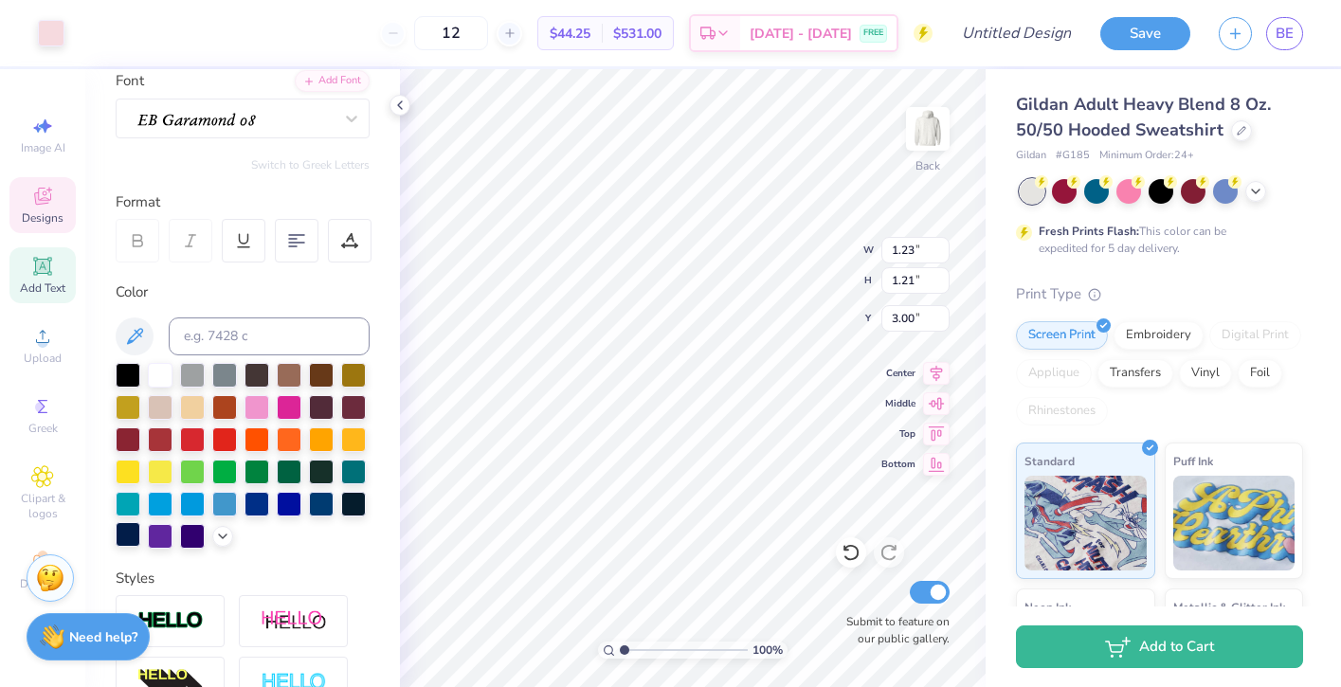
click at [126, 534] on div at bounding box center [128, 534] width 25 height 25
click at [126, 536] on div at bounding box center [128, 534] width 25 height 25
click at [123, 332] on icon at bounding box center [134, 336] width 23 height 23
click at [133, 537] on div at bounding box center [128, 534] width 25 height 25
type textarea "Board"
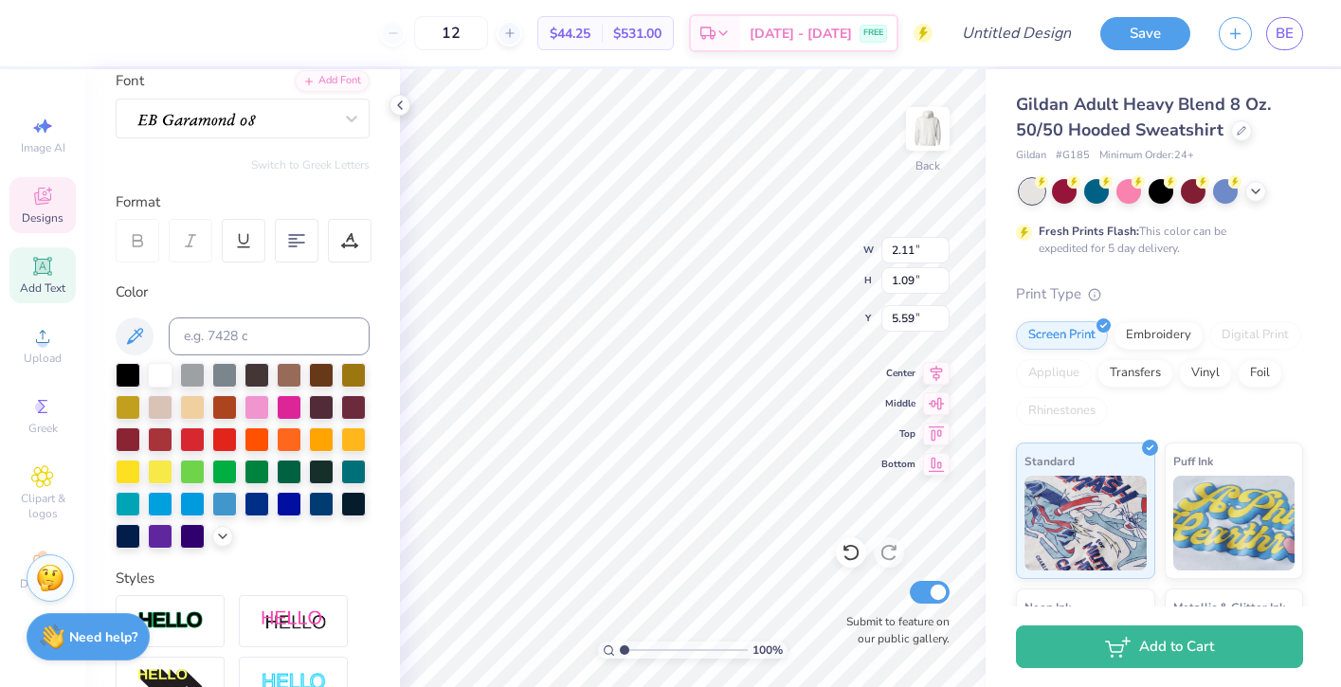
scroll to position [0, 0]
type textarea "A"
type textarea "DRDC"
type input "5.66"
type input "1.23"
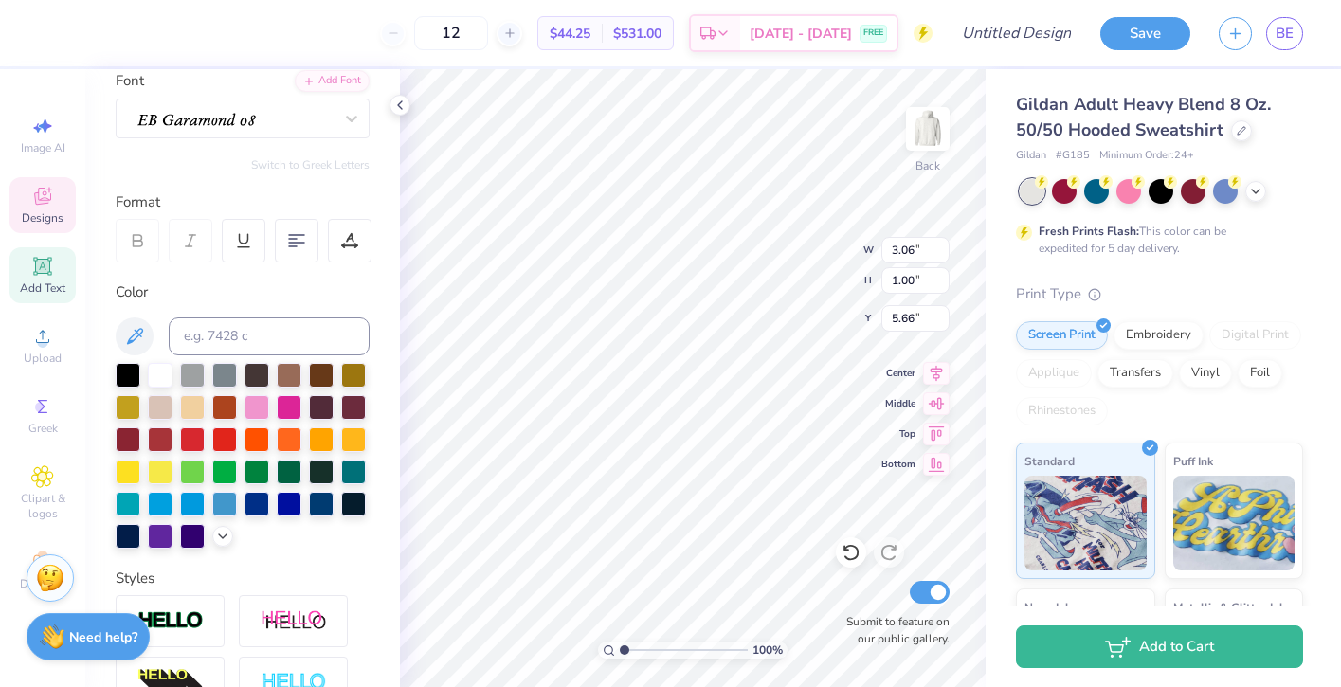
type input "1.21"
type input "2.40"
click at [56, 193] on div "Designs" at bounding box center [42, 205] width 66 height 56
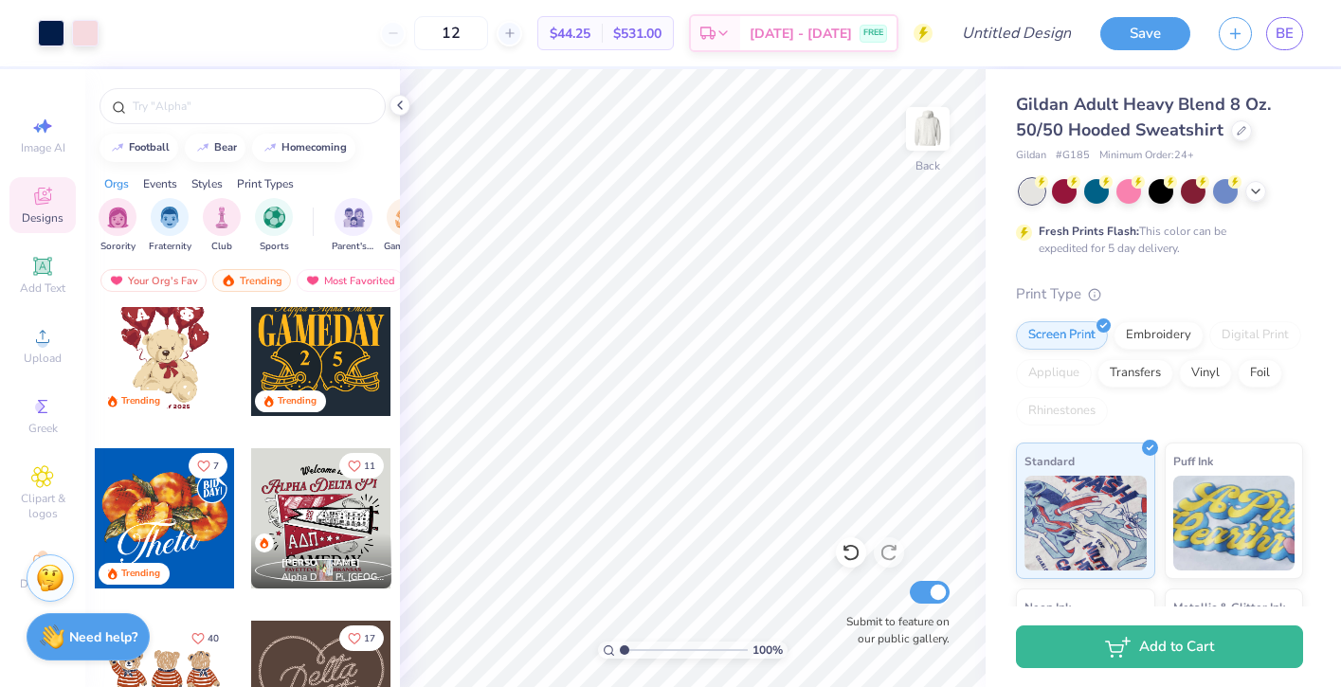
scroll to position [562, 0]
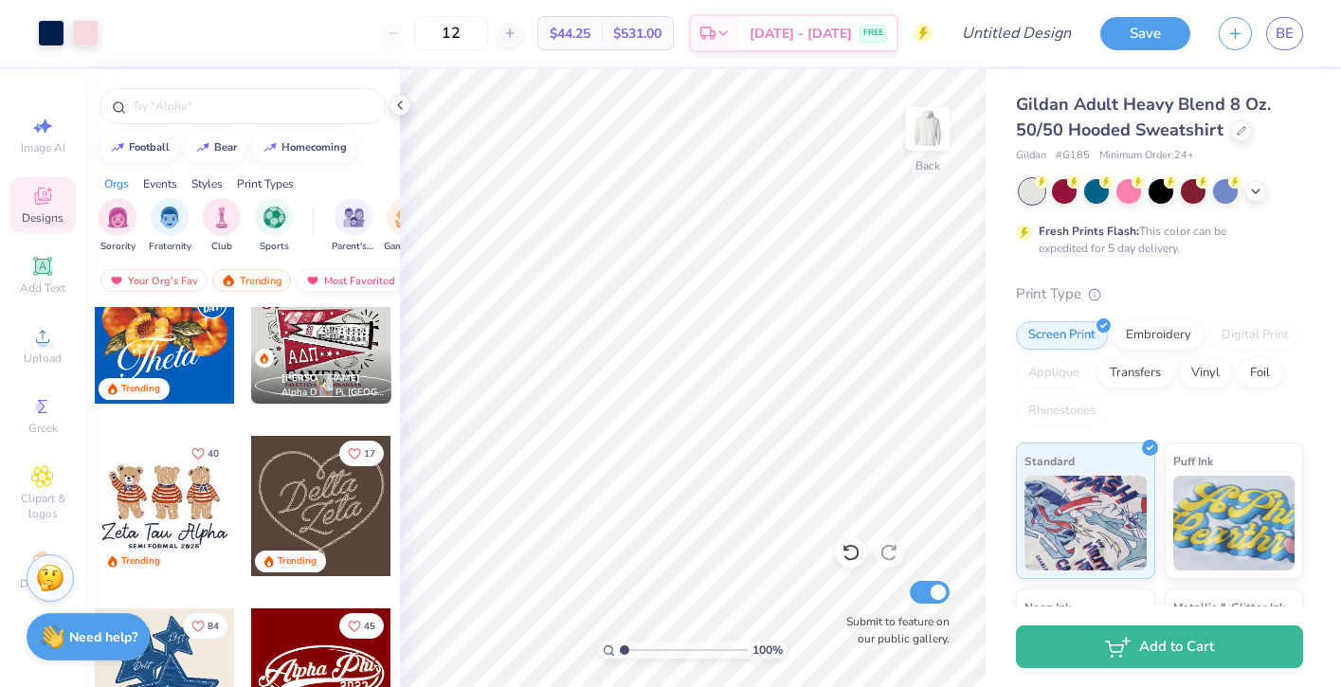
click at [361, 281] on div "Most Favorited" at bounding box center [350, 280] width 107 height 23
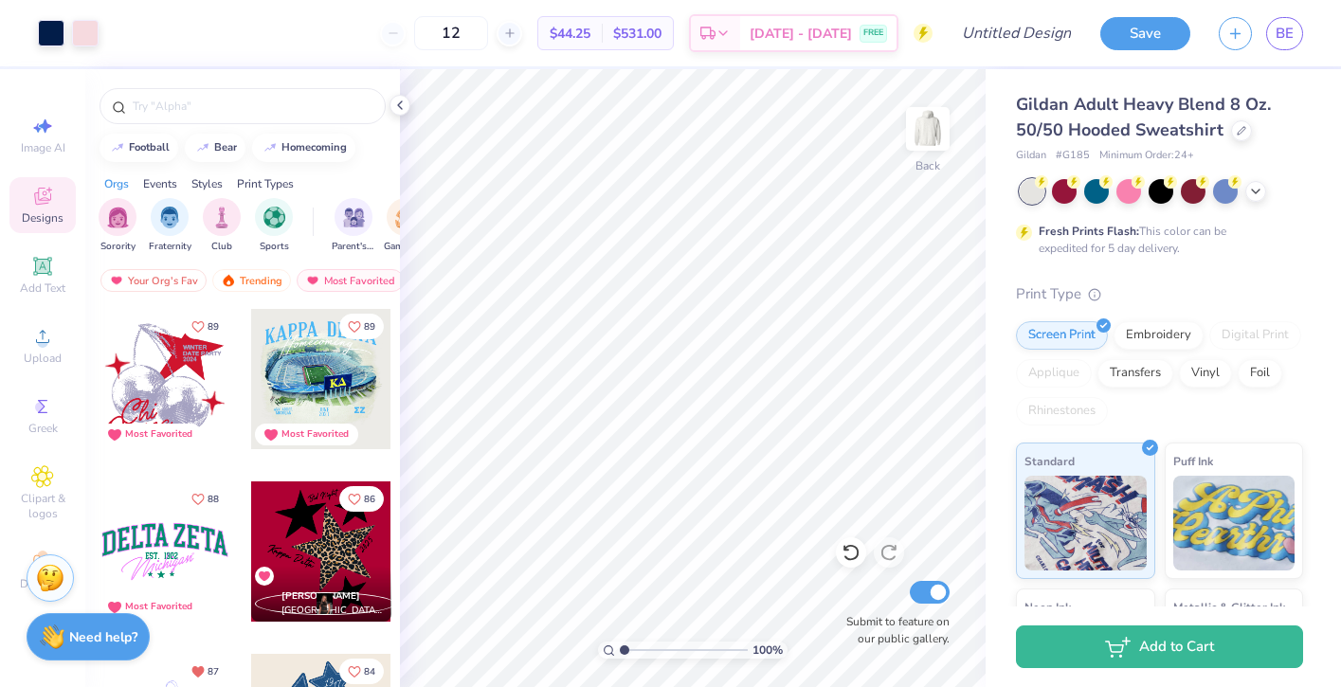
scroll to position [2776, 0]
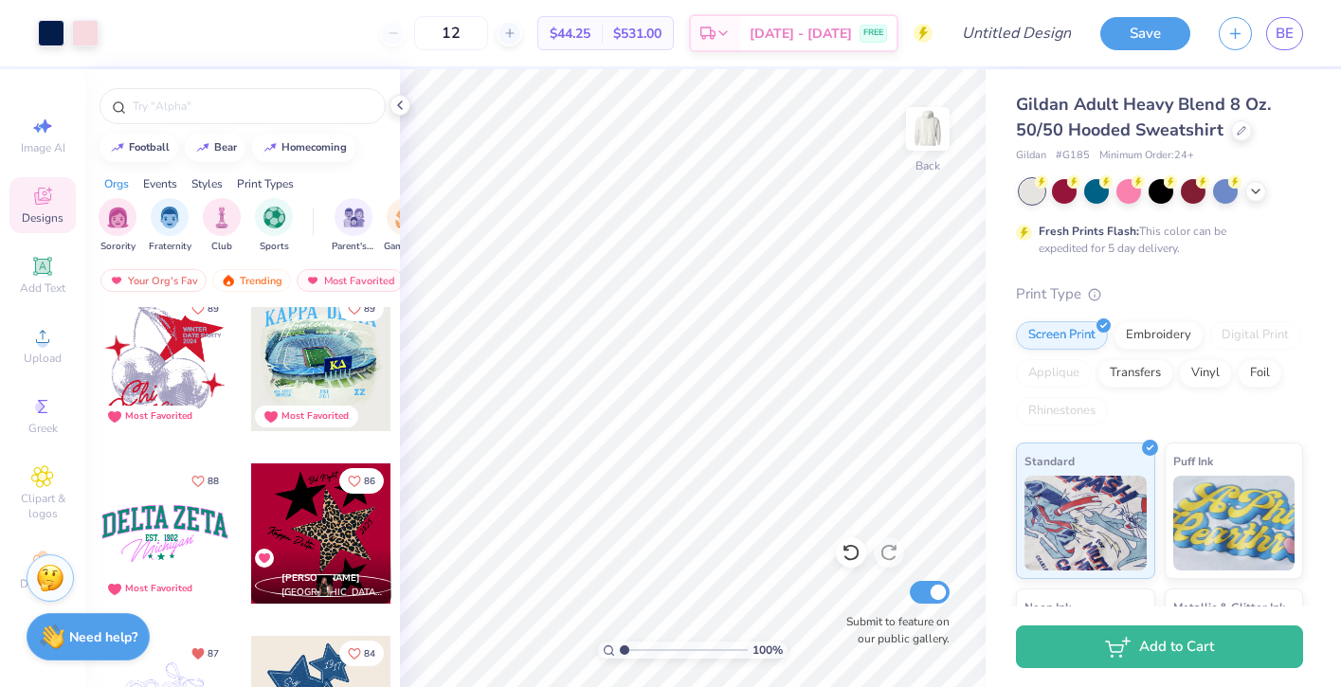
click at [202, 527] on div at bounding box center [165, 533] width 140 height 140
type input "8.30"
type input "1.98"
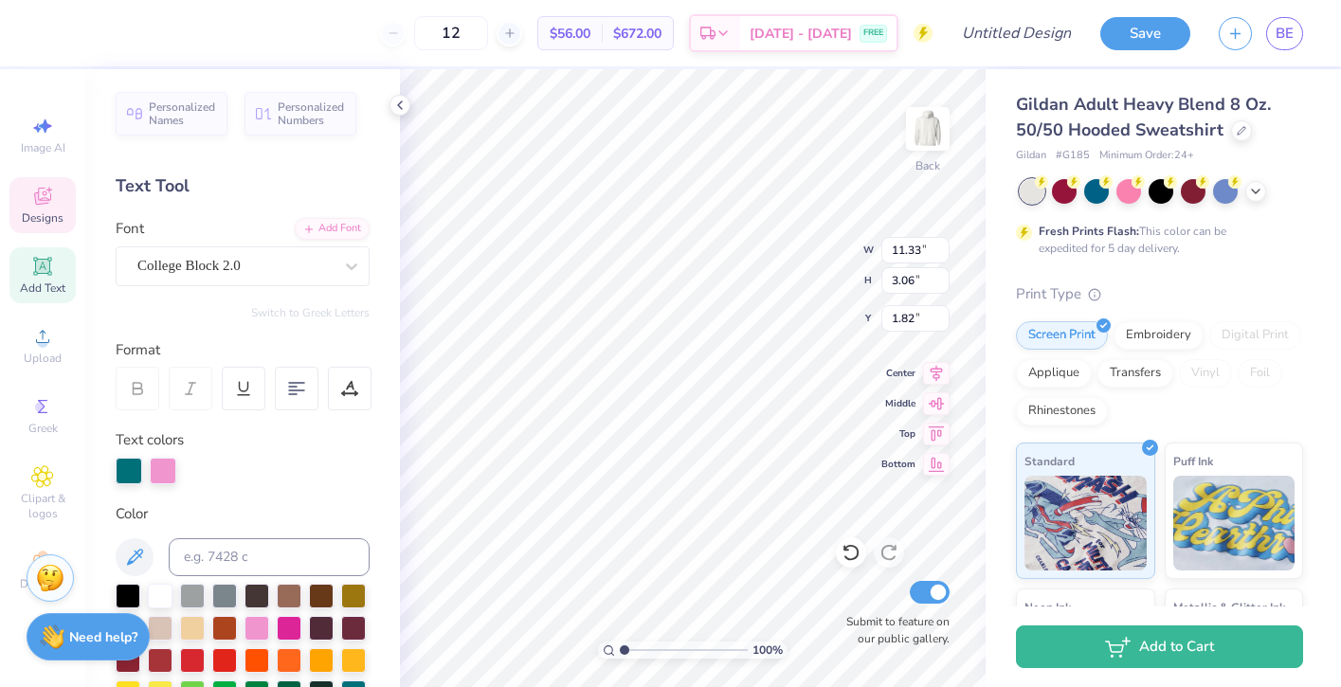
scroll to position [0, 0]
type textarea "Drdc"
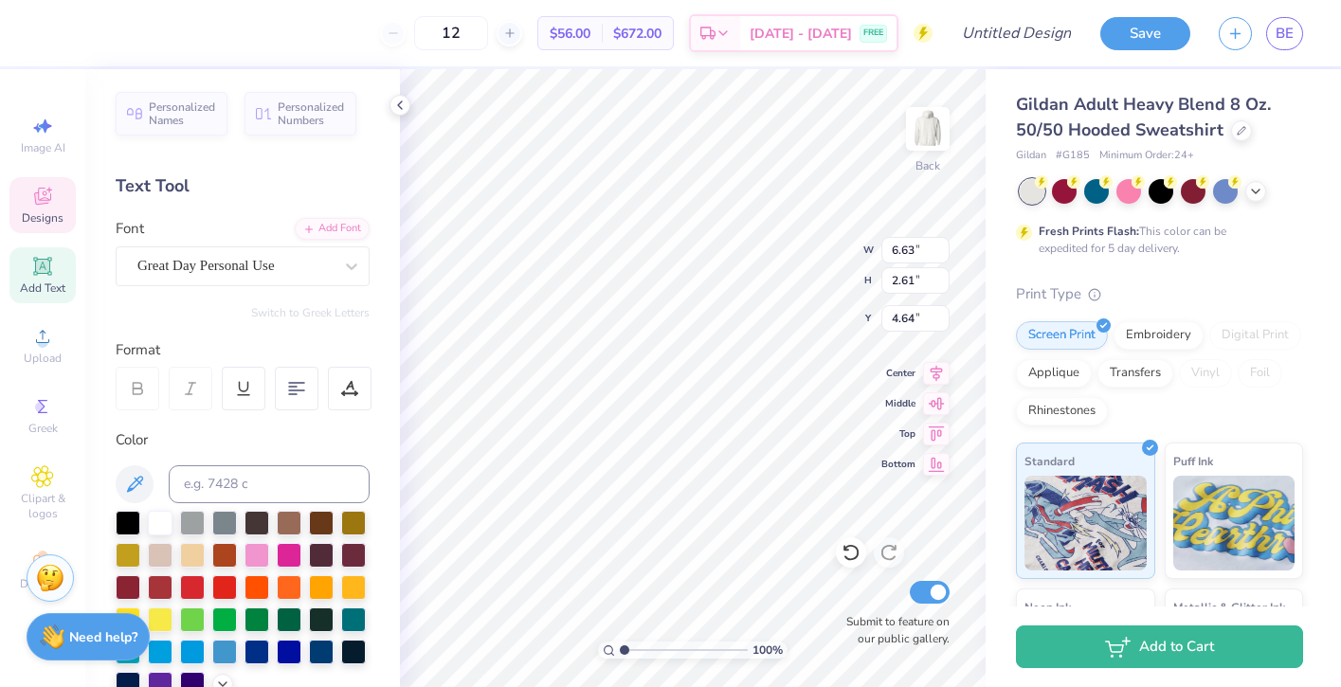
type textarea "Board"
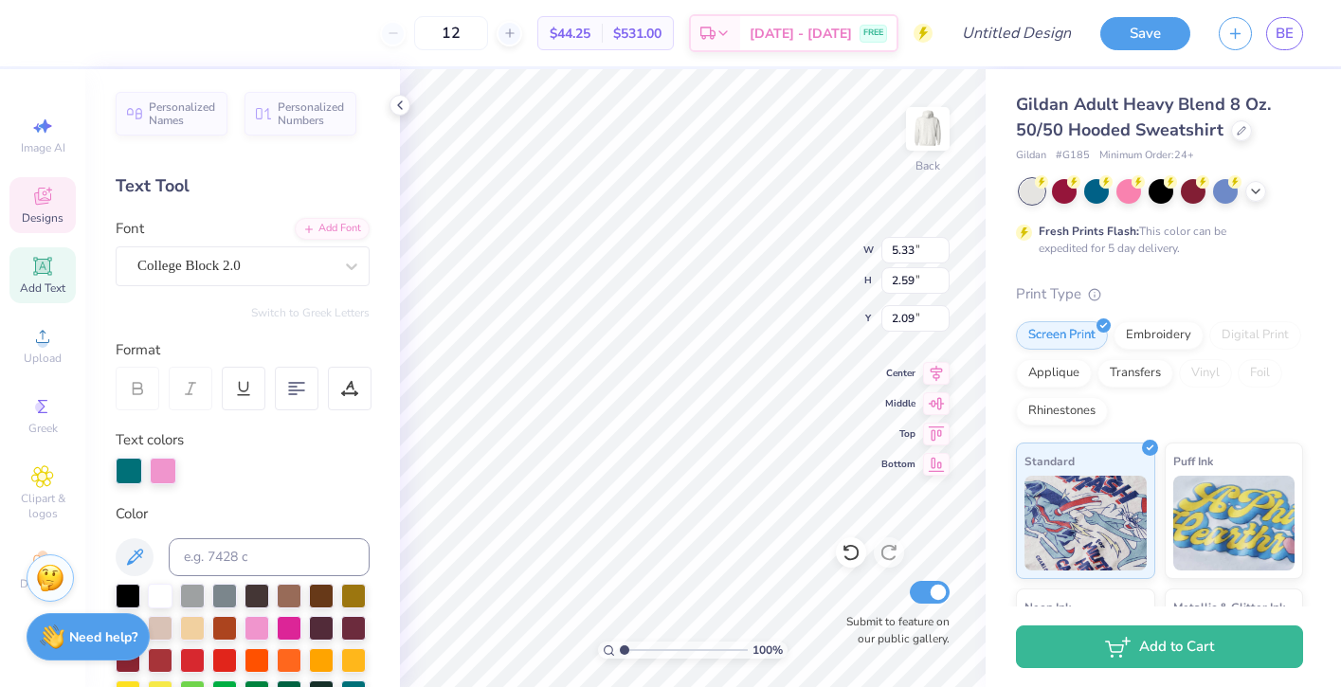
scroll to position [0, 5]
type textarea "De rep dance co."
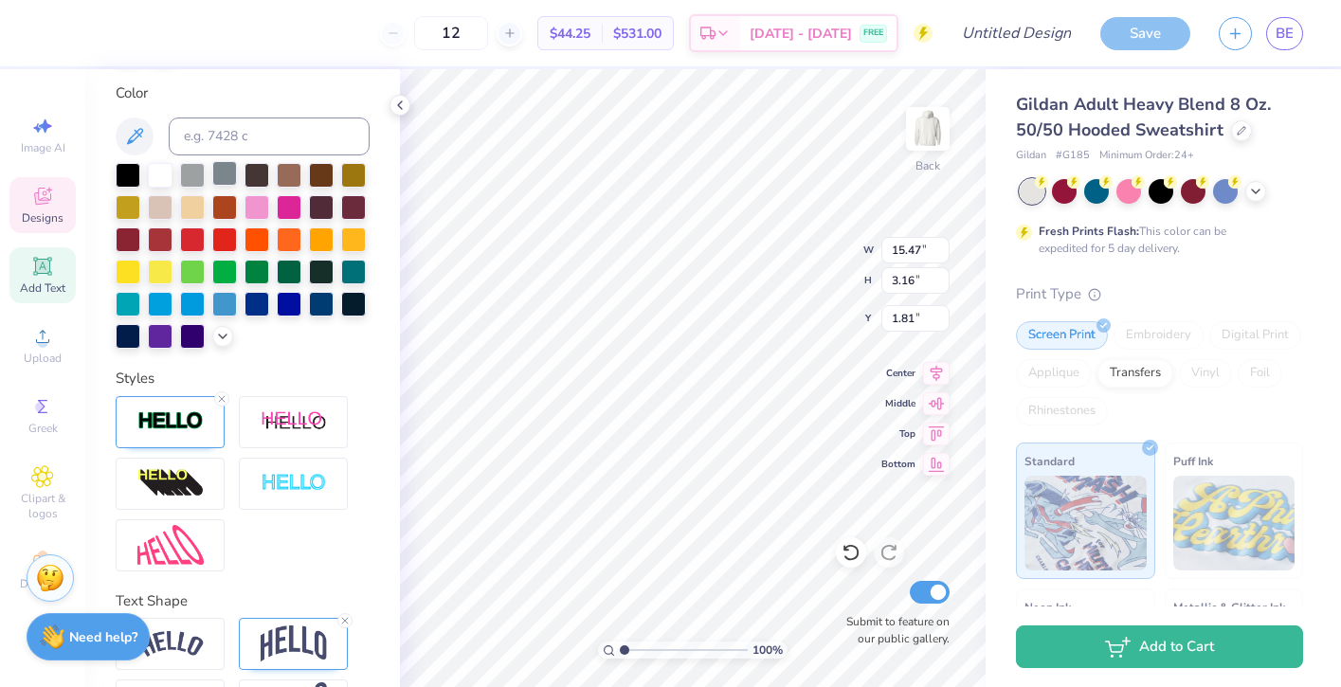
scroll to position [427, 0]
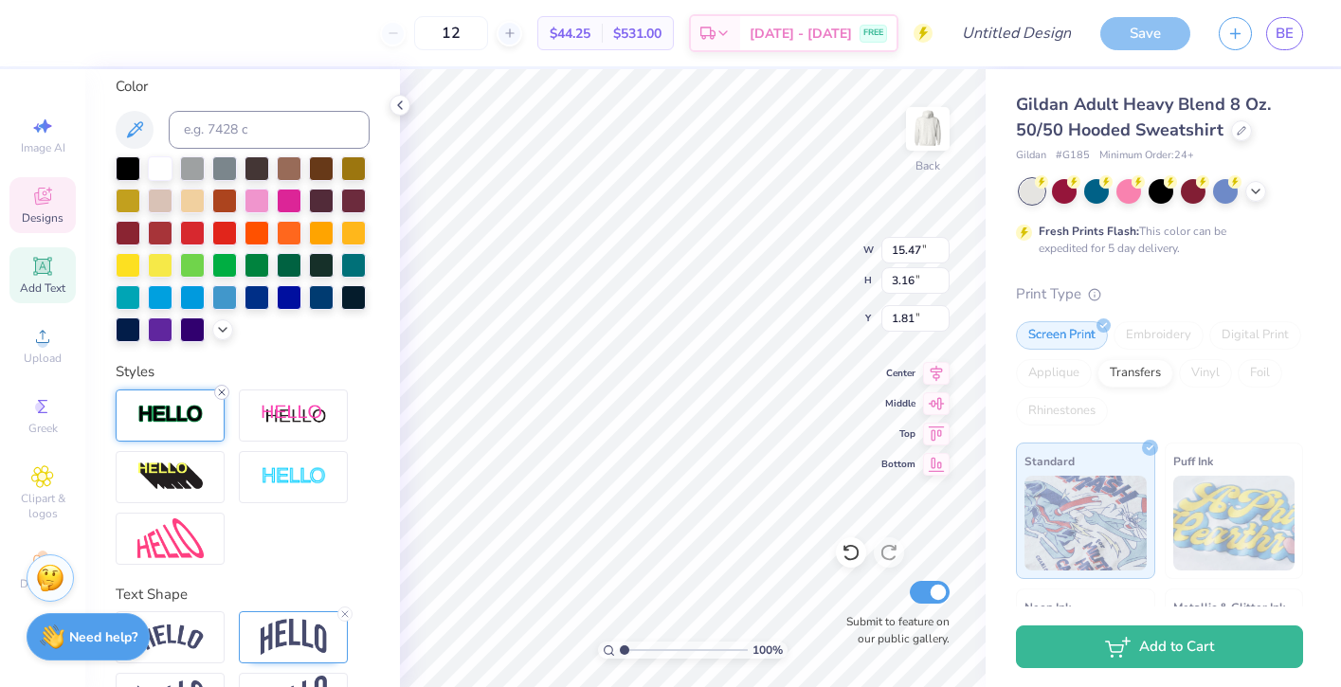
click at [220, 391] on icon at bounding box center [221, 392] width 11 height 11
type input "15.41"
type input "3.10"
type input "1.84"
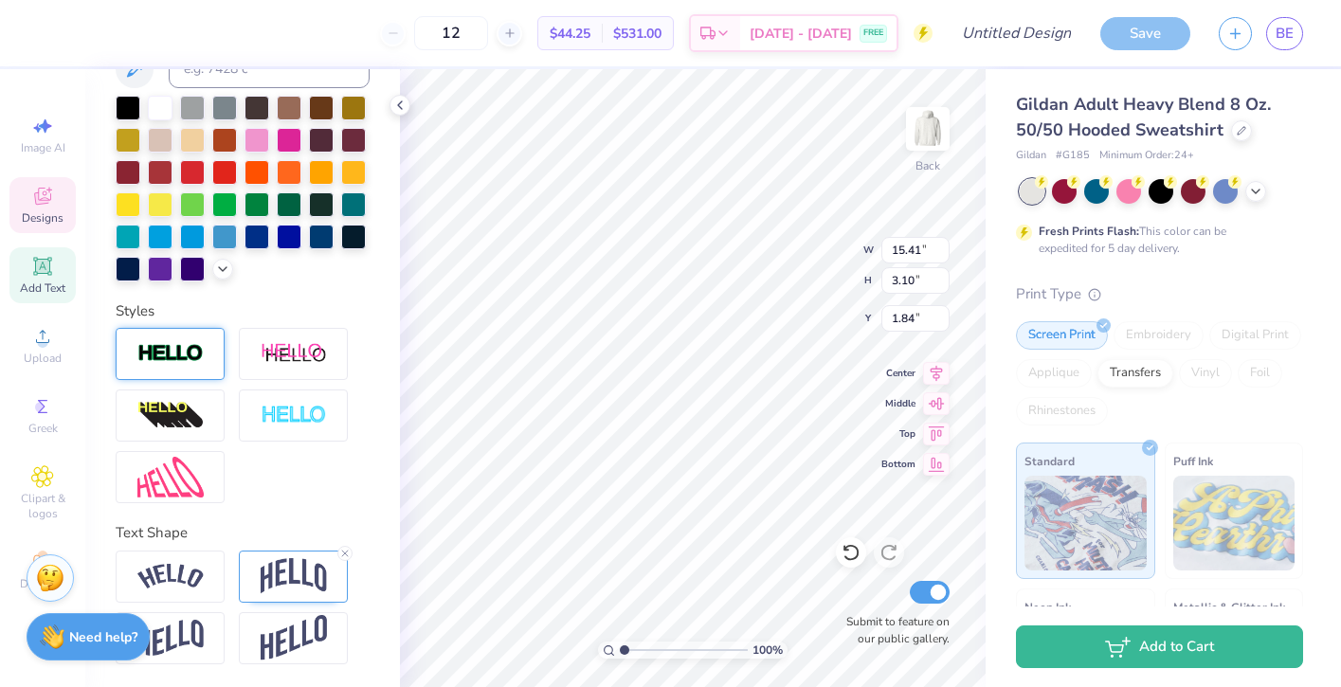
scroll to position [353, 0]
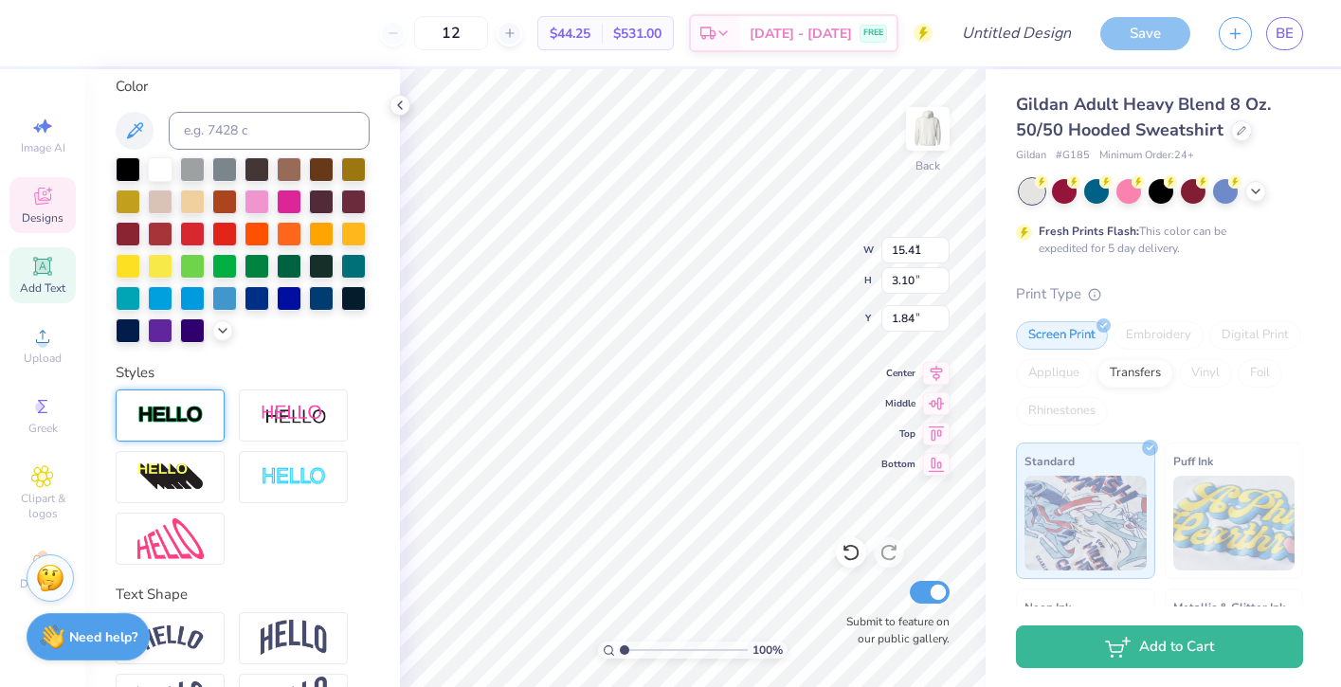
type input "4.58"
type input "2.70"
type input "4.63"
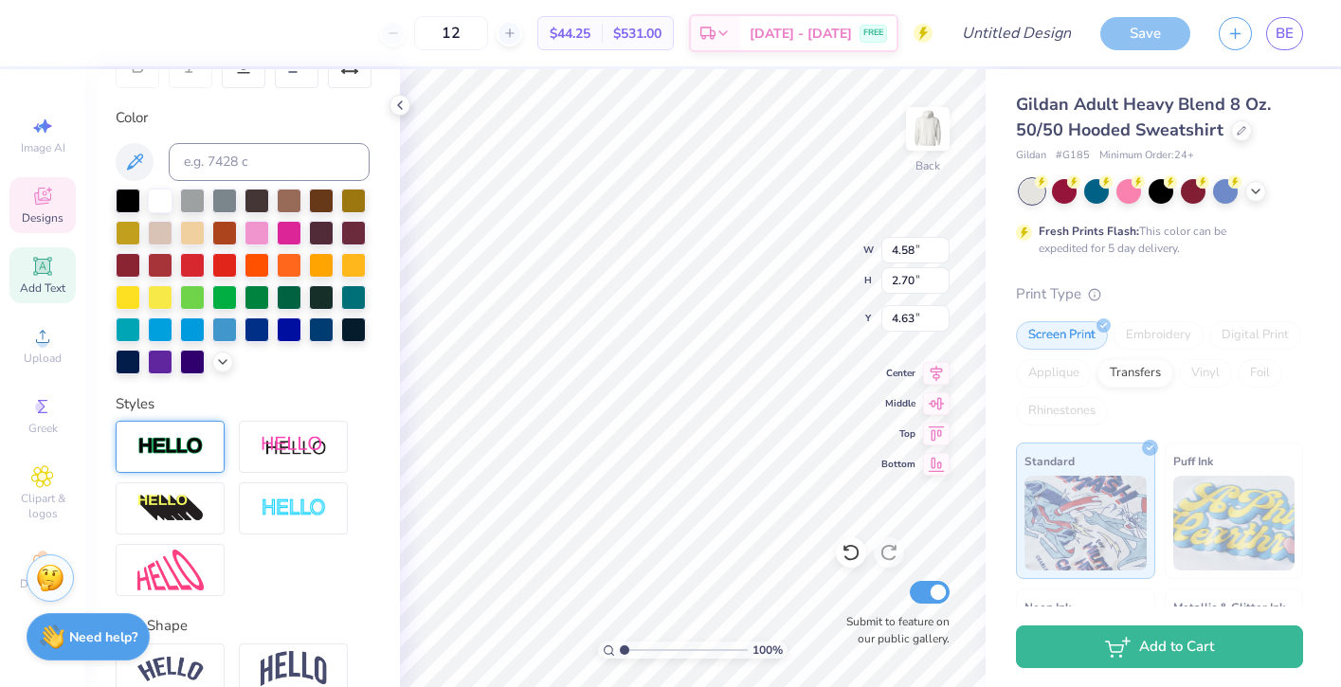
scroll to position [226, 0]
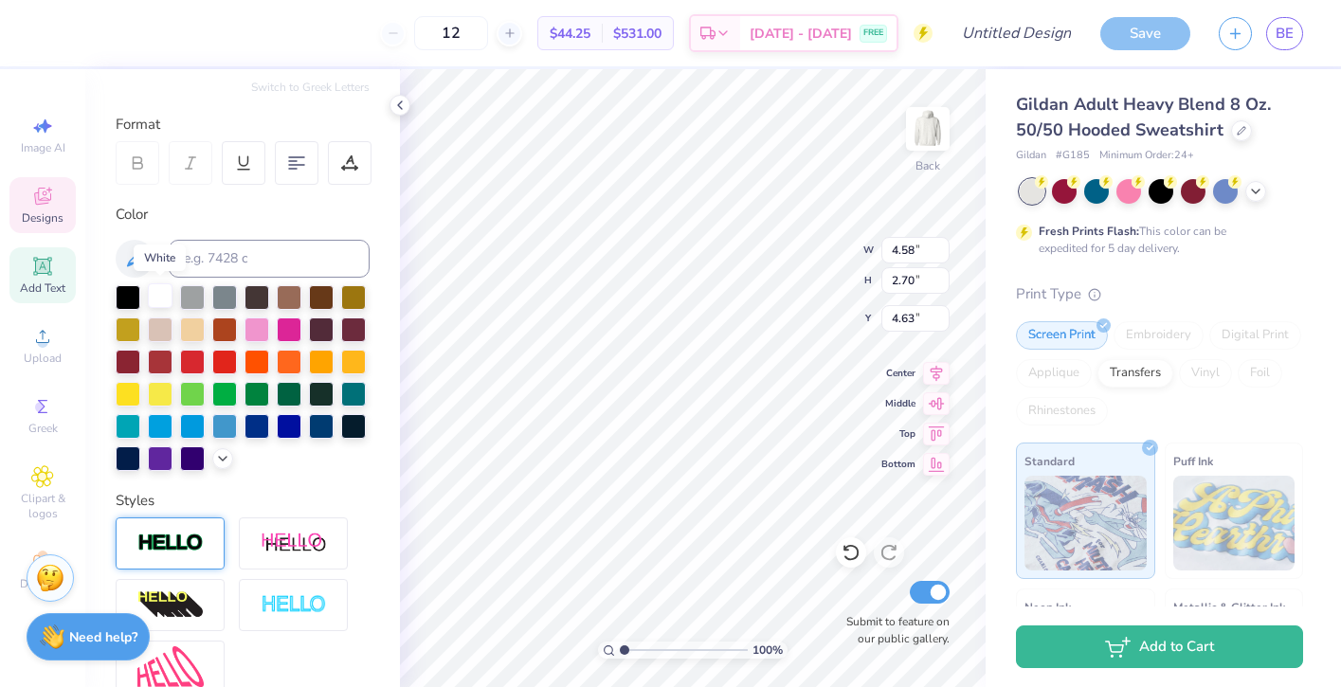
click at [161, 298] on div at bounding box center [160, 295] width 25 height 25
click at [846, 553] on icon at bounding box center [850, 552] width 19 height 19
click at [217, 460] on icon at bounding box center [222, 456] width 15 height 15
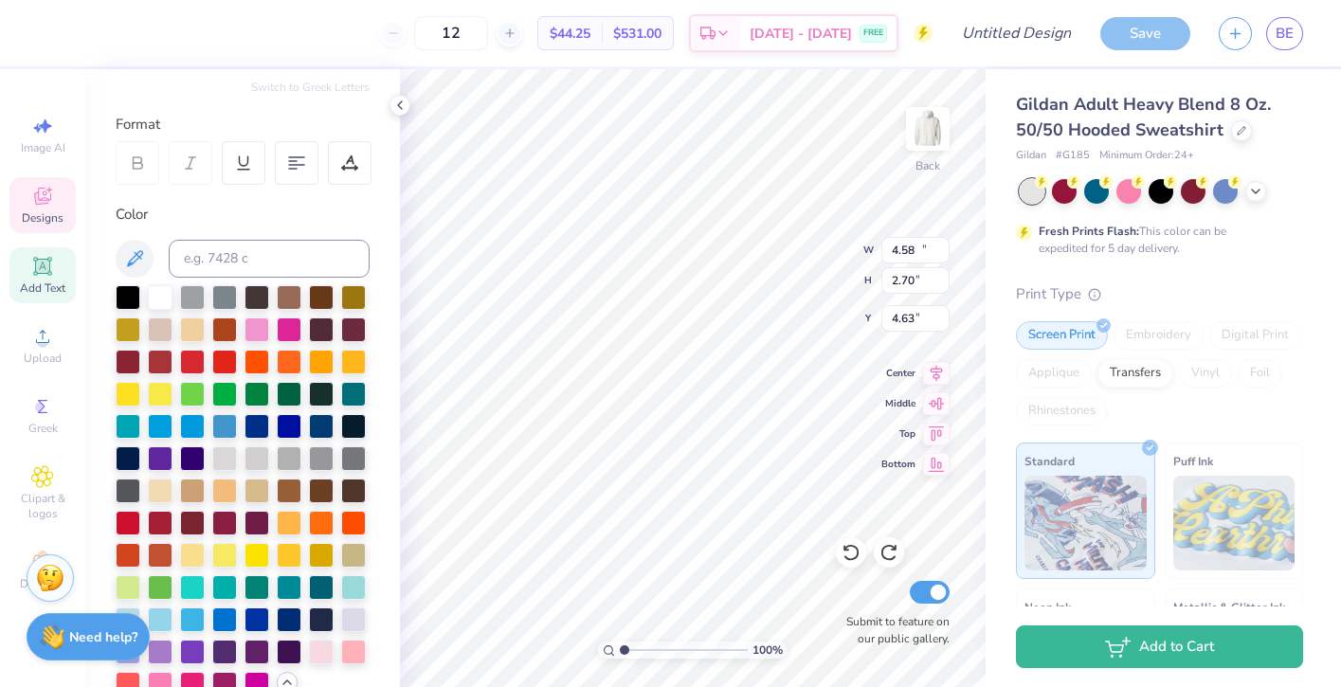
type input "15.41"
type input "3.10"
type input "1.84"
click at [188, 457] on div at bounding box center [192, 456] width 25 height 25
click at [119, 460] on div at bounding box center [128, 456] width 25 height 25
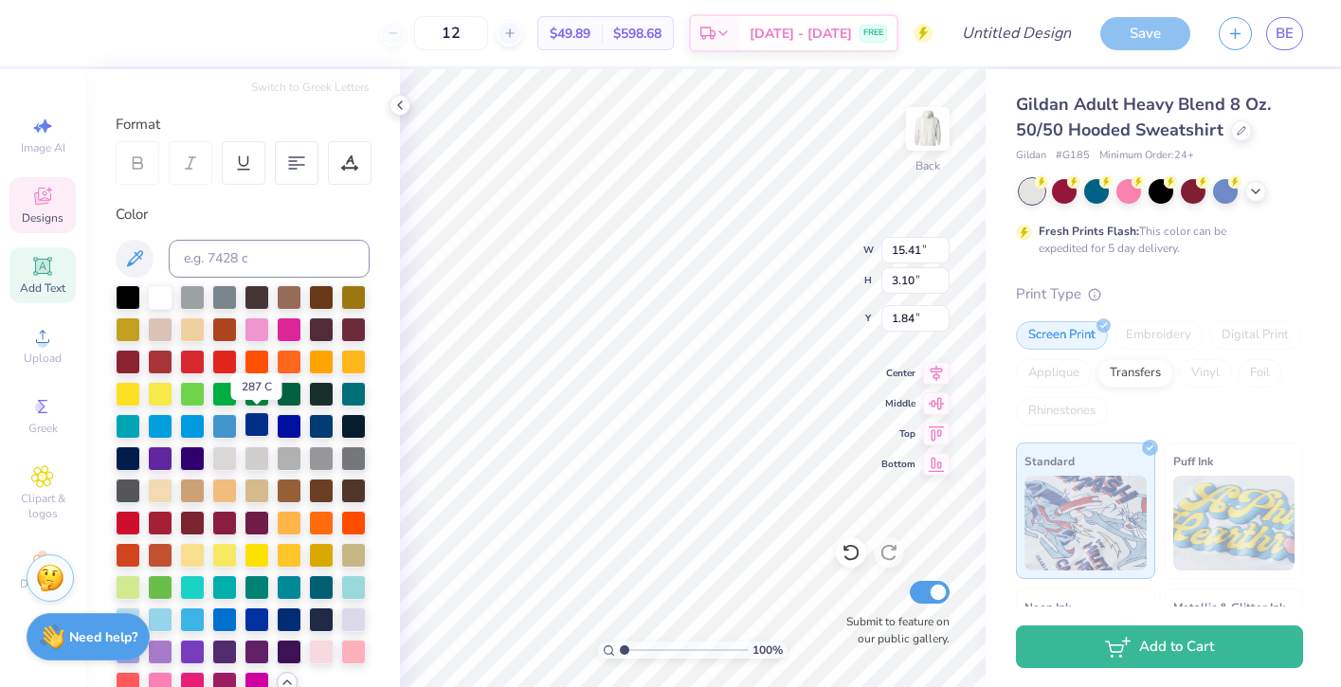
click at [257, 423] on div at bounding box center [256, 424] width 25 height 25
click at [132, 293] on div at bounding box center [128, 295] width 25 height 25
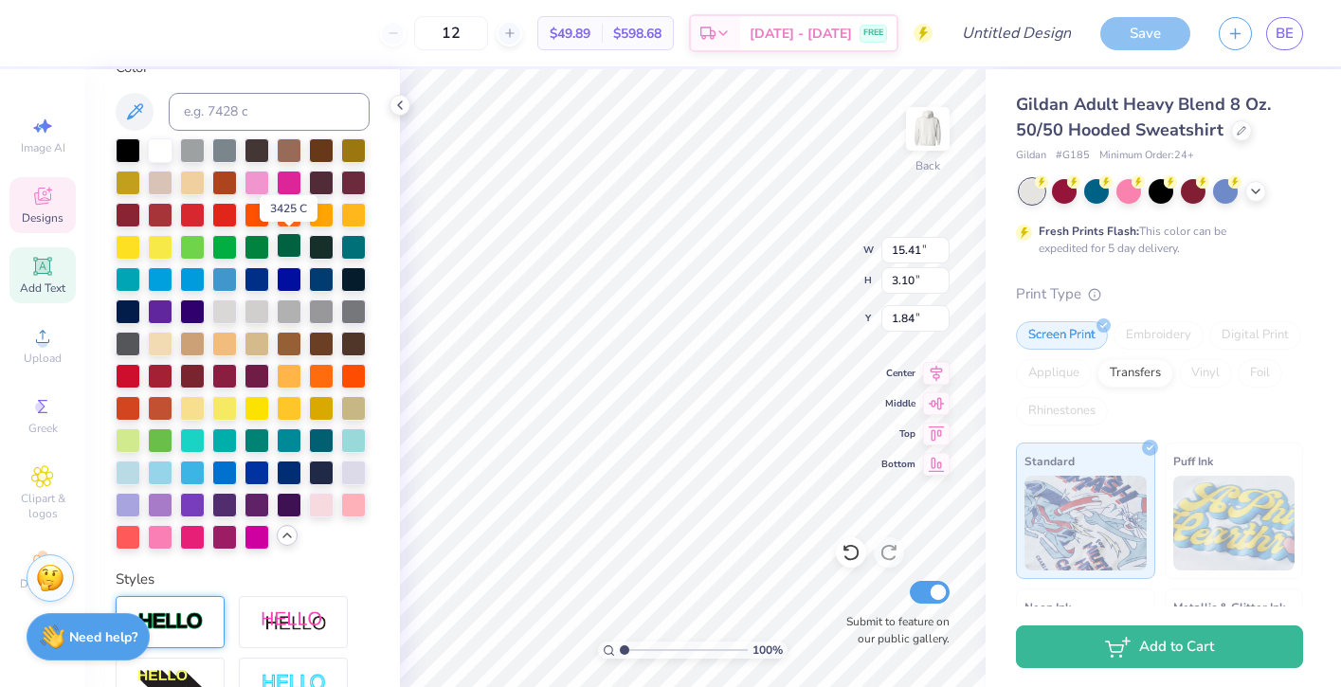
scroll to position [371, 0]
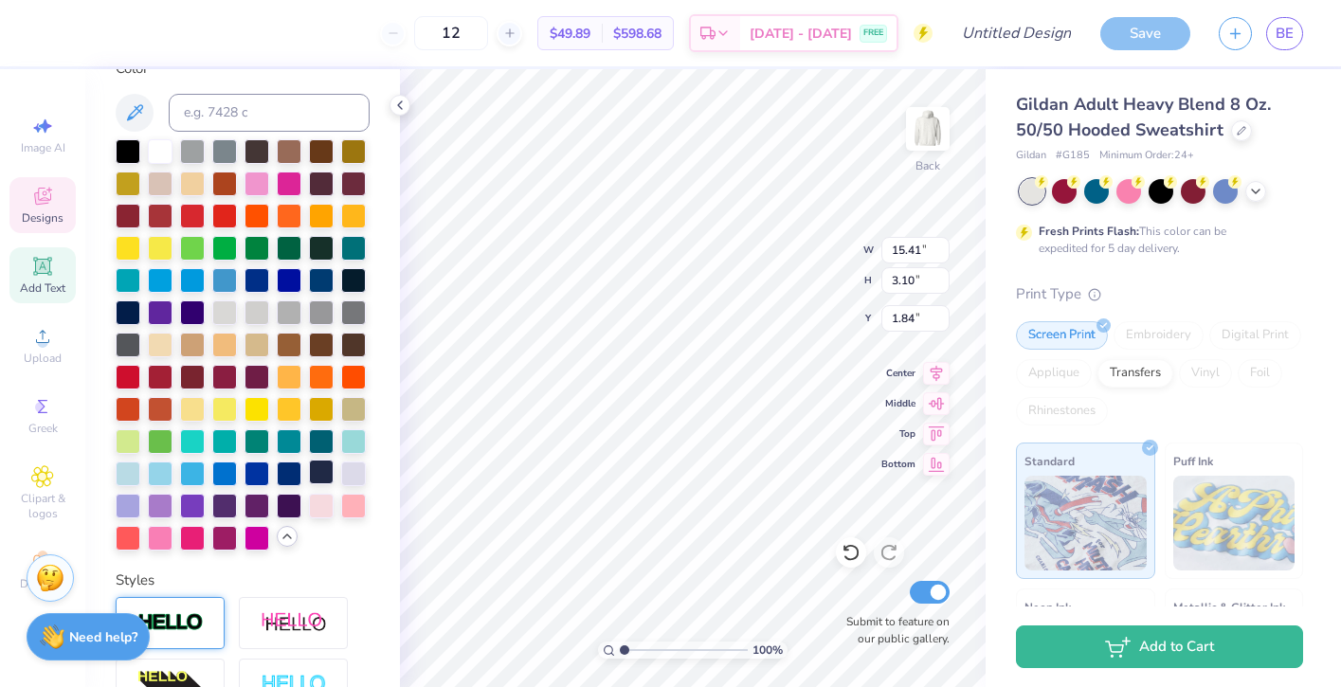
click at [325, 474] on div at bounding box center [321, 472] width 25 height 25
click at [330, 438] on div at bounding box center [321, 439] width 25 height 25
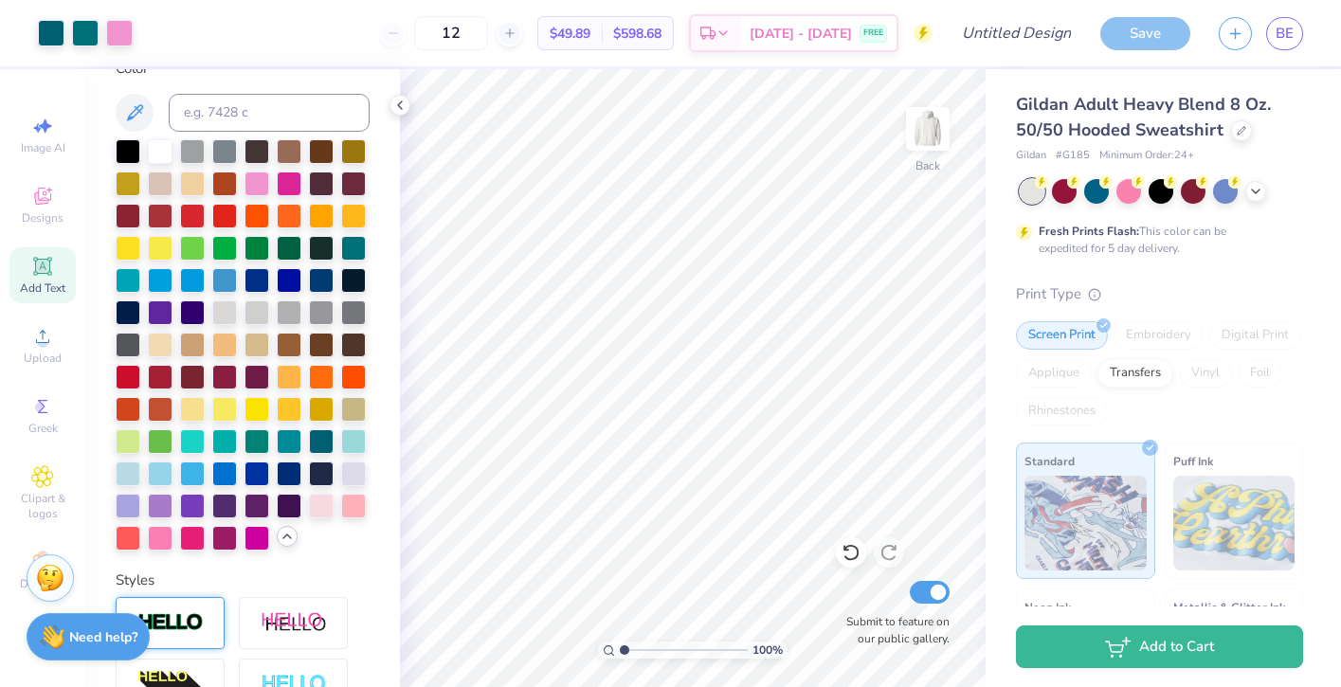
click at [849, 566] on div at bounding box center [851, 552] width 30 height 30
click at [849, 555] on icon at bounding box center [850, 552] width 19 height 19
click at [849, 549] on icon at bounding box center [850, 552] width 19 height 19
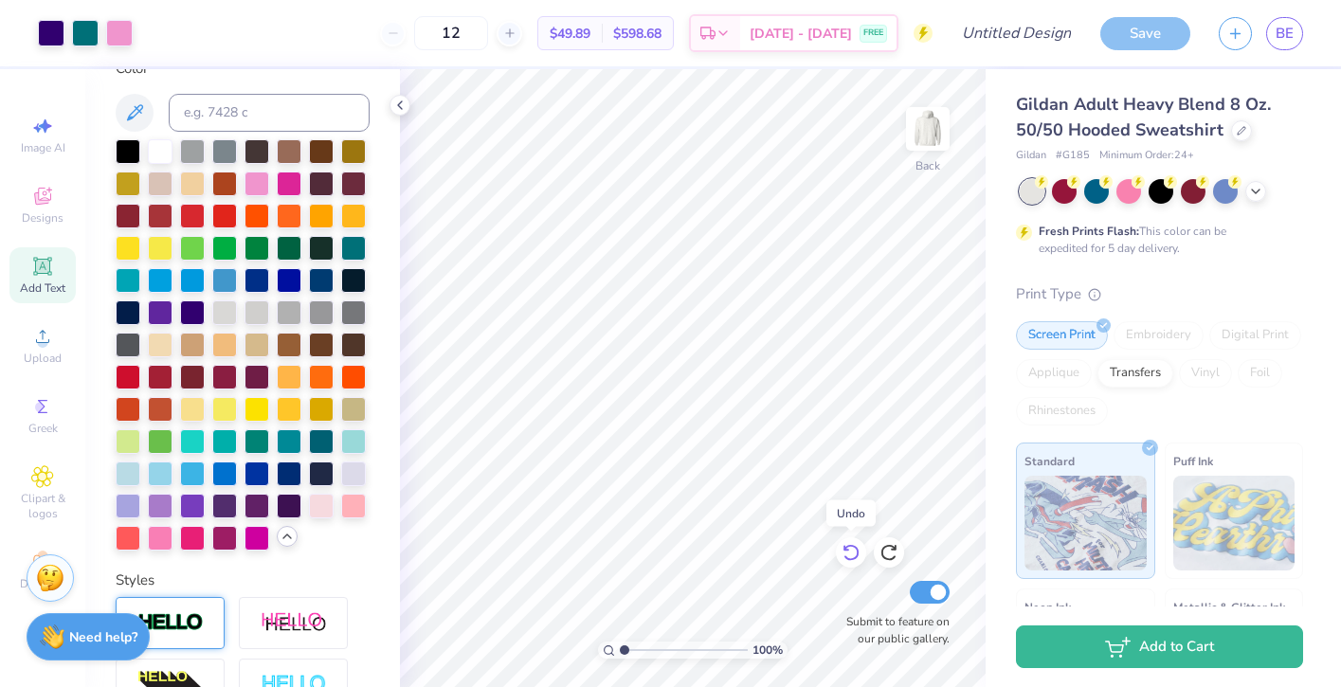
click at [849, 549] on icon at bounding box center [850, 552] width 19 height 19
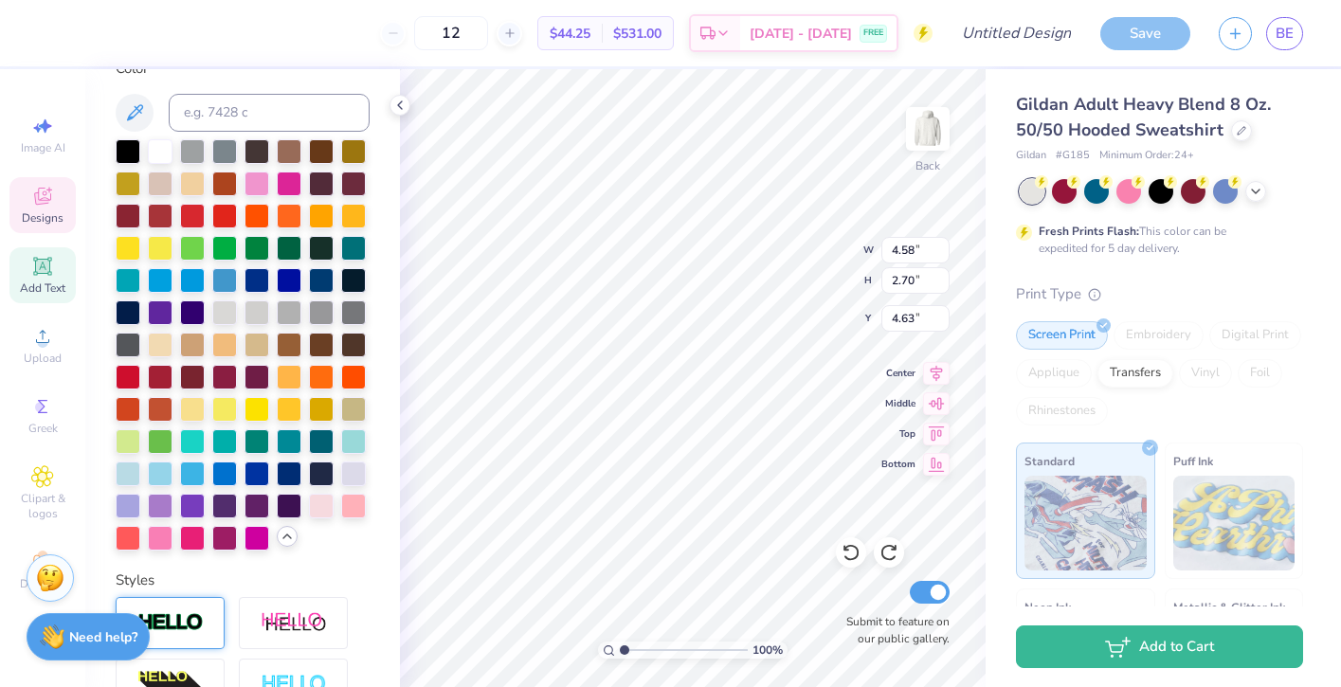
type input "4.55"
type input "5.04"
type input "2.97"
type input "4.28"
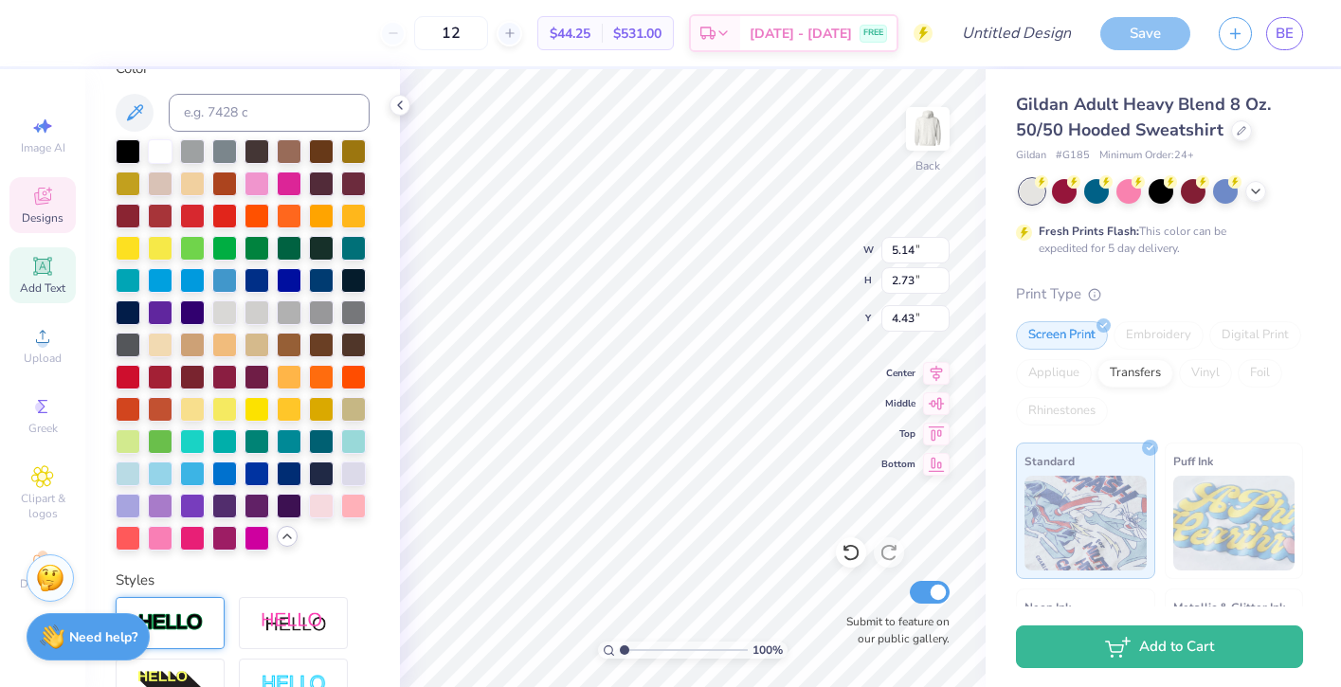
type input "5.14"
type input "2.73"
type input "4.43"
type input "10.65"
type input "2.94"
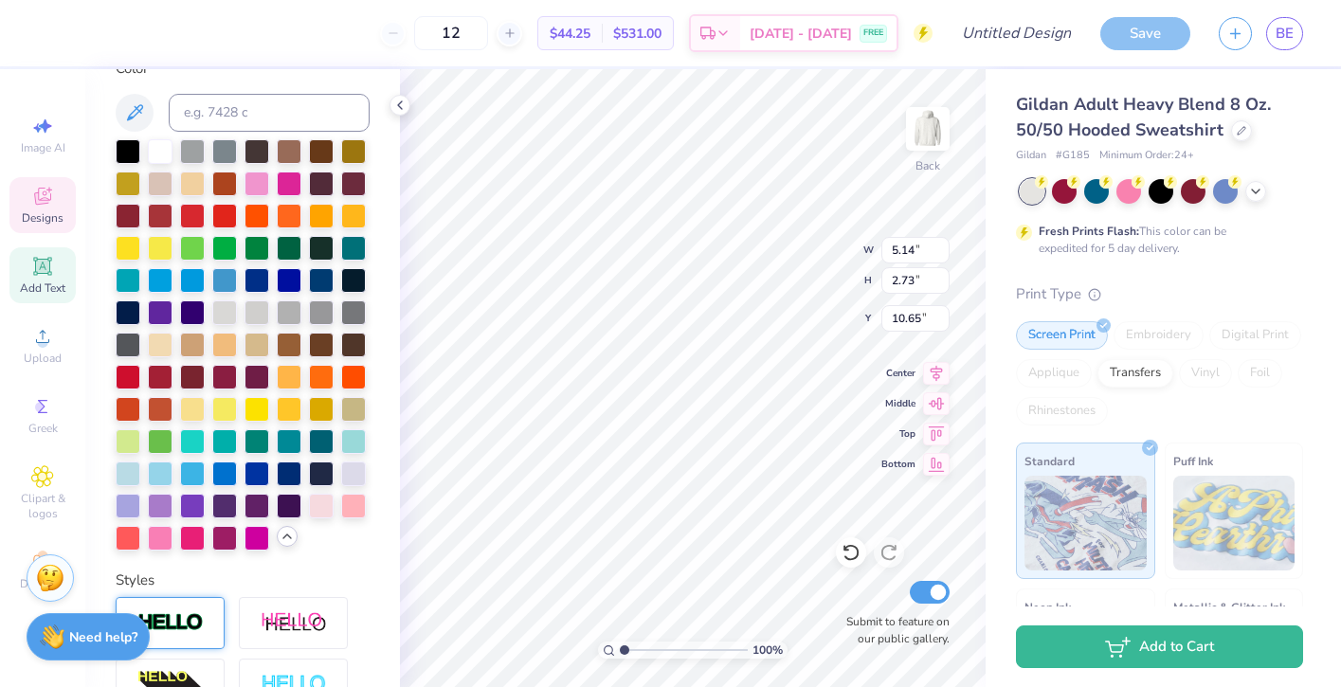
type input "0.58"
type input "4.71"
type textarea "EST. !(1990"
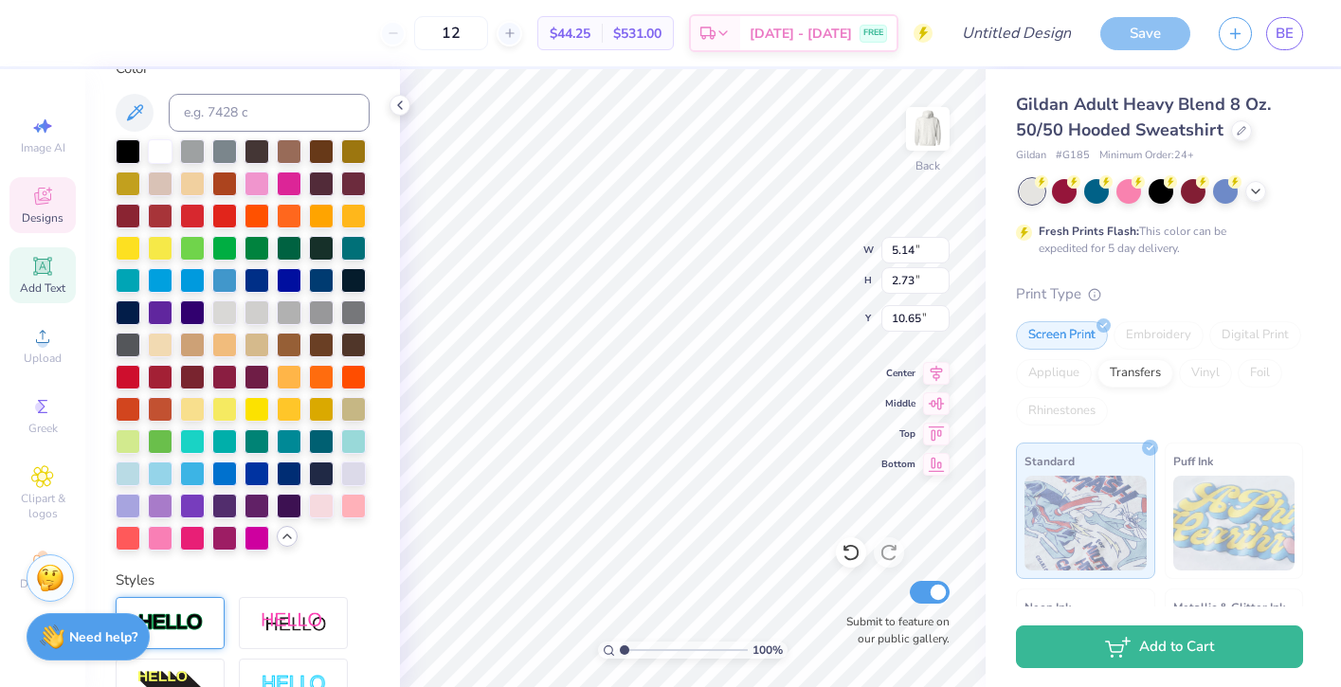
type input "4.52"
type input "5.45"
type input "2.89"
type input "4.36"
click at [398, 107] on icon at bounding box center [399, 105] width 15 height 15
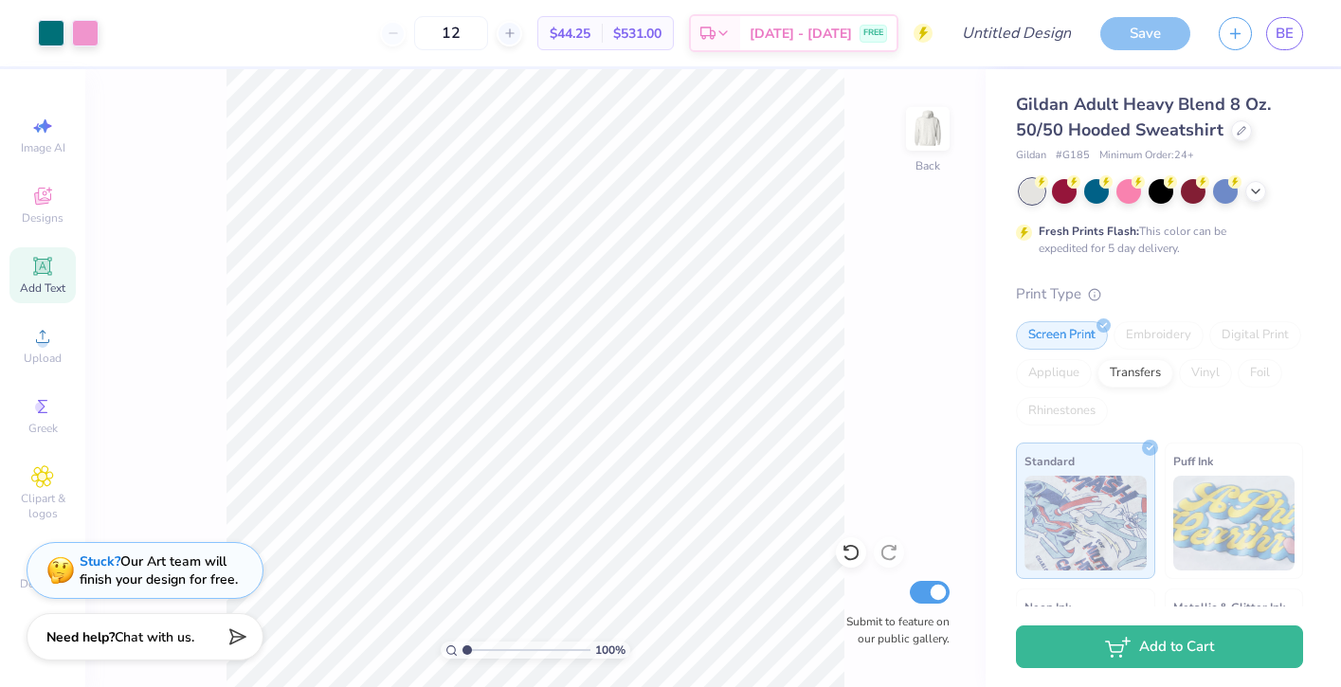
click at [167, 568] on div "Stuck? Our Art team will finish your design for free." at bounding box center [159, 570] width 158 height 36
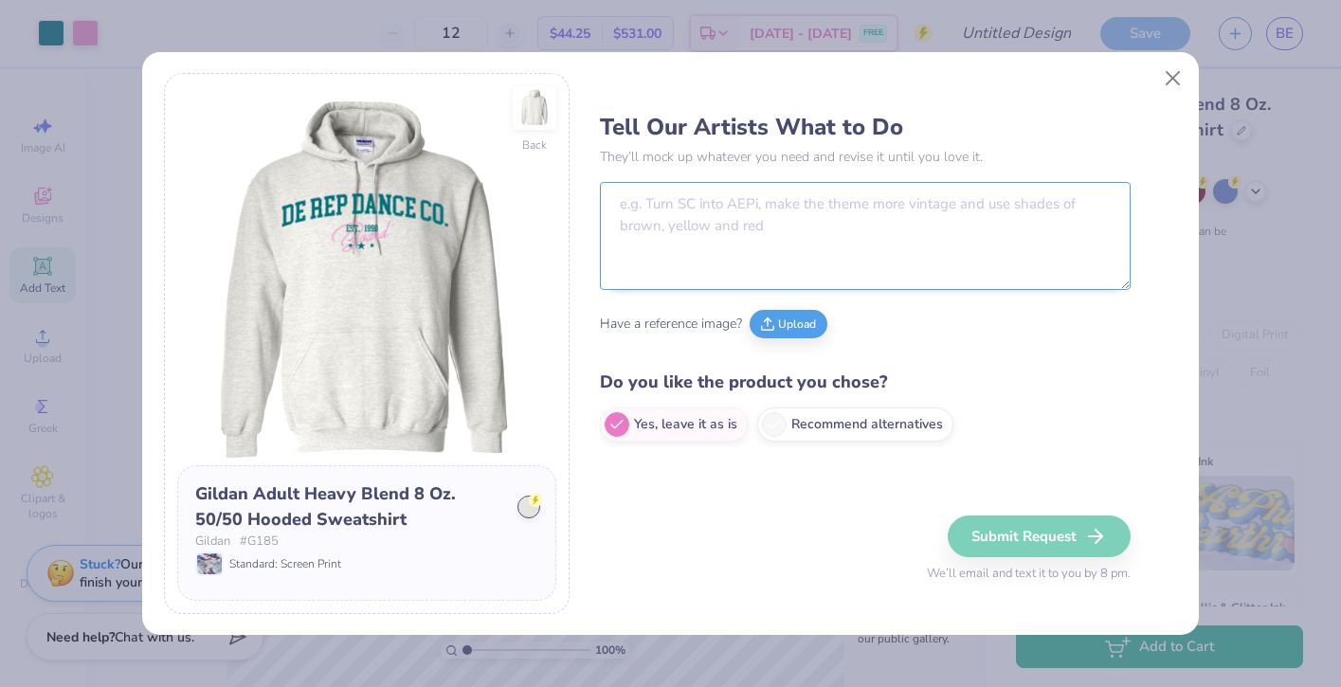
click at [707, 230] on textarea at bounding box center [865, 236] width 531 height 108
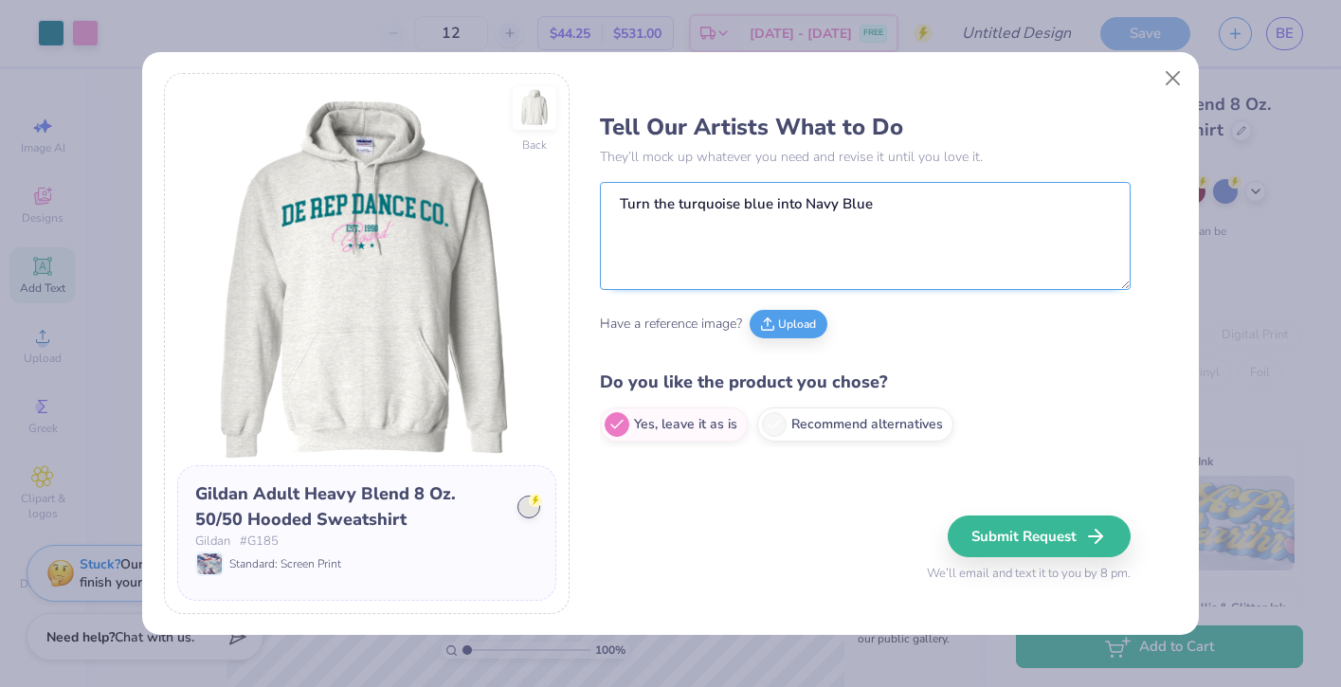
click at [778, 202] on textarea "Turn the turquoise blue into Navy Blue" at bounding box center [865, 236] width 531 height 108
click at [773, 202] on textarea "Turn the turquoise blue into Navy Blue" at bounding box center [865, 236] width 531 height 108
click at [954, 202] on textarea "Turn the turquoise blue parts into Navy Blue" at bounding box center [865, 236] width 531 height 108
type textarea "Turn the turquoise blue parts into Navy Blue"
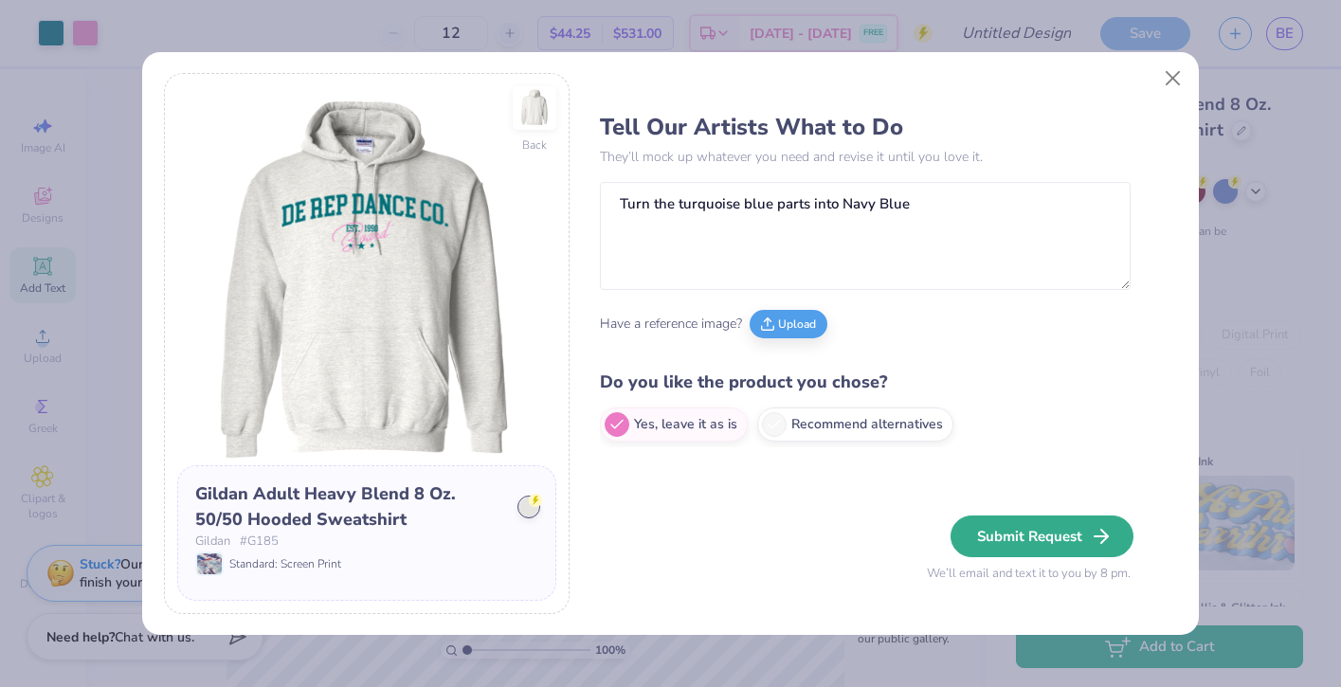
click at [1017, 538] on button "Submit Request" at bounding box center [1041, 536] width 183 height 42
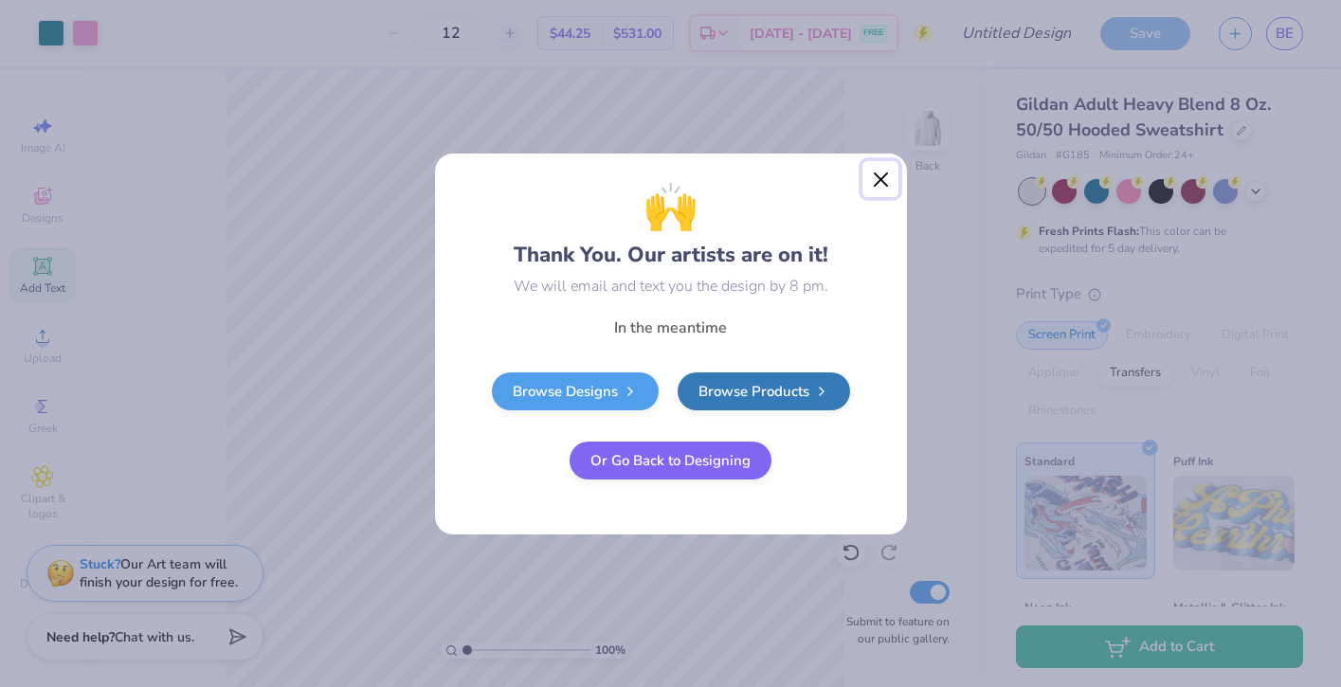
click at [877, 172] on button "Close" at bounding box center [880, 179] width 36 height 36
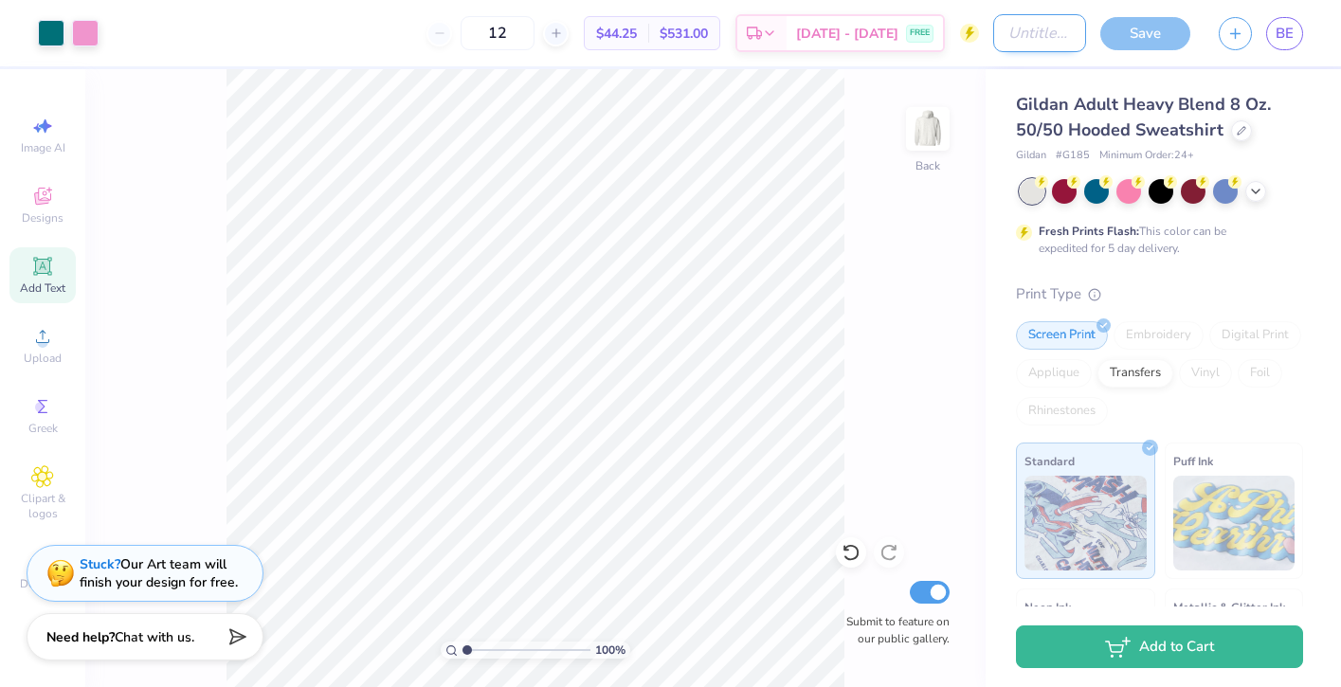
click at [1049, 27] on input "Design Title" at bounding box center [1039, 33] width 93 height 38
type input "DRDC Board"
click at [1120, 80] on div "Gildan Adult Heavy Blend 8 Oz. 50/50 Hooded Sweatshirt Gildan # G185 Minimum Or…" at bounding box center [1162, 470] width 355 height 802
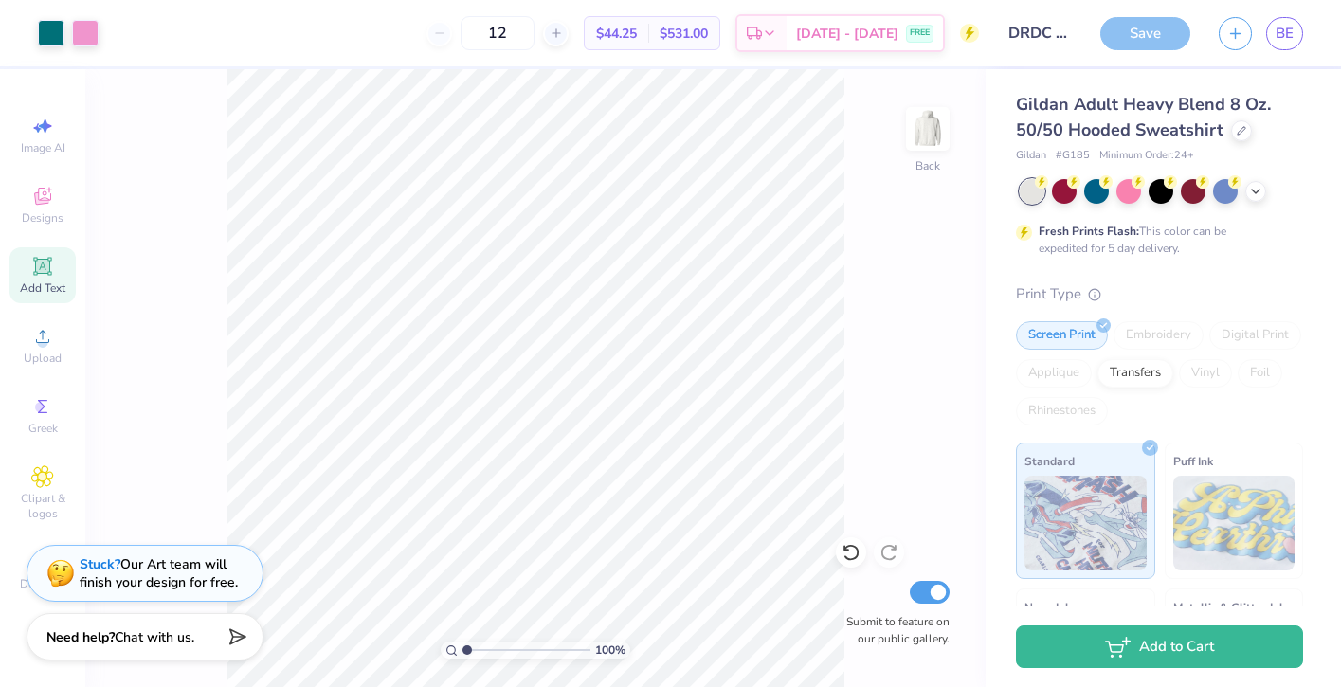
click at [1158, 17] on div "Save" at bounding box center [1145, 33] width 90 height 33
click at [1146, 28] on div "Save" at bounding box center [1145, 33] width 90 height 33
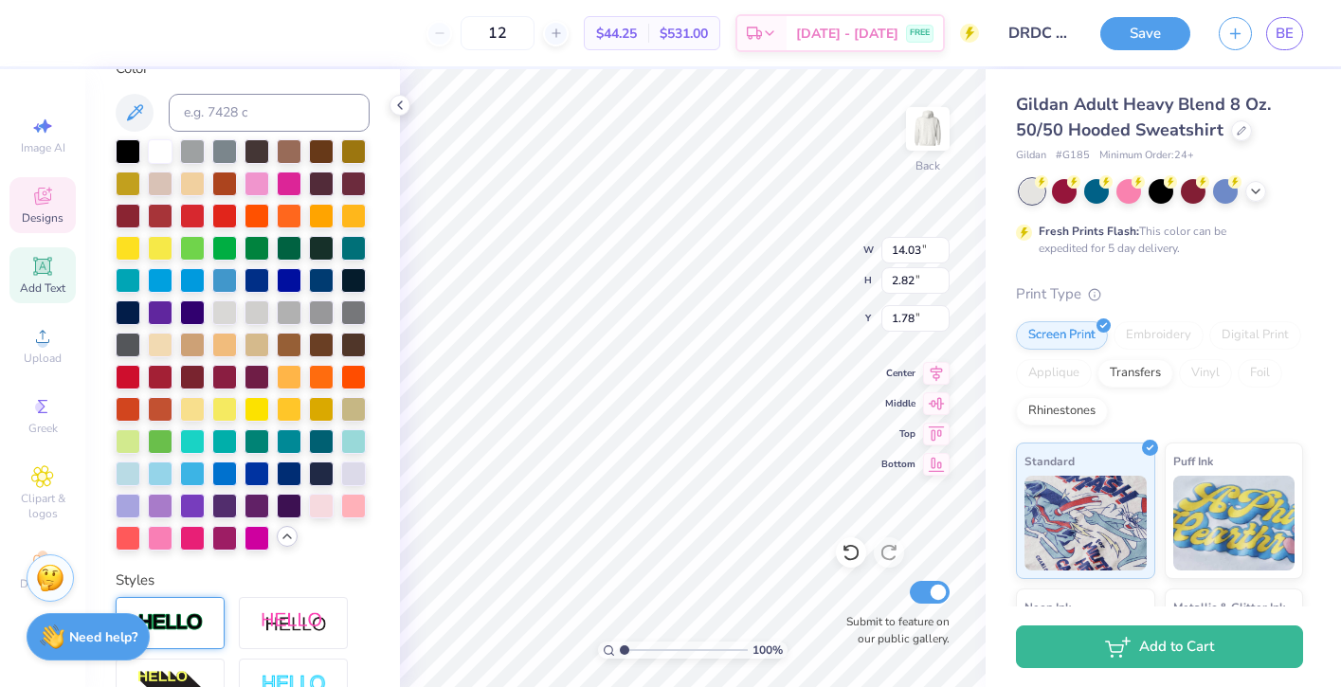
type input "14.03"
type input "2.82"
type input "1.96"
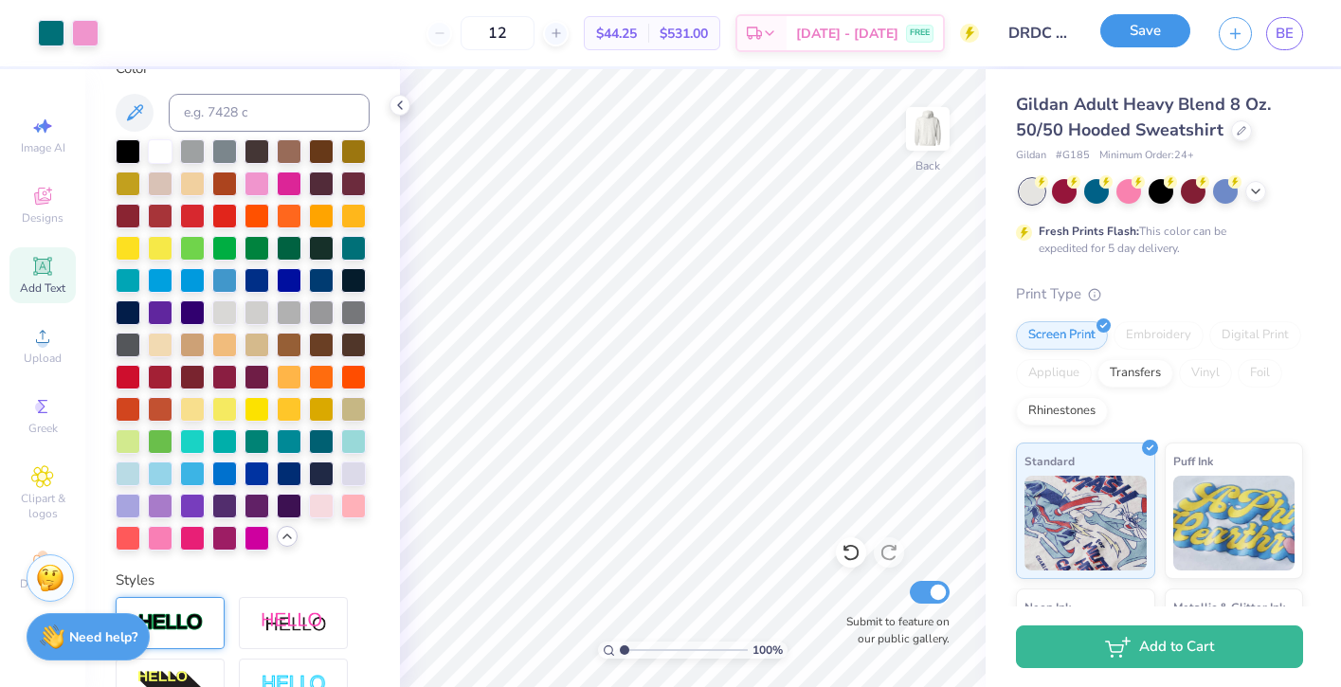
click at [1145, 39] on button "Save" at bounding box center [1145, 30] width 90 height 33
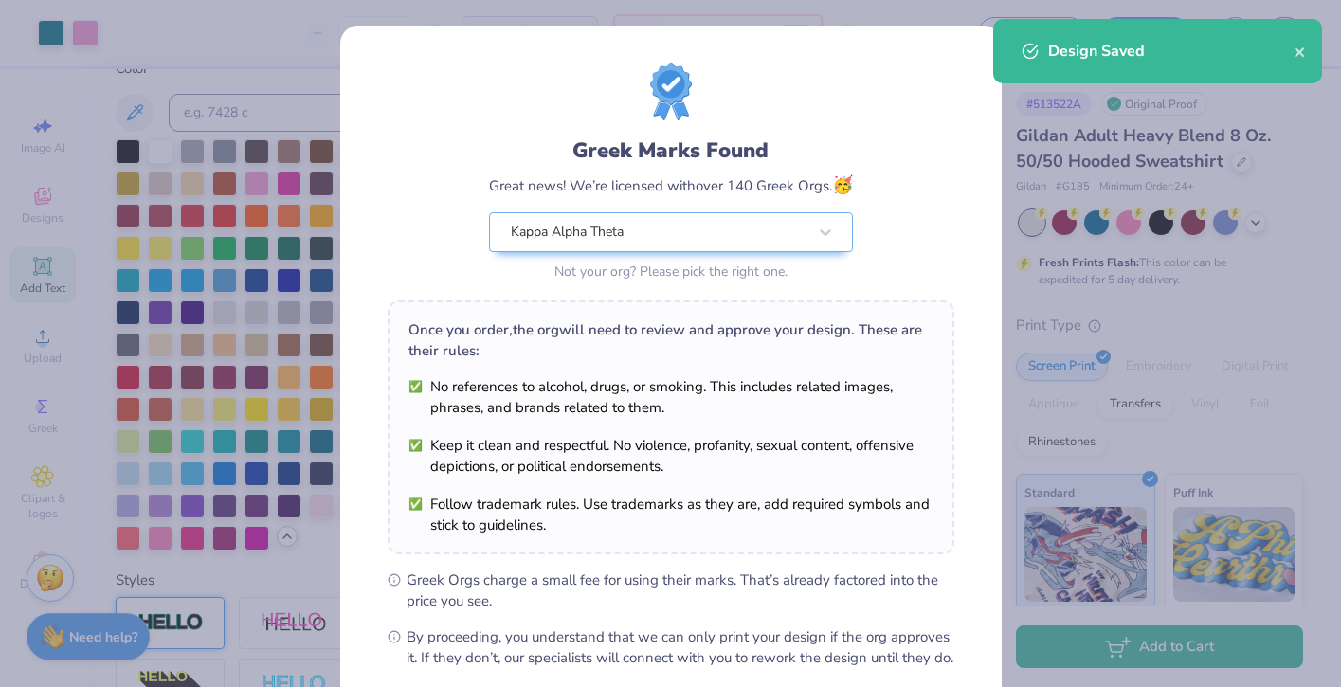
scroll to position [200, 0]
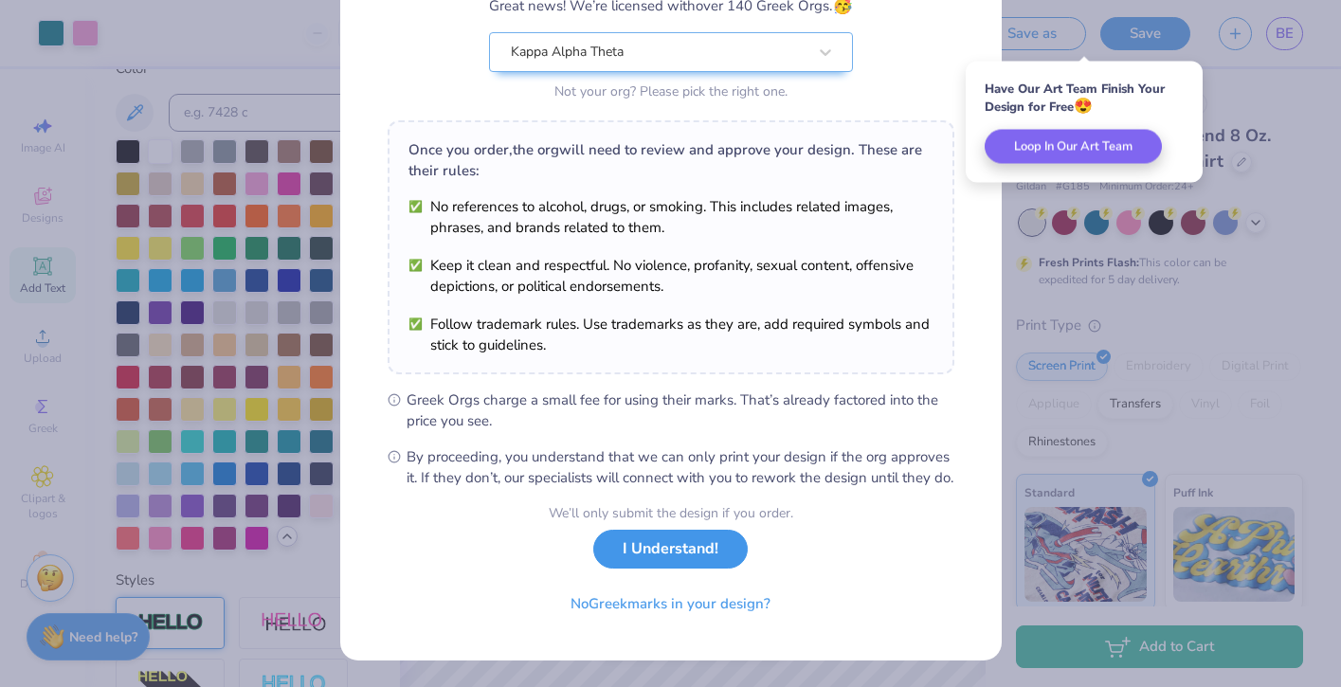
click at [683, 561] on button "I Understand!" at bounding box center [670, 549] width 154 height 39
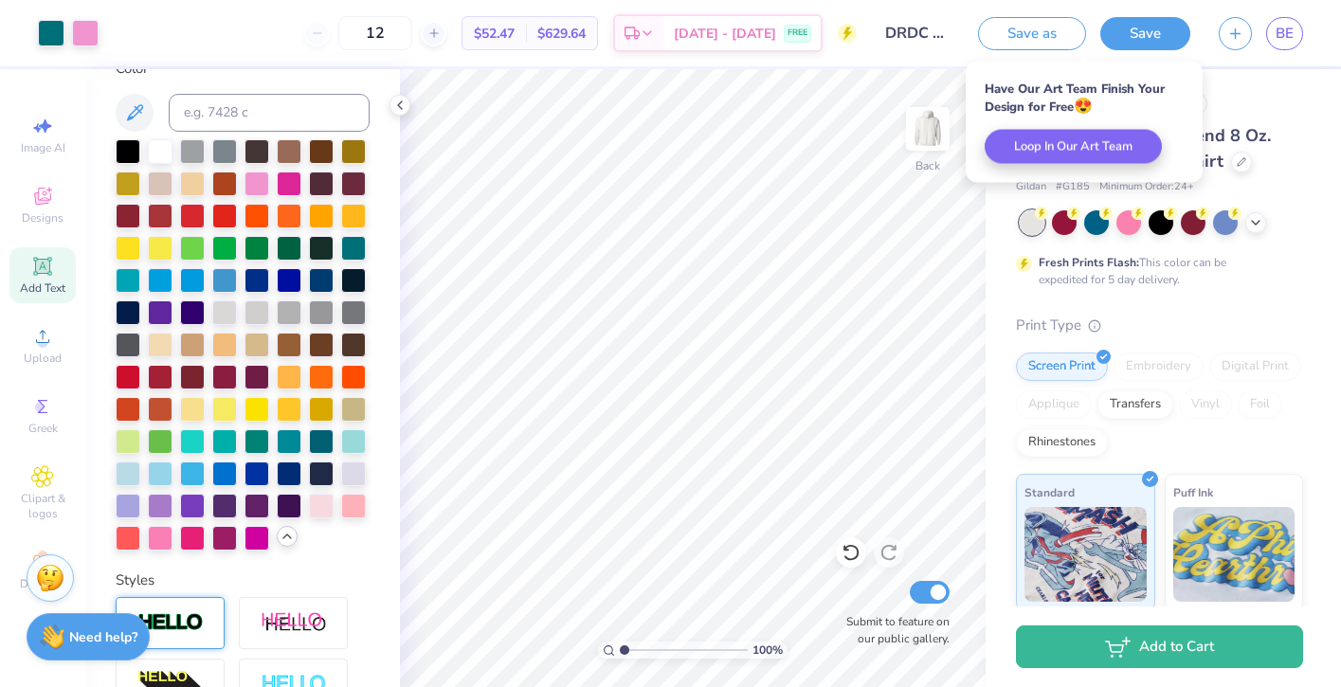
click at [339, 39] on div "12" at bounding box center [375, 33] width 142 height 34
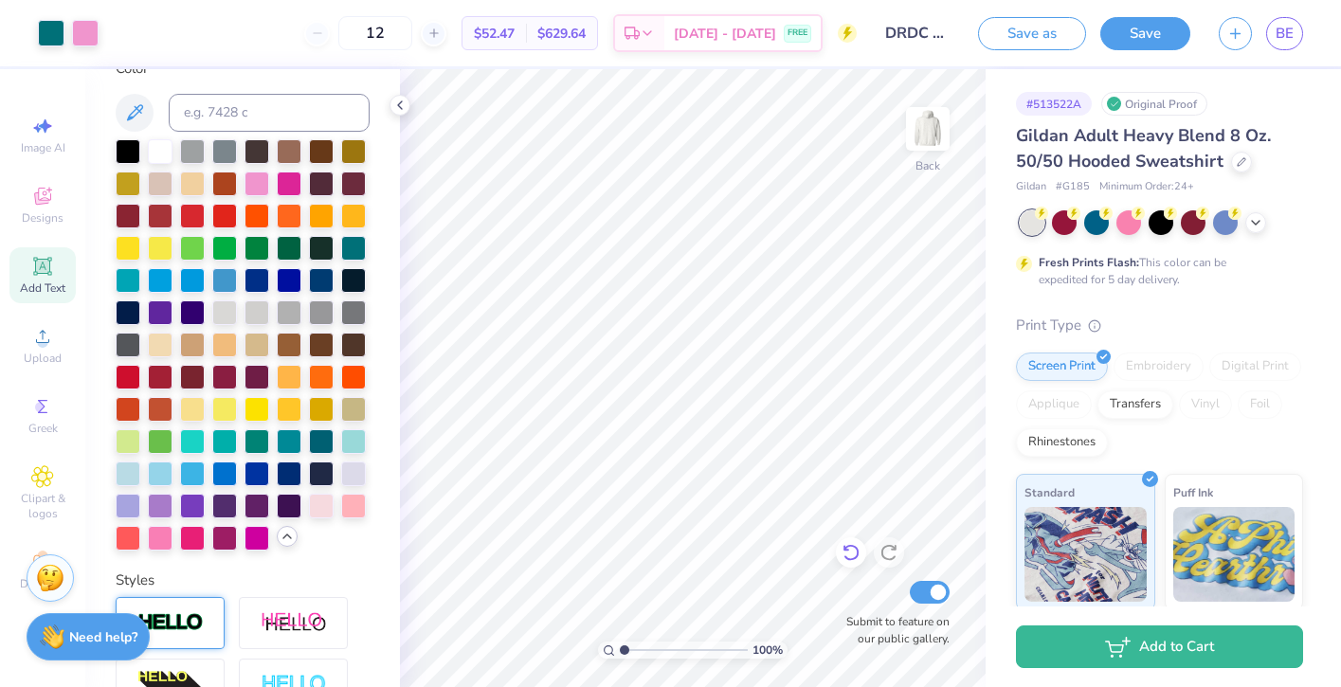
click at [860, 558] on div at bounding box center [851, 552] width 30 height 30
click at [851, 555] on icon at bounding box center [850, 552] width 19 height 19
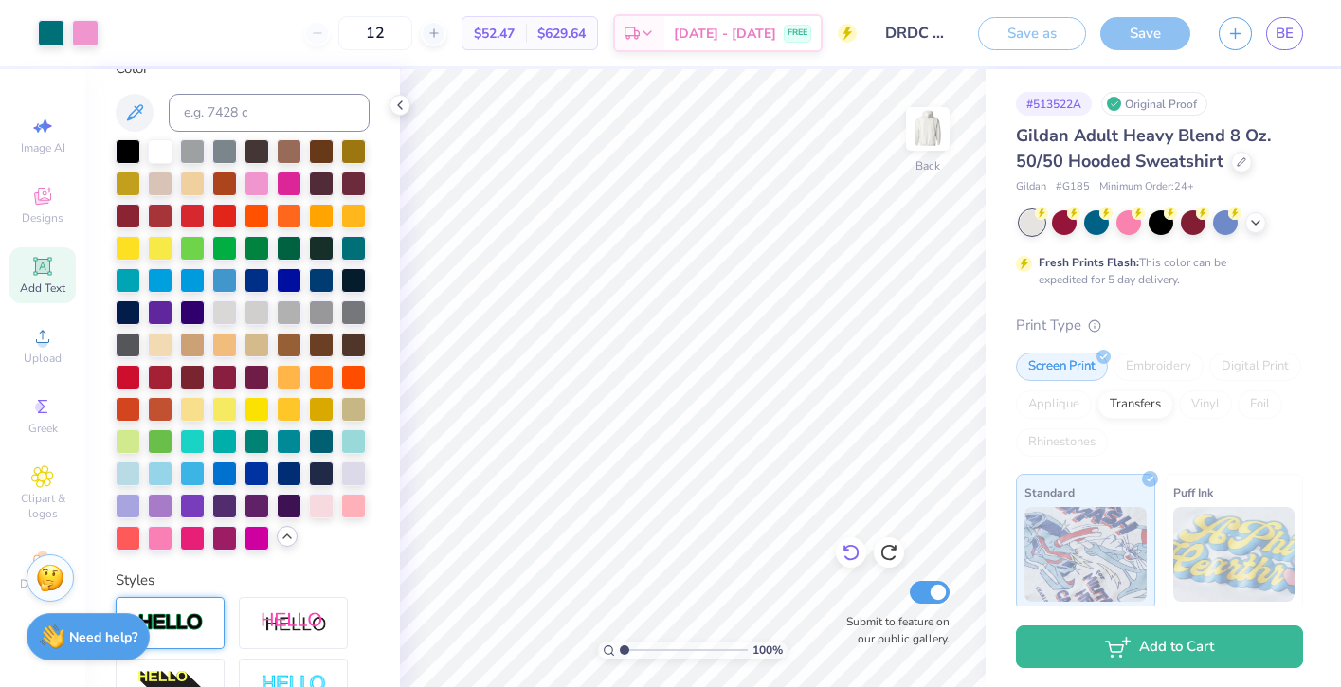
click at [856, 555] on icon at bounding box center [850, 552] width 19 height 19
click at [886, 557] on icon at bounding box center [888, 552] width 19 height 19
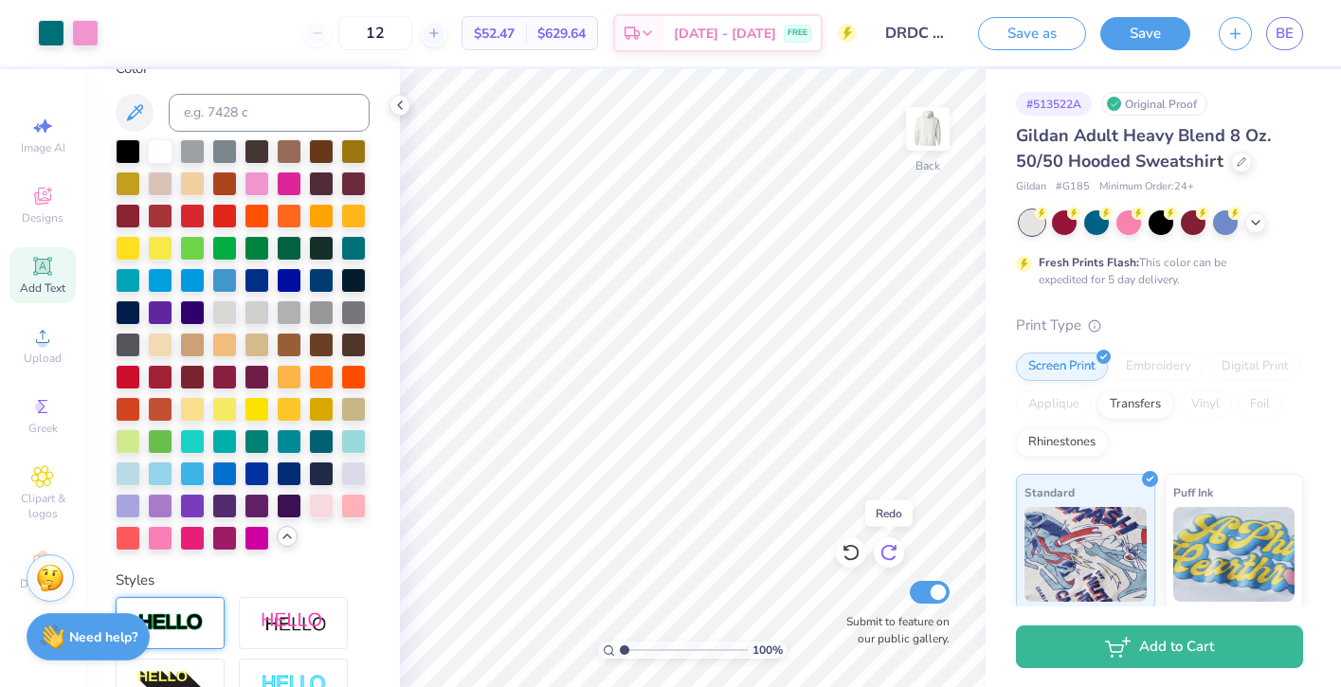
click at [886, 557] on icon at bounding box center [888, 552] width 19 height 19
click at [410, 29] on input "12" at bounding box center [375, 33] width 74 height 34
click at [514, 37] on span "$52.47" at bounding box center [494, 34] width 41 height 20
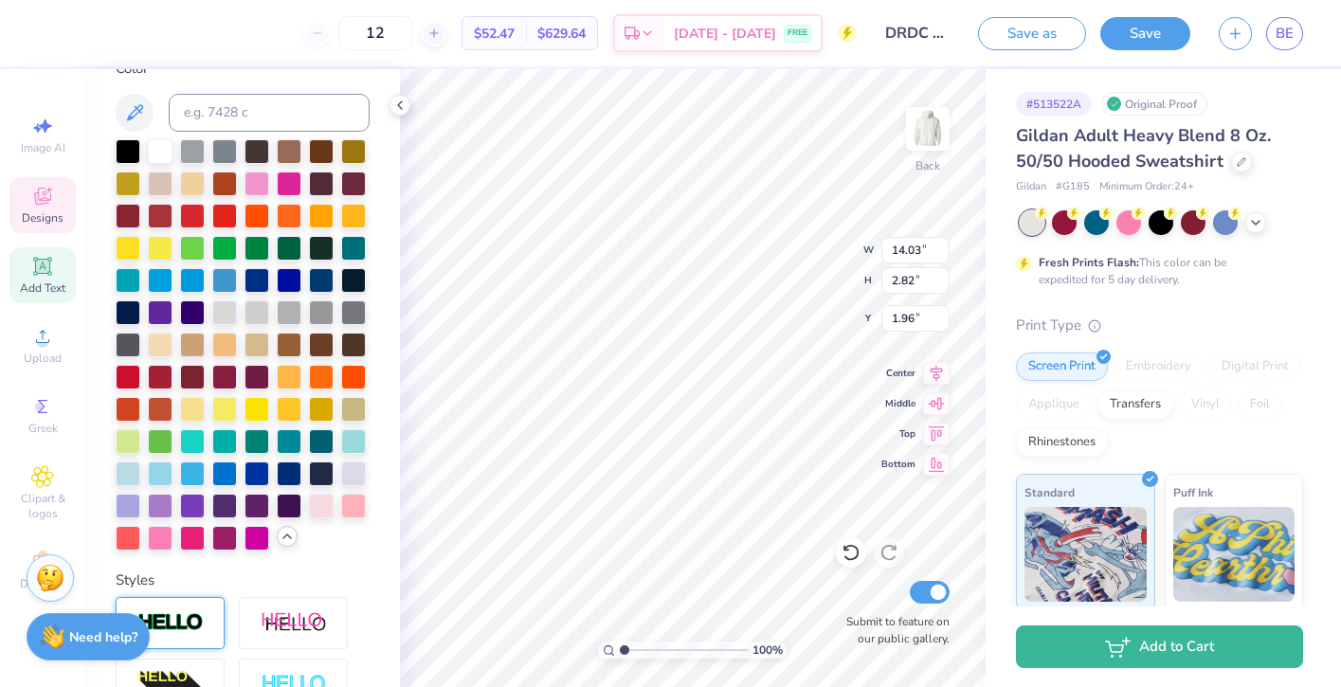
click at [185, 263] on div at bounding box center [243, 344] width 254 height 411
click at [193, 253] on div at bounding box center [192, 246] width 25 height 25
click at [119, 307] on div at bounding box center [128, 310] width 25 height 25
click at [326, 442] on div at bounding box center [321, 439] width 25 height 25
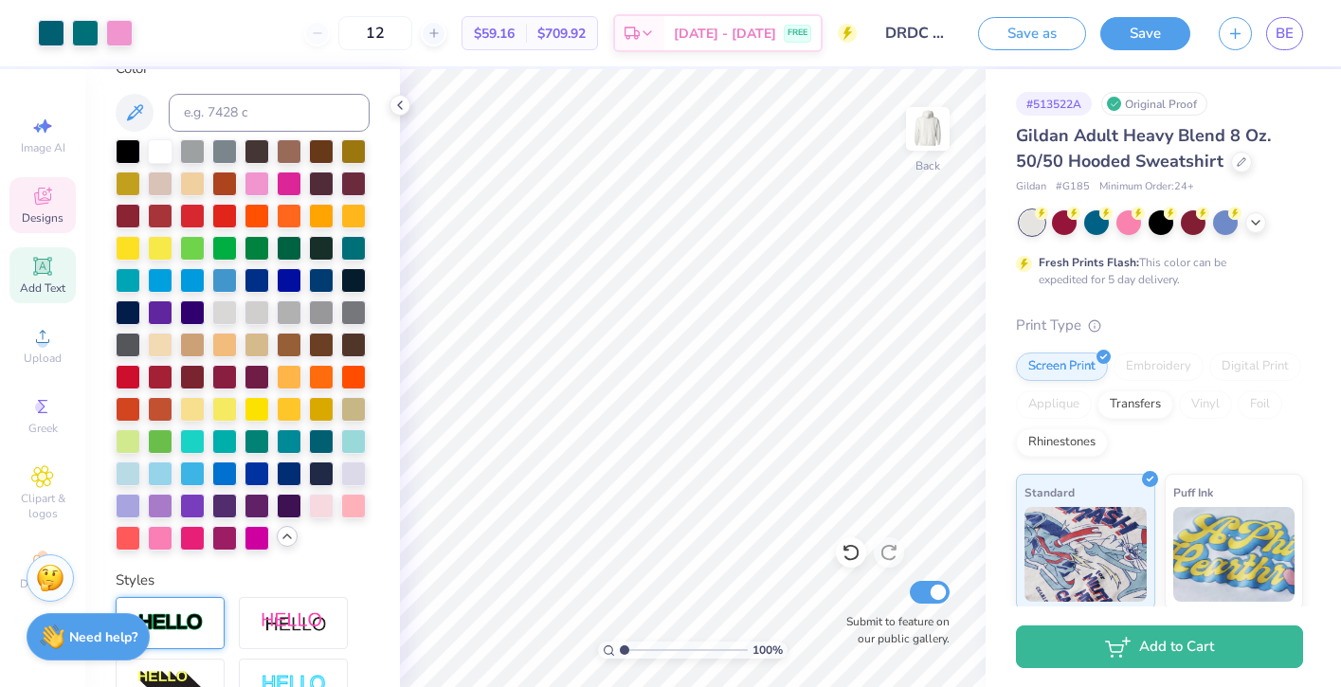
click at [41, 226] on div "Designs" at bounding box center [42, 205] width 66 height 56
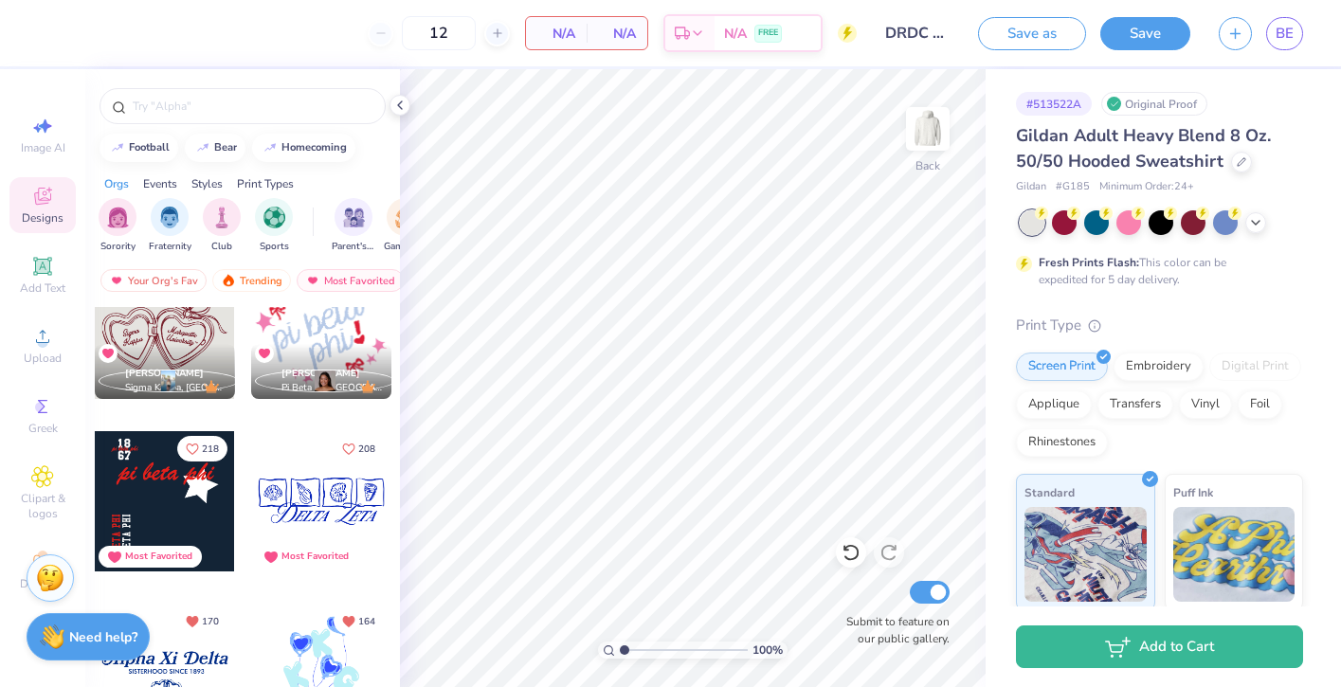
scroll to position [432, 0]
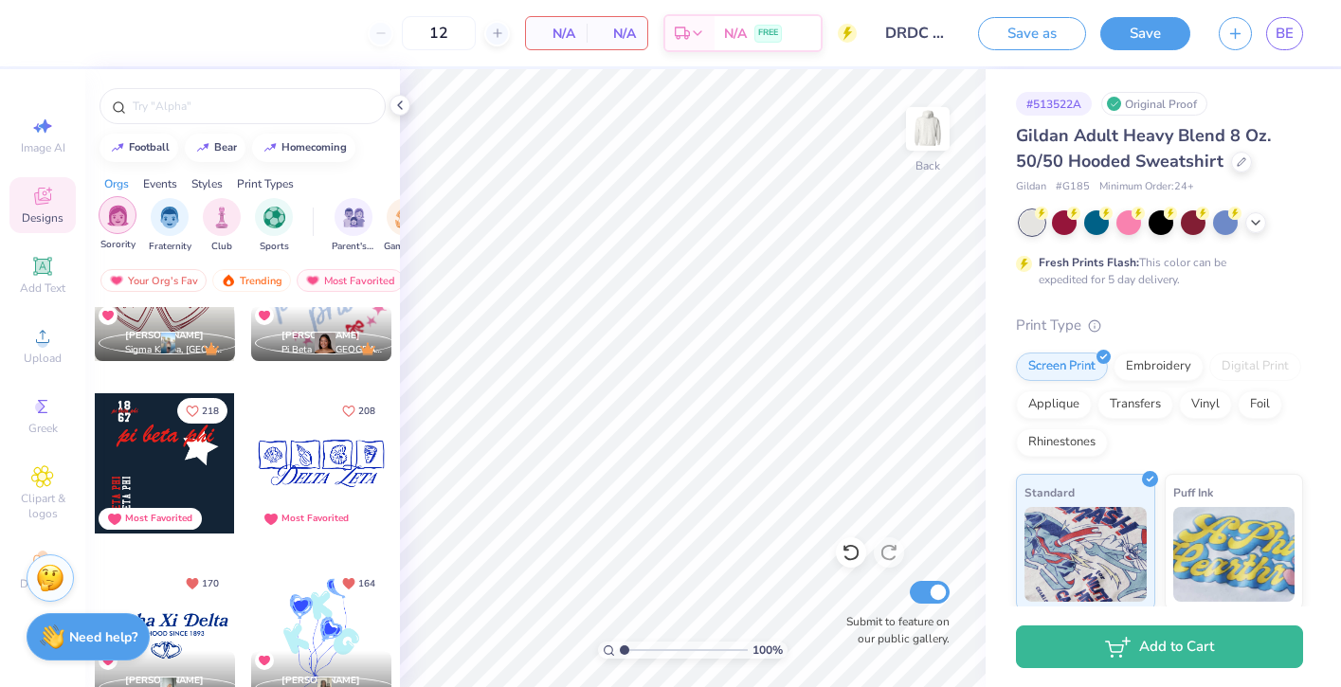
click at [121, 214] on img "filter for Sorority" at bounding box center [118, 216] width 22 height 22
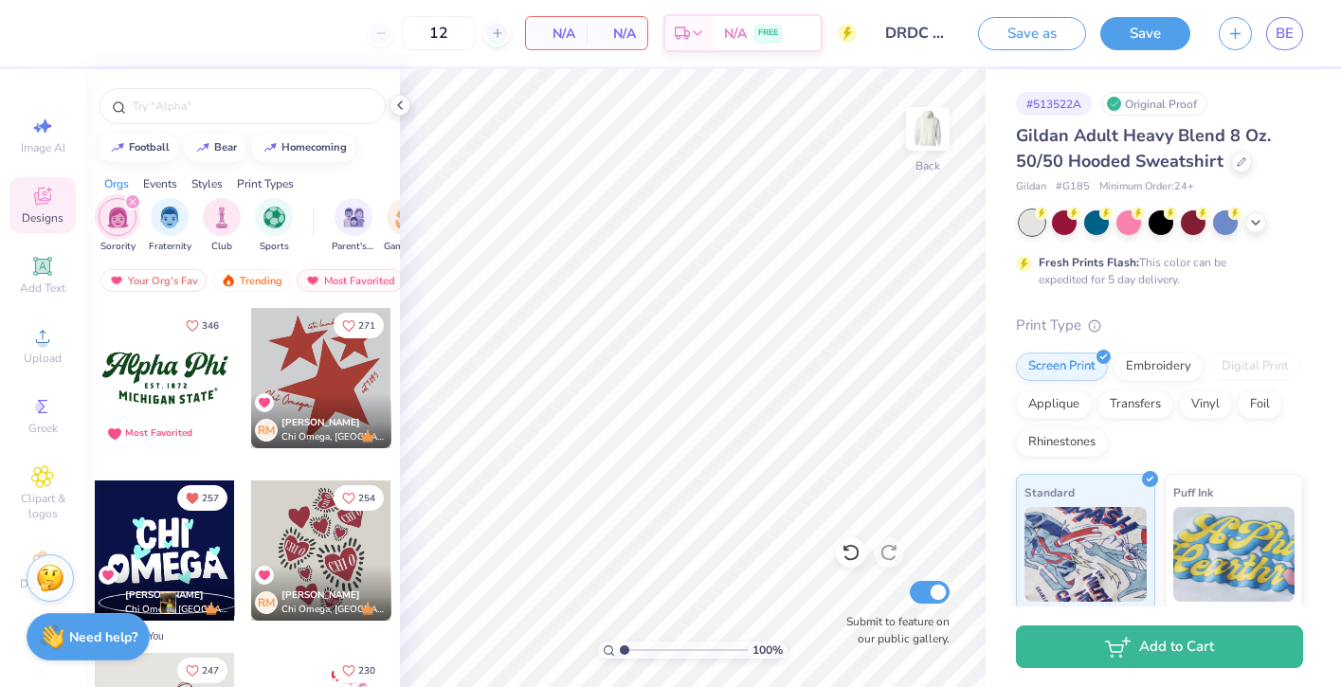
click at [215, 418] on div at bounding box center [165, 378] width 140 height 140
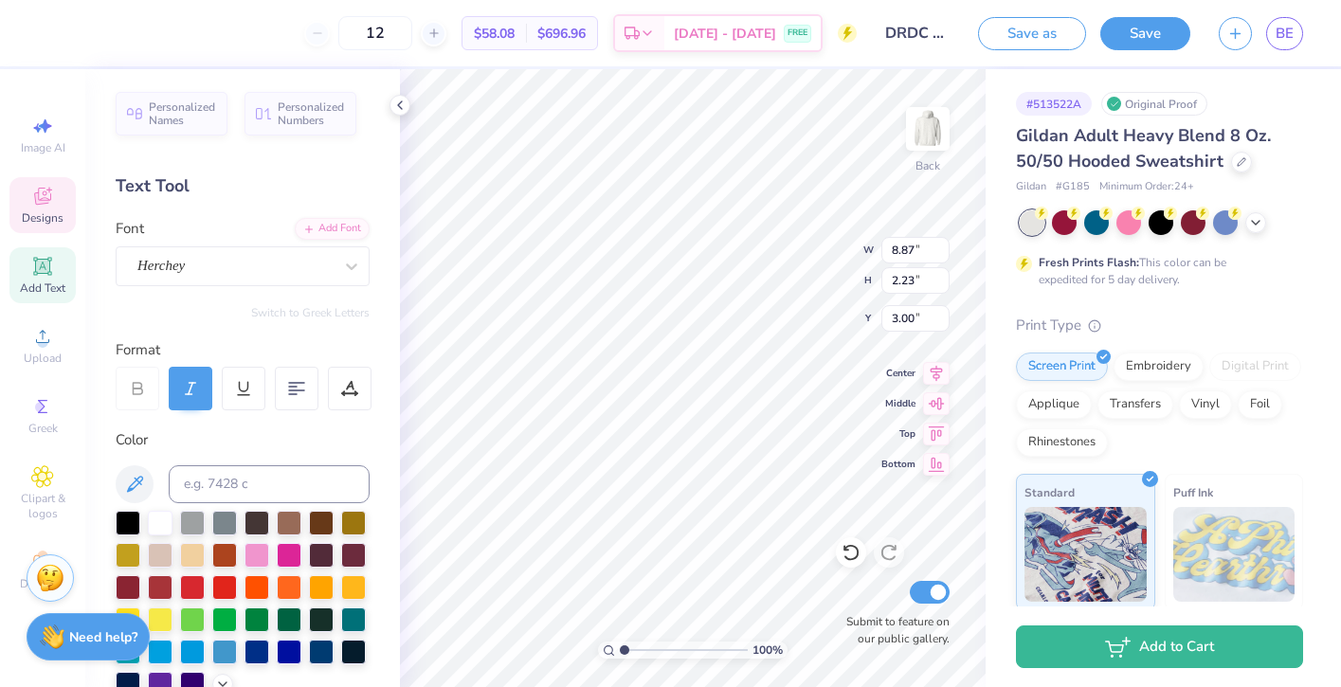
scroll to position [0, 2]
type textarea "A"
type textarea "De Rep Dance Co."
type input "14.00"
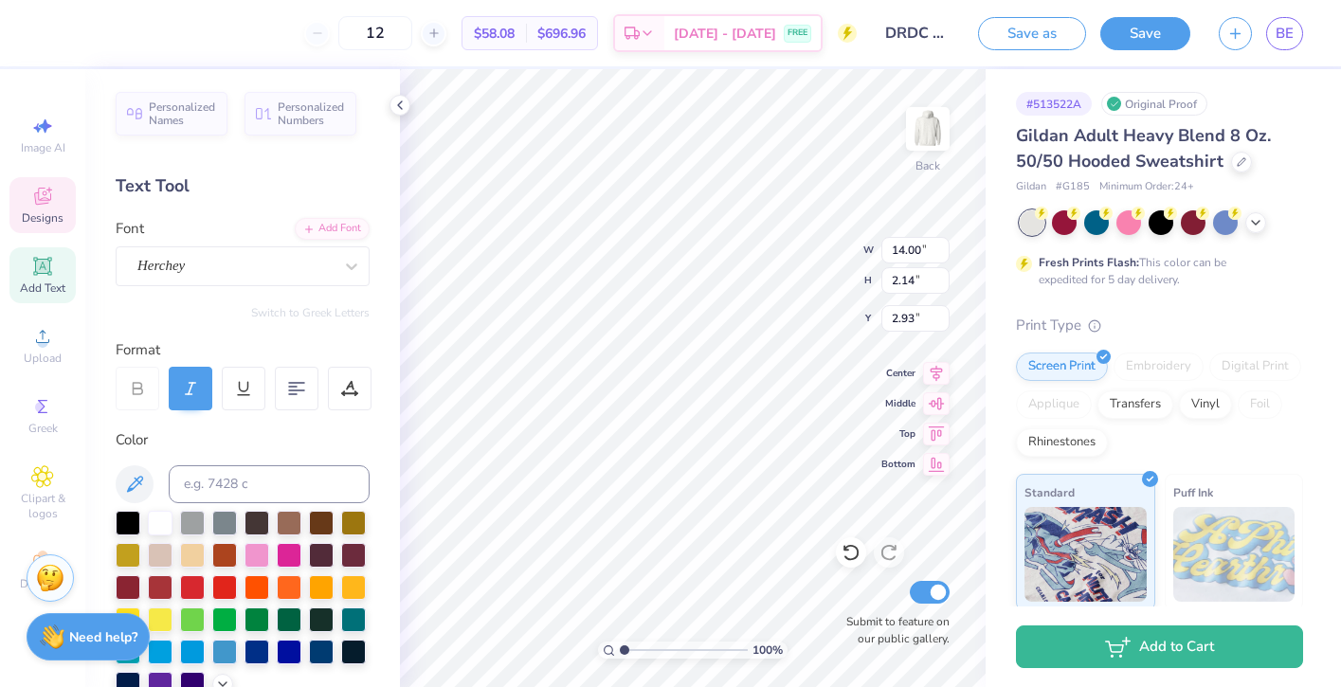
type input "2.14"
type input "3.00"
type textarea "E S T . 1990"
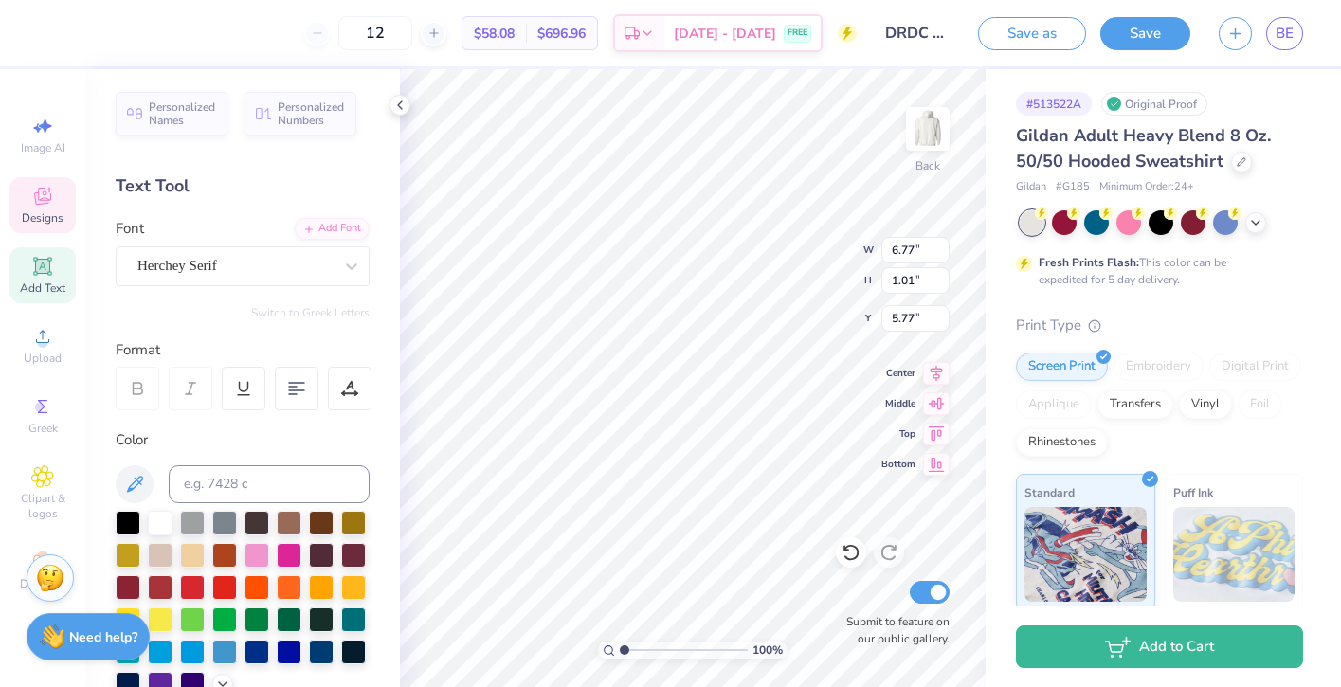
type input "6.77"
type input "1.01"
type input "5.77"
type input "2.65"
type input "0.36"
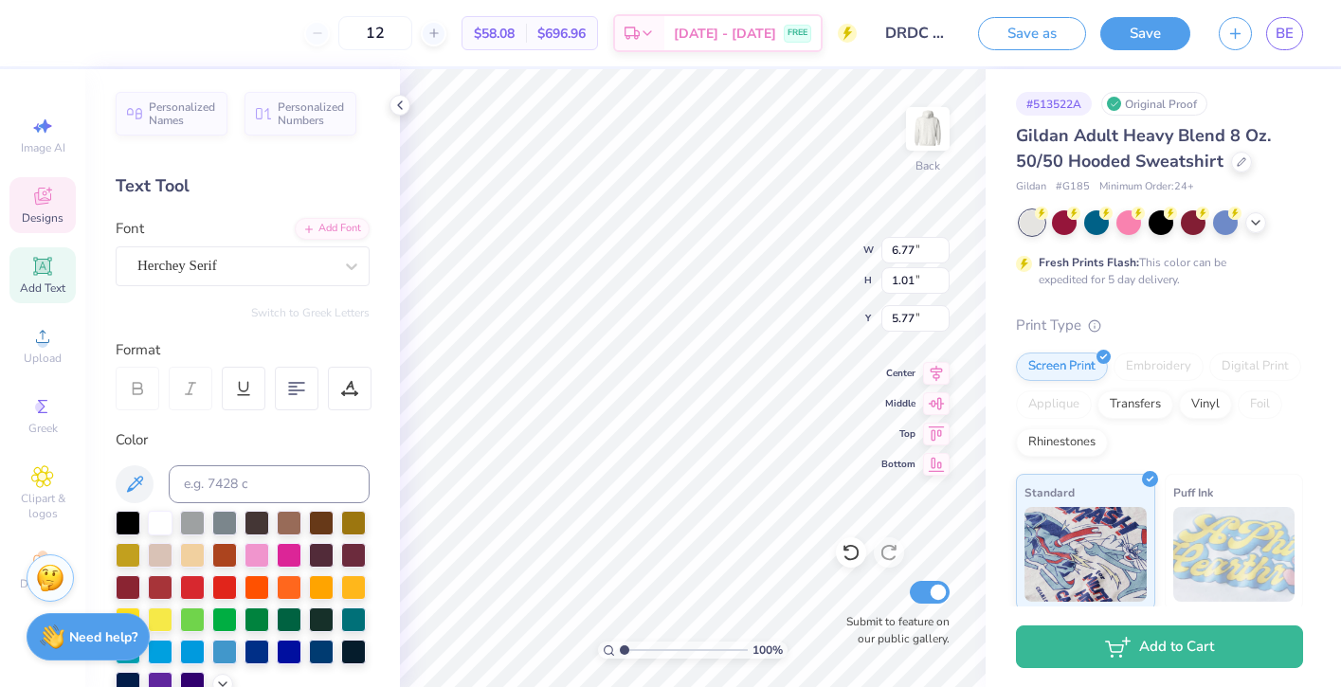
type input "5.30"
type textarea "EST . 1990"
type textarea "M"
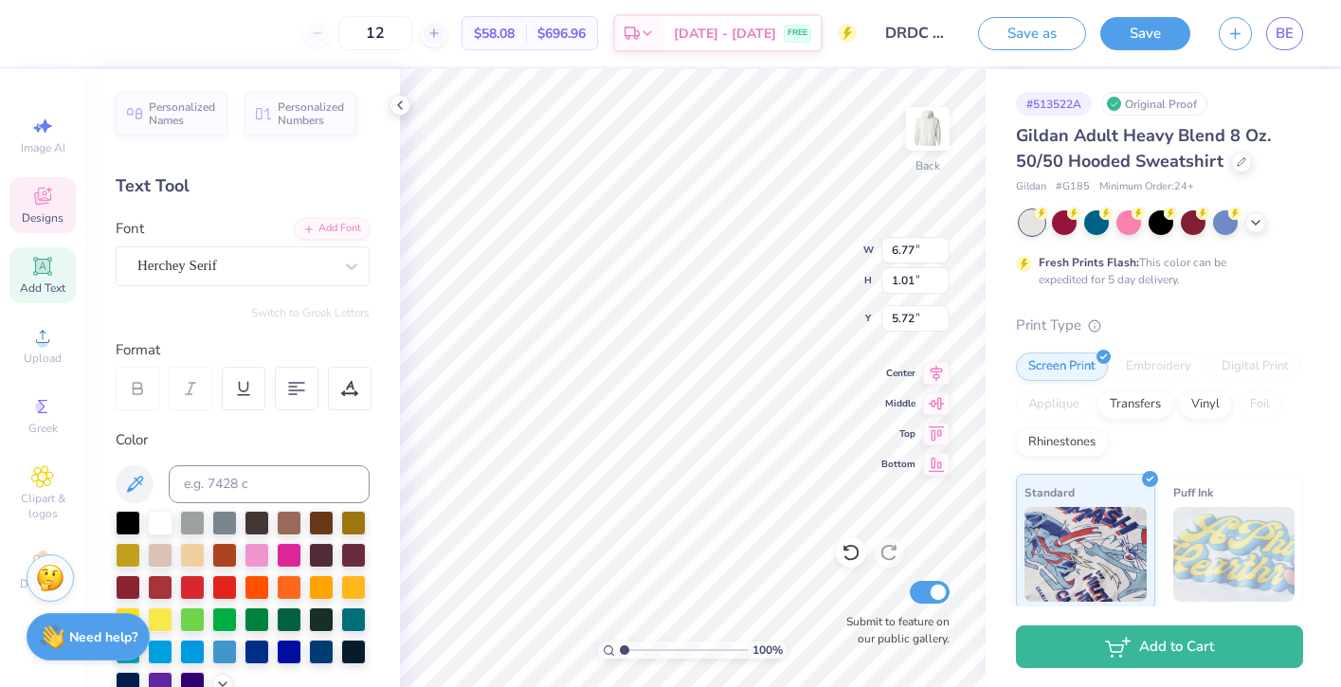
type textarea "Board"
type textarea "DRDC Board"
type input "5.66"
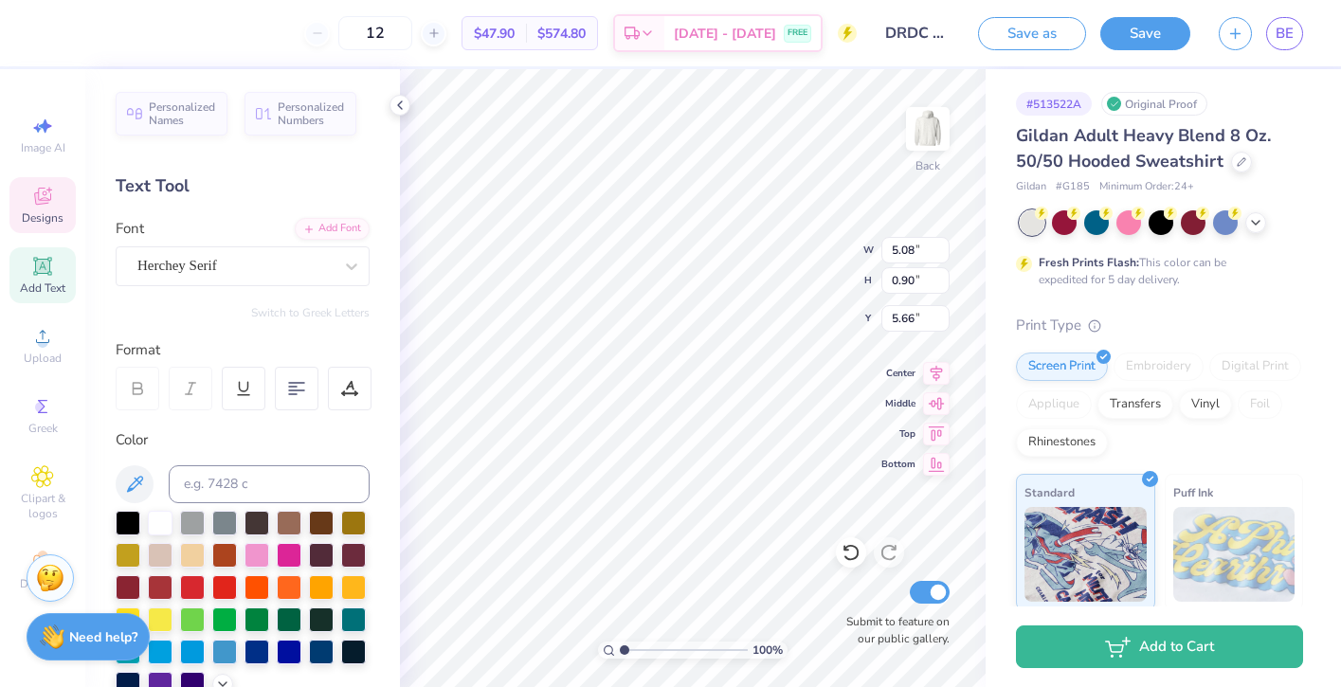
type textarea "Exec Board"
click at [1236, 166] on div at bounding box center [1241, 160] width 21 height 21
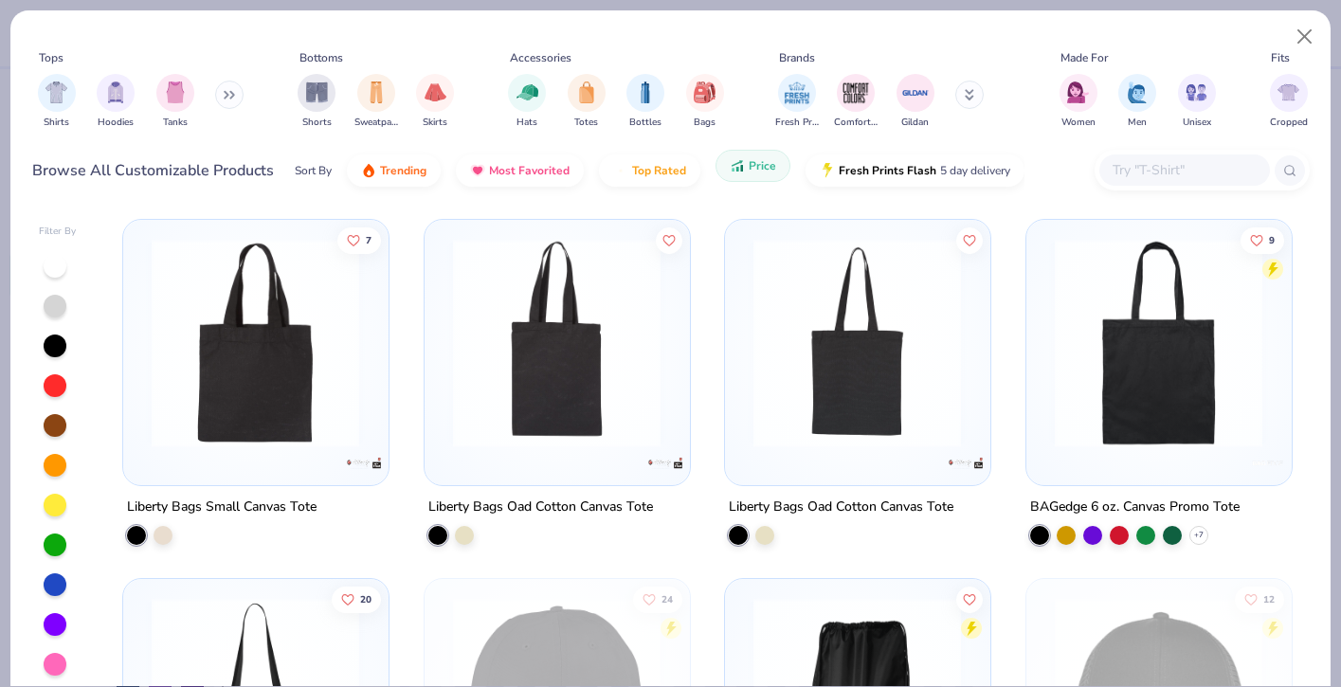
click at [767, 163] on span "Price" at bounding box center [762, 165] width 27 height 15
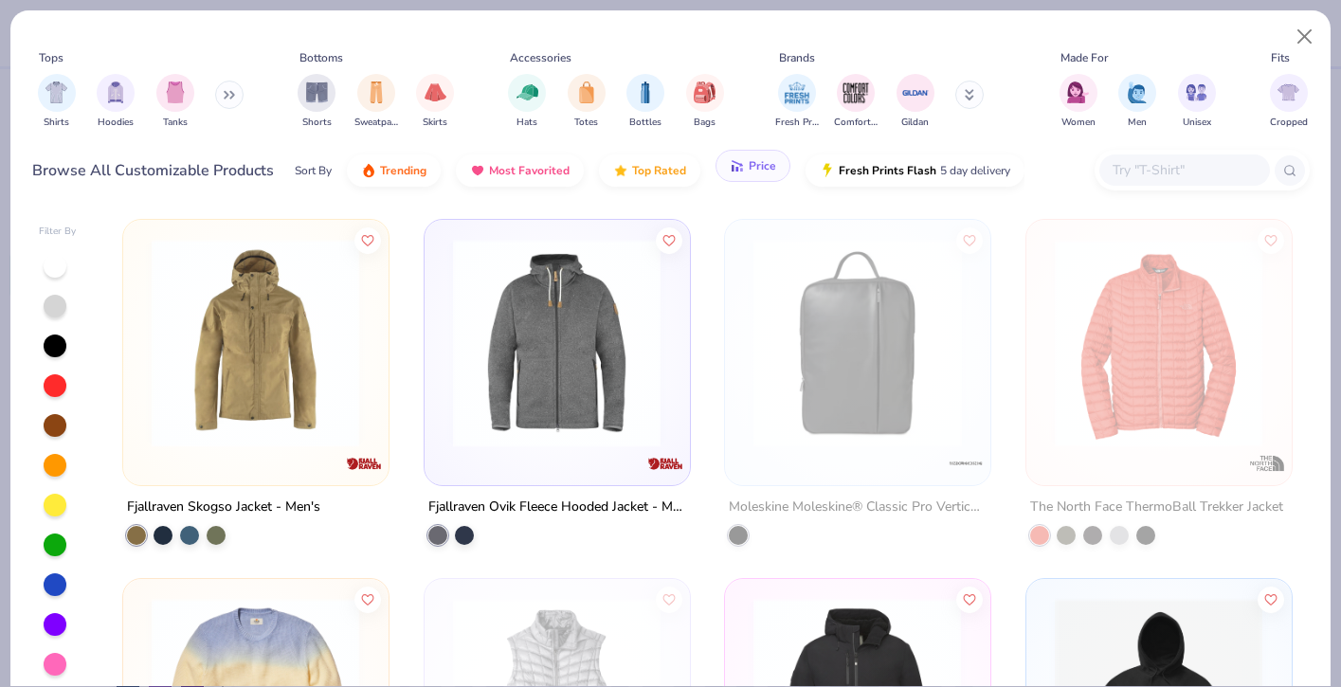
click at [758, 167] on span "Price" at bounding box center [762, 165] width 27 height 15
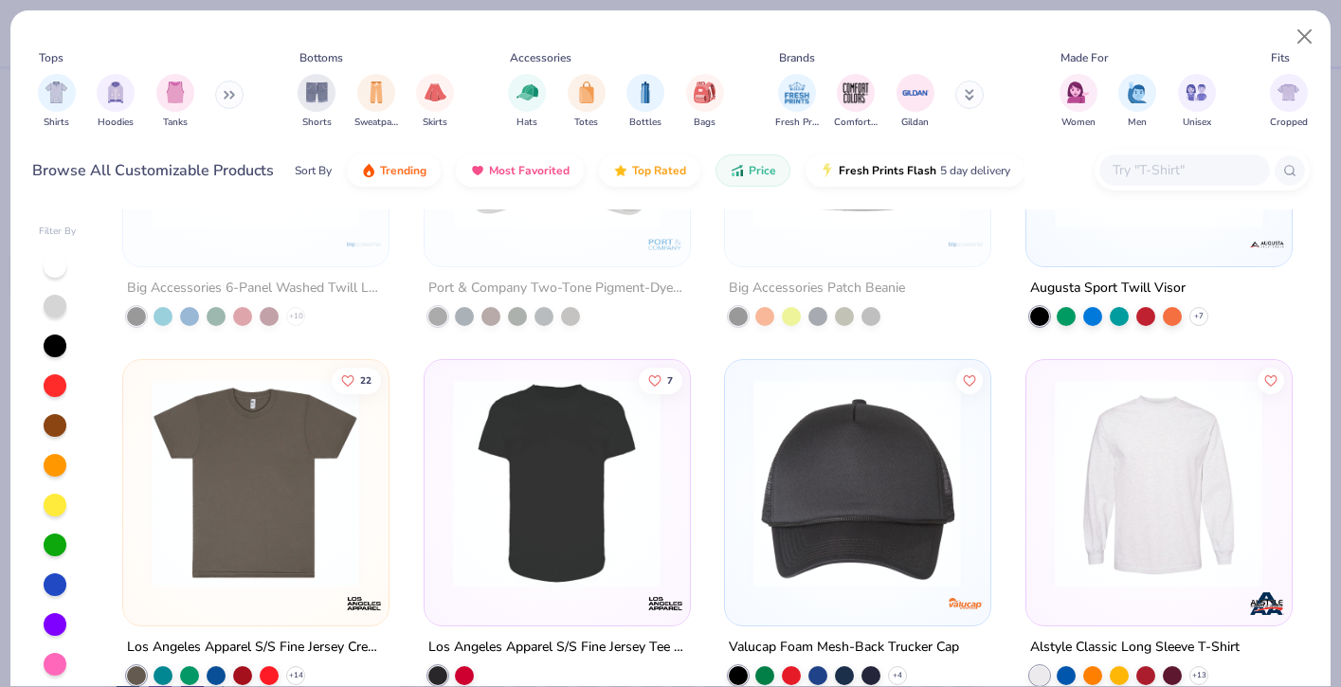
scroll to position [6274, 0]
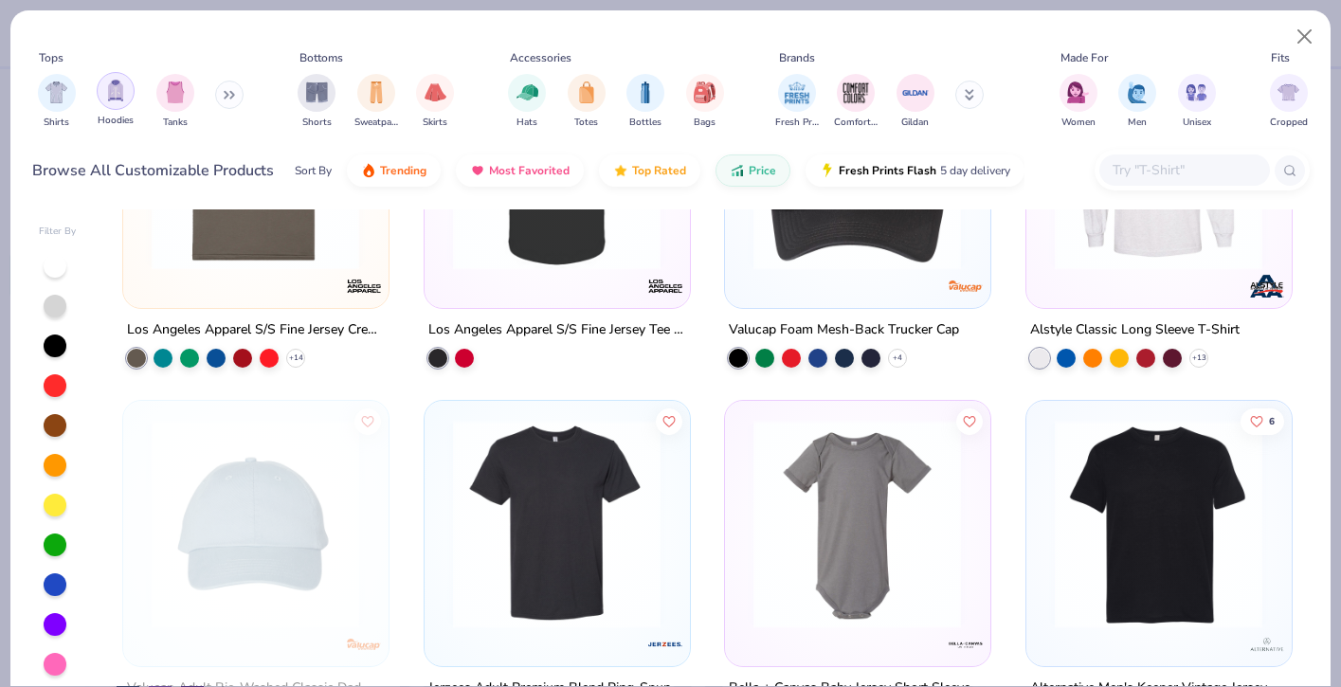
click at [105, 98] on img "filter for Hoodies" at bounding box center [115, 91] width 21 height 22
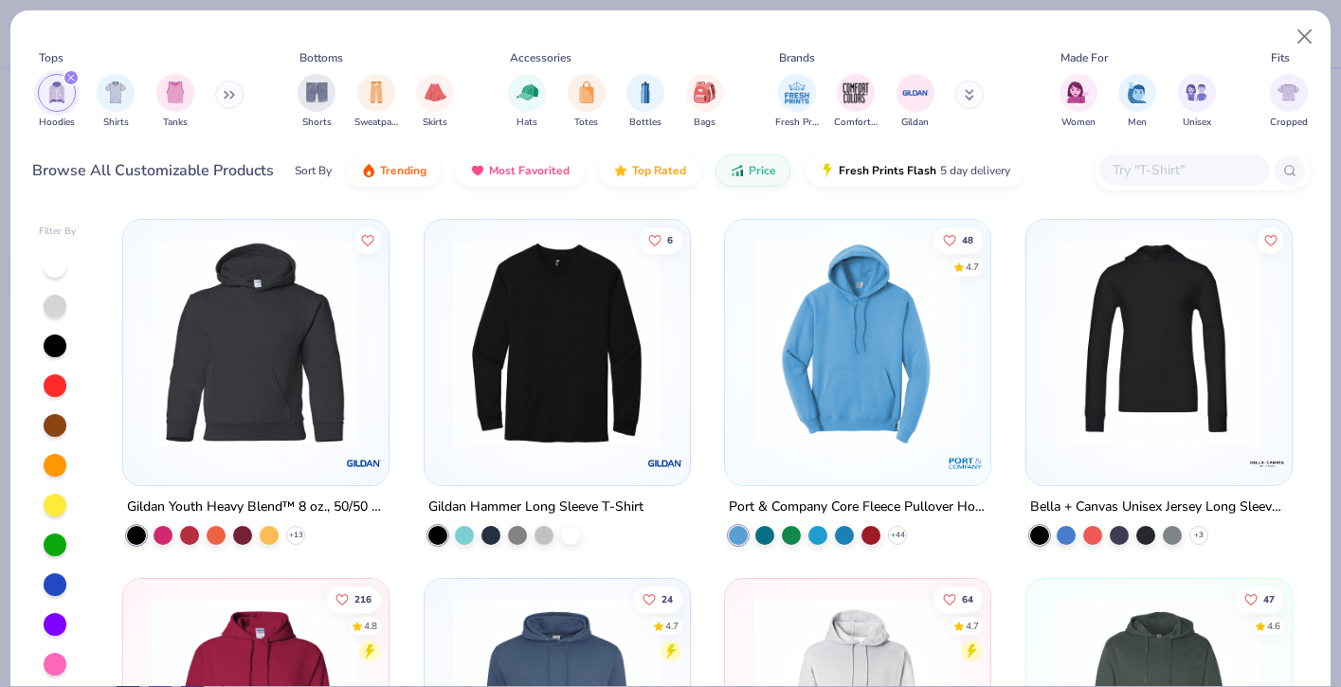
click at [774, 424] on img at bounding box center [857, 343] width 226 height 208
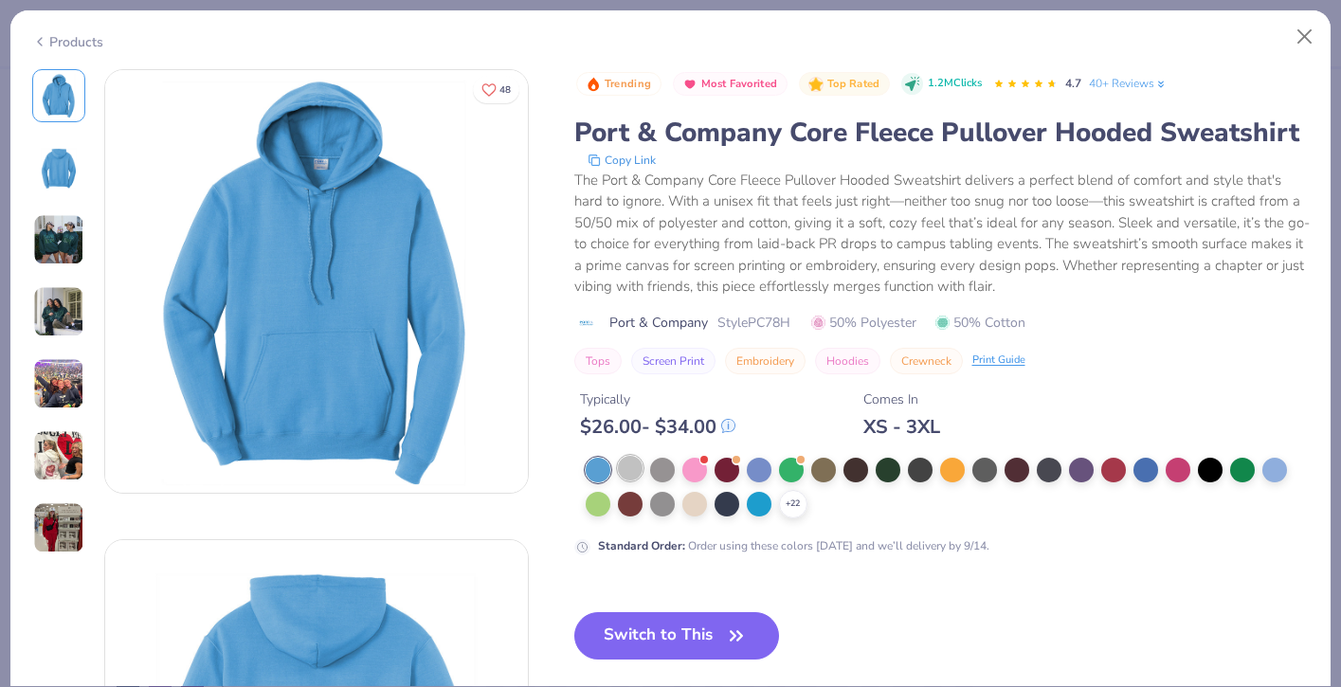
click at [630, 468] on div at bounding box center [630, 468] width 25 height 25
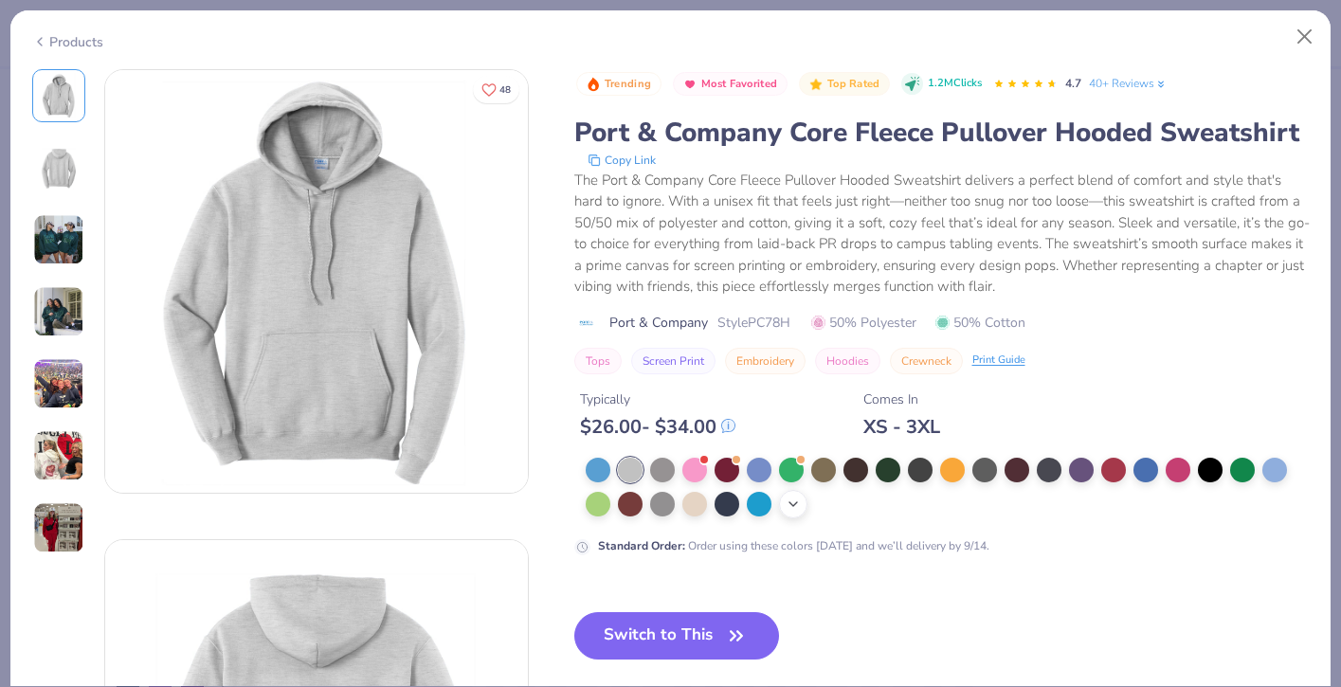
click at [792, 505] on polyline at bounding box center [793, 504] width 8 height 4
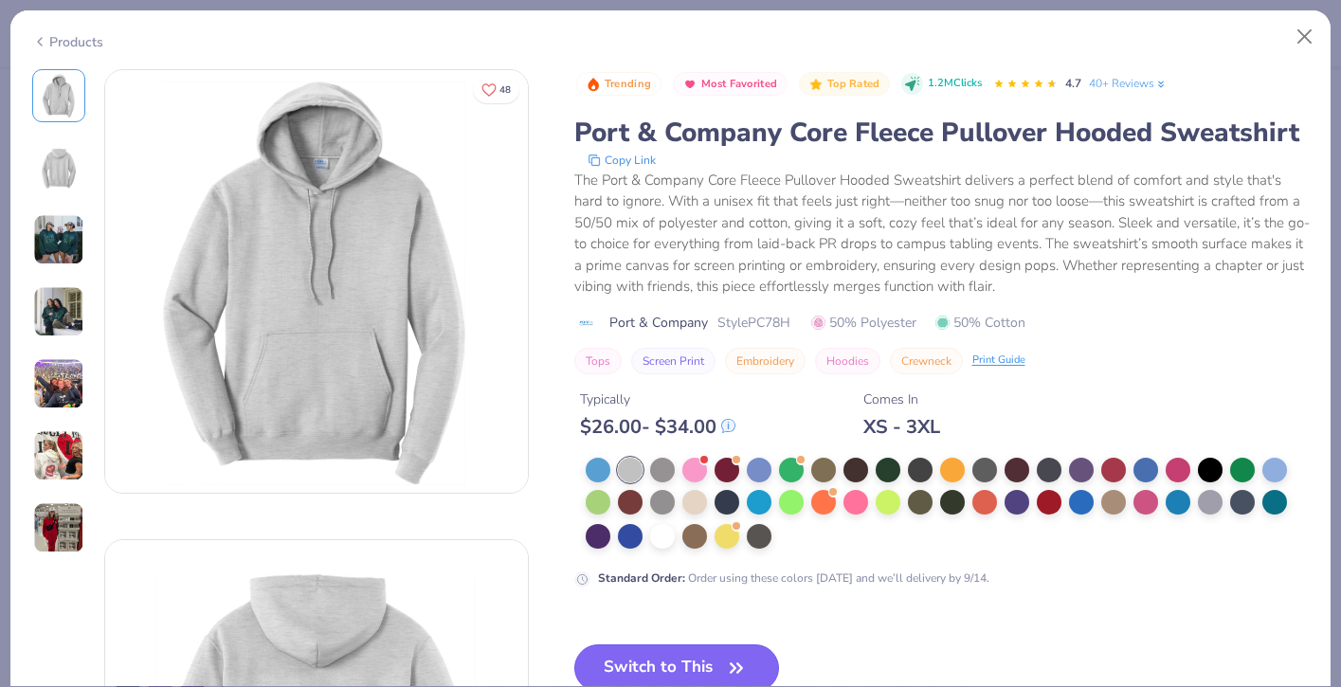
click at [683, 669] on button "Switch to This" at bounding box center [677, 667] width 206 height 47
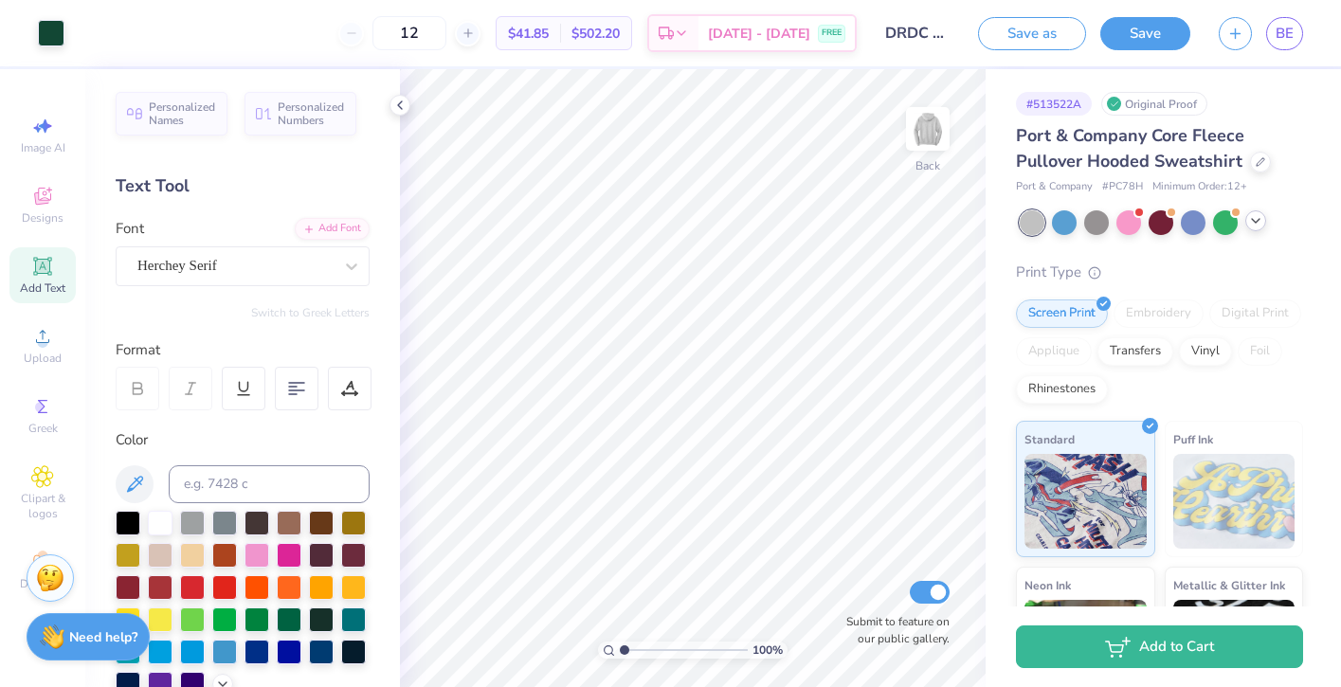
click at [1250, 216] on icon at bounding box center [1255, 220] width 15 height 15
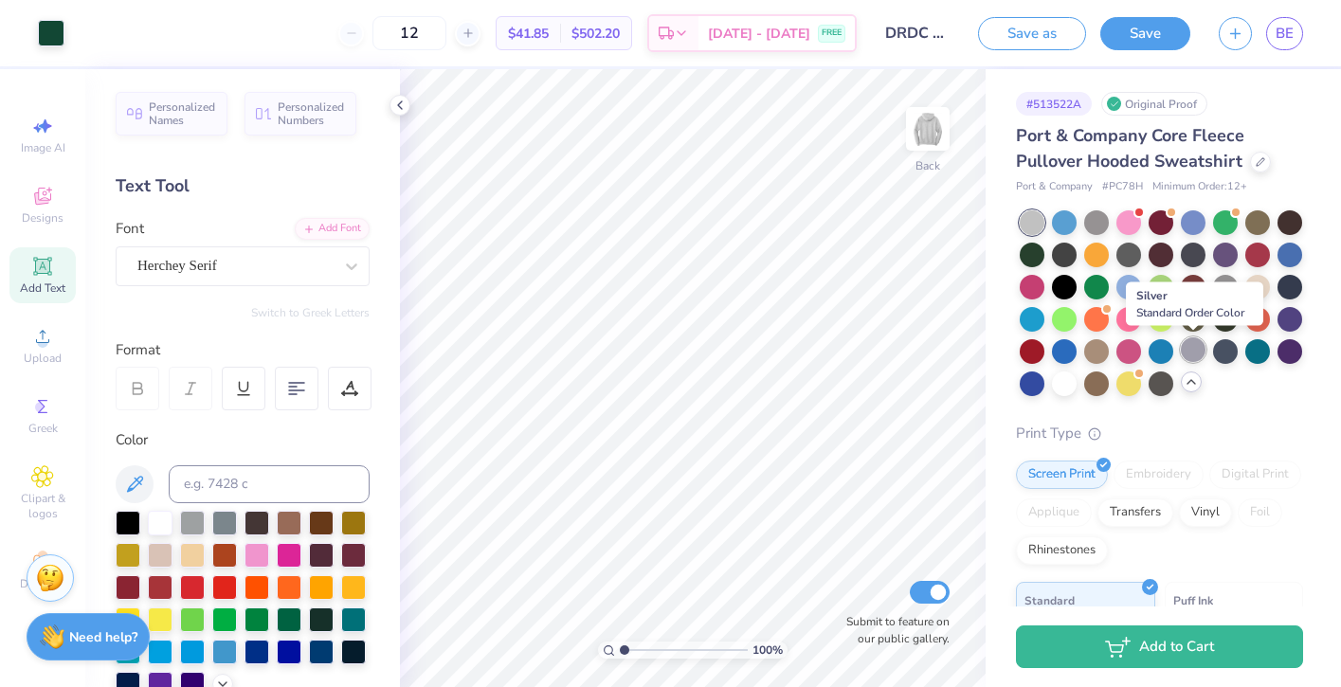
click at [1198, 348] on div at bounding box center [1193, 349] width 25 height 25
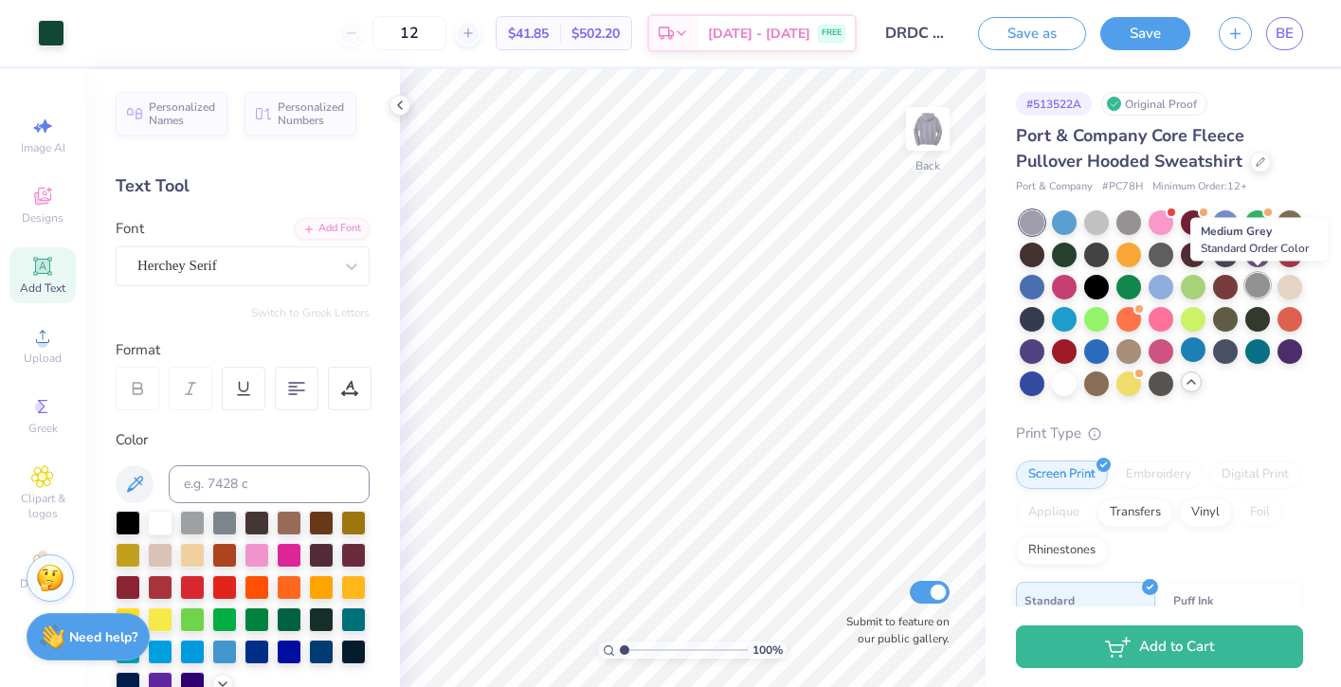
click at [1264, 289] on div at bounding box center [1257, 285] width 25 height 25
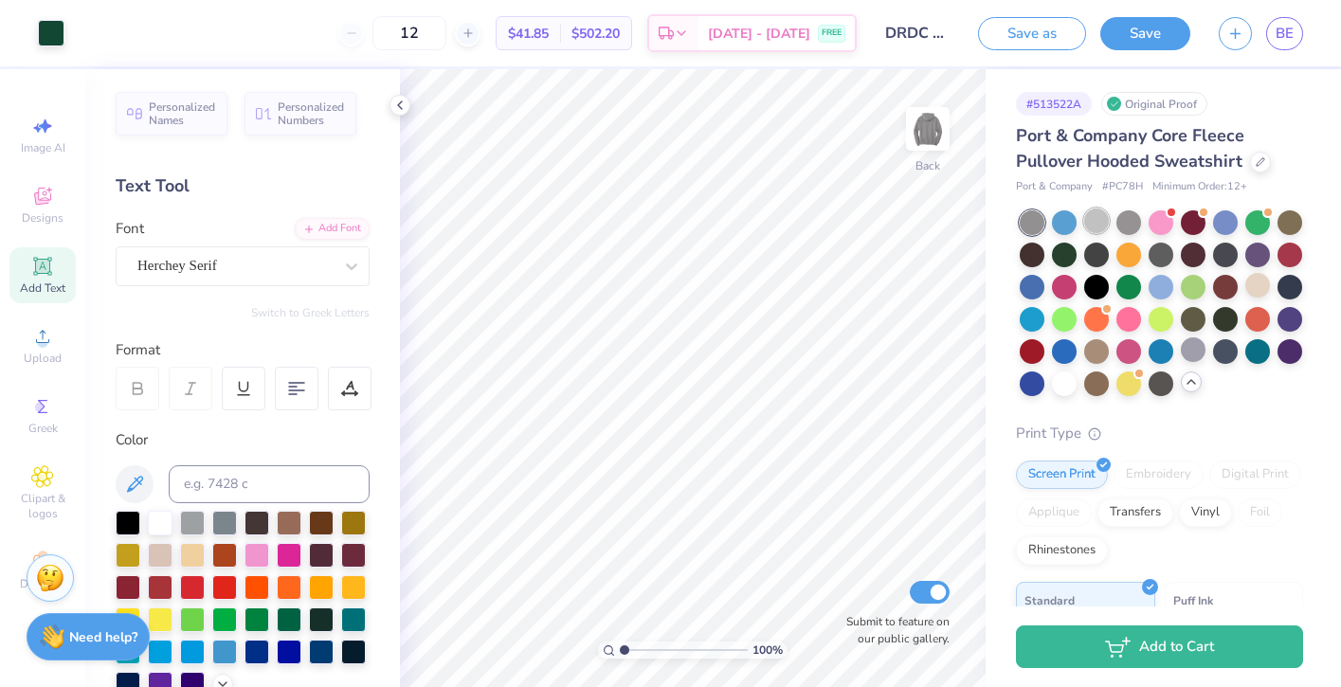
click at [1093, 218] on div at bounding box center [1096, 220] width 25 height 25
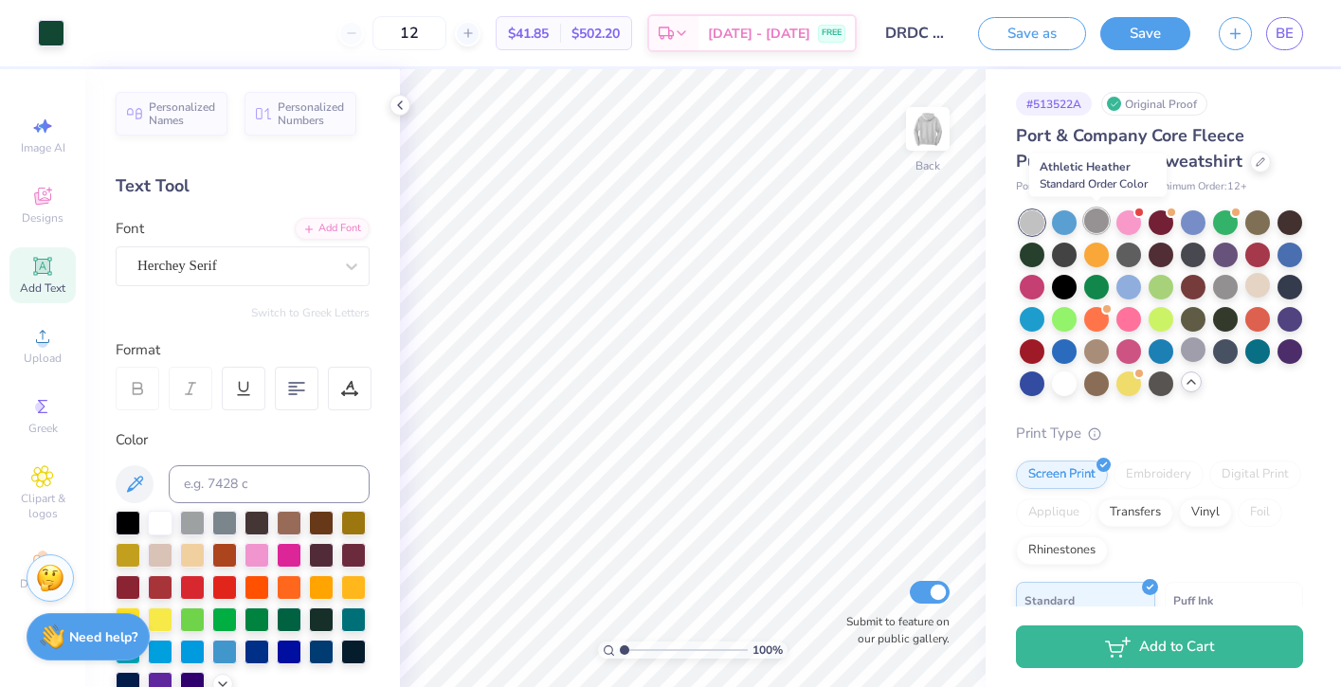
click at [1105, 220] on div at bounding box center [1096, 220] width 25 height 25
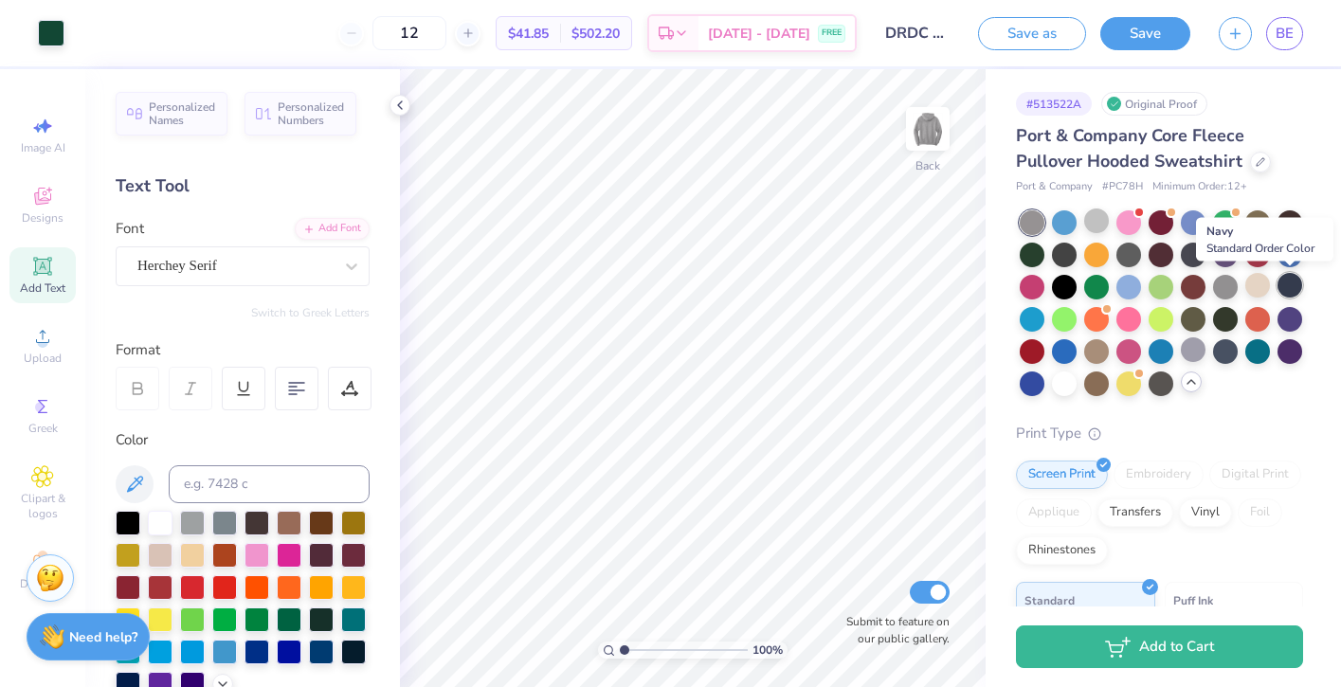
click at [1291, 289] on div at bounding box center [1289, 285] width 25 height 25
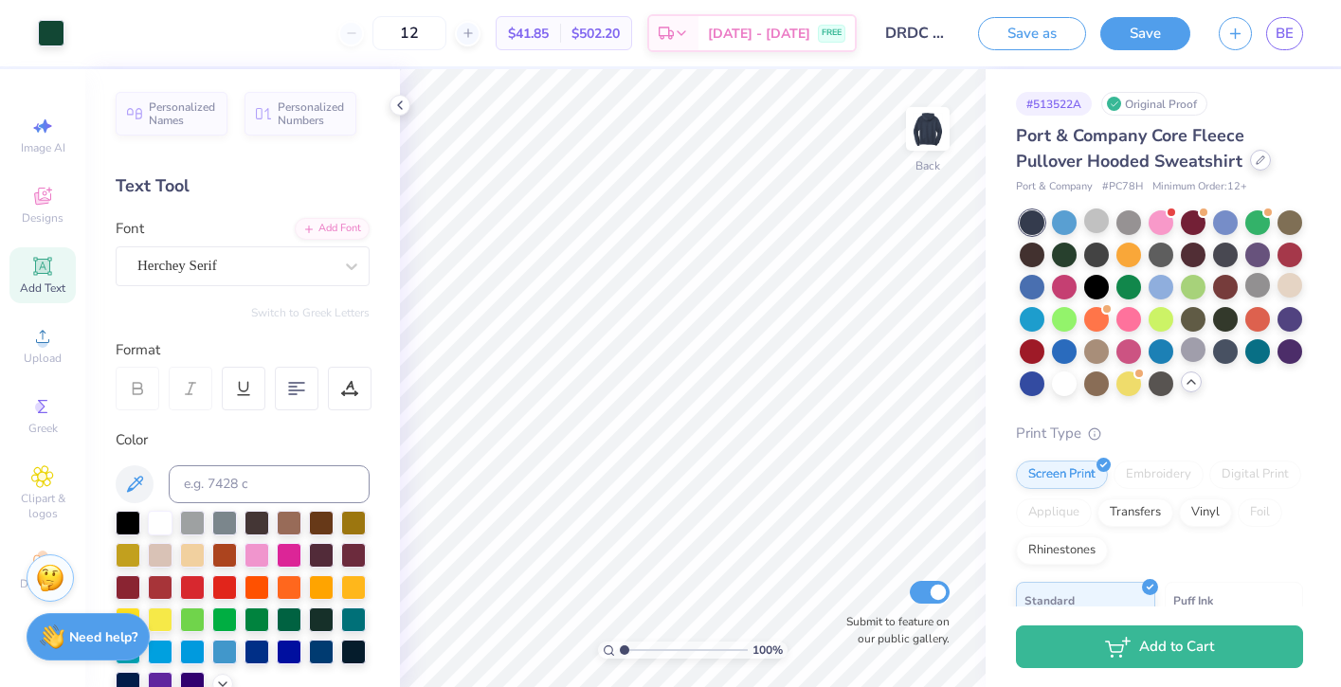
click at [1262, 169] on div at bounding box center [1260, 160] width 21 height 21
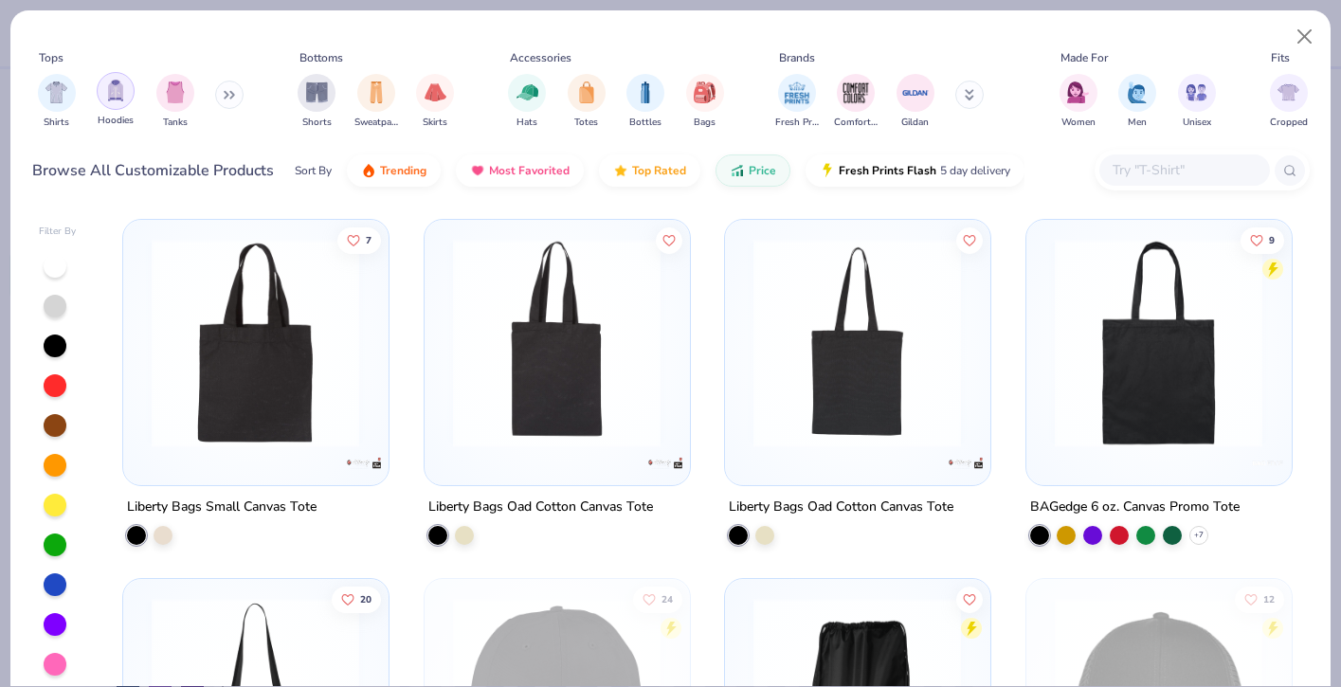
click at [112, 104] on div "filter for Hoodies" at bounding box center [116, 91] width 38 height 38
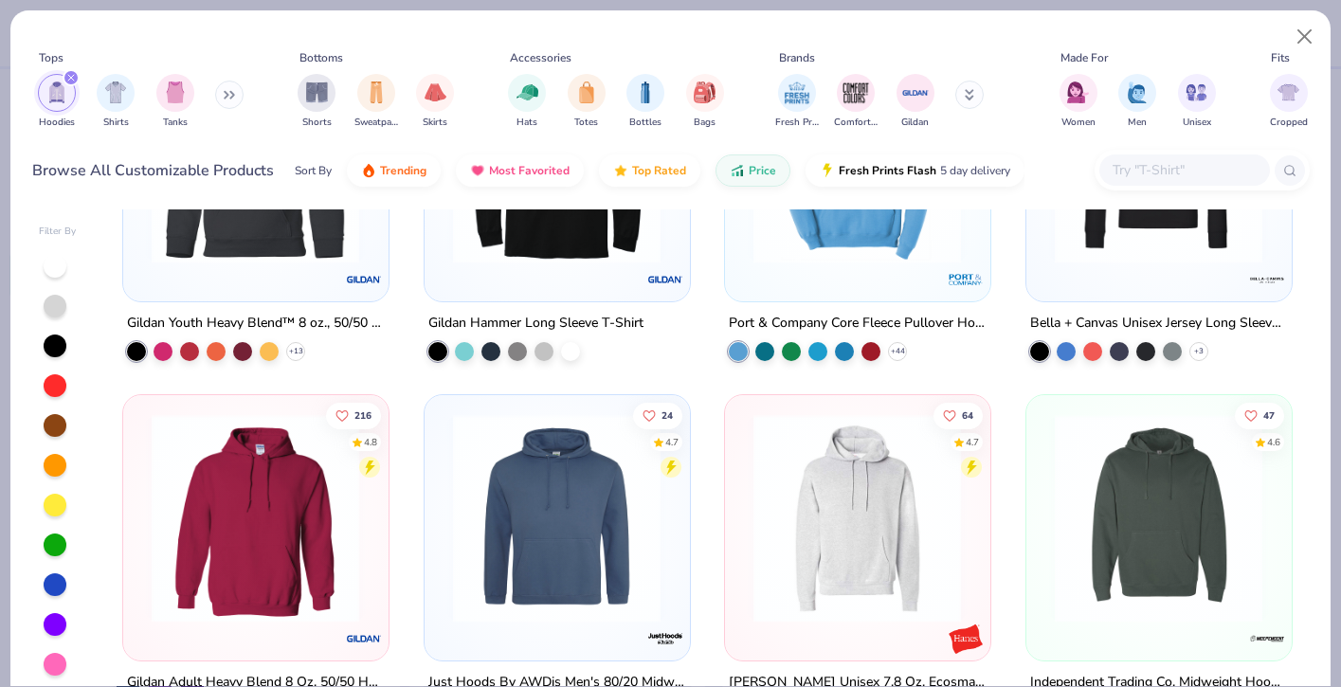
scroll to position [190, 0]
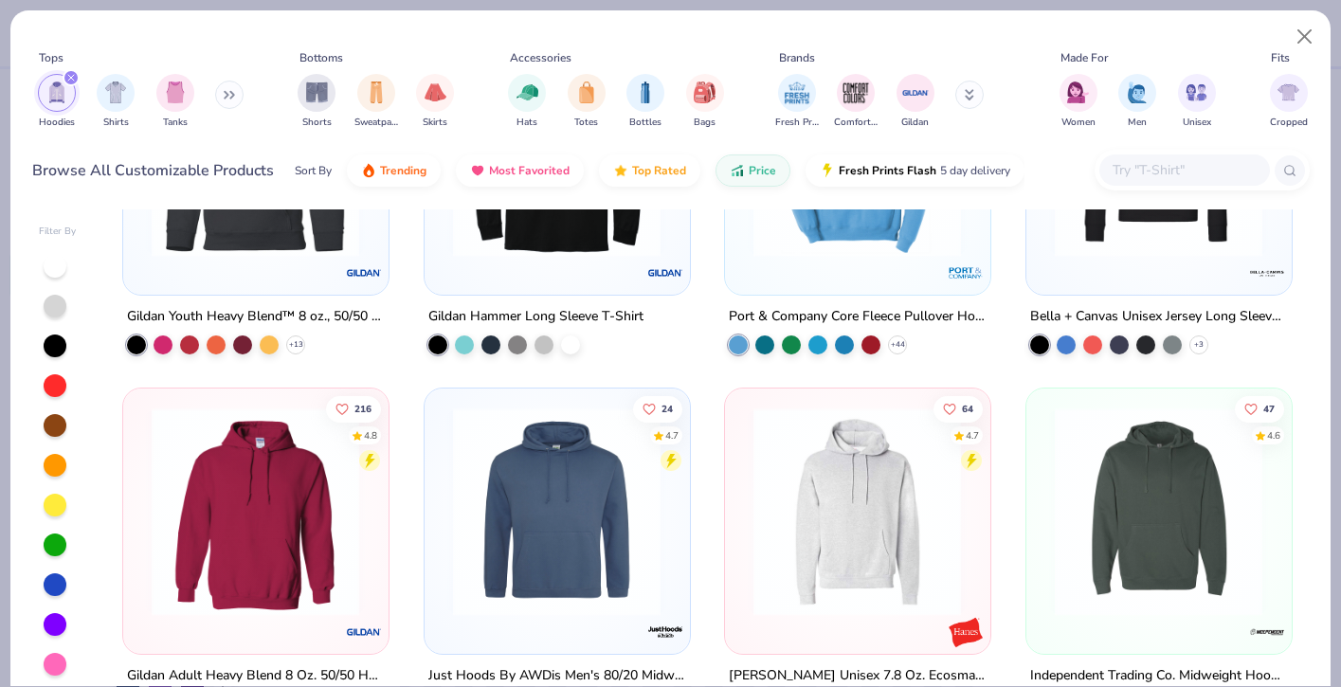
click at [332, 496] on img at bounding box center [255, 510] width 226 height 208
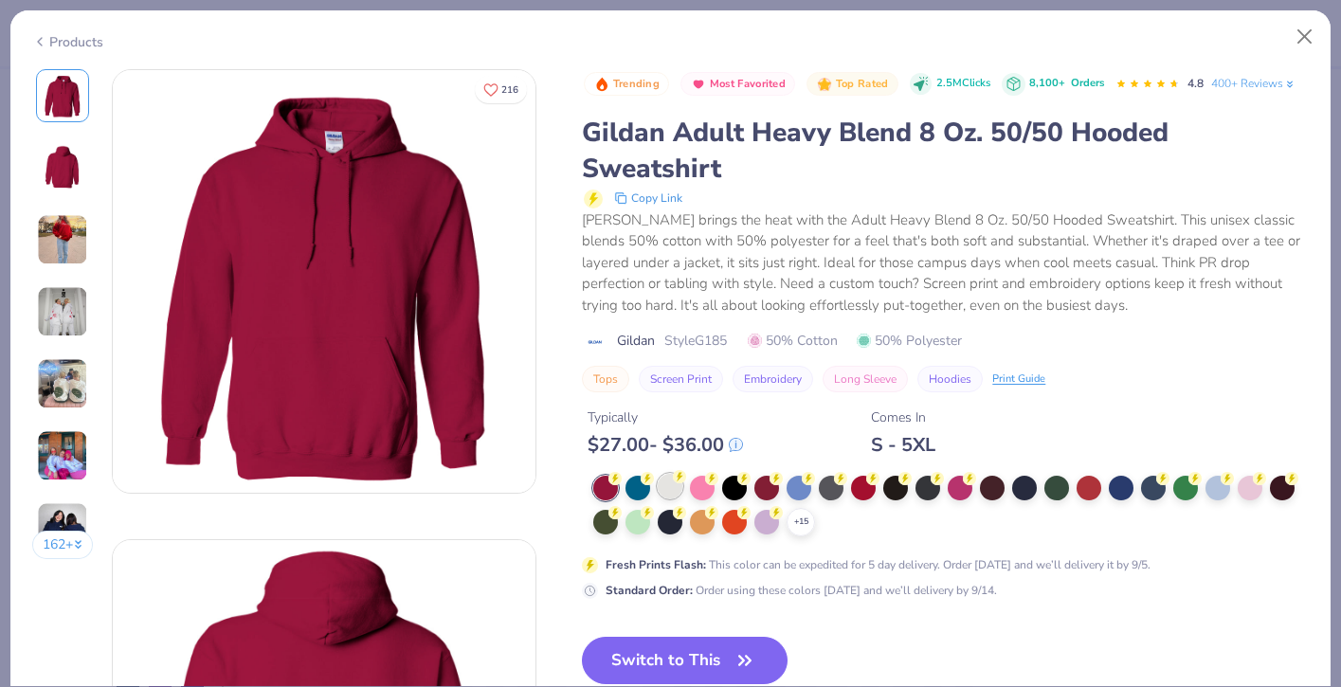
click at [673, 486] on div at bounding box center [670, 486] width 25 height 25
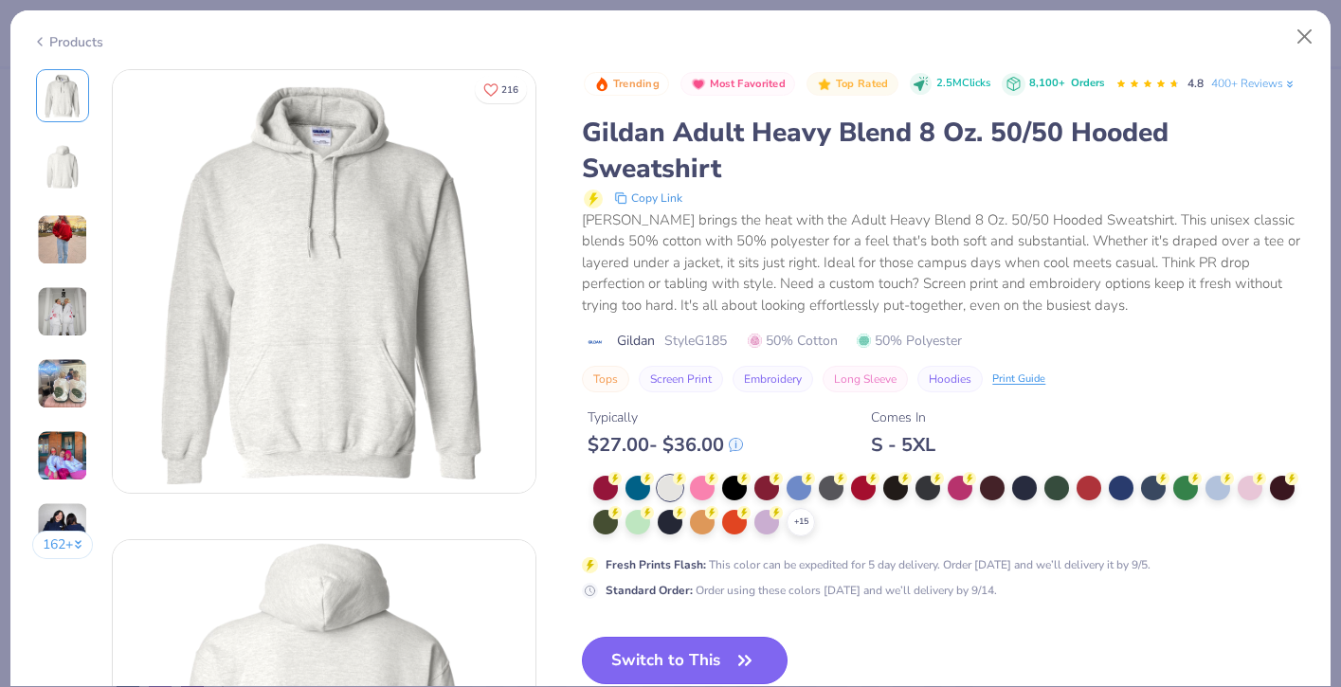
click at [667, 666] on button "Switch to This" at bounding box center [685, 660] width 206 height 47
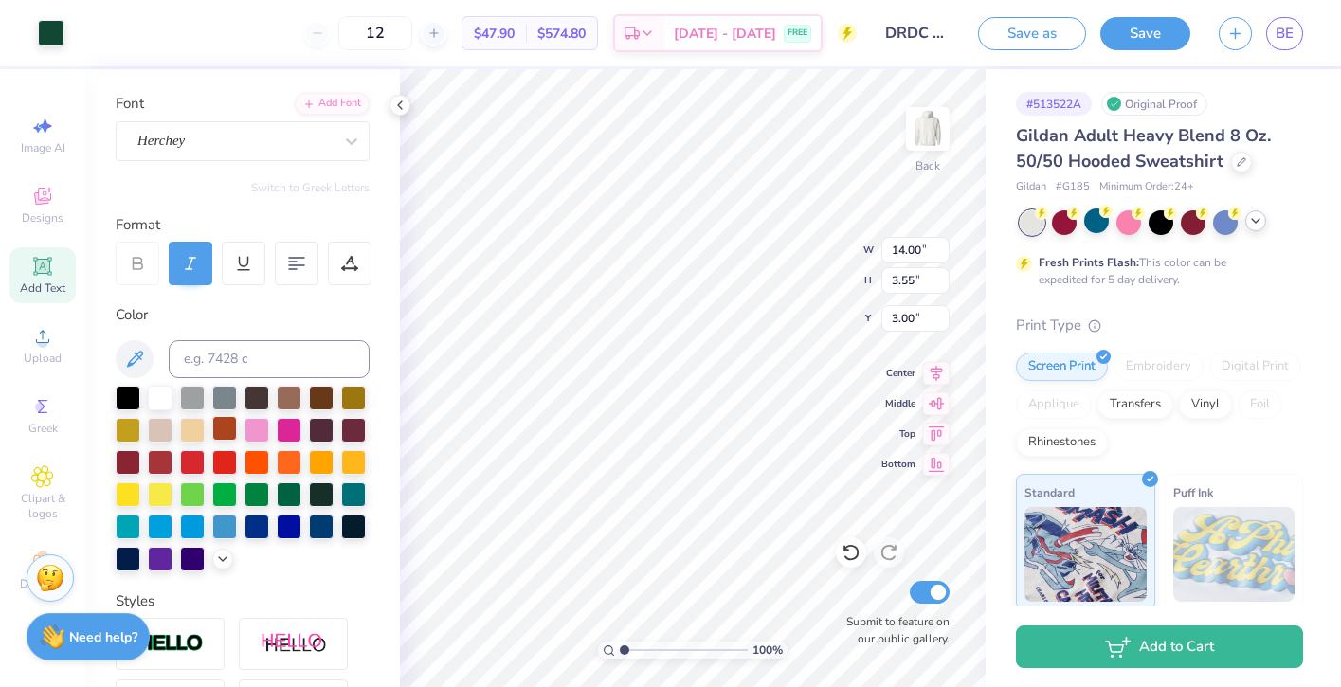
scroll to position [135, 0]
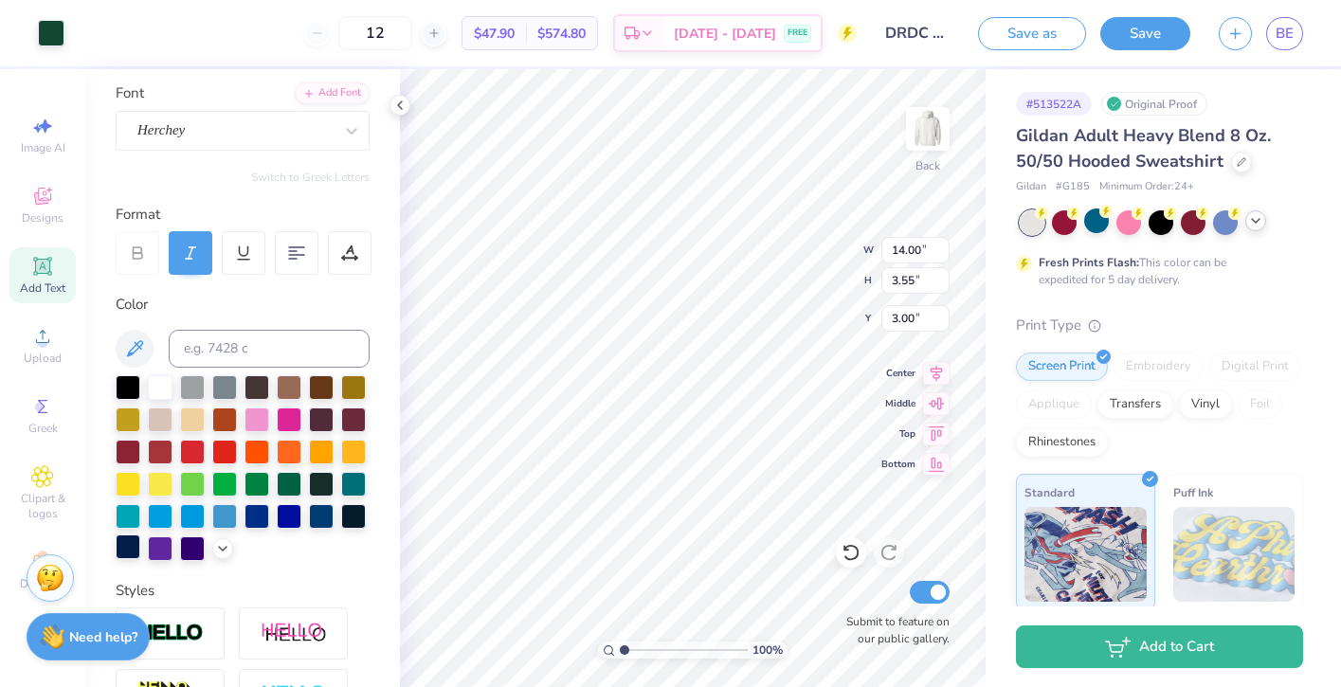
click at [132, 545] on div at bounding box center [128, 546] width 25 height 25
click at [839, 562] on div at bounding box center [851, 552] width 30 height 30
type input "3.00"
click at [851, 556] on icon at bounding box center [850, 552] width 19 height 19
click at [130, 550] on div at bounding box center [128, 546] width 25 height 25
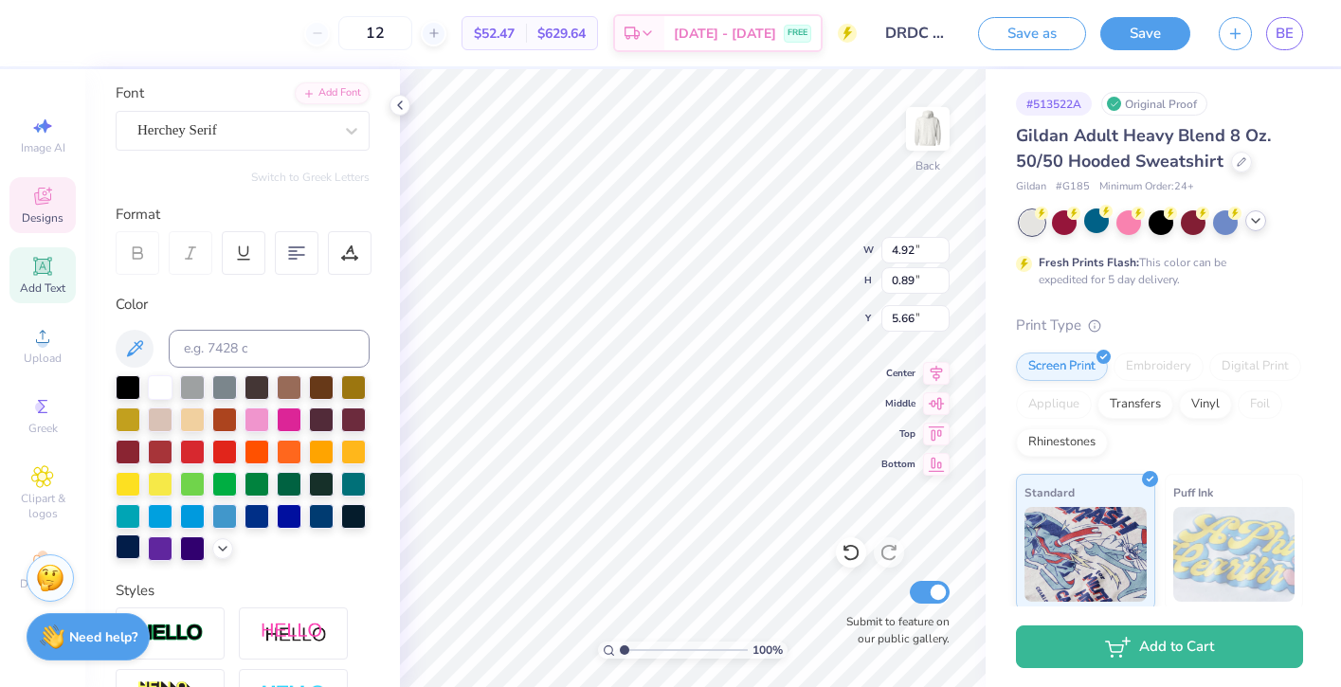
click at [126, 545] on div at bounding box center [128, 546] width 25 height 25
type input "2.41"
type input "0.36"
type input "5.30"
click at [118, 544] on div at bounding box center [128, 546] width 25 height 25
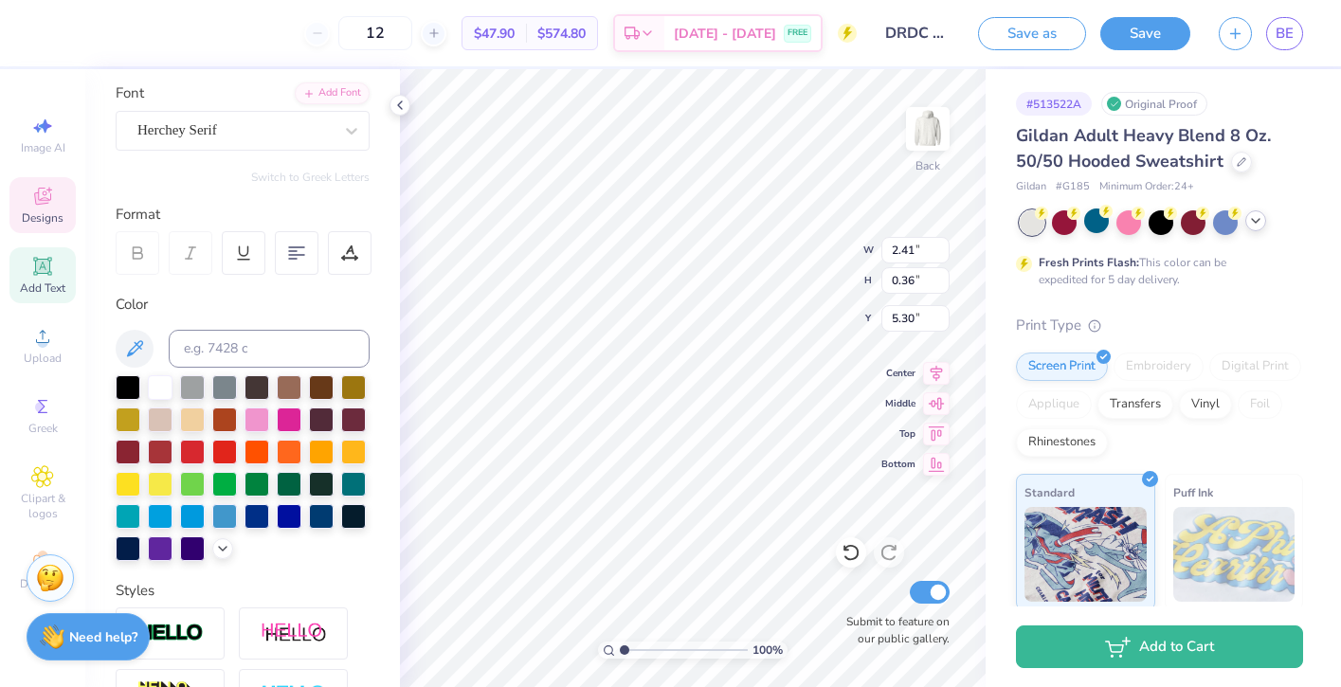
type input "5.31"
click at [1246, 229] on div at bounding box center [1161, 222] width 283 height 25
click at [1251, 229] on div at bounding box center [1255, 220] width 21 height 21
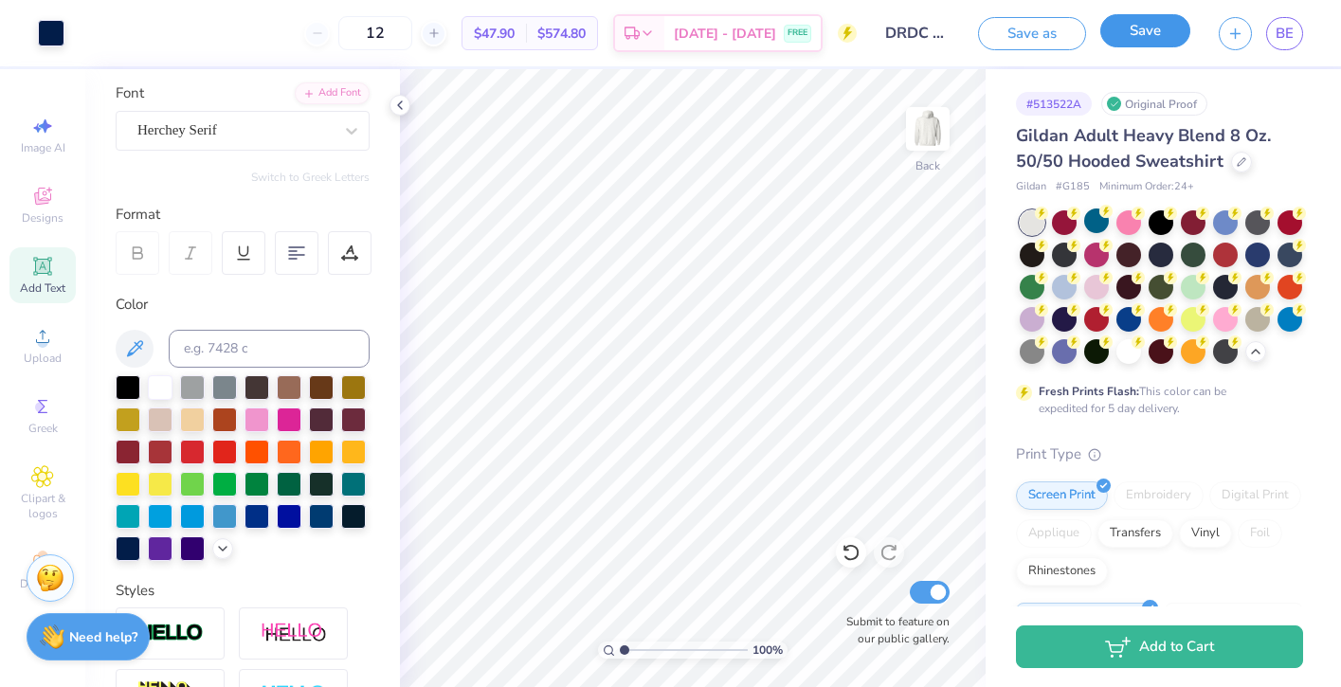
click at [1128, 36] on button "Save" at bounding box center [1145, 30] width 90 height 33
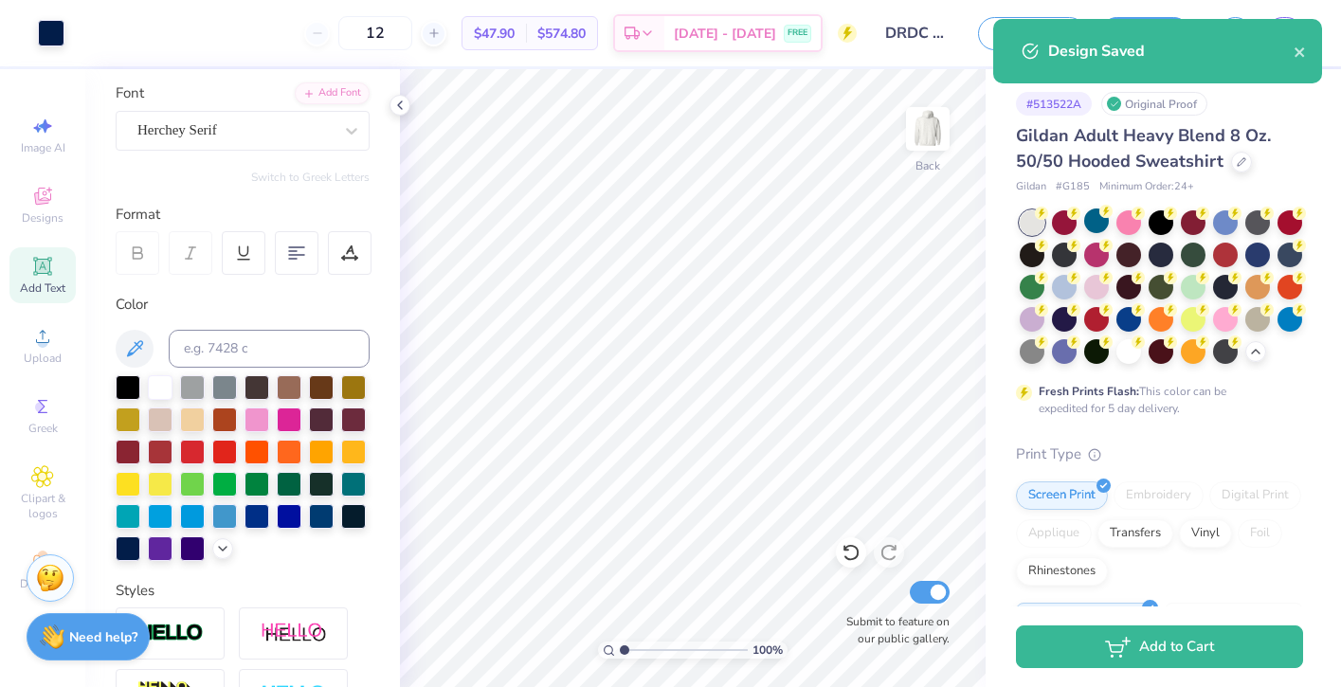
click at [940, 27] on input "DRDC Board" at bounding box center [917, 33] width 93 height 38
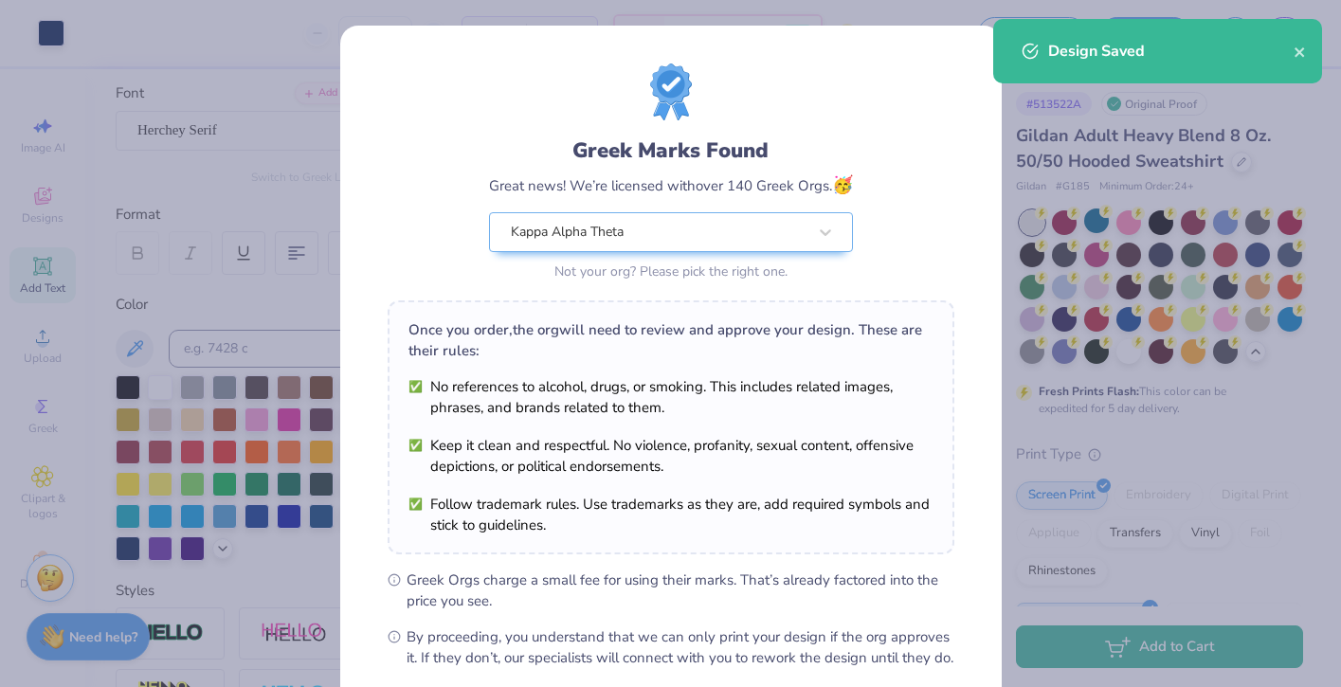
click at [928, 34] on div "Greek Marks Found Great news! We’re licensed with over 140 Greek Orgs. 🥳 Kappa …" at bounding box center [670, 433] width 661 height 815
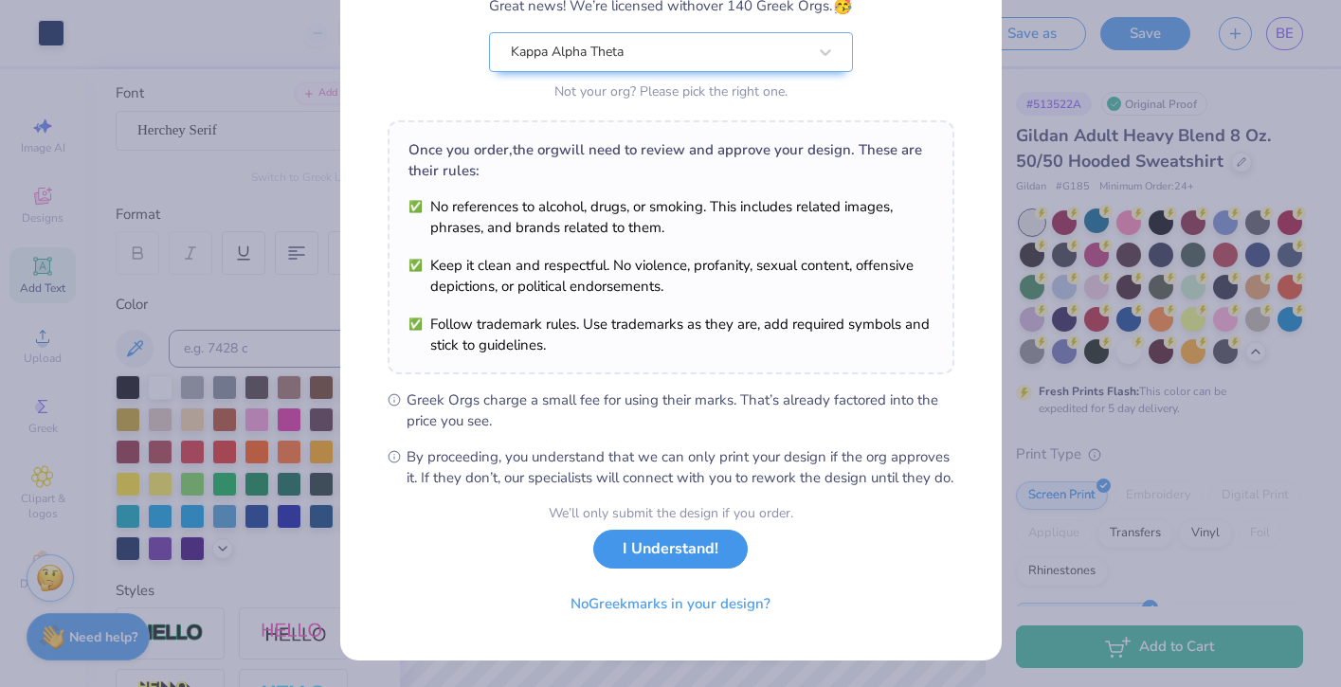
click at [669, 562] on button "I Understand!" at bounding box center [670, 549] width 154 height 39
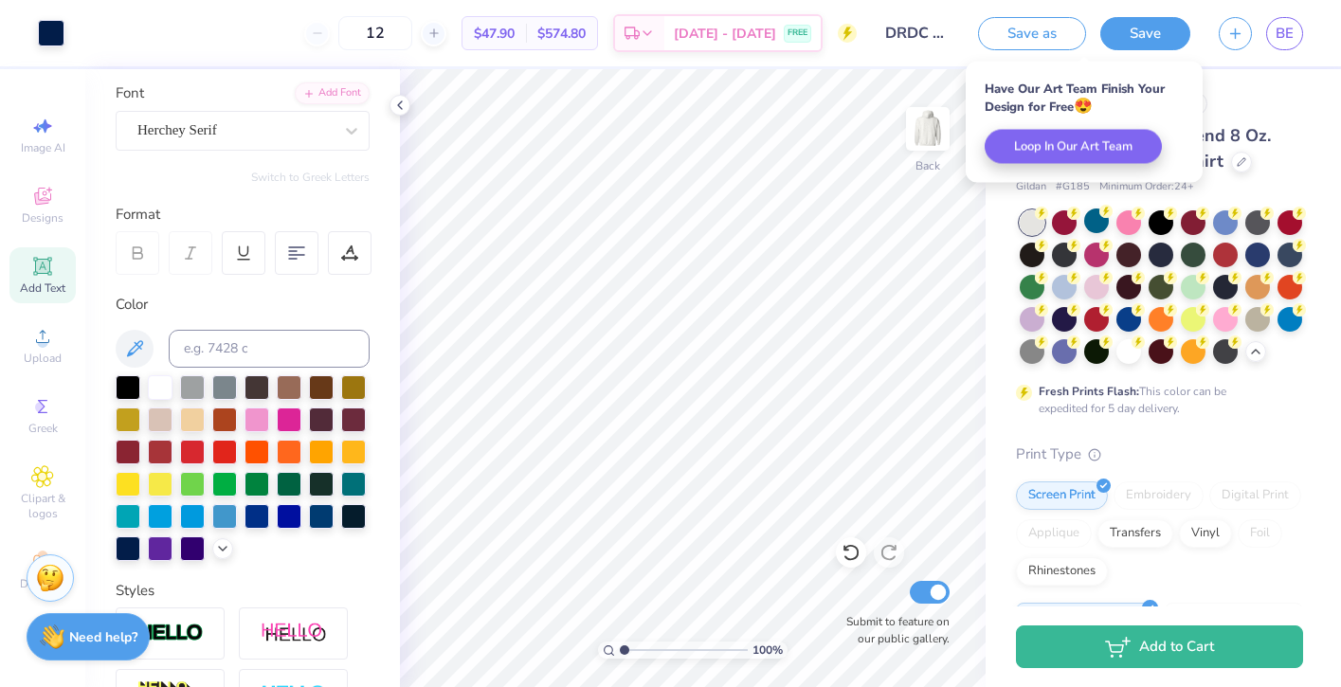
click at [917, 47] on input "DRDC Board" at bounding box center [917, 33] width 93 height 38
click at [932, 30] on input "DRDC Board" at bounding box center [917, 33] width 93 height 38
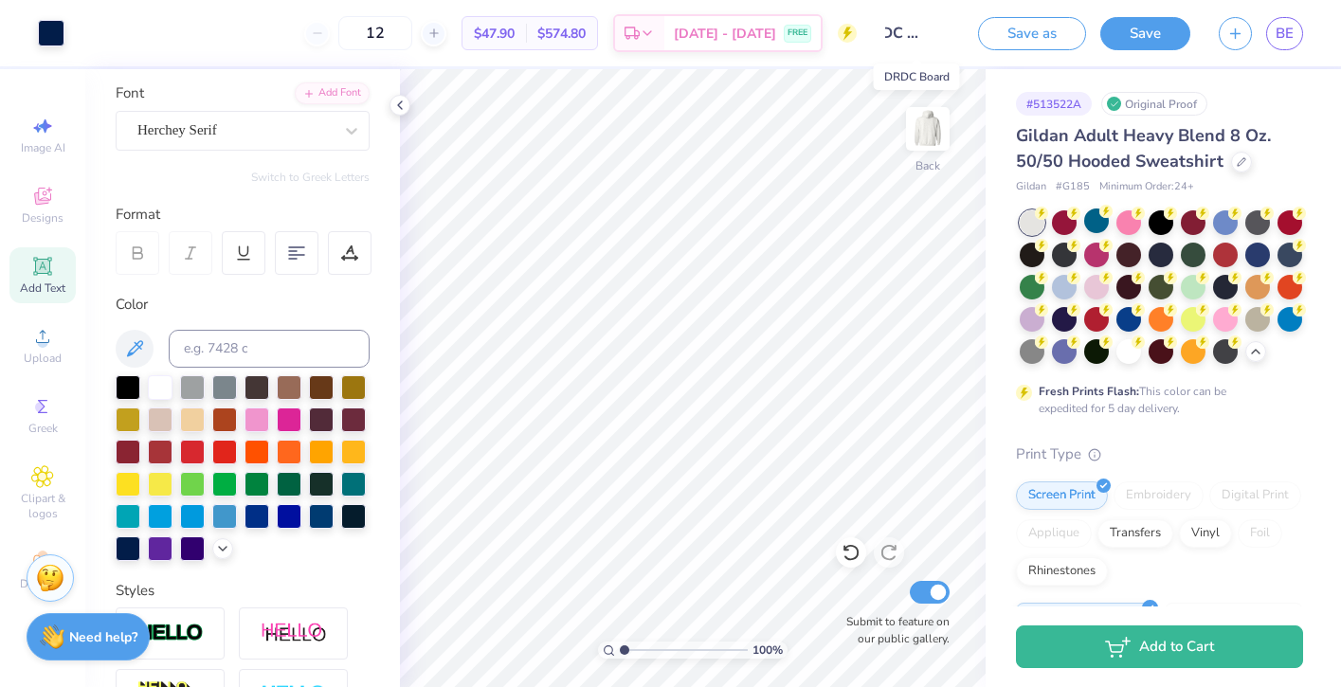
click at [952, 33] on input "DRDC Board" at bounding box center [917, 33] width 93 height 38
click at [941, 31] on input "DRDC Board" at bounding box center [917, 33] width 93 height 38
click at [948, 31] on input "DRDC Board" at bounding box center [917, 33] width 93 height 38
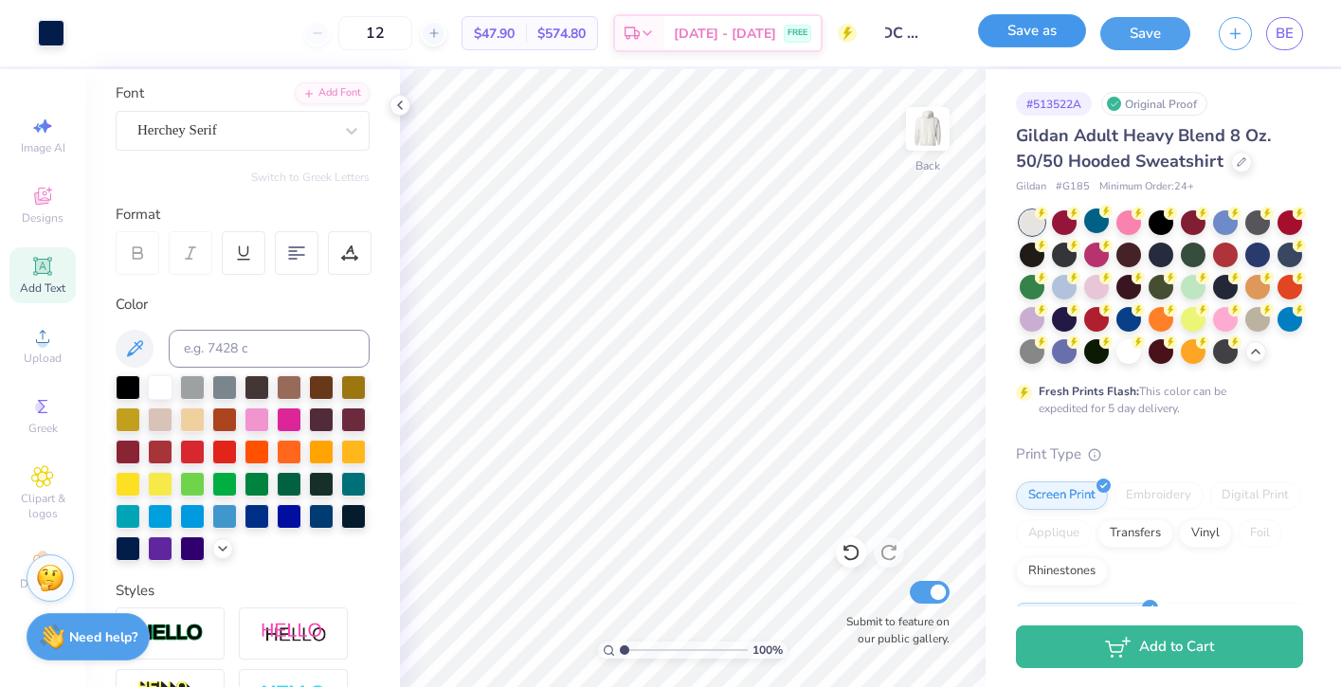
click at [1056, 41] on button "Save as" at bounding box center [1032, 30] width 108 height 33
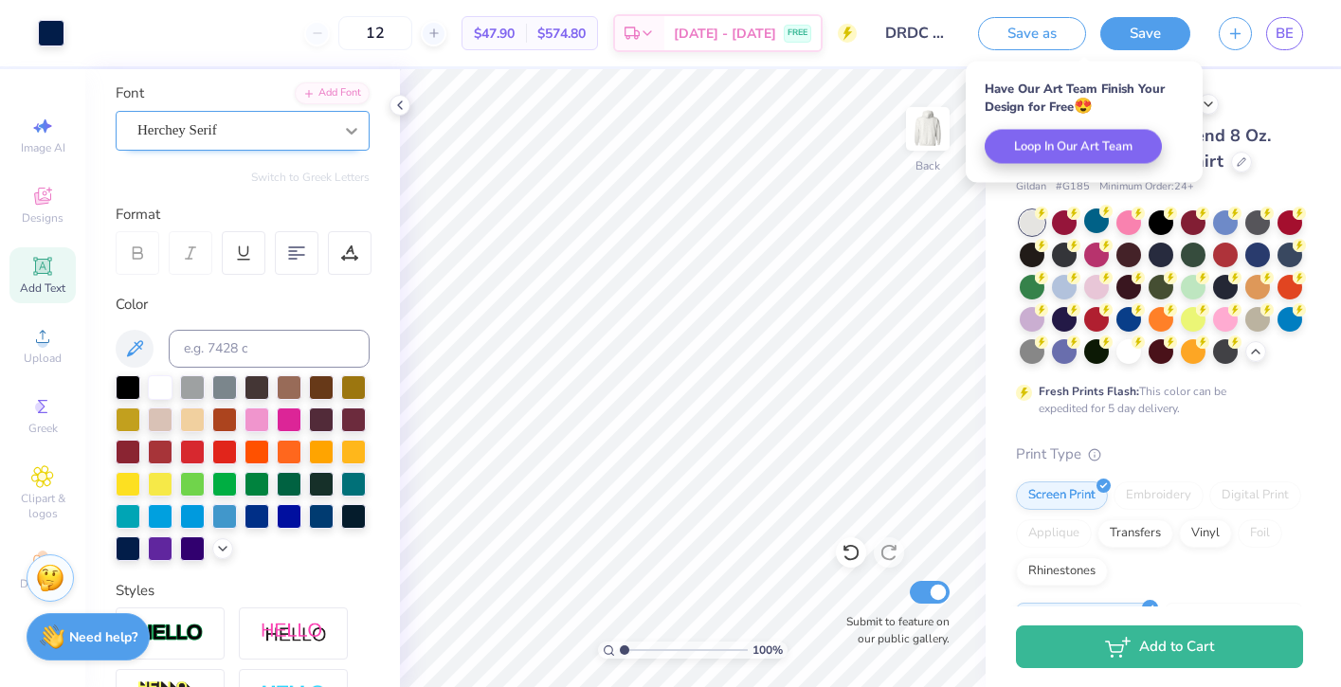
click at [337, 124] on div at bounding box center [351, 131] width 34 height 34
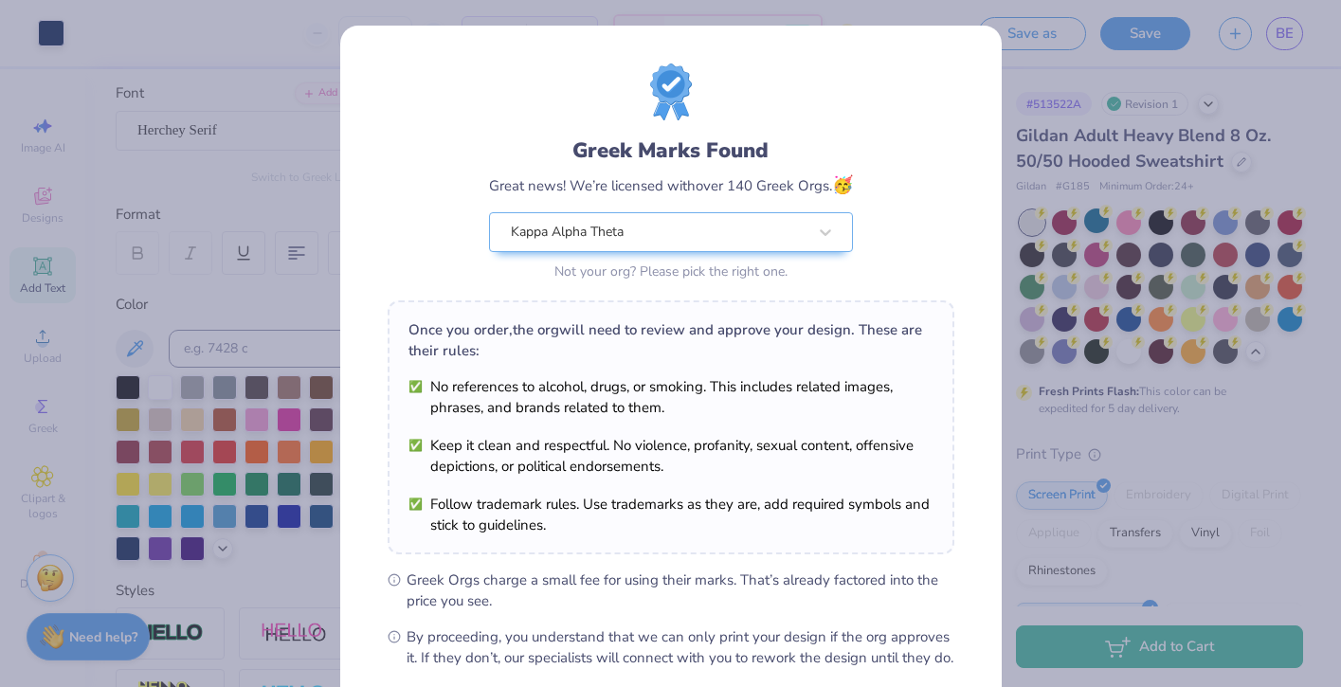
click at [655, 352] on div "Once you order, the org will need to review and approve your design. These are …" at bounding box center [671, 427] width 567 height 254
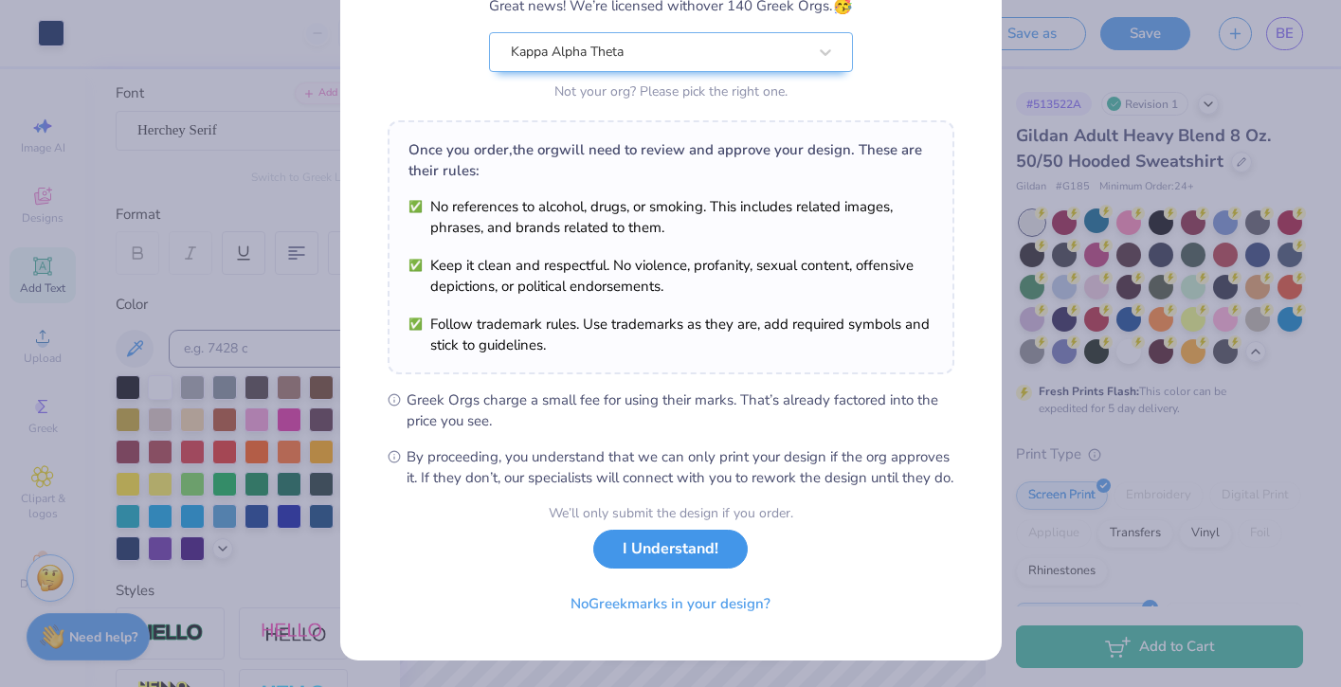
click at [674, 569] on button "I Understand!" at bounding box center [670, 549] width 154 height 39
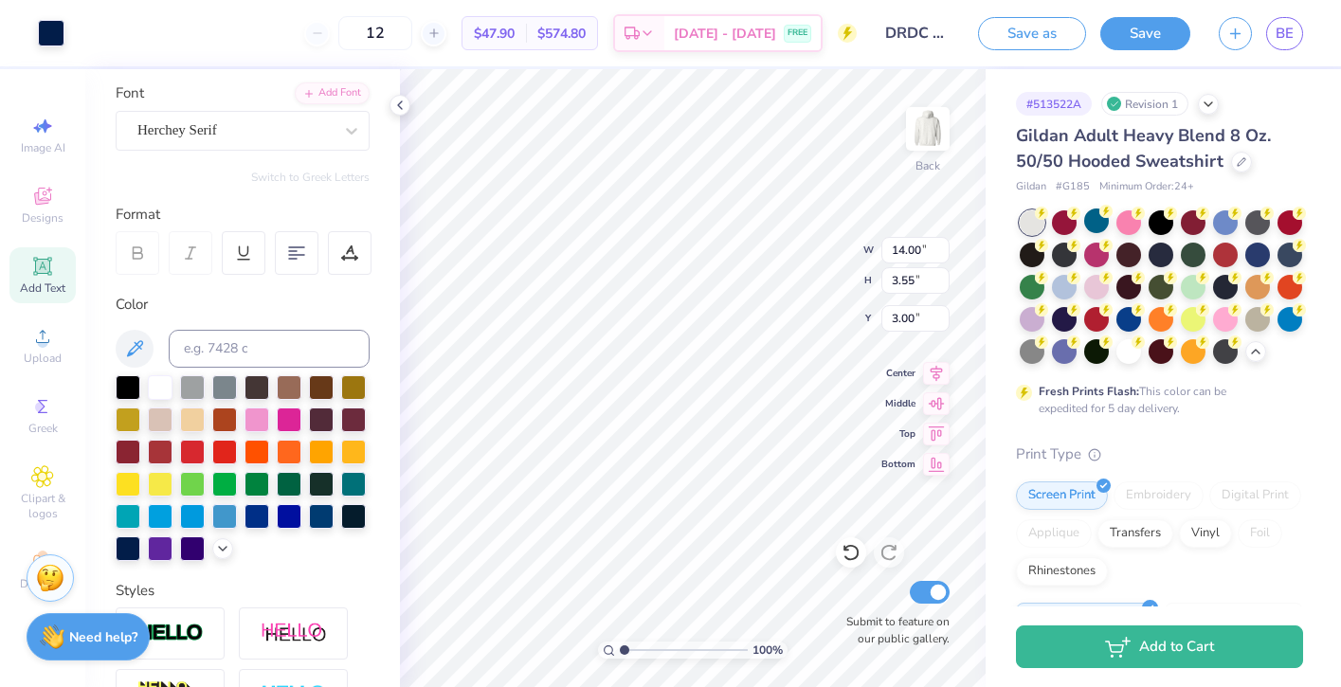
scroll to position [0, 0]
click at [234, 128] on div "Herchey Serif" at bounding box center [234, 130] width 199 height 29
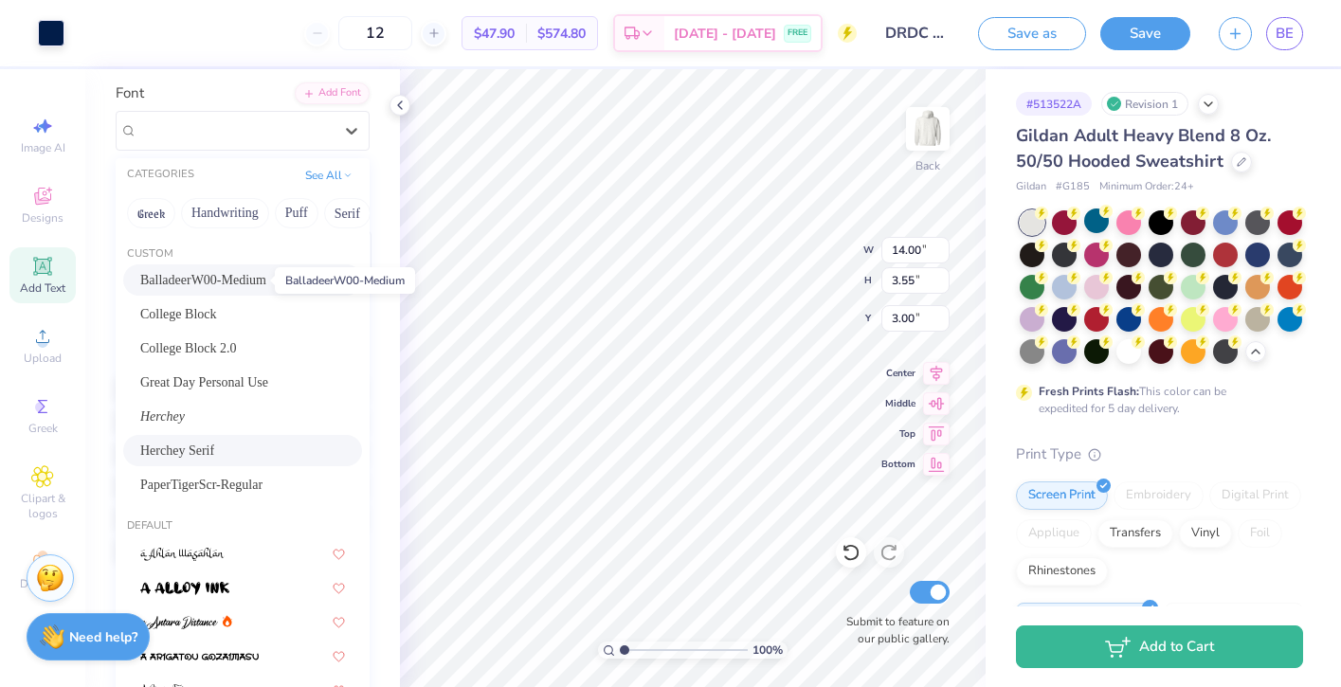
click at [226, 285] on span "BalladeerW00-Medium" at bounding box center [203, 280] width 126 height 20
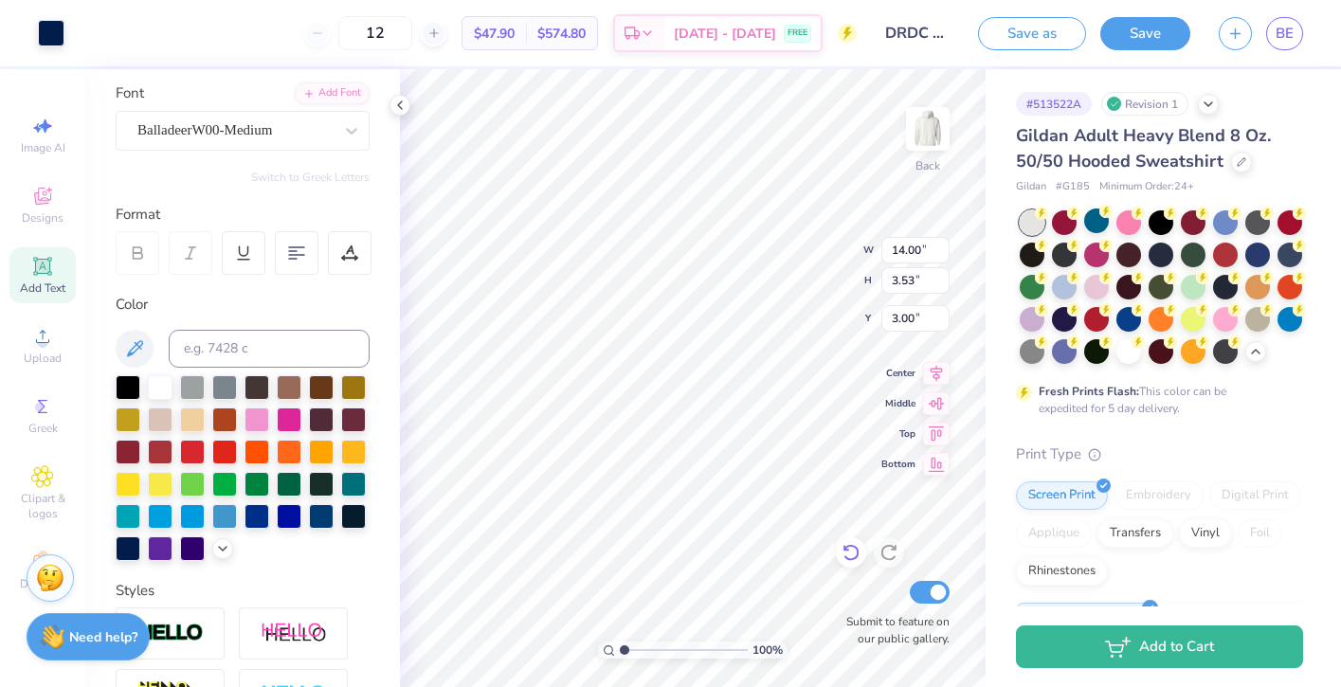
click at [860, 550] on div at bounding box center [851, 552] width 30 height 30
type input "3.55"
click at [226, 554] on div at bounding box center [222, 546] width 21 height 21
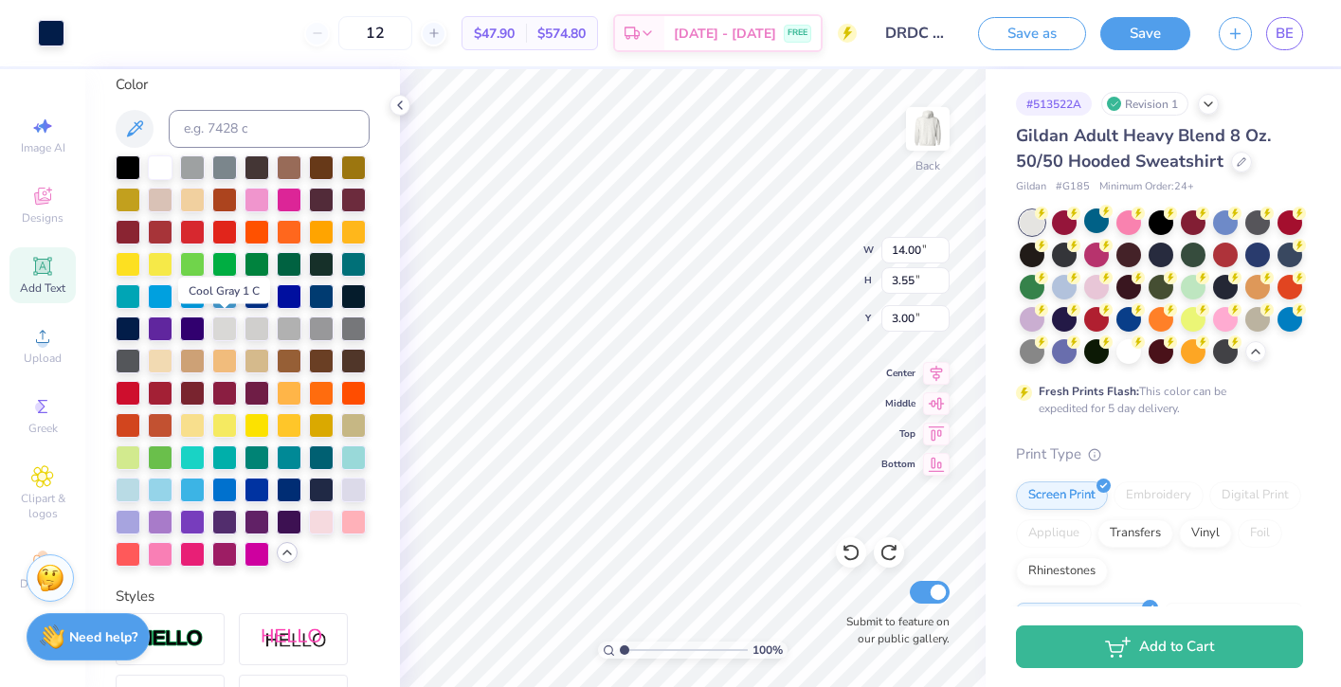
scroll to position [354, 0]
